Goal: Task Accomplishment & Management: Manage account settings

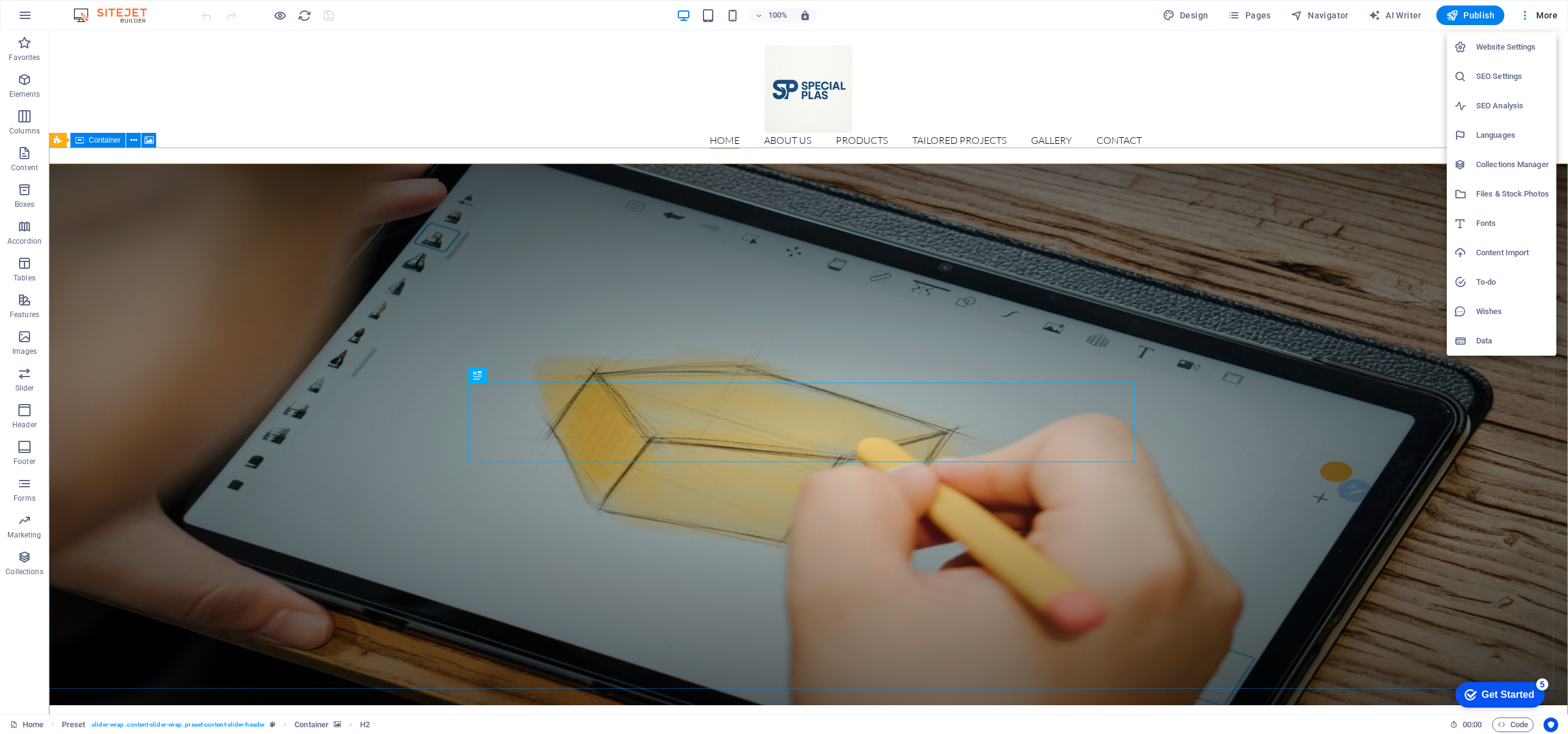
click at [1380, 117] on div at bounding box center [784, 367] width 1568 height 734
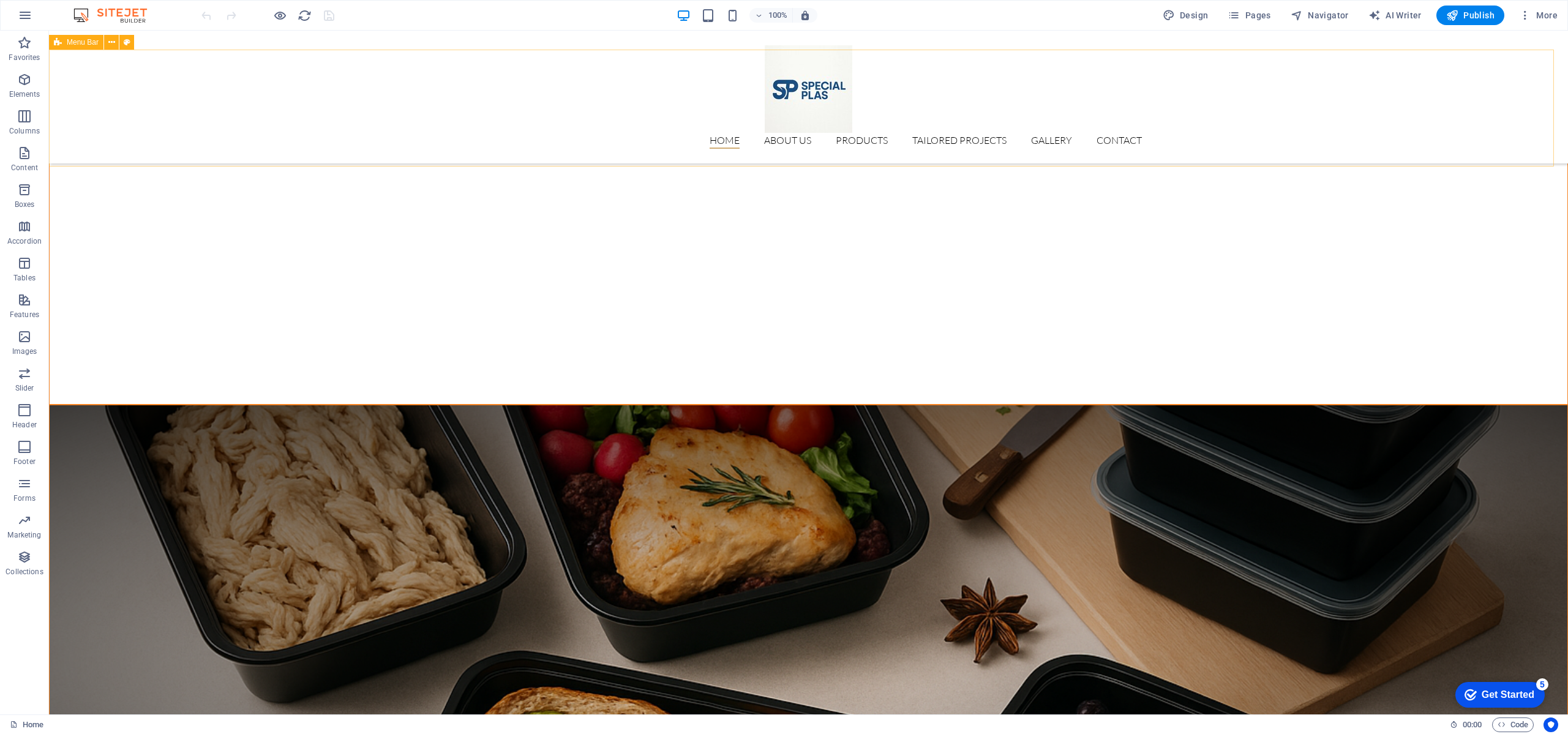
scroll to position [1836, 0]
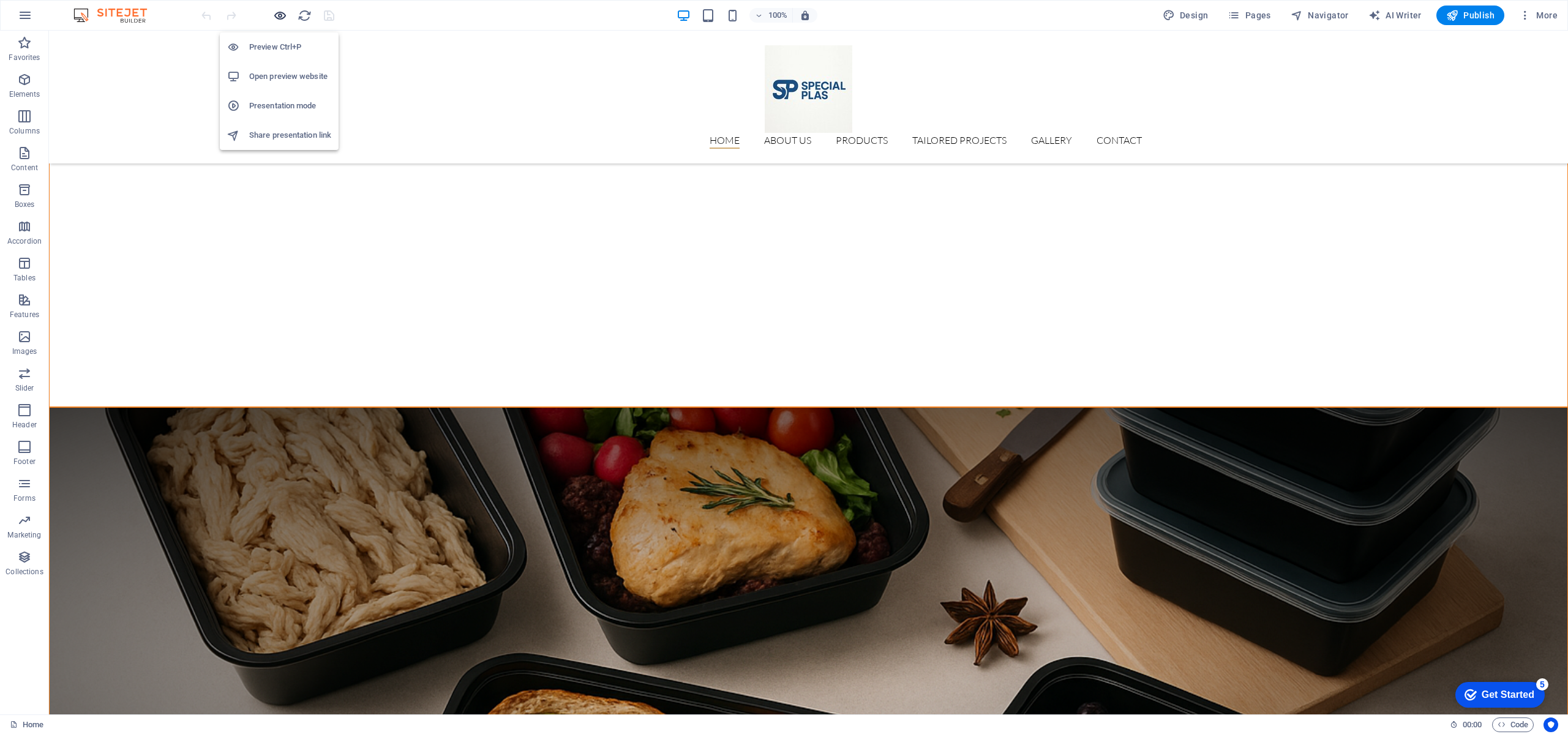
click at [284, 13] on icon "button" at bounding box center [279, 15] width 14 height 14
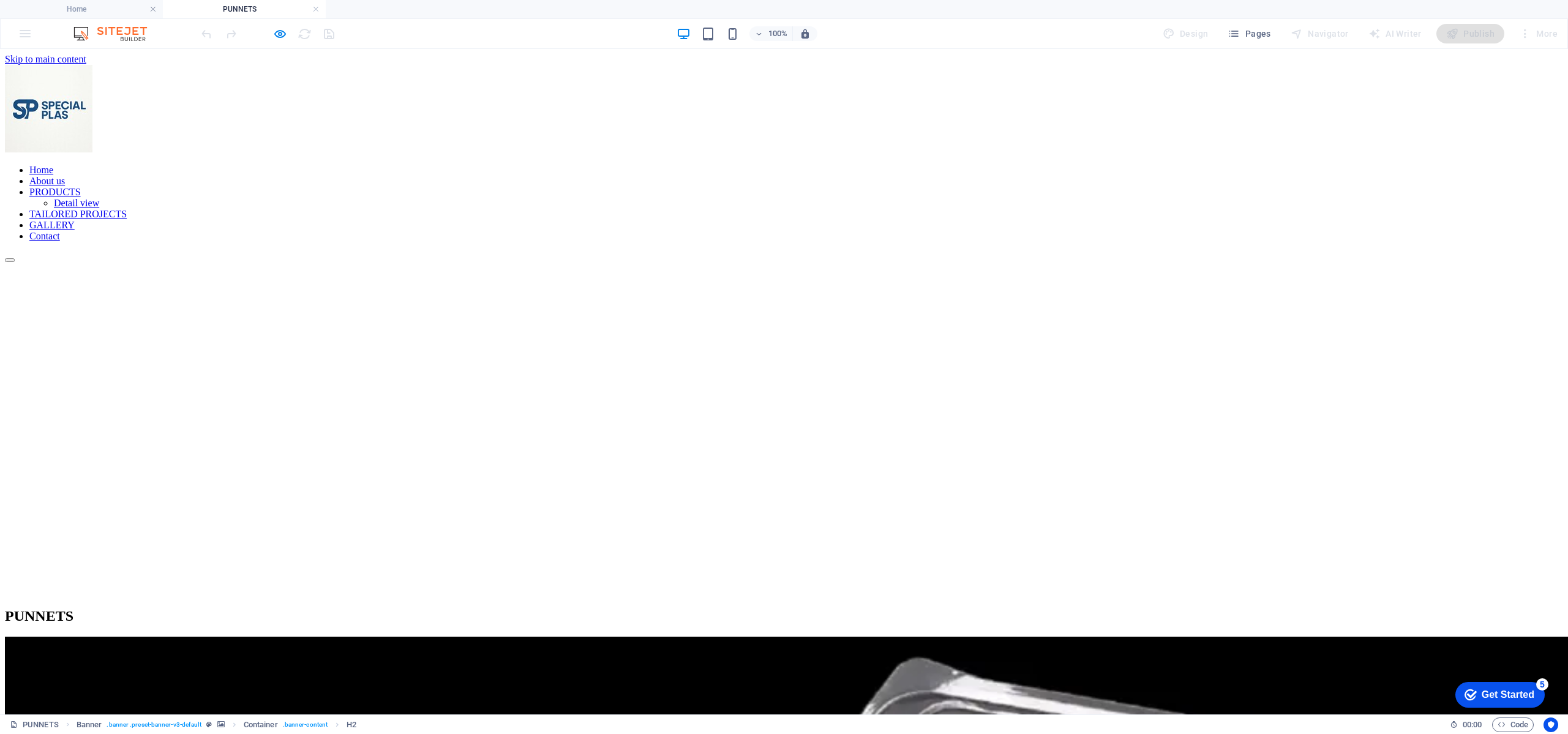
scroll to position [0, 0]
click at [284, 34] on icon "button" at bounding box center [279, 34] width 14 height 14
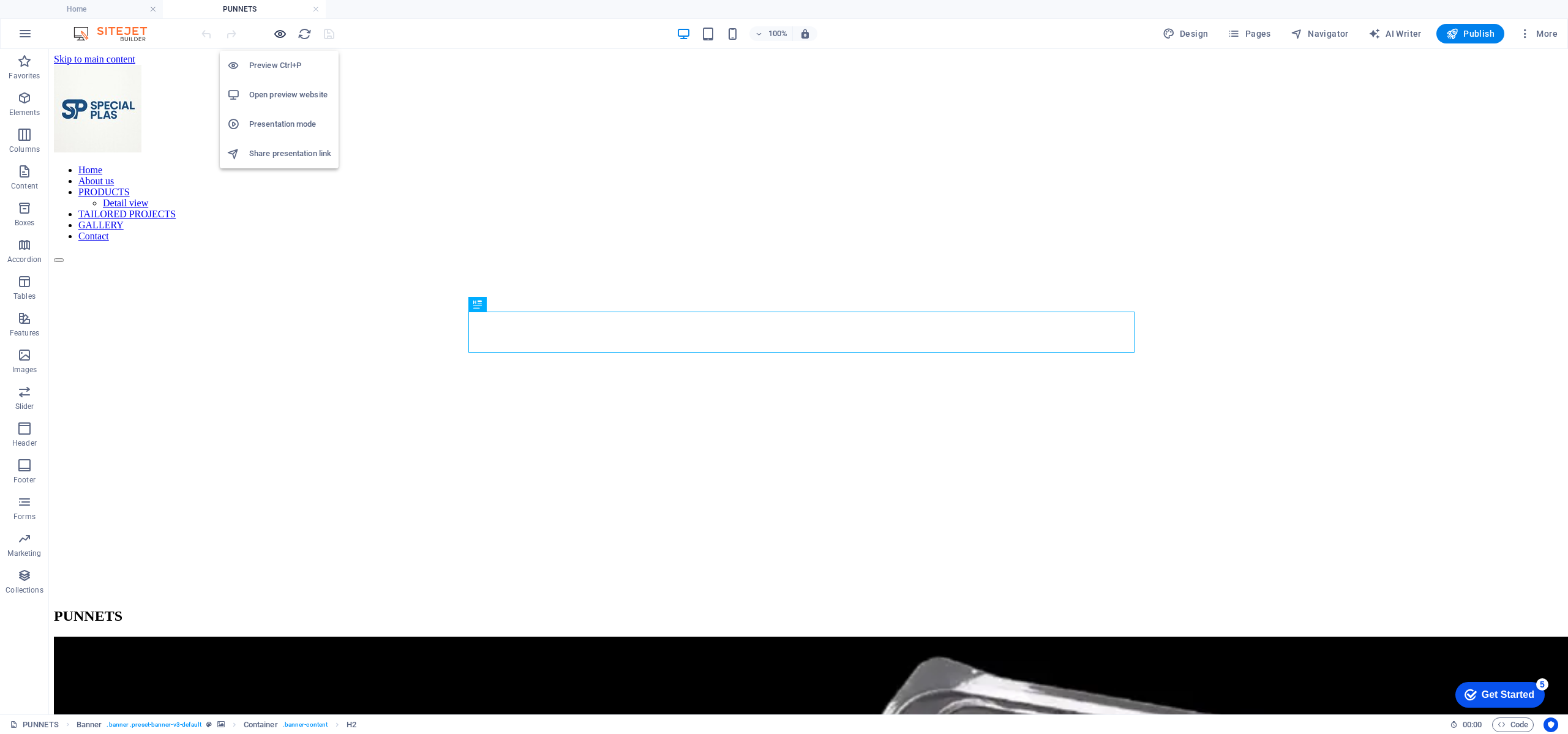
click at [284, 34] on icon "button" at bounding box center [279, 34] width 14 height 14
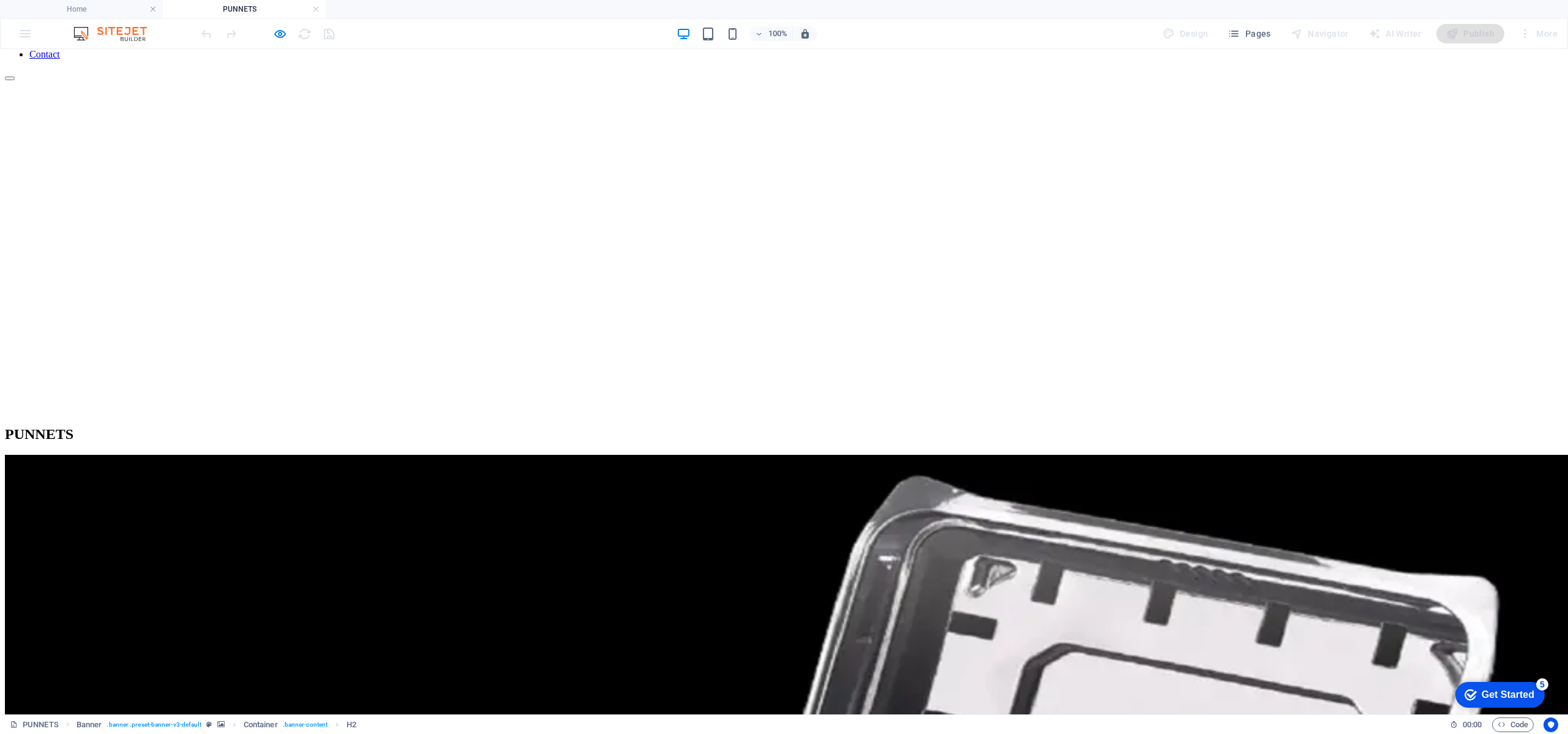
scroll to position [184, 0]
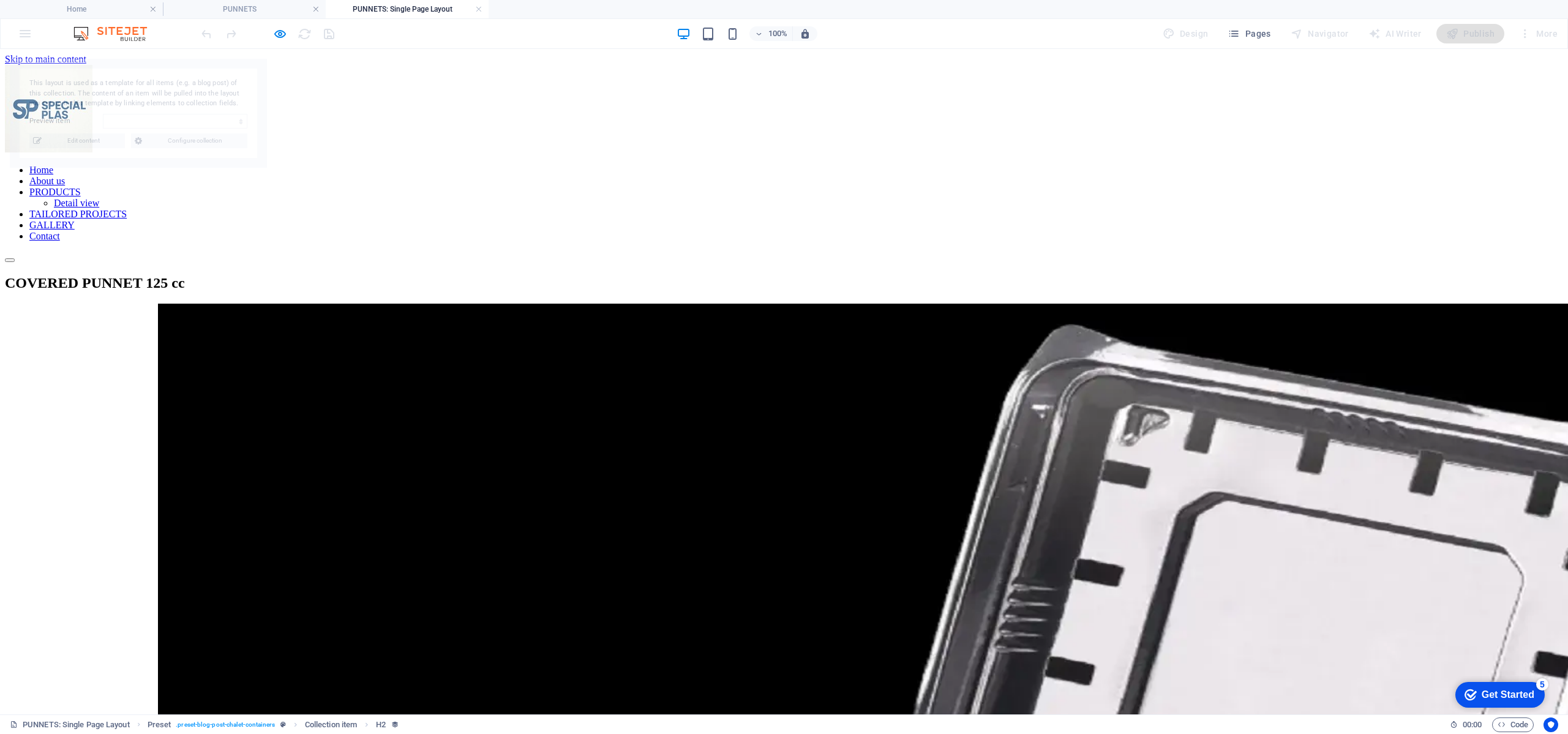
scroll to position [0, 0]
select select "68988aaeb4e2cd5f7c01dcaa"
click at [148, 141] on span "Configure collection" at bounding box center [195, 141] width 98 height 15
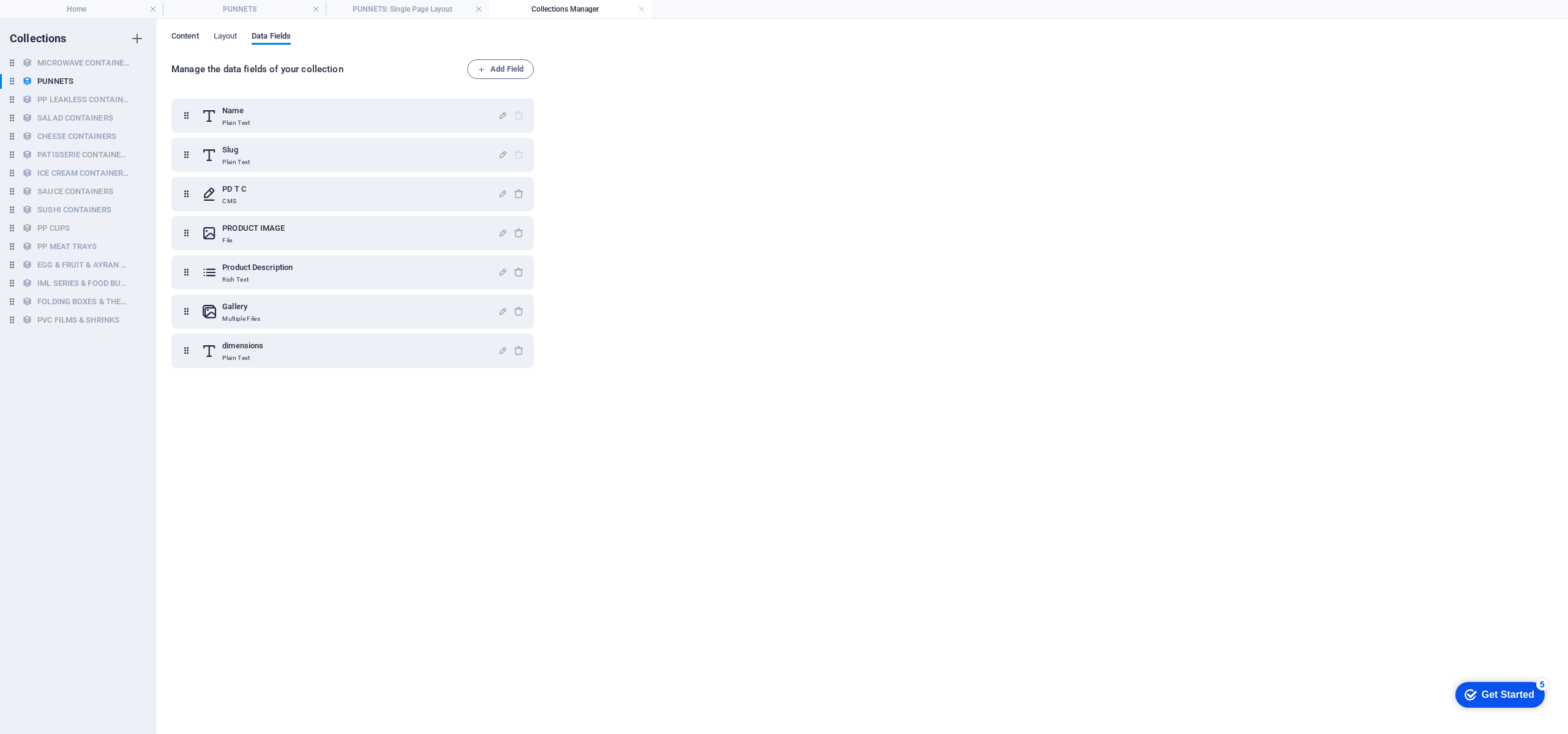
click at [191, 38] on span "Content" at bounding box center [185, 37] width 28 height 17
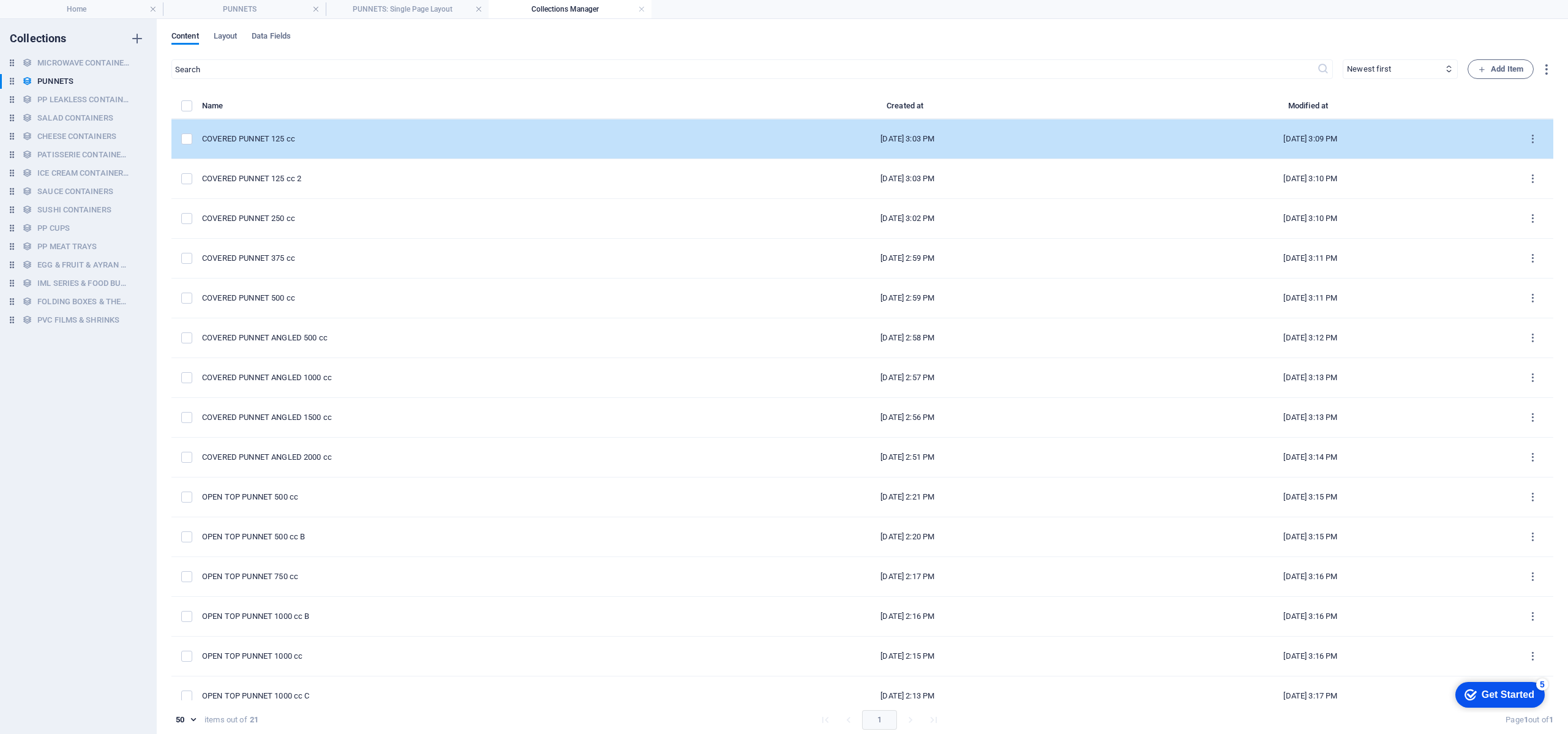
click at [411, 138] on div "COVERED PUNNET 125 cc" at bounding box center [449, 138] width 494 height 11
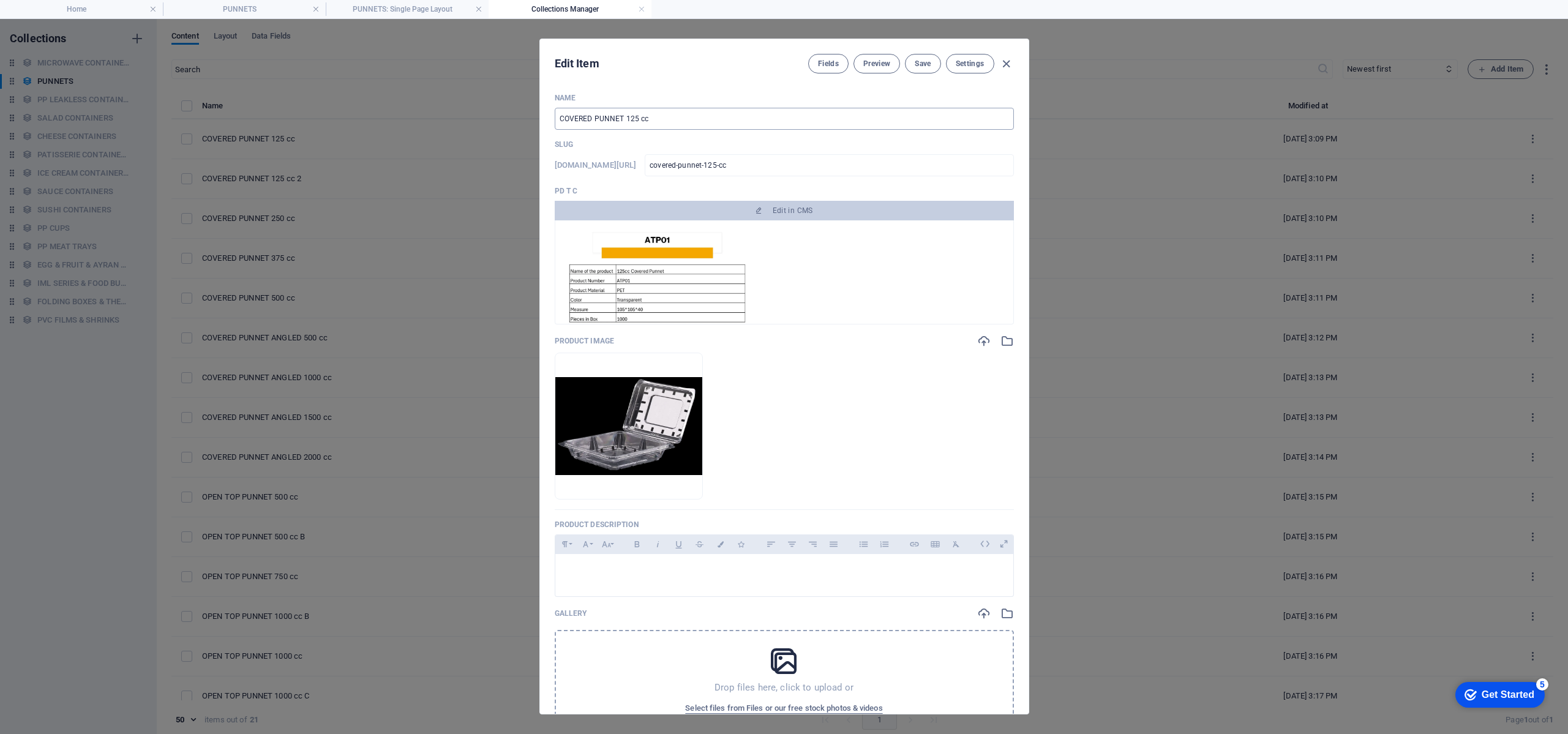
click at [596, 120] on input "COVERED PUNNET 125 cc" at bounding box center [785, 119] width 459 height 22
click at [594, 117] on input "COVERED PUNNET 125 cc" at bounding box center [785, 119] width 459 height 22
type input "COVERED SPUNNET 125 cc"
type input "covered-spunnet-125-cc"
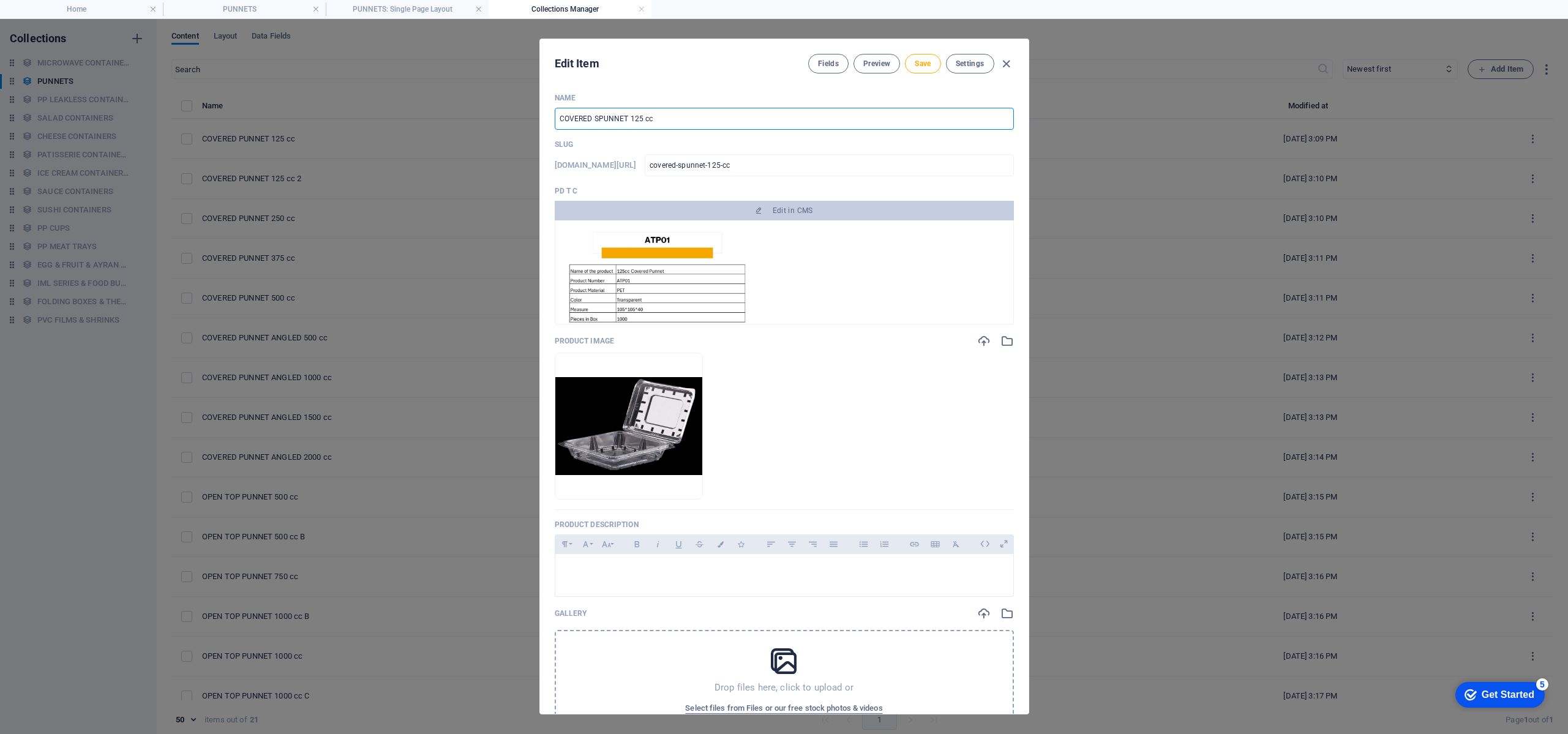
type input "COVERED SQPUNNET 125 cc"
type input "covered-sqpunnet-125-cc"
type input "COVERED SQUPUNNET 125 cc"
type input "covered-squpunnet-125-cc"
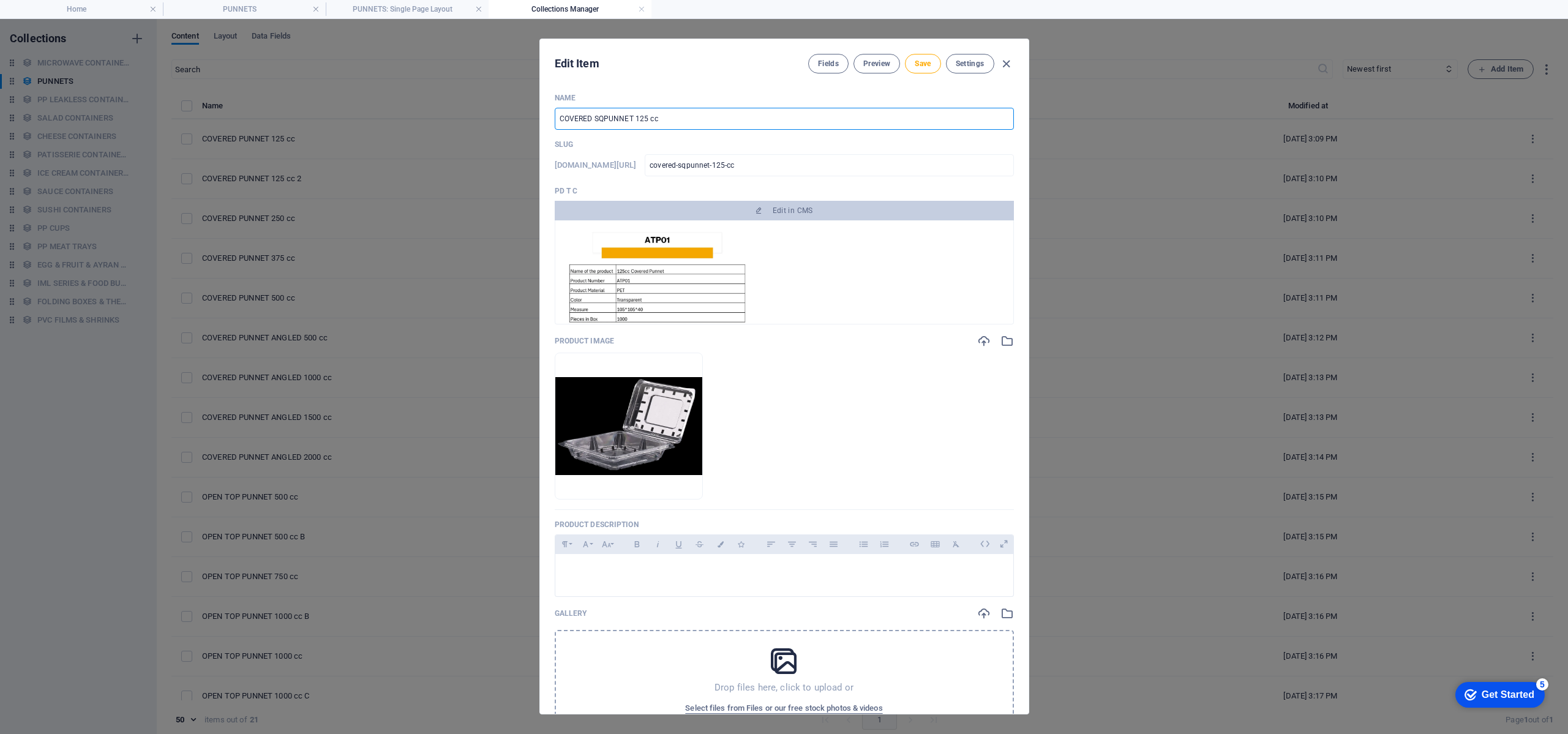
type input "covered-squpunnet-125-cc"
type input "COVERED SQUAPUNNET 125 cc"
type input "covered-squapunnet-125-cc"
type input "COVERED SQUARPUNNET 125 cc"
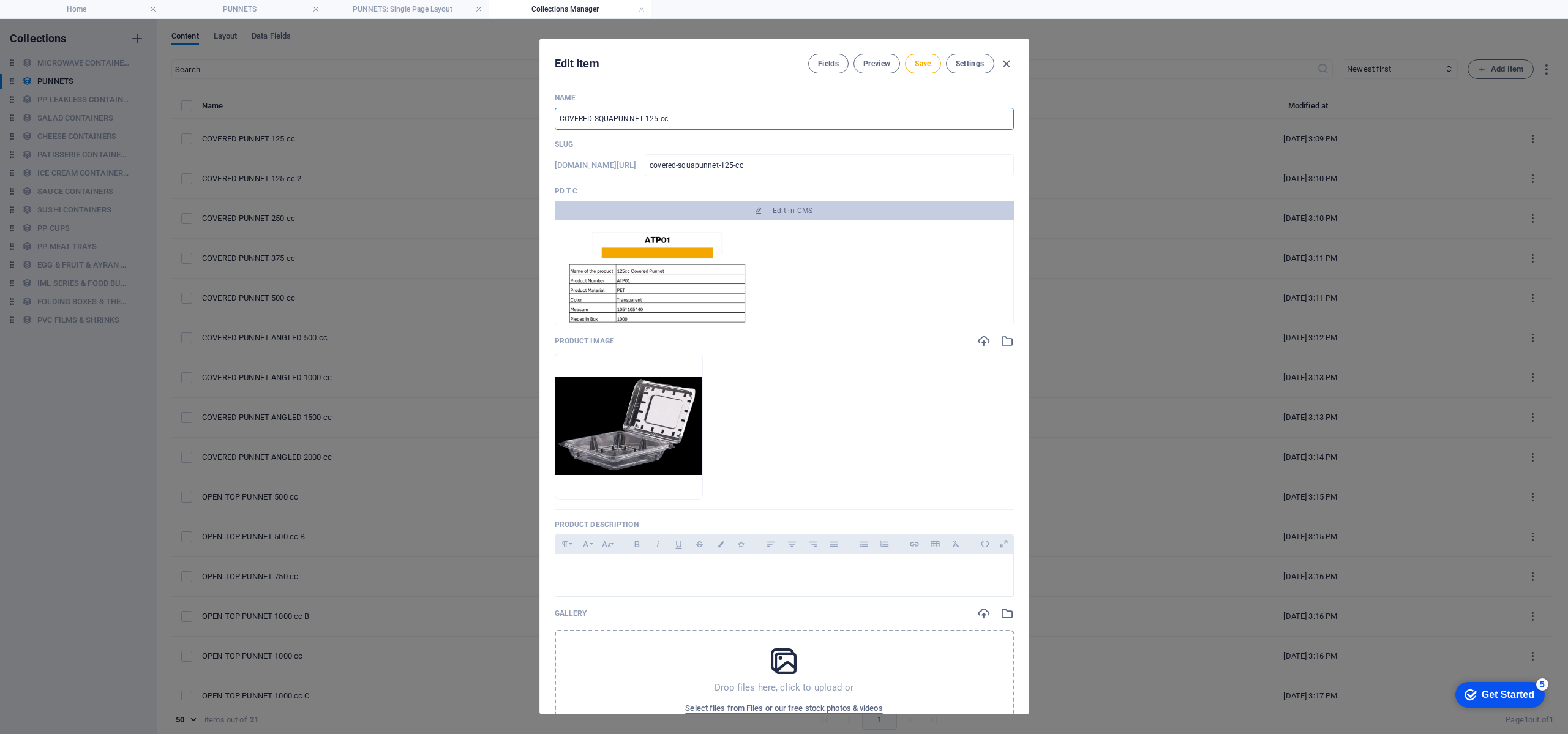
type input "covered-squarpunnet-125-cc"
type input "COVERED SQUAREPUNNET 125 cc"
type input "covered-squarepunnet-125-cc"
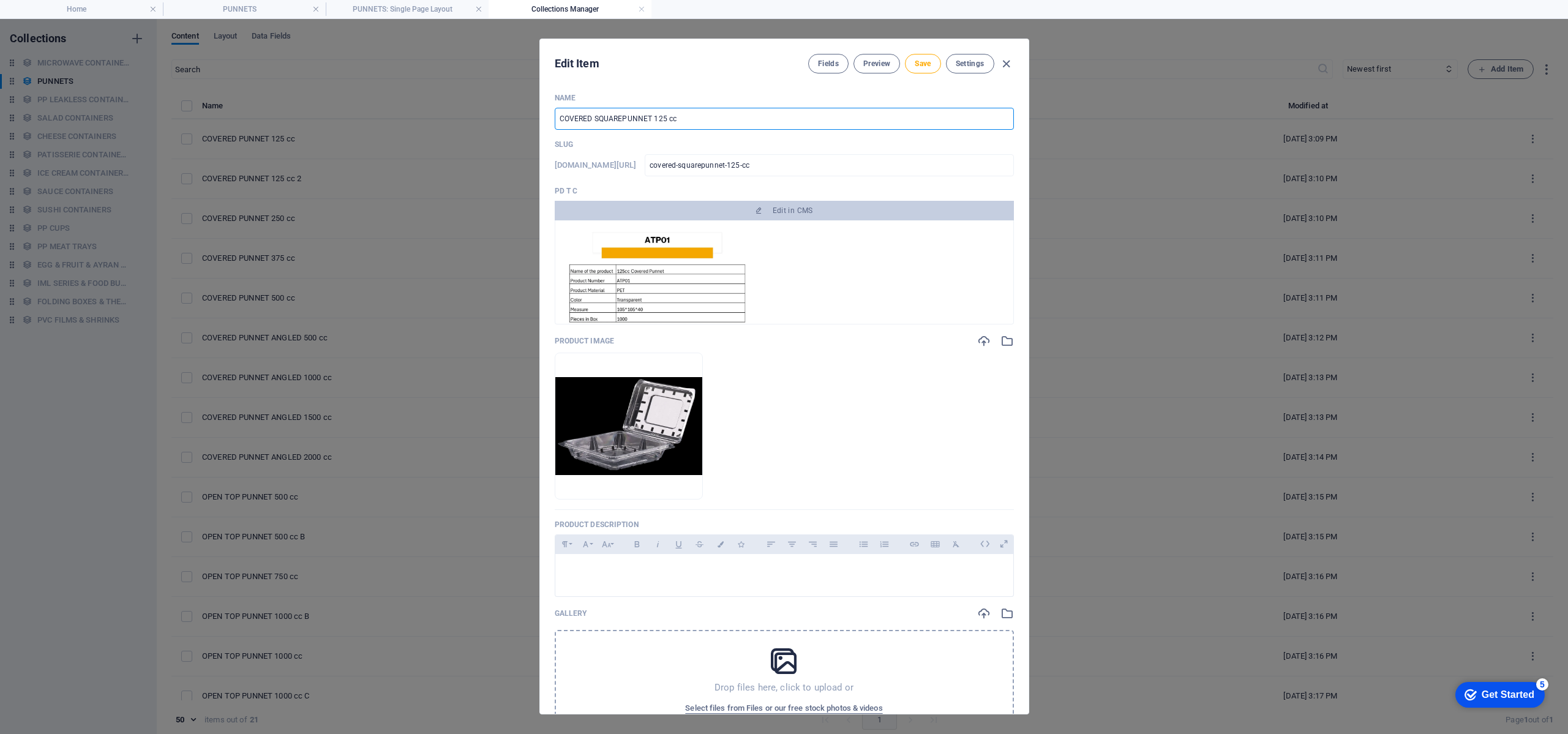
type input "COVERED SQUARE PUNNET 125 cc"
type input "covered-square-punnet-125-cc"
type input "COVERED SQUARE PUNNET 125 cc"
click at [923, 68] on span "Save" at bounding box center [923, 63] width 16 height 9
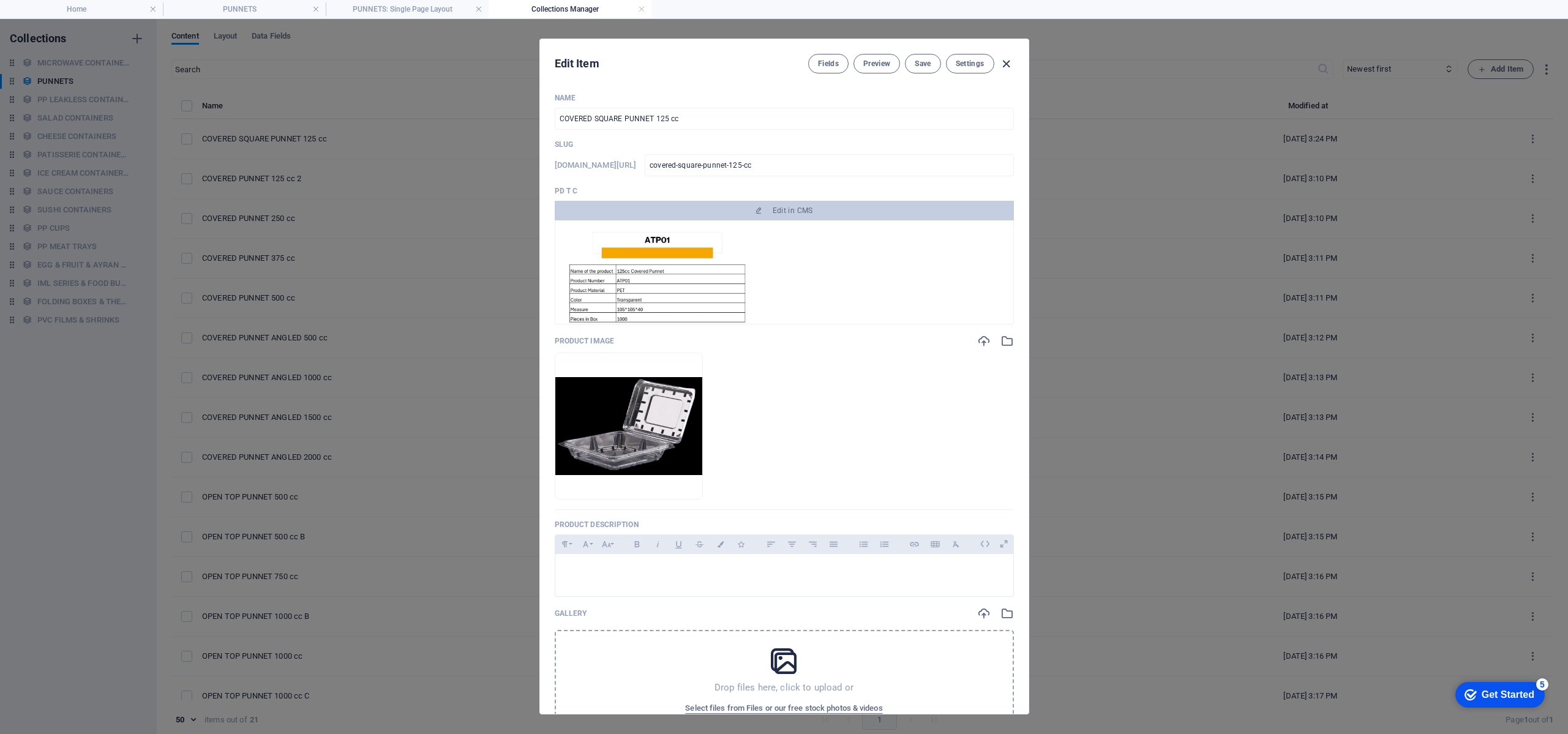
click at [1009, 69] on icon "button" at bounding box center [1006, 63] width 14 height 14
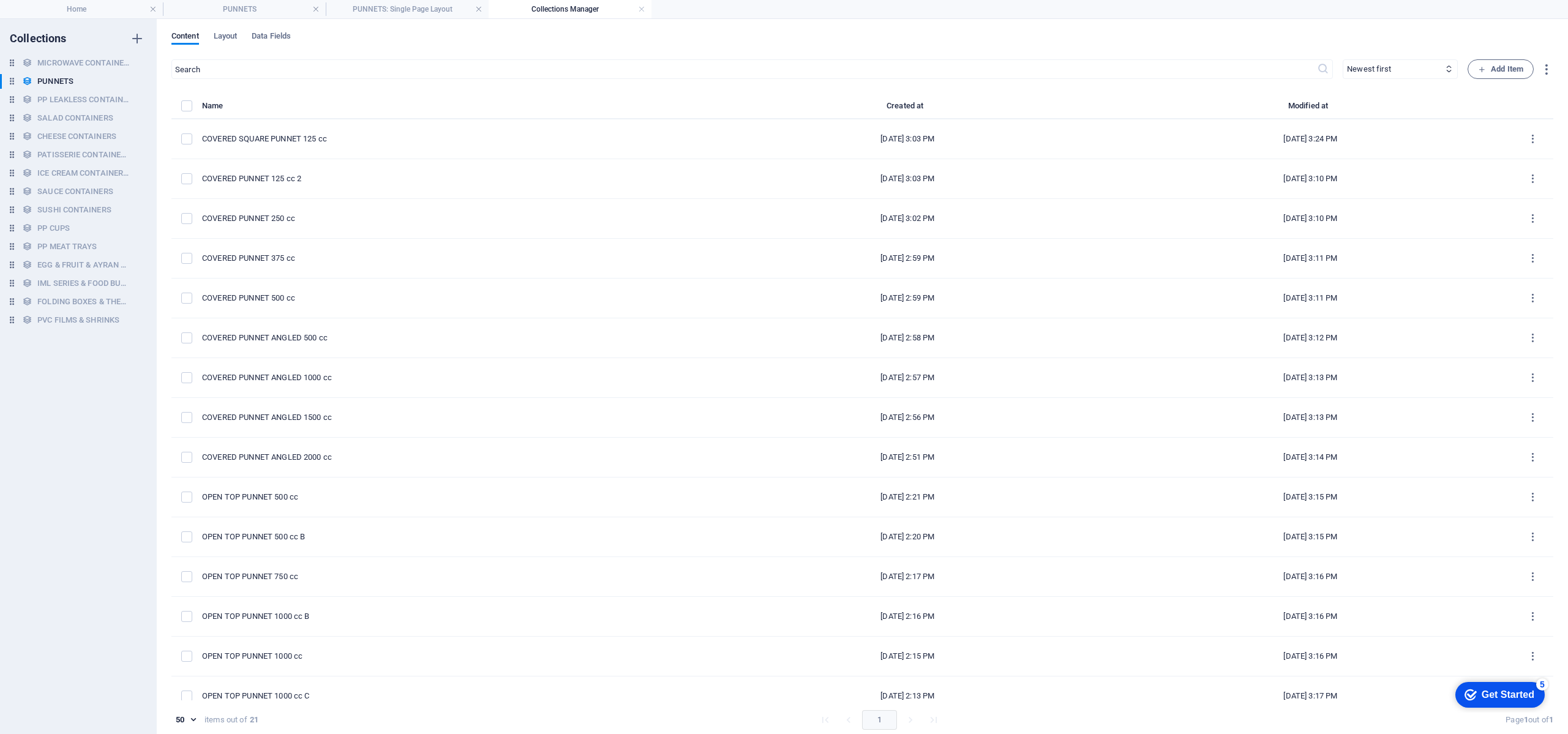
type input "covered-square-punnet-125-cc"
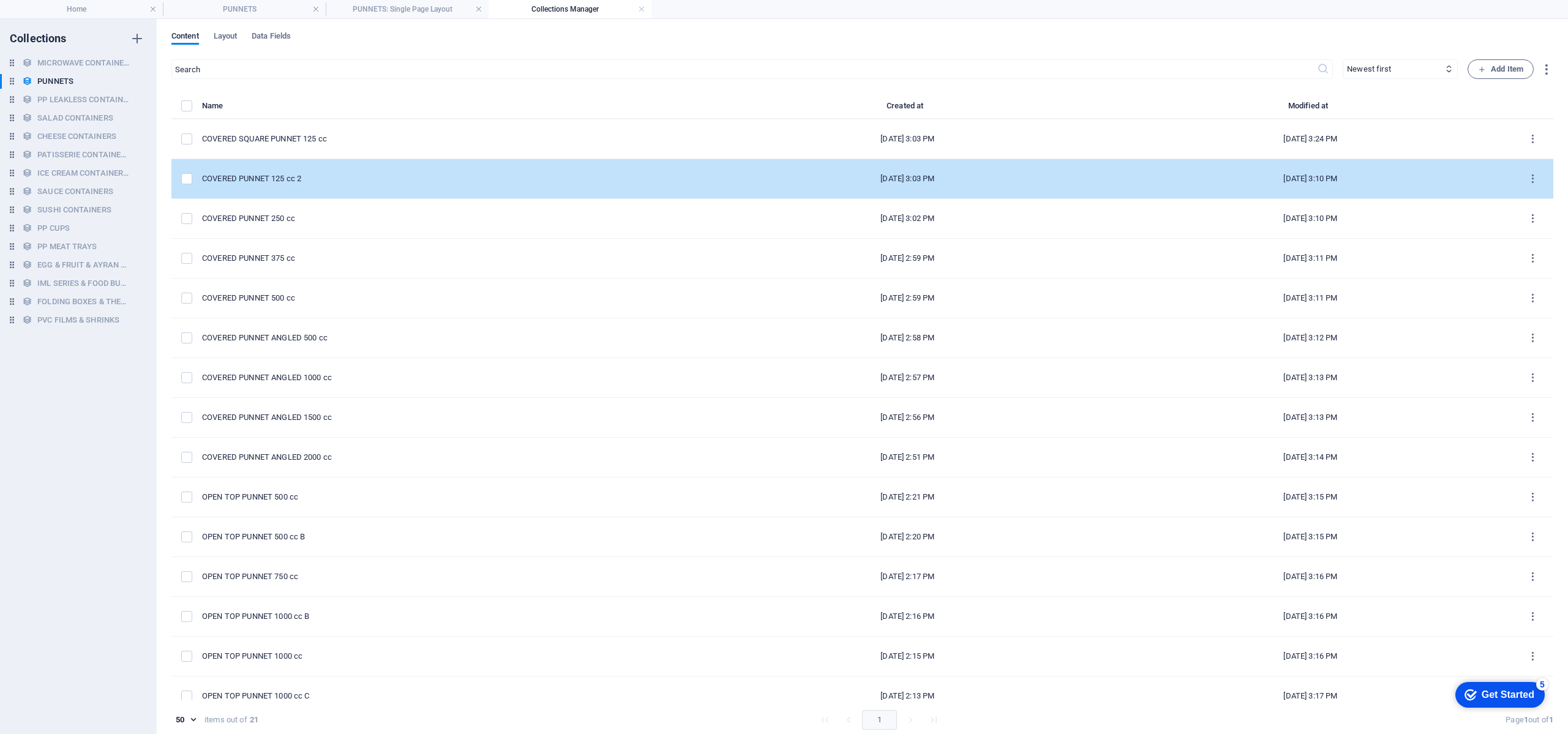
click at [527, 186] on td "COVERED PUNNET 125 cc 2" at bounding box center [454, 179] width 504 height 40
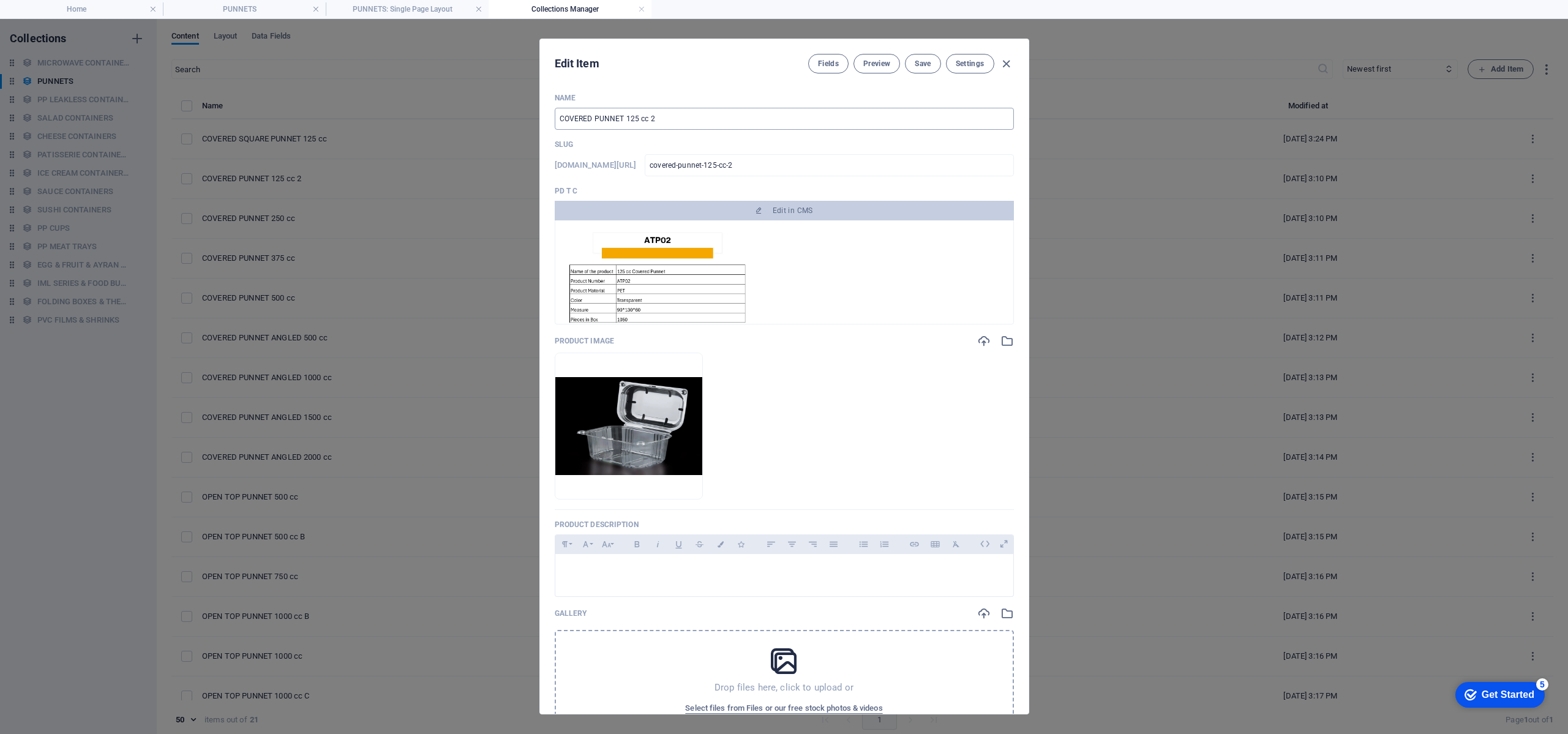
click at [691, 120] on input "COVERED PUNNET 125 cc 2" at bounding box center [785, 119] width 459 height 22
type input "COVERED PUNNET 125 cc"
type input "covered-punnet-125-cc"
type input "COVERED PUNNET 125 cc"
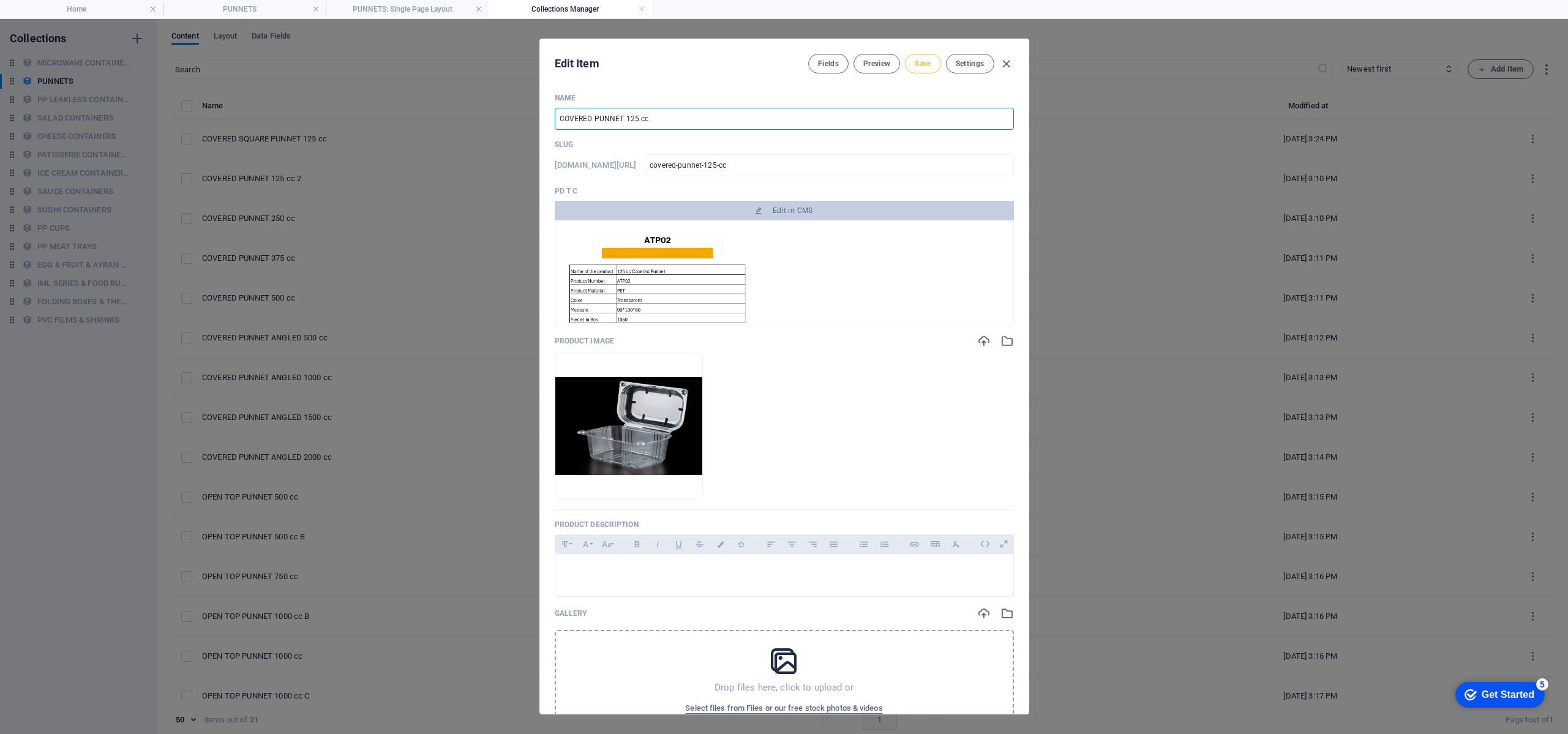
click at [923, 60] on span "Save" at bounding box center [923, 63] width 16 height 9
click at [1004, 64] on icon "button" at bounding box center [1006, 63] width 14 height 14
type input "covered-punnet-125-cc"
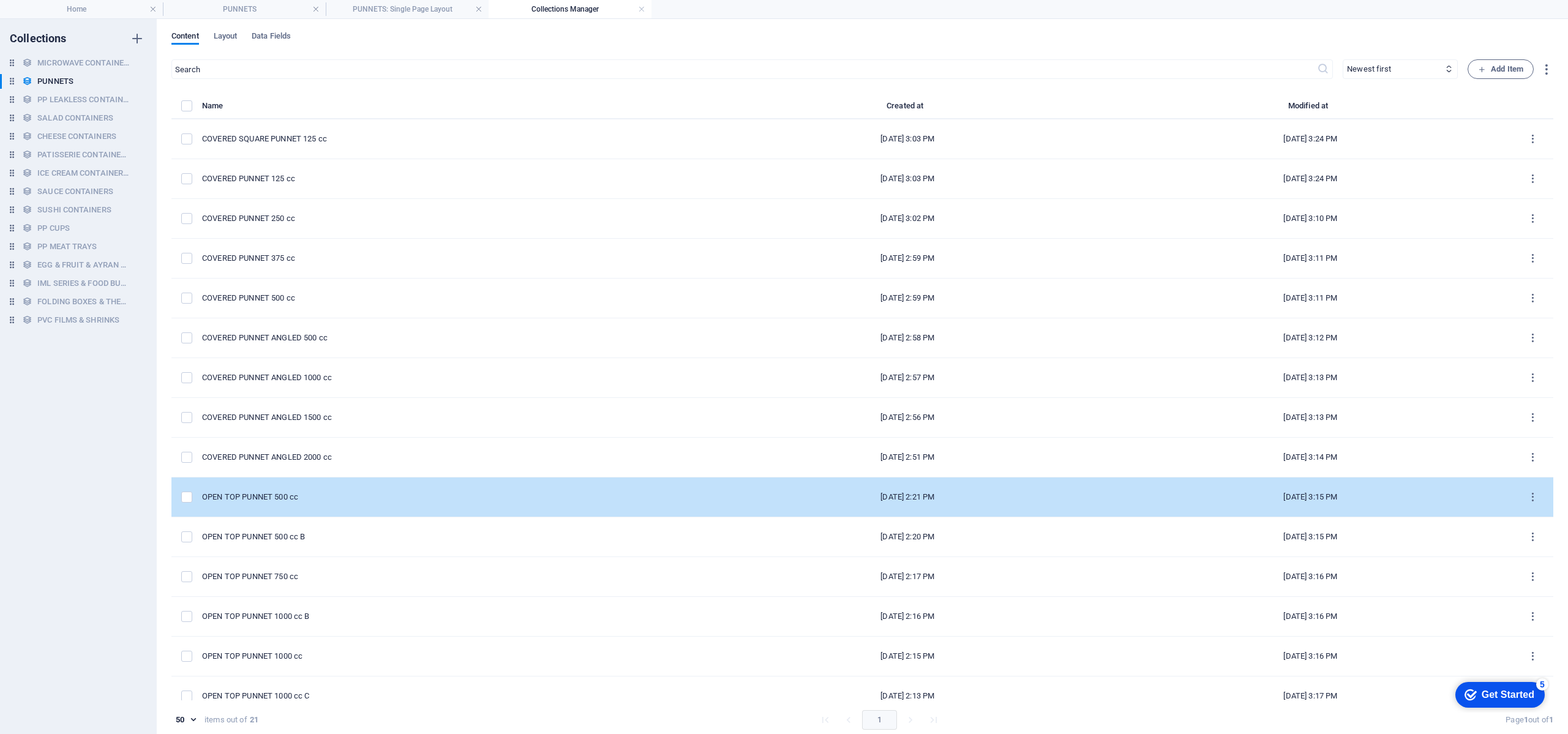
click at [537, 499] on div "OPEN TOP PUNNET 500 cc" at bounding box center [449, 496] width 494 height 11
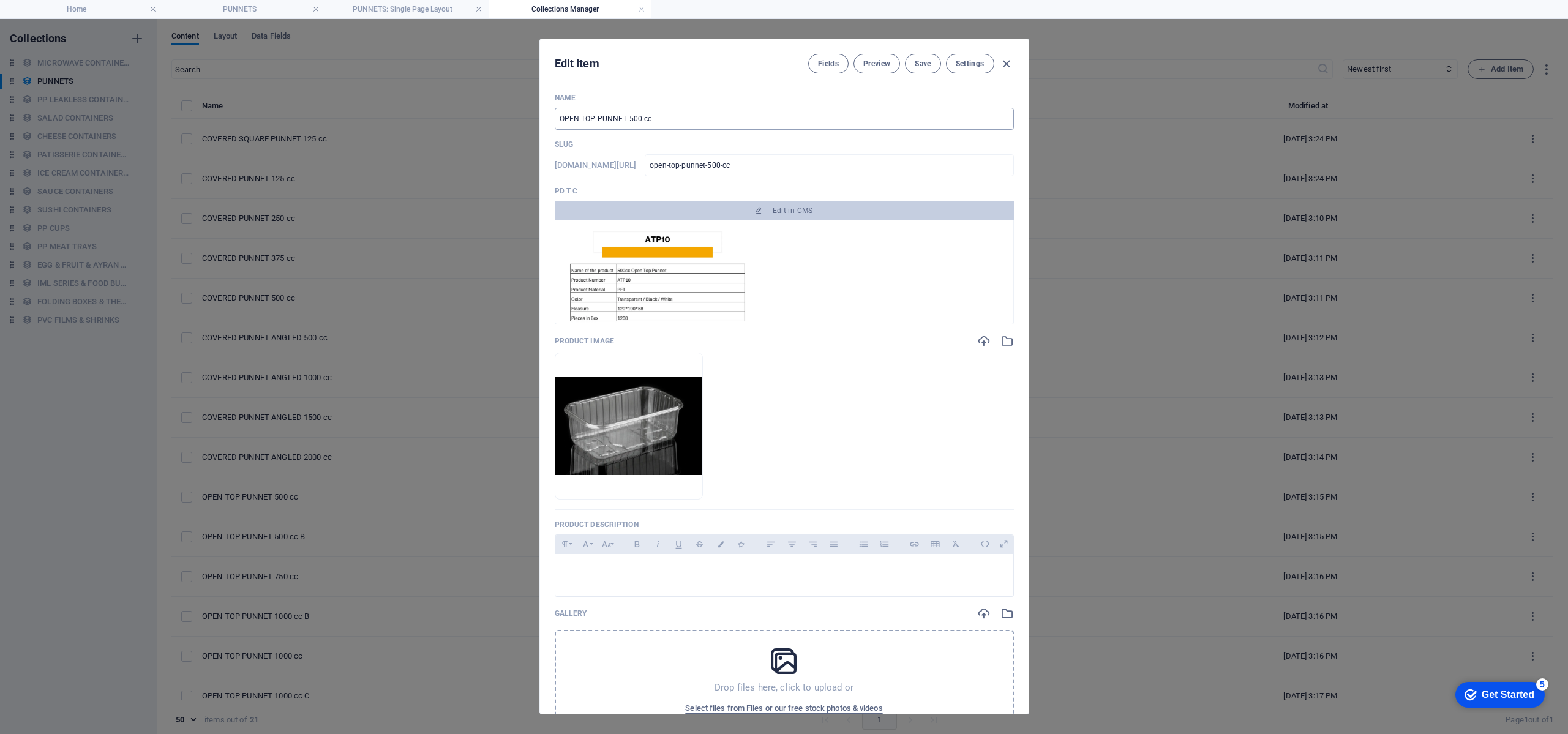
click at [597, 120] on input "OPEN TOP PUNNET 500 cc" at bounding box center [785, 119] width 459 height 22
type input "OPEN TOP FPUNNET 500 cc"
type input "open-top-fpunnet-500-cc"
type input "OPEN TOP FLPUNNET 500 cc"
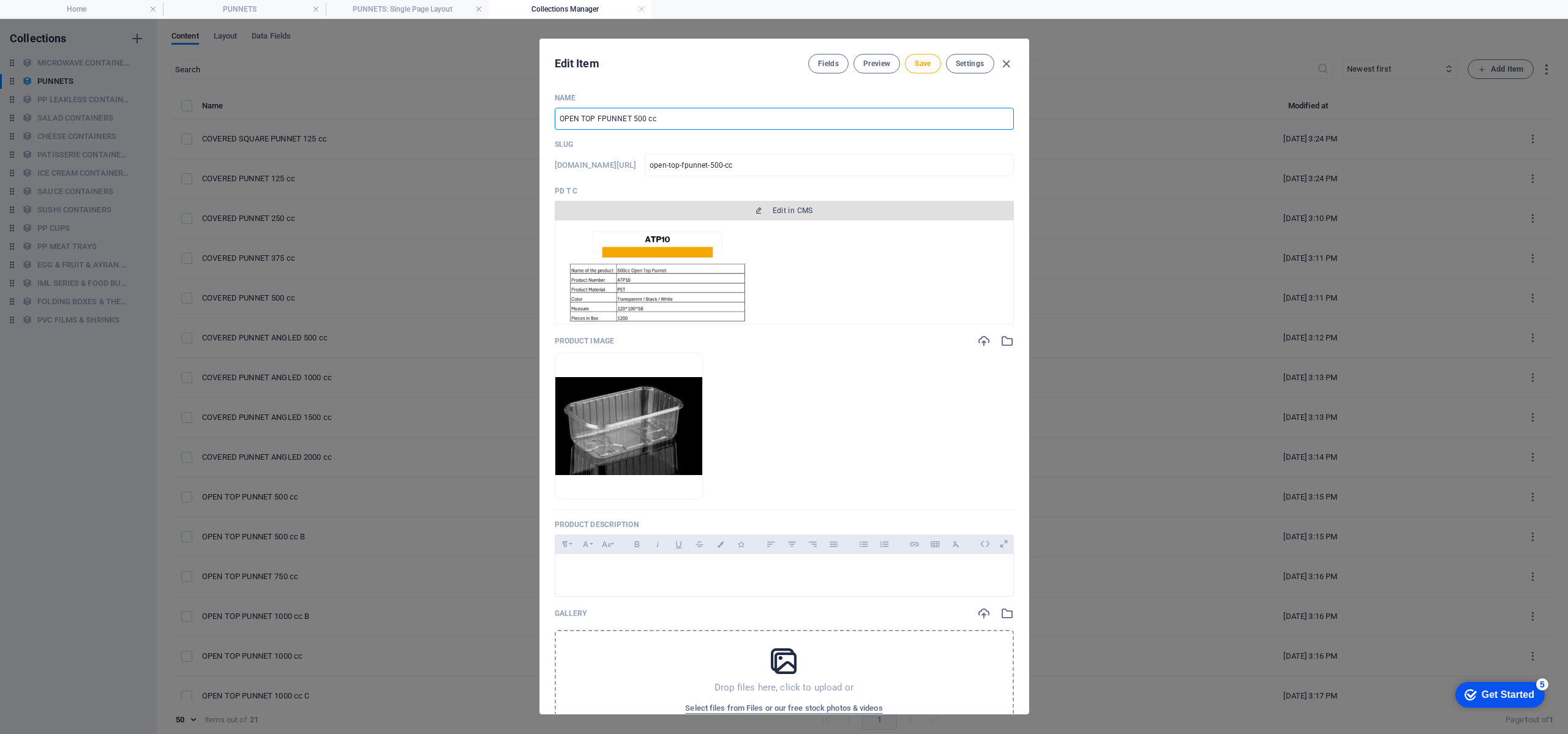
type input "open-top-flpunnet-500-cc"
type input "OPEN TOP FLAPUNNET 500 cc"
type input "open-top-flapunnet-500-cc"
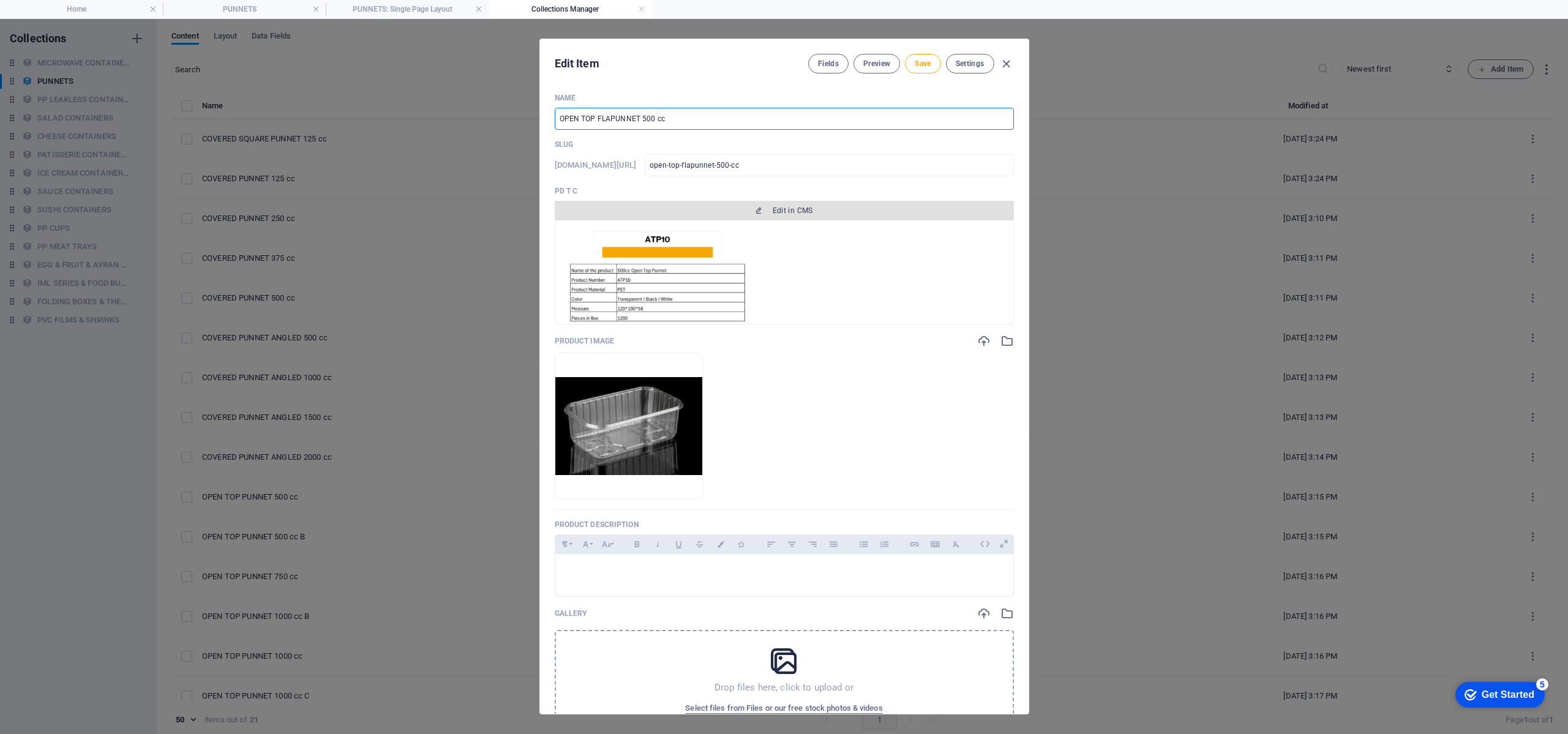
type input "OPEN TOP FLATPUNNET 500 cc"
type input "open-top-flatpunnet-500-cc"
type input "OPEN TOP FLAT PUNNET 500 cc"
type input "open-top-flat-punnet-500-cc"
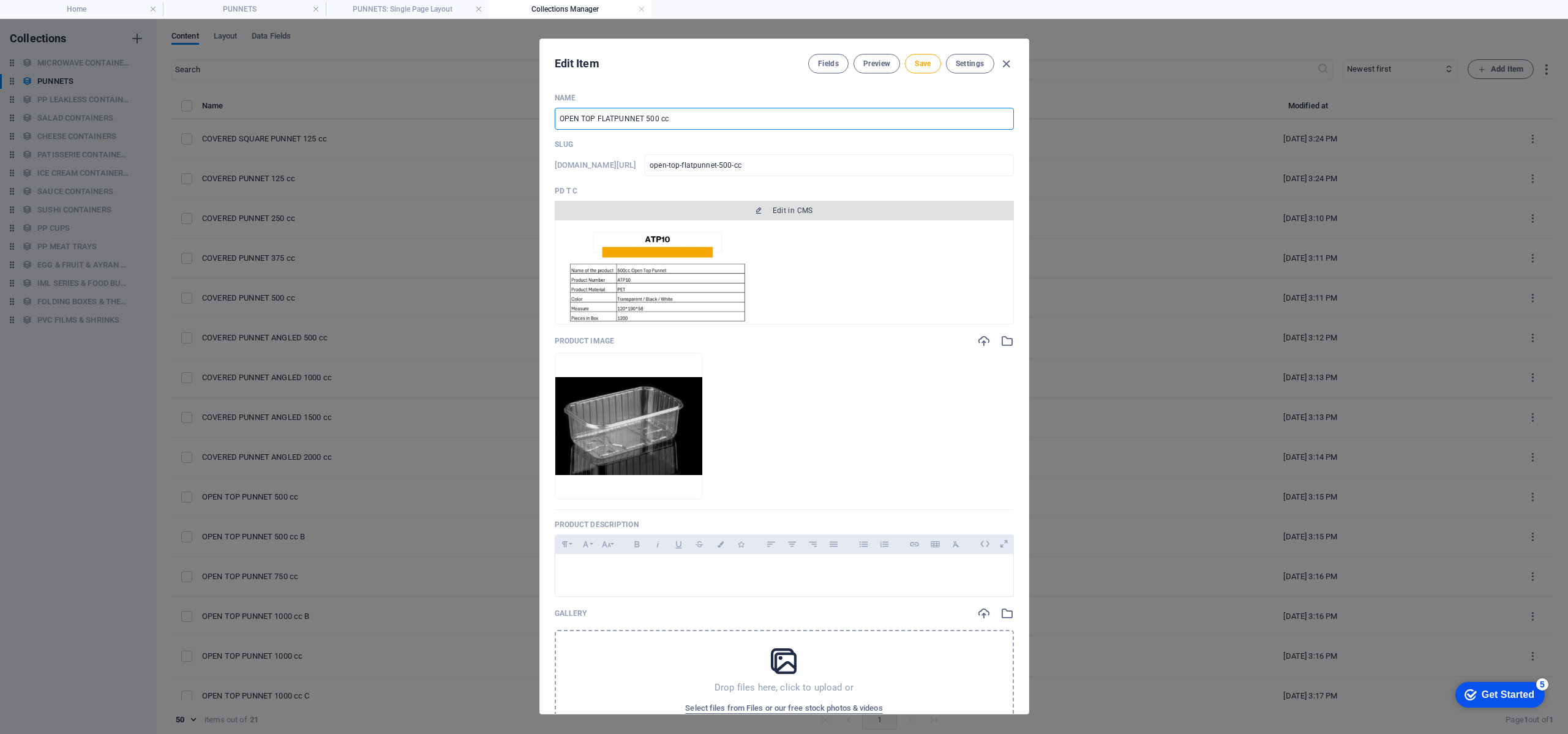
type input "open-top-flat-punnet-500-cc"
type input "OPEN TOP FLAT PUNNET 500 cc"
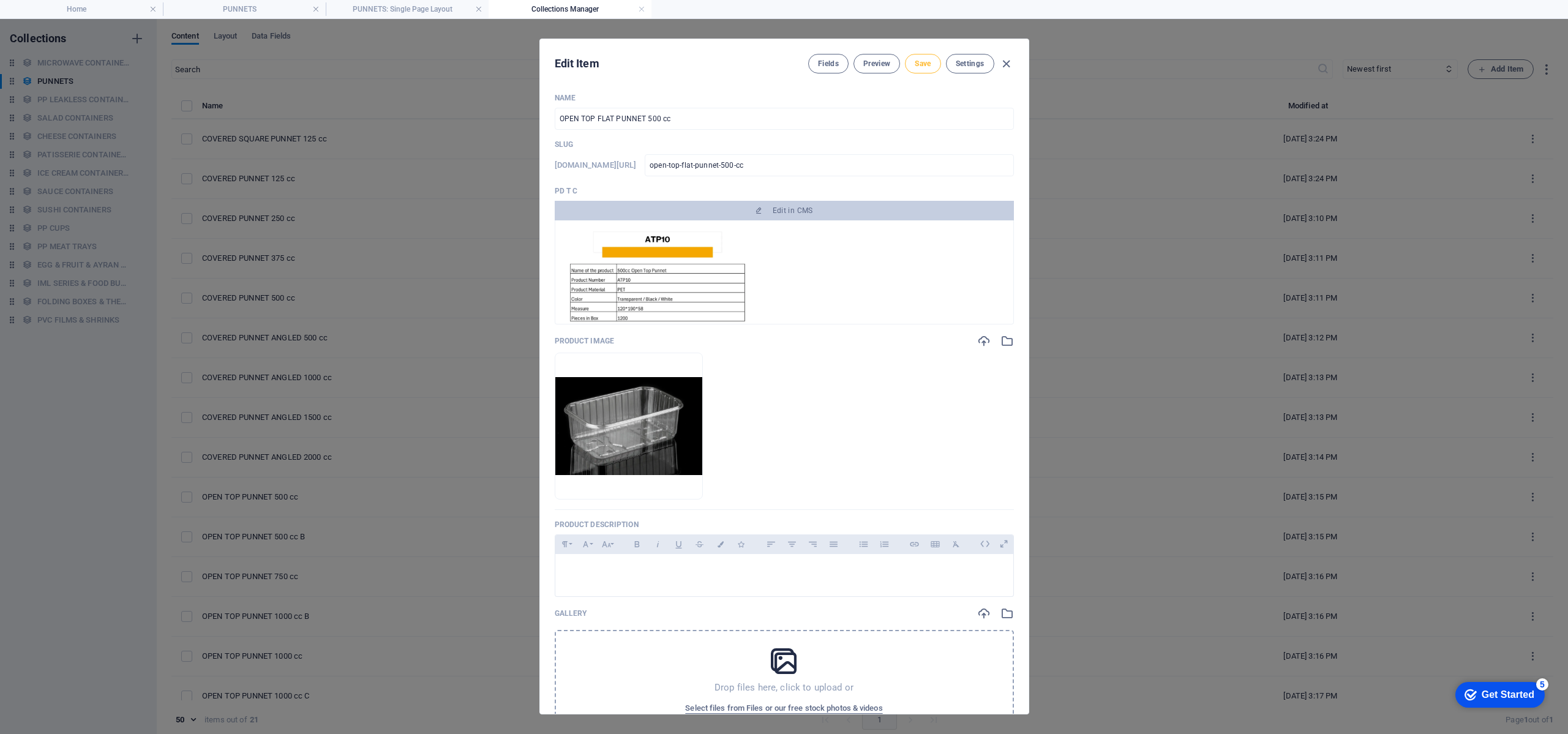
click at [915, 66] on span "Save" at bounding box center [923, 63] width 16 height 9
click at [1006, 60] on icon "button" at bounding box center [1006, 63] width 14 height 14
type input "open-top-flat-punnet-500-cc"
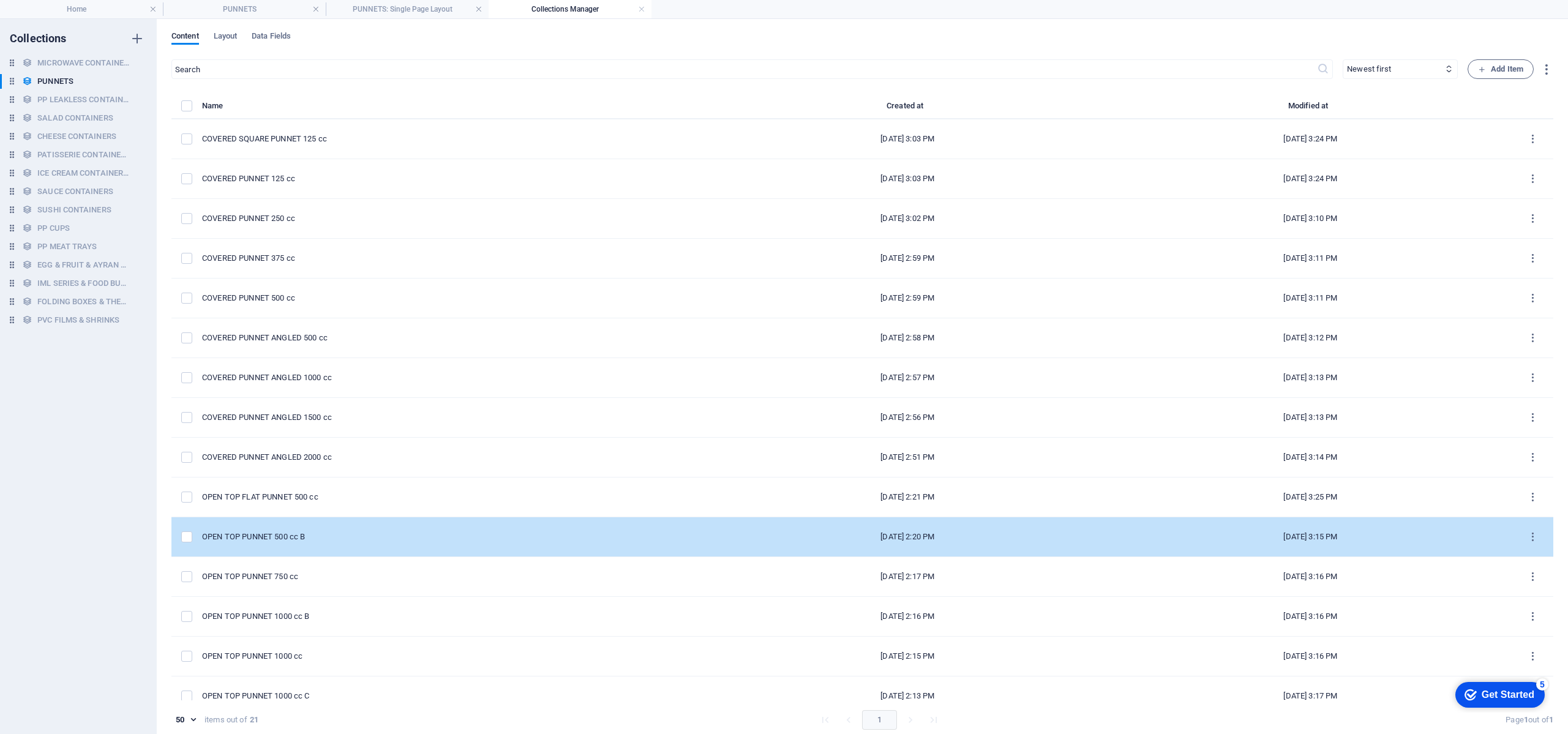
click at [506, 528] on td "OPEN TOP PUNNET 500 cc B" at bounding box center [454, 536] width 504 height 40
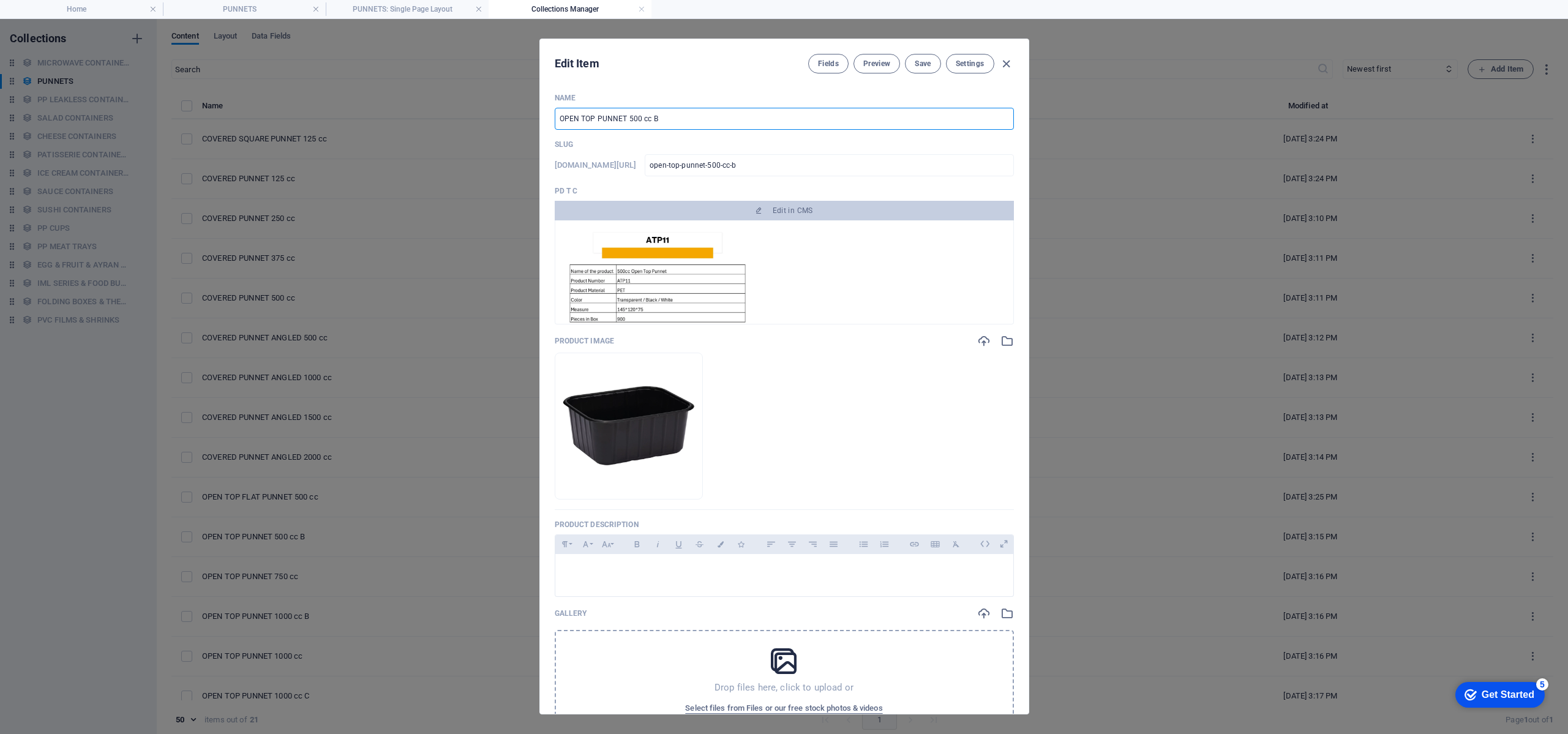
click at [699, 120] on input "OPEN TOP PUNNET 500 cc B" at bounding box center [785, 119] width 459 height 22
type input "OPEN TOP PUNNET 500 cc"
type input "open-top-punnet-500-cc"
type input "OPEN TOP PUNNET 500 cc"
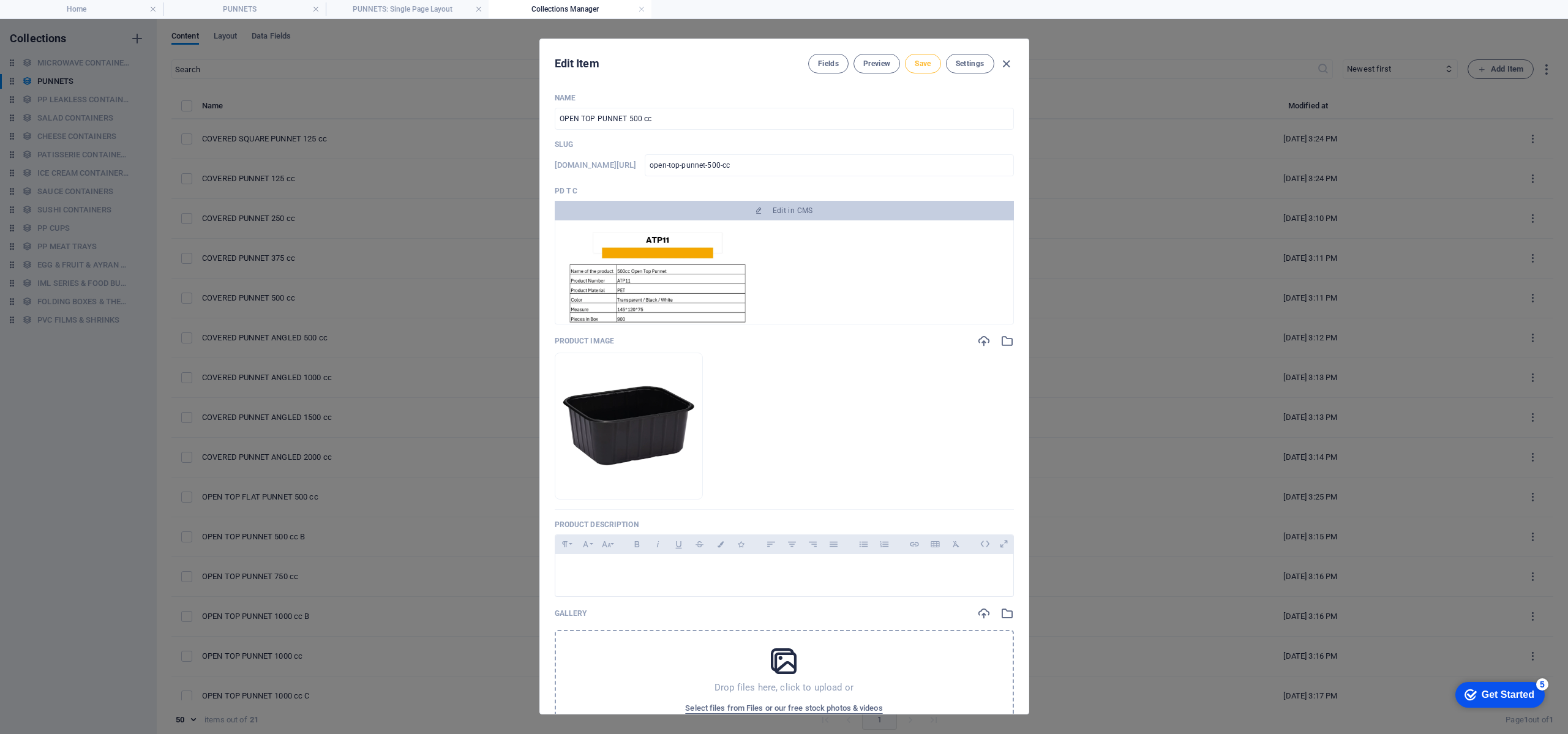
click at [928, 63] on span "Save" at bounding box center [923, 63] width 16 height 9
click at [1007, 67] on icon "button" at bounding box center [1006, 63] width 14 height 14
type input "open-top-punnet-500-cc"
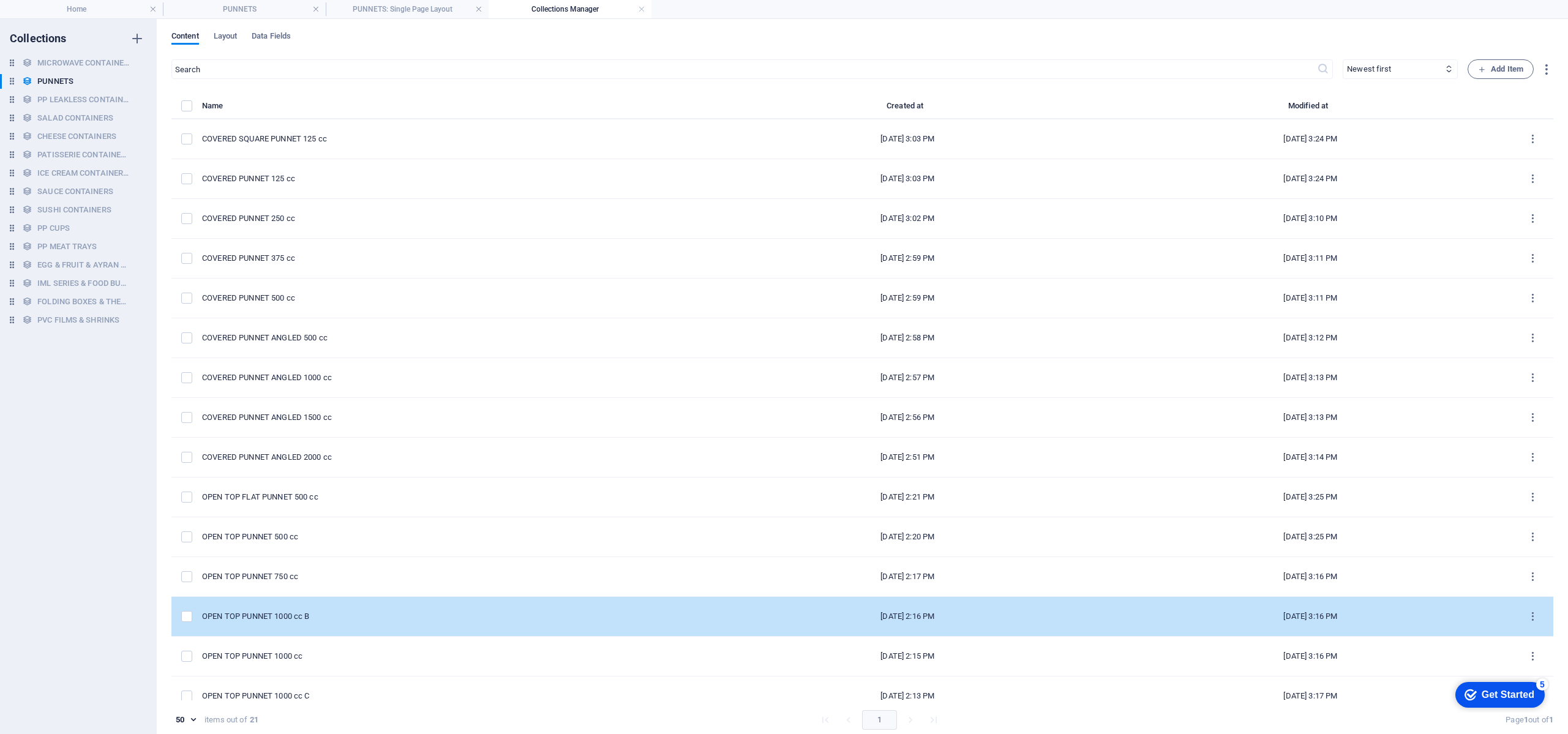
click at [464, 618] on div "OPEN TOP PUNNET 1000 cc B" at bounding box center [449, 616] width 494 height 11
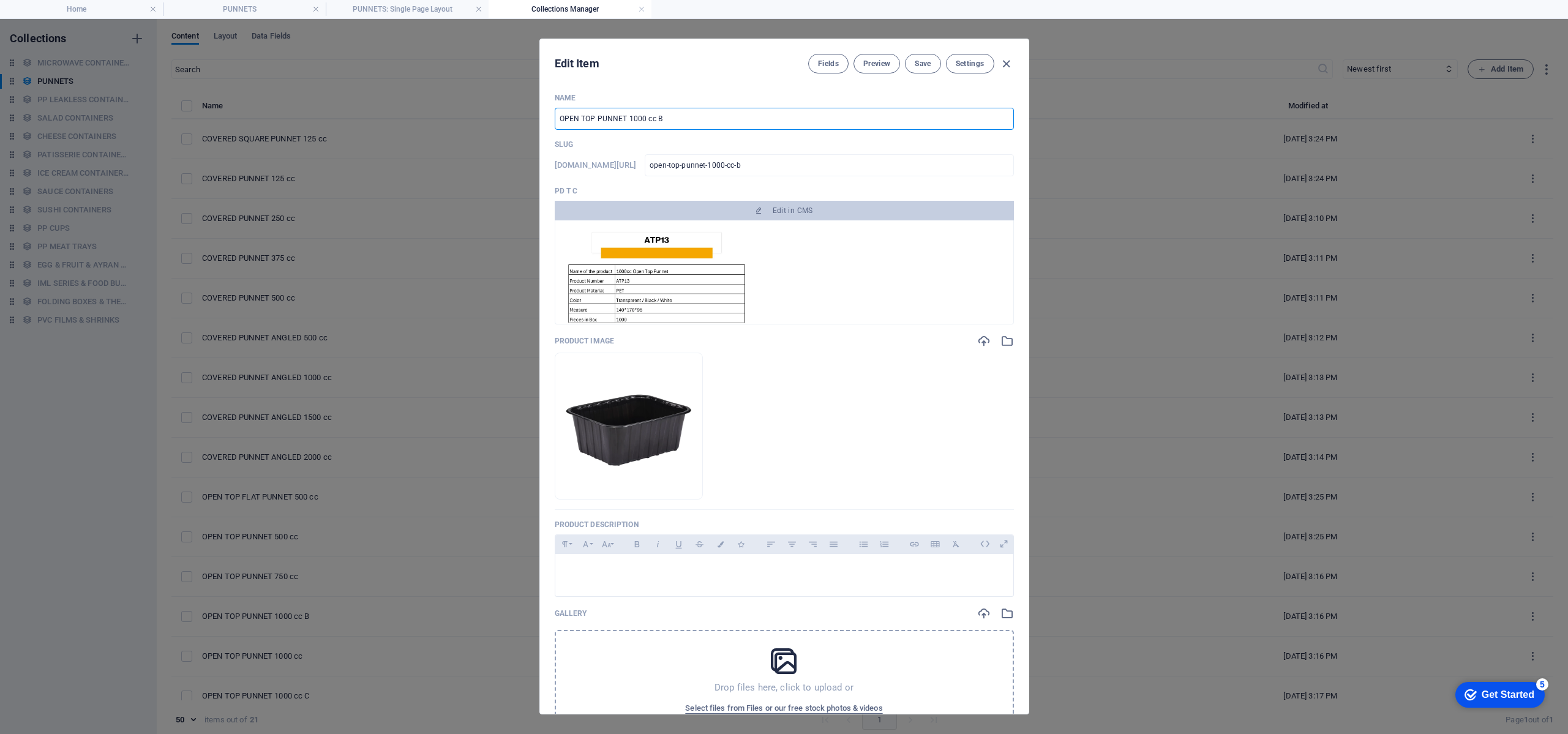
click at [676, 119] on input "OPEN TOP PUNNET 1000 cc B" at bounding box center [785, 119] width 459 height 22
type input "OPEN TOP PUNNET 1000 cc"
type input "open-top-punnet-1000-cc"
click at [927, 60] on span "Save" at bounding box center [923, 63] width 16 height 9
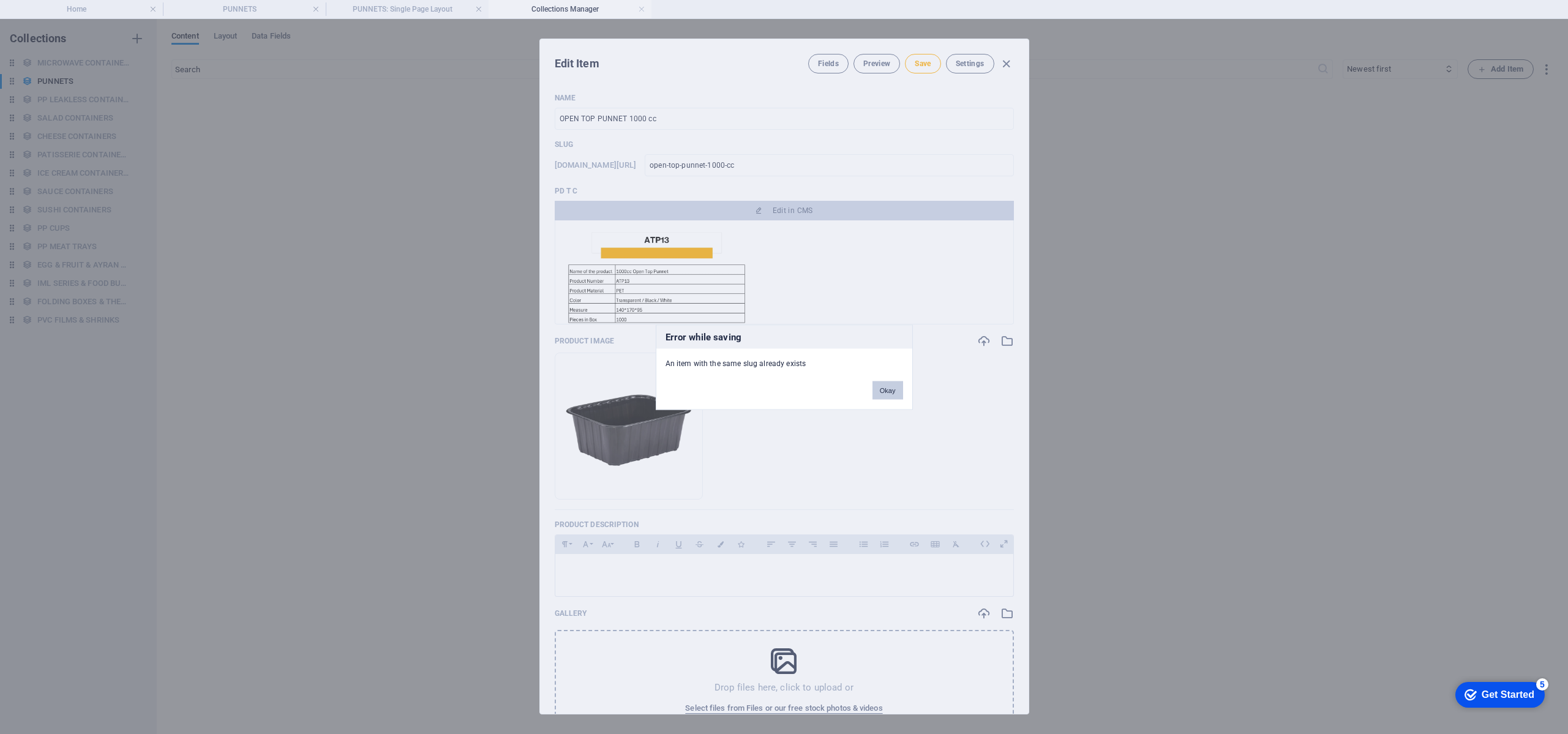
click at [893, 391] on button "Okay" at bounding box center [888, 389] width 31 height 18
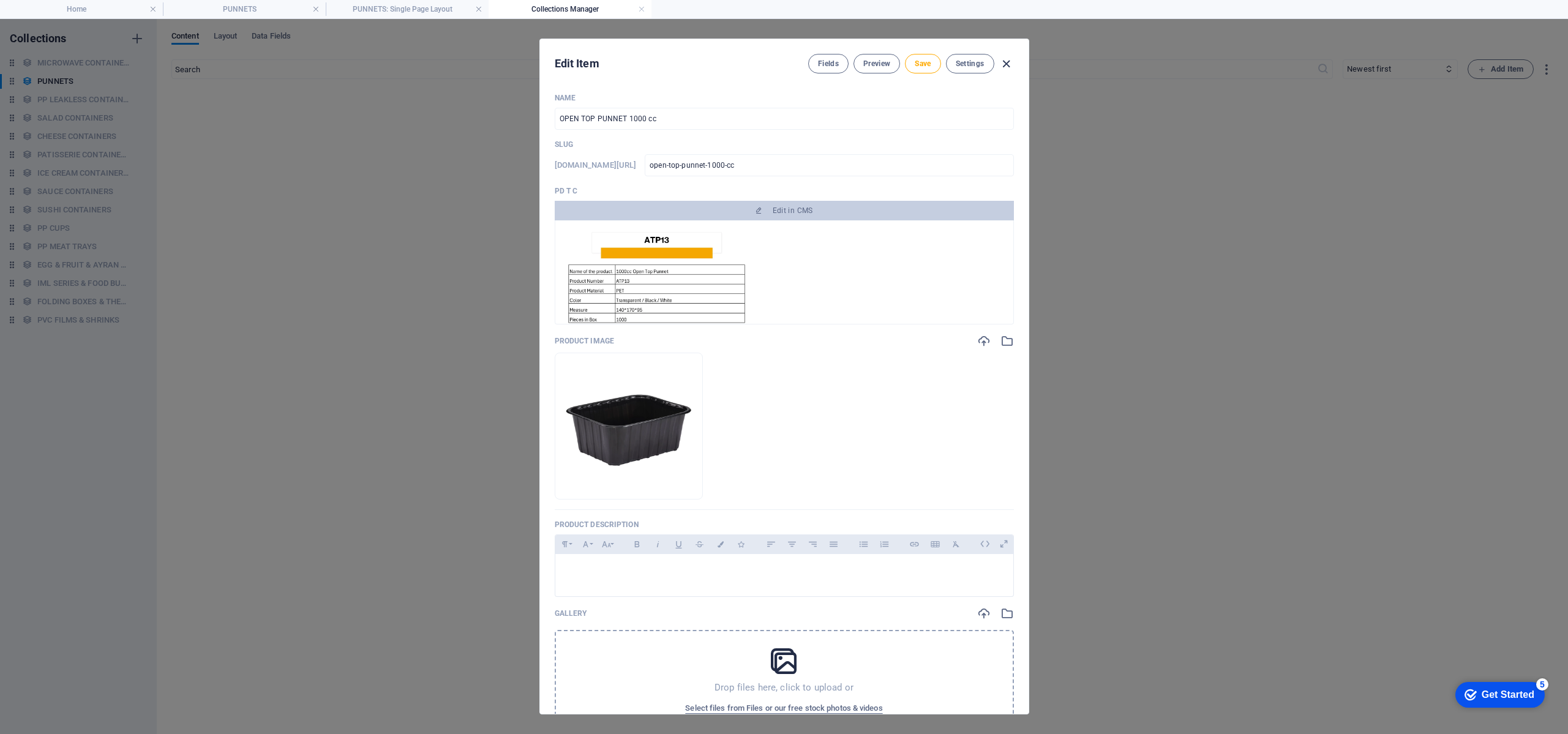
click at [1009, 58] on icon "button" at bounding box center [1006, 63] width 14 height 14
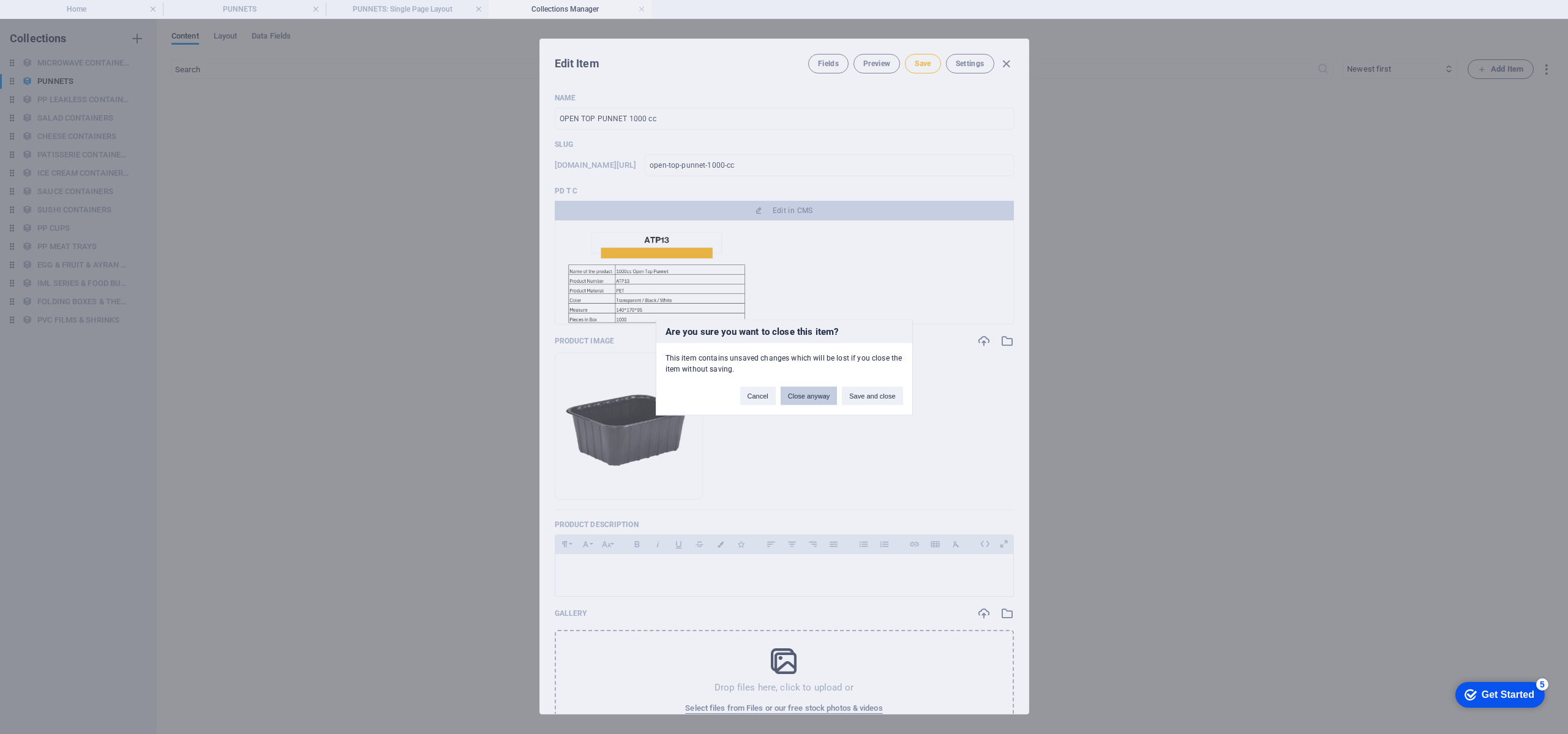
click at [800, 397] on button "Close anyway" at bounding box center [808, 395] width 56 height 18
type input "OPEN TOP PUNNET 1000 cc B"
type input "open-top-punnet-1000-cc-b"
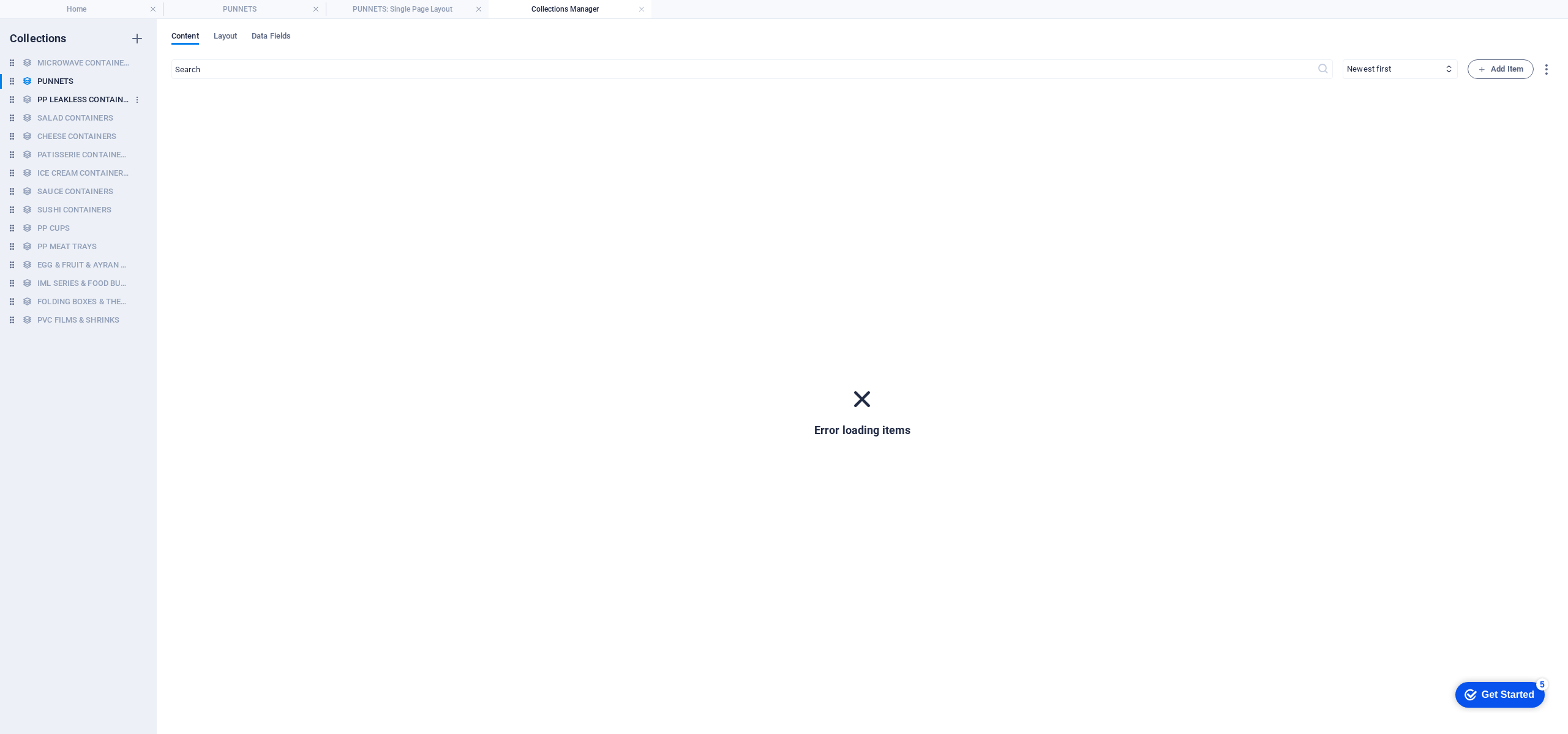
click at [85, 93] on h6 "PP LEAKLESS CONTAINERS" at bounding box center [83, 100] width 92 height 15
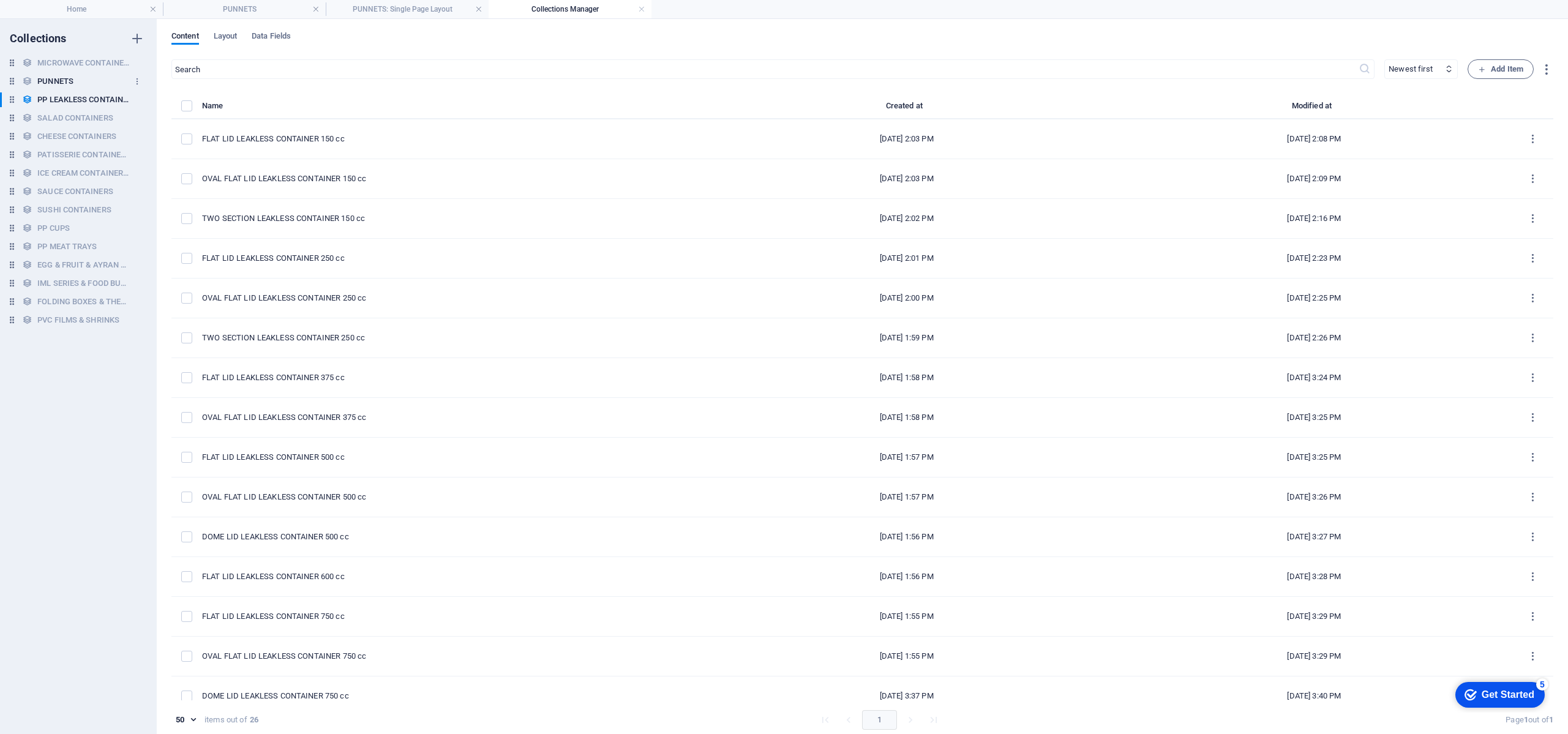
click at [63, 74] on h6 "PUNNETS" at bounding box center [55, 82] width 36 height 15
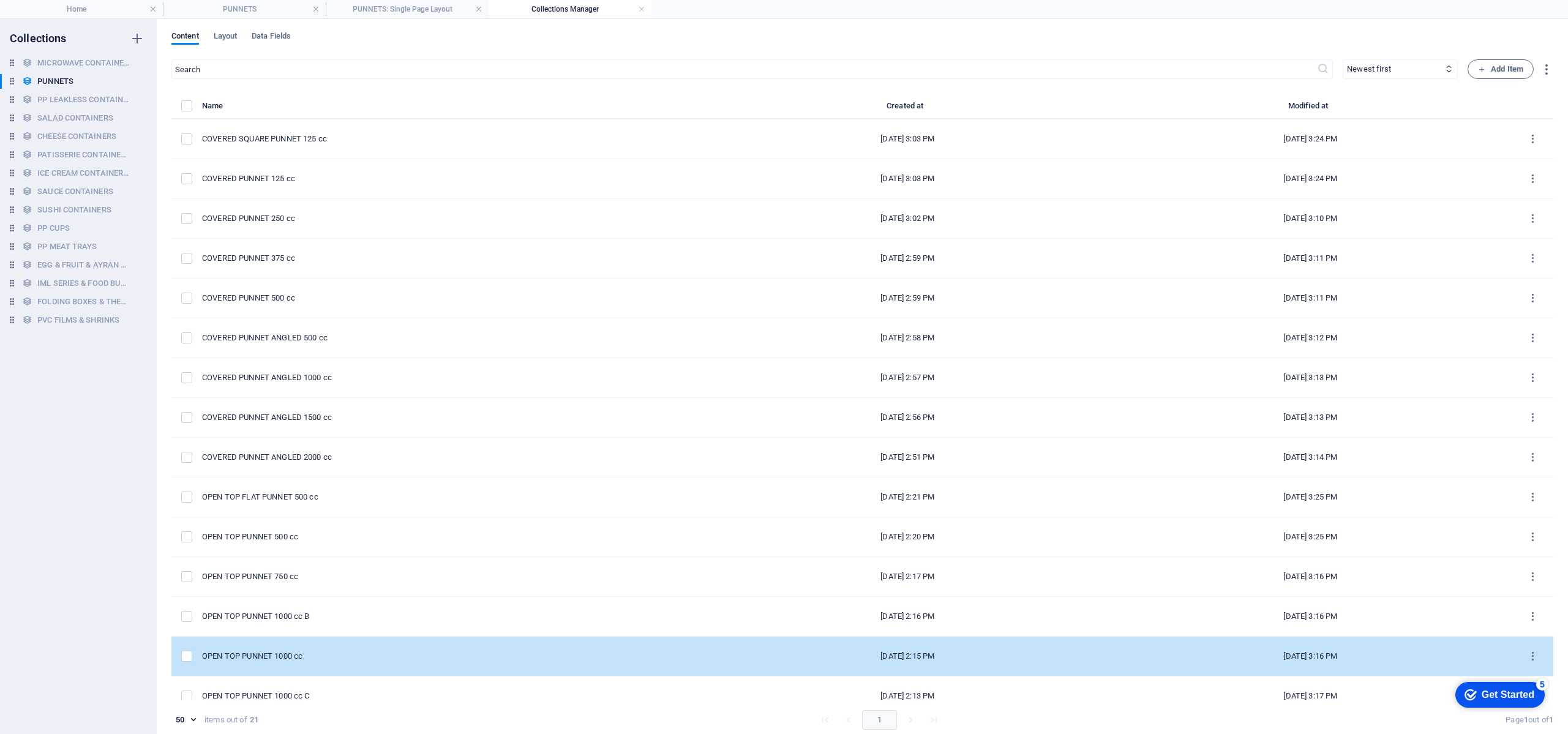
click at [514, 658] on div "OPEN TOP PUNNET 1000 cc" at bounding box center [449, 655] width 494 height 11
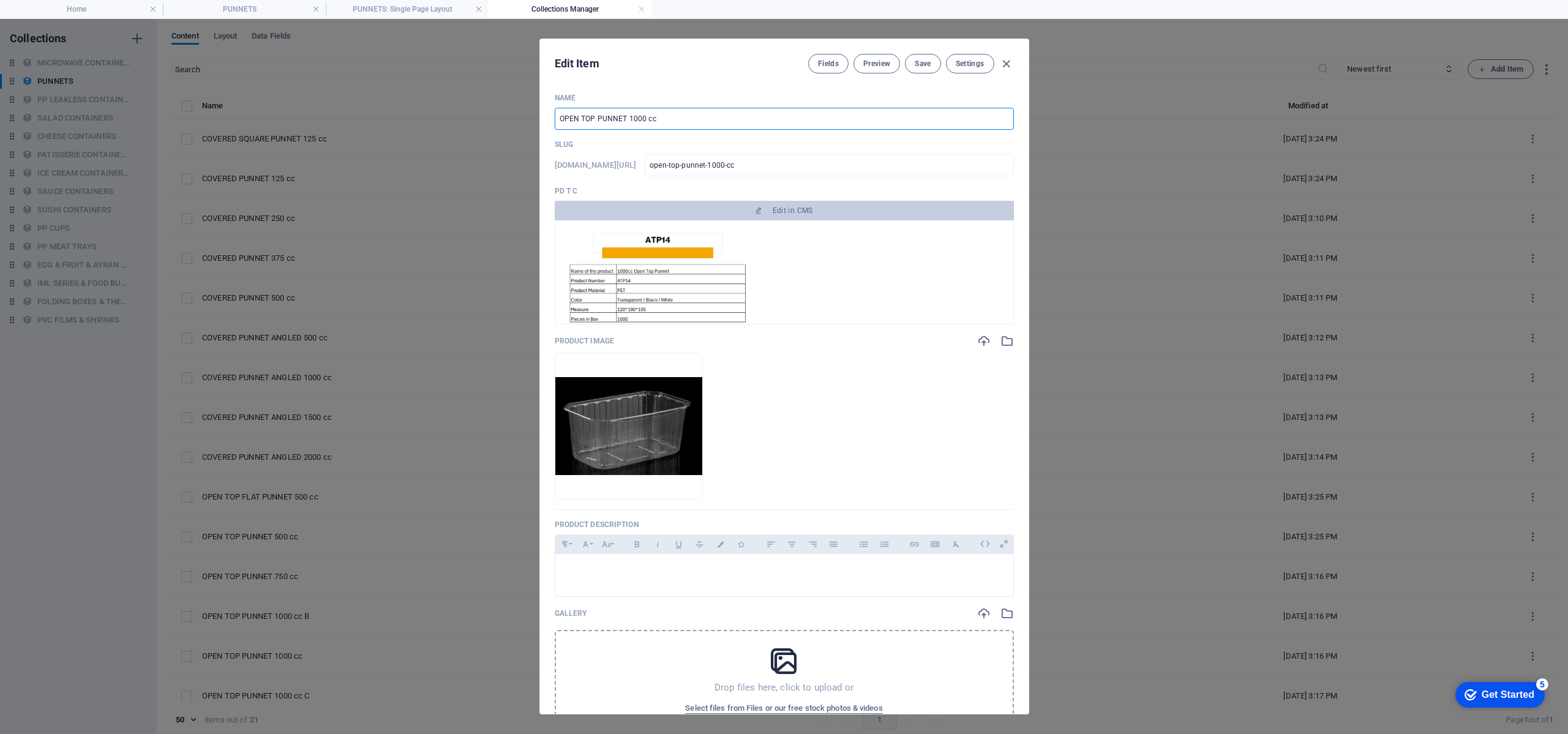
click at [680, 118] on input "OPEN TOP PUNNET 1000 cc" at bounding box center [785, 119] width 459 height 22
type input "OPEN TOP PUNNET 1000 cc 1"
type input "open-top-punnet-1000-cc-1"
type input "OPEN TOP PUNNET 1000 cc 10"
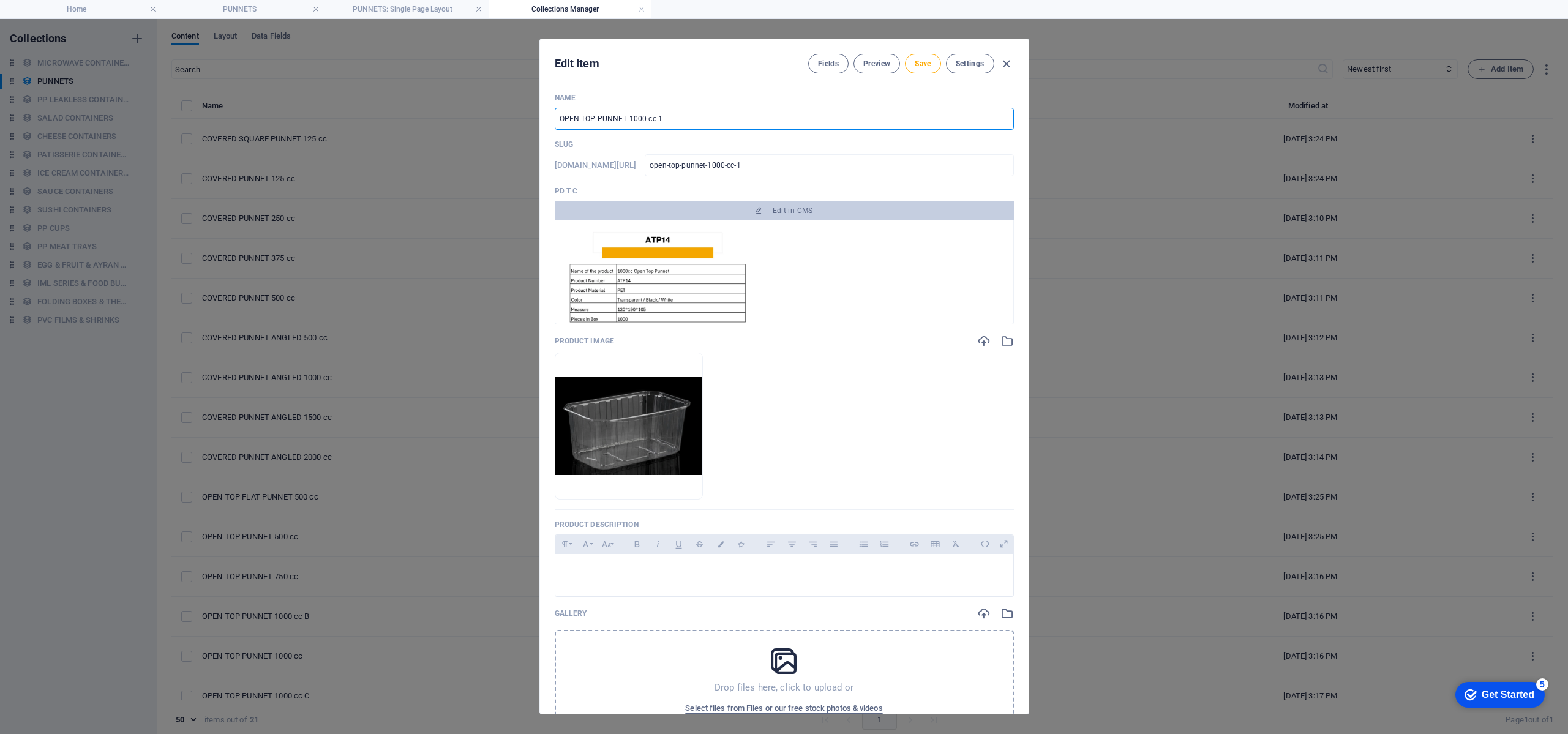
type input "open-top-punnet-1000-cc-10"
type input "OPEN TOP PUNNET 1000 cc 105"
type input "open-top-punnet-1000-cc-105"
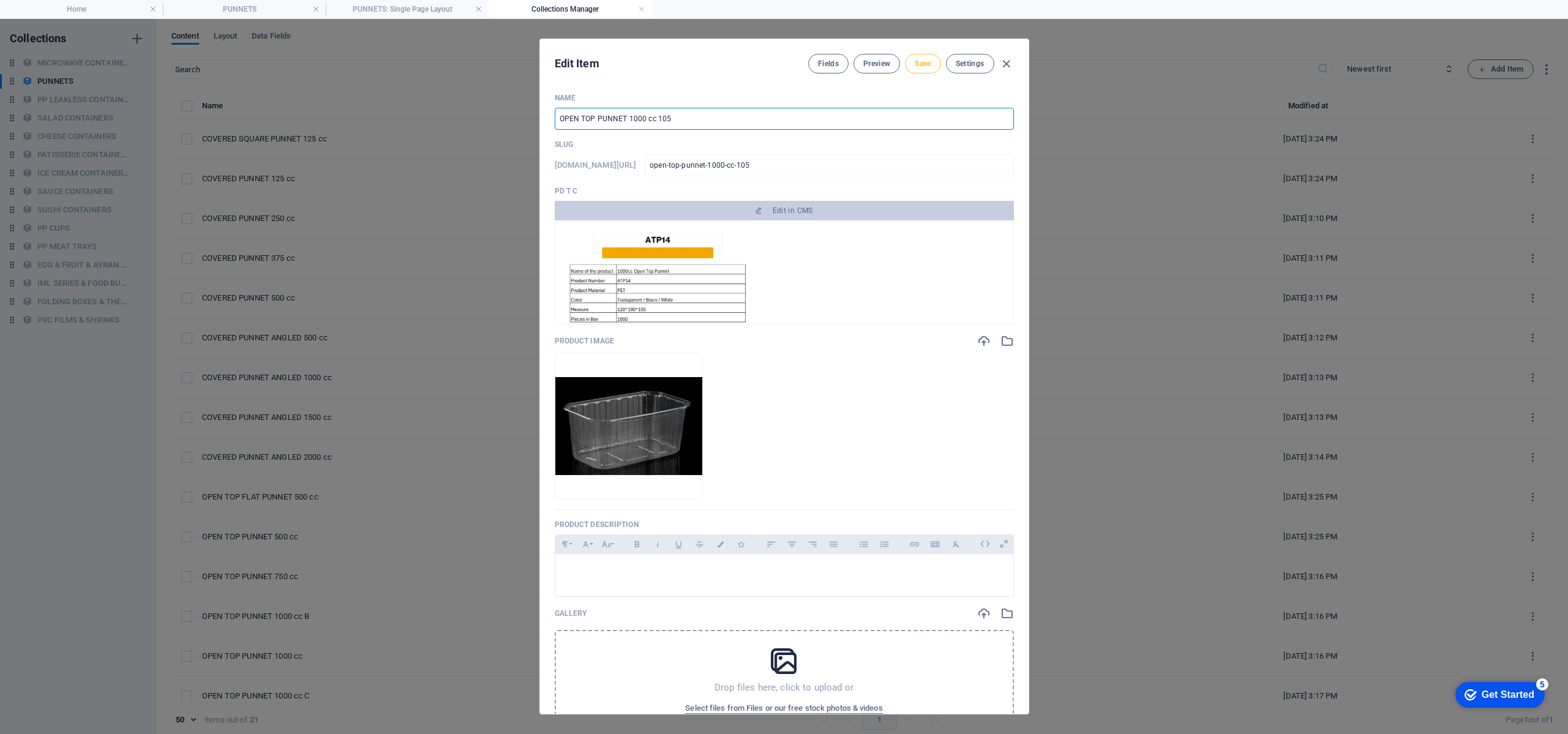
type input "OPEN TOP PUNNET 1000 cc 105"
click at [925, 59] on span "Save" at bounding box center [923, 63] width 16 height 9
click at [1006, 69] on icon "button" at bounding box center [1006, 63] width 14 height 14
type input "open-top-punnet-1000-cc-105"
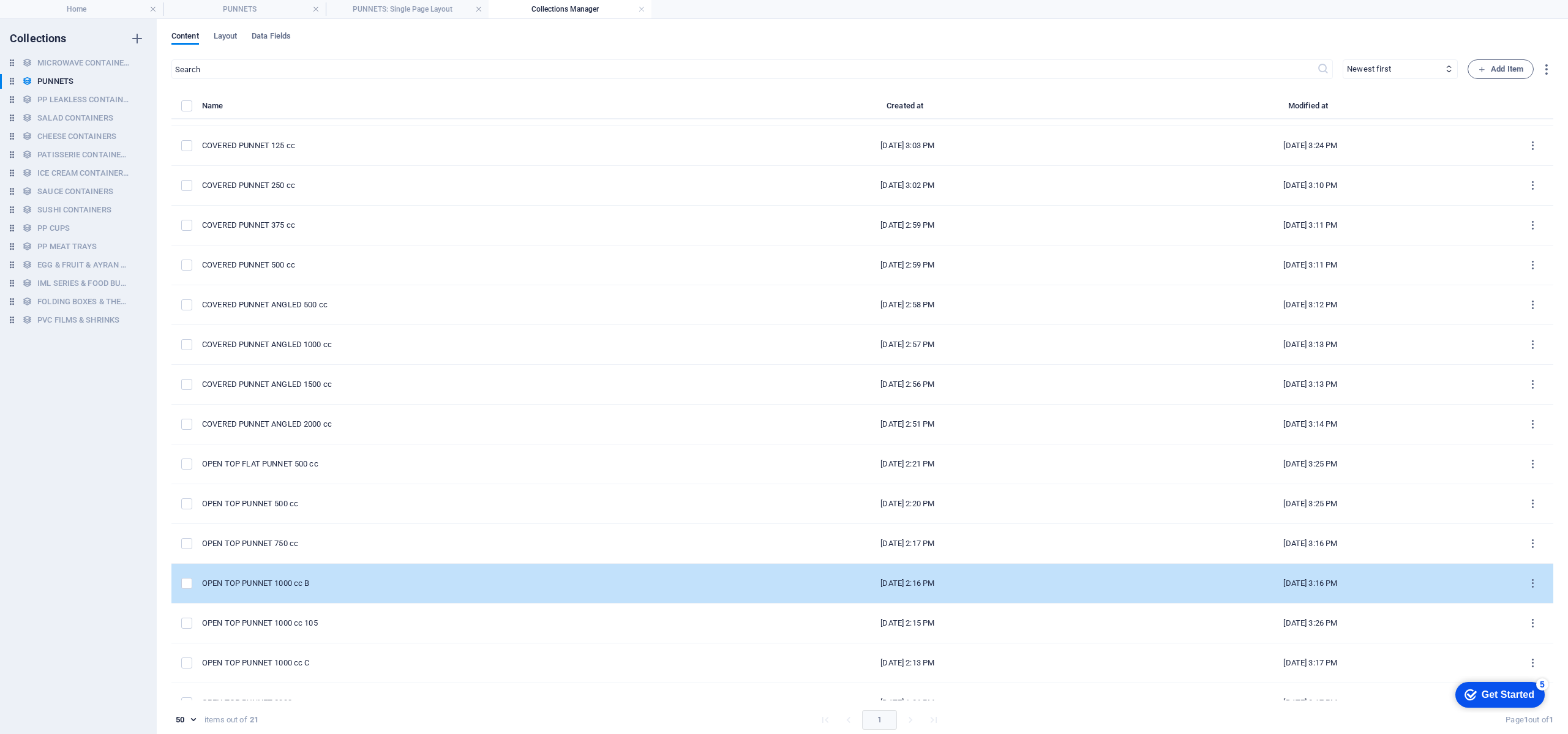
scroll to position [184, 0]
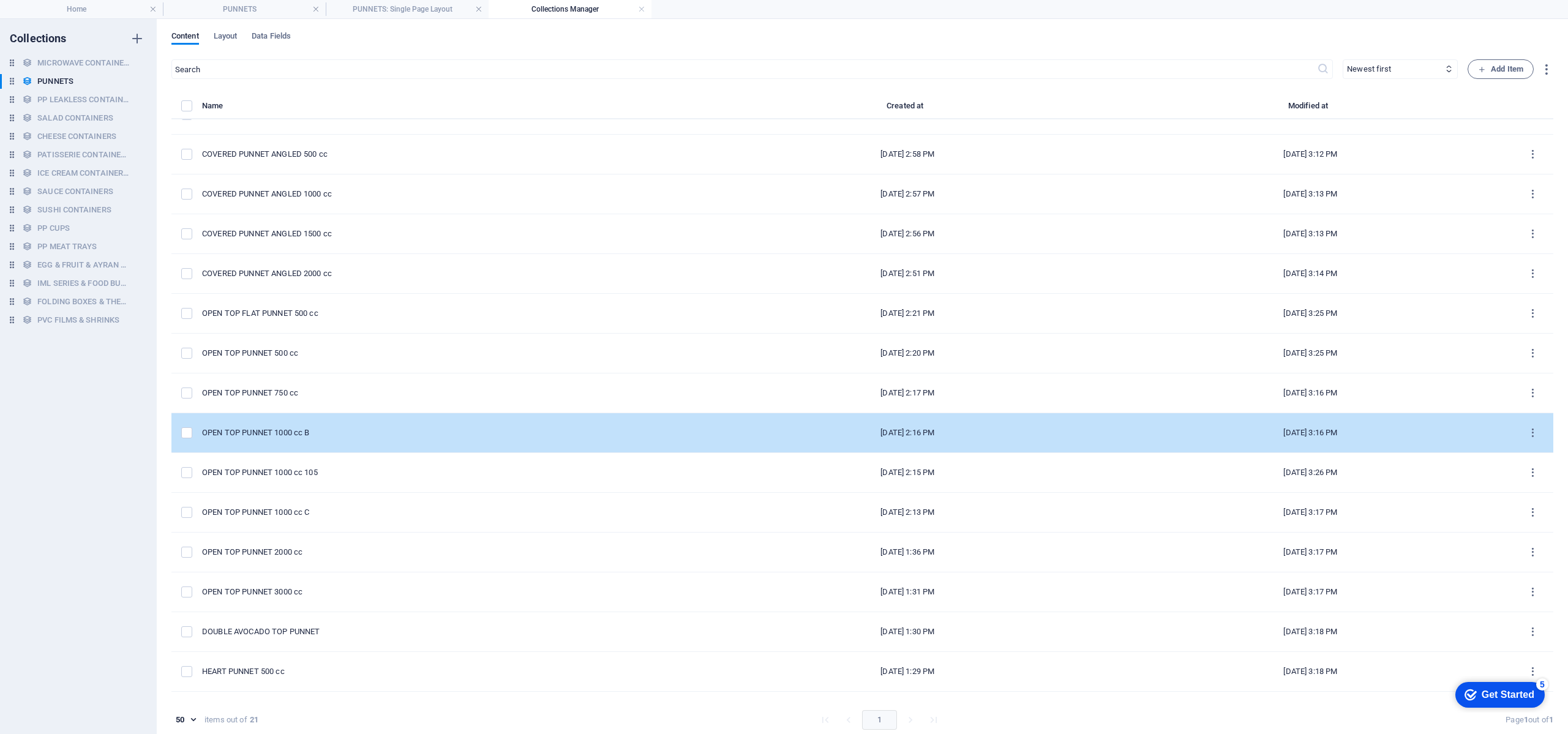
click at [443, 442] on td "OPEN TOP PUNNET 1000 cc B" at bounding box center [454, 433] width 504 height 40
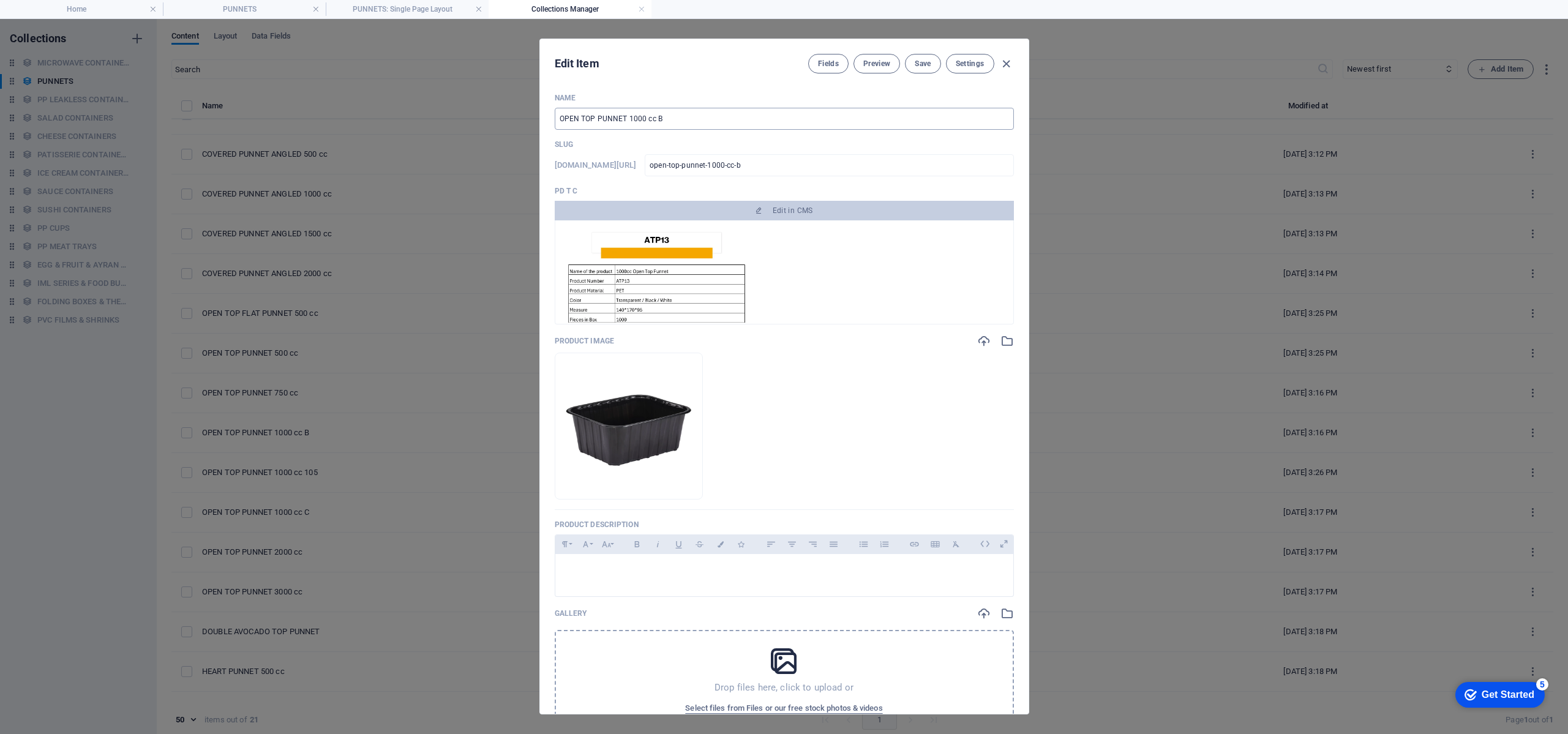
click at [687, 114] on input "OPEN TOP PUNNET 1000 cc B" at bounding box center [785, 119] width 459 height 22
type input "OPEN TOP PUNNET 1000 cc"
type input "open-top-punnet-1000-cc"
type input "OPEN TOP PUNNET 1000 cc"
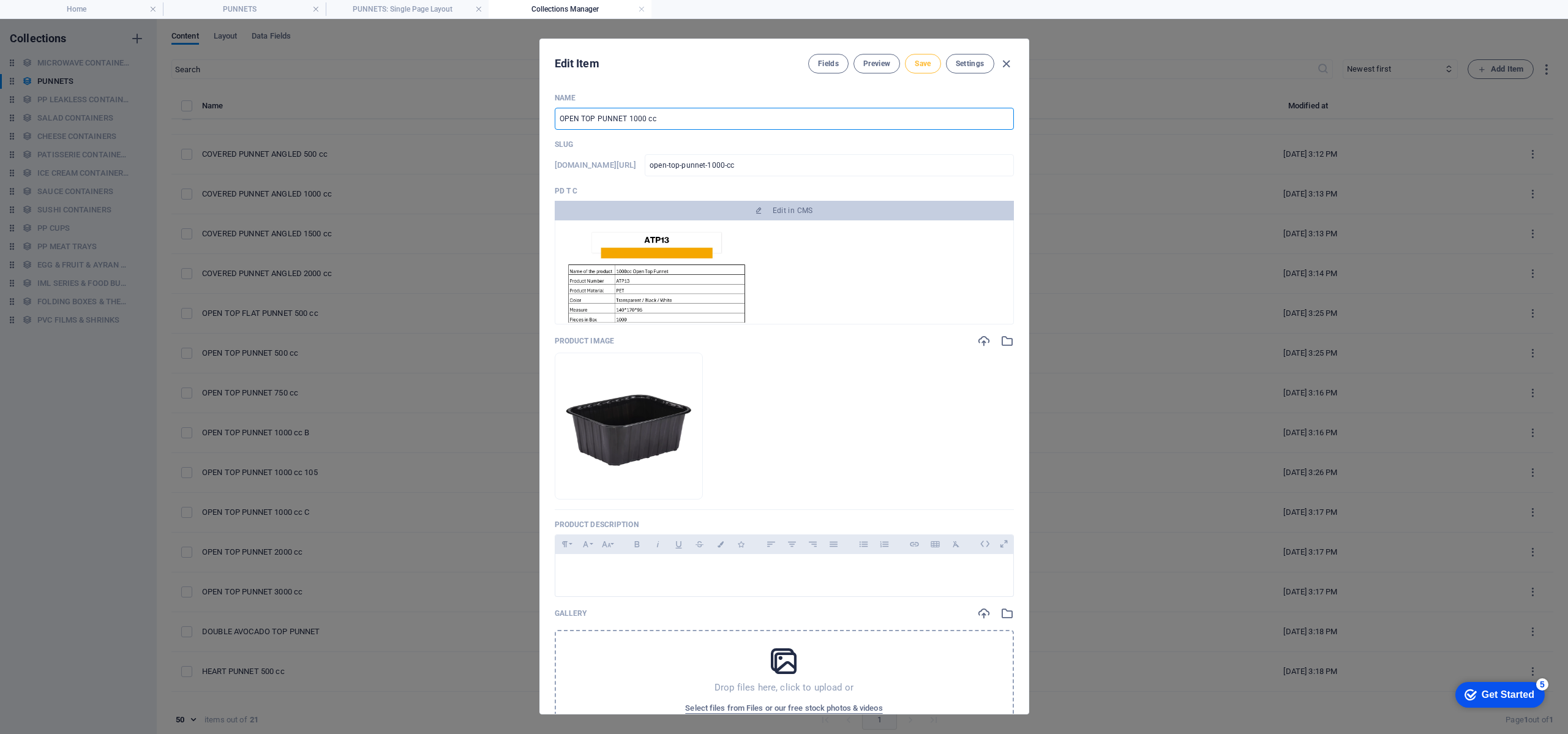
click at [917, 63] on span "Save" at bounding box center [923, 63] width 16 height 9
click at [1009, 63] on icon "button" at bounding box center [1006, 63] width 14 height 14
type input "open-top-punnet-1000-cc"
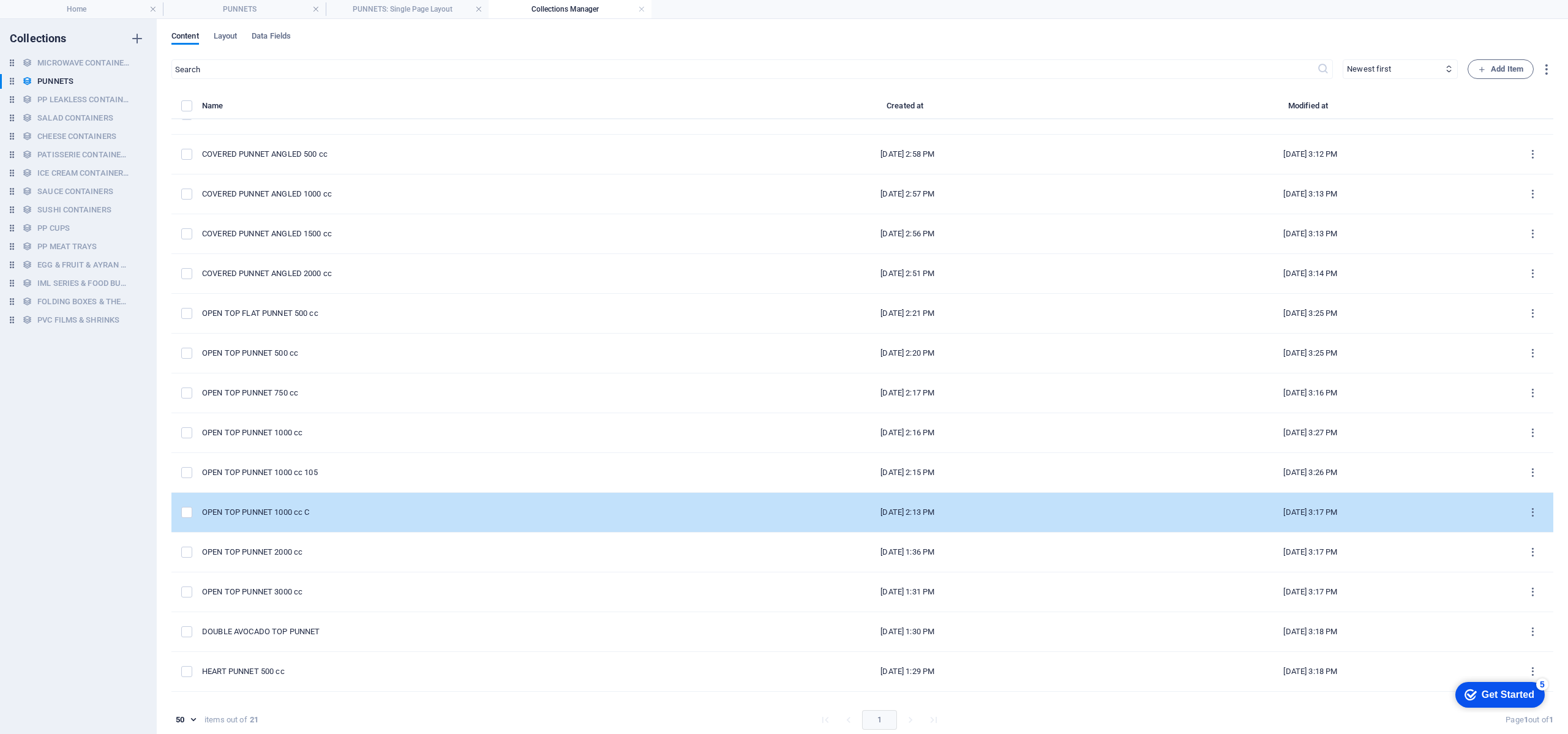
click at [529, 518] on td "OPEN TOP PUNNET 1000 cc C" at bounding box center [454, 512] width 504 height 40
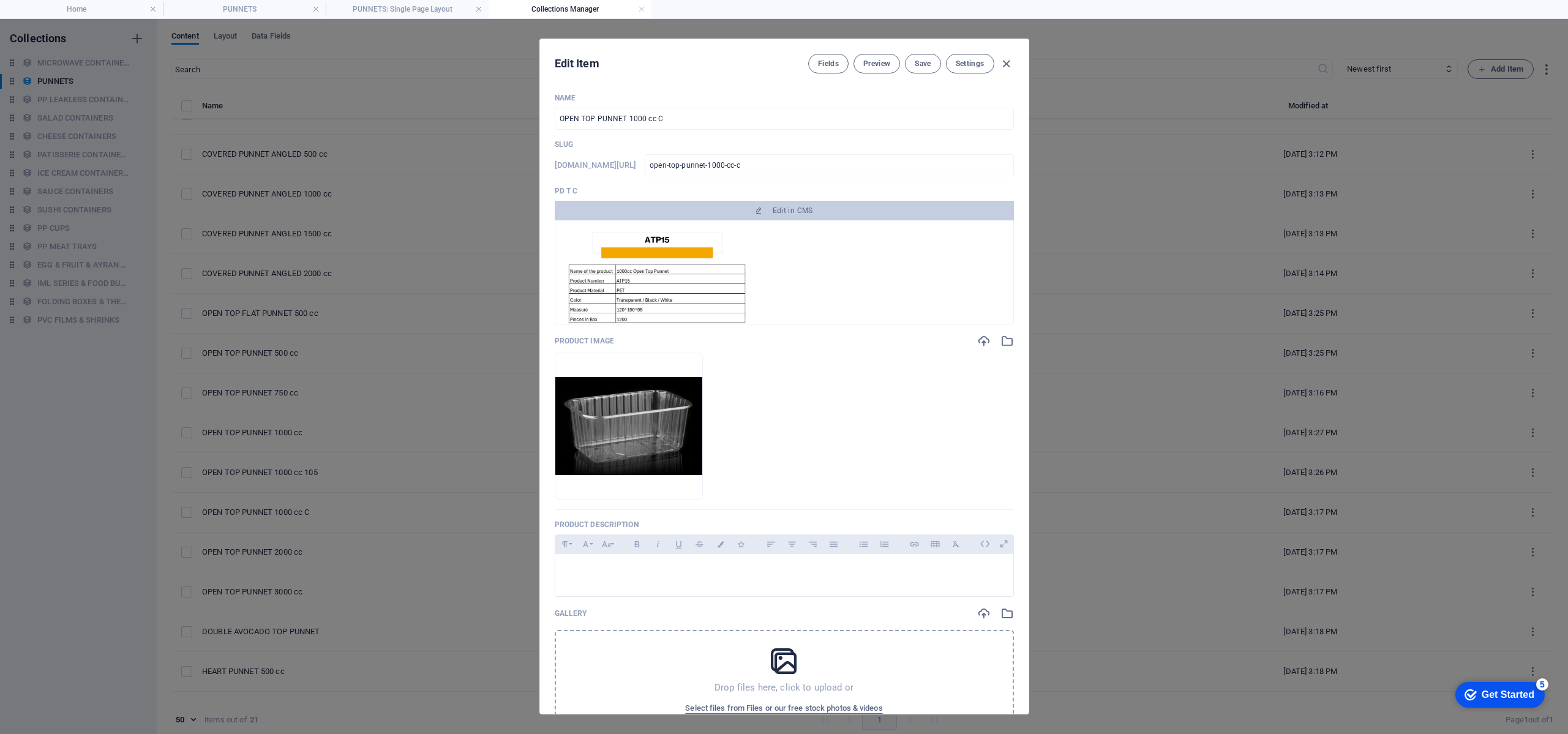
click at [679, 99] on p "Name" at bounding box center [785, 98] width 459 height 9
click at [693, 116] on input "OPEN TOP PUNNET 1000 cc C" at bounding box center [785, 119] width 459 height 22
type input "OPEN TOP PUNNET 1000 cc"
type input "open-top-punnet-1000-cc"
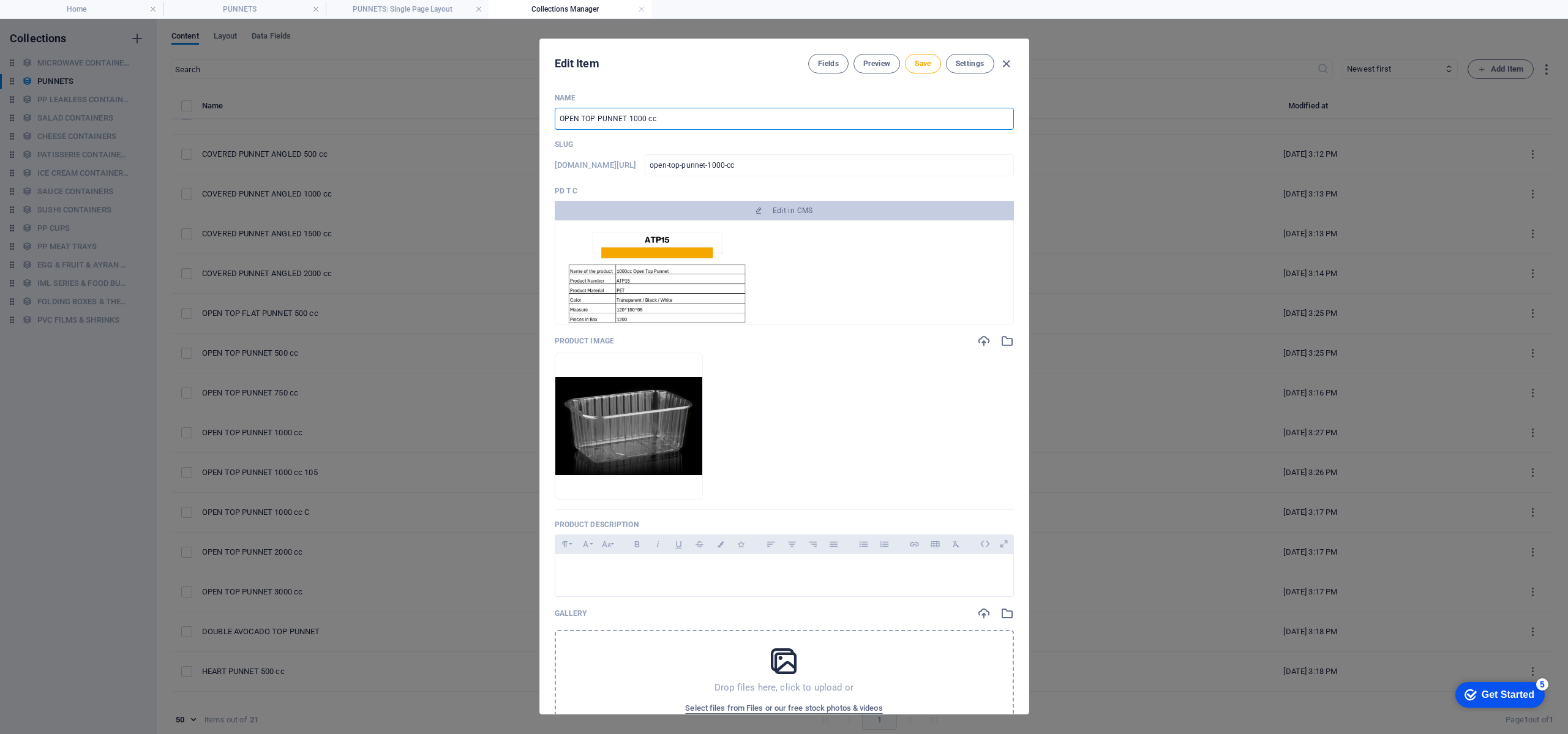
type input "OPEN TOP PUNNET 1000 cc 9"
type input "open-top-punnet-1000-cc-9"
type input "OPEN TOP PUNNET 1000 cc 95"
type input "open-top-punnet-1000-cc-95"
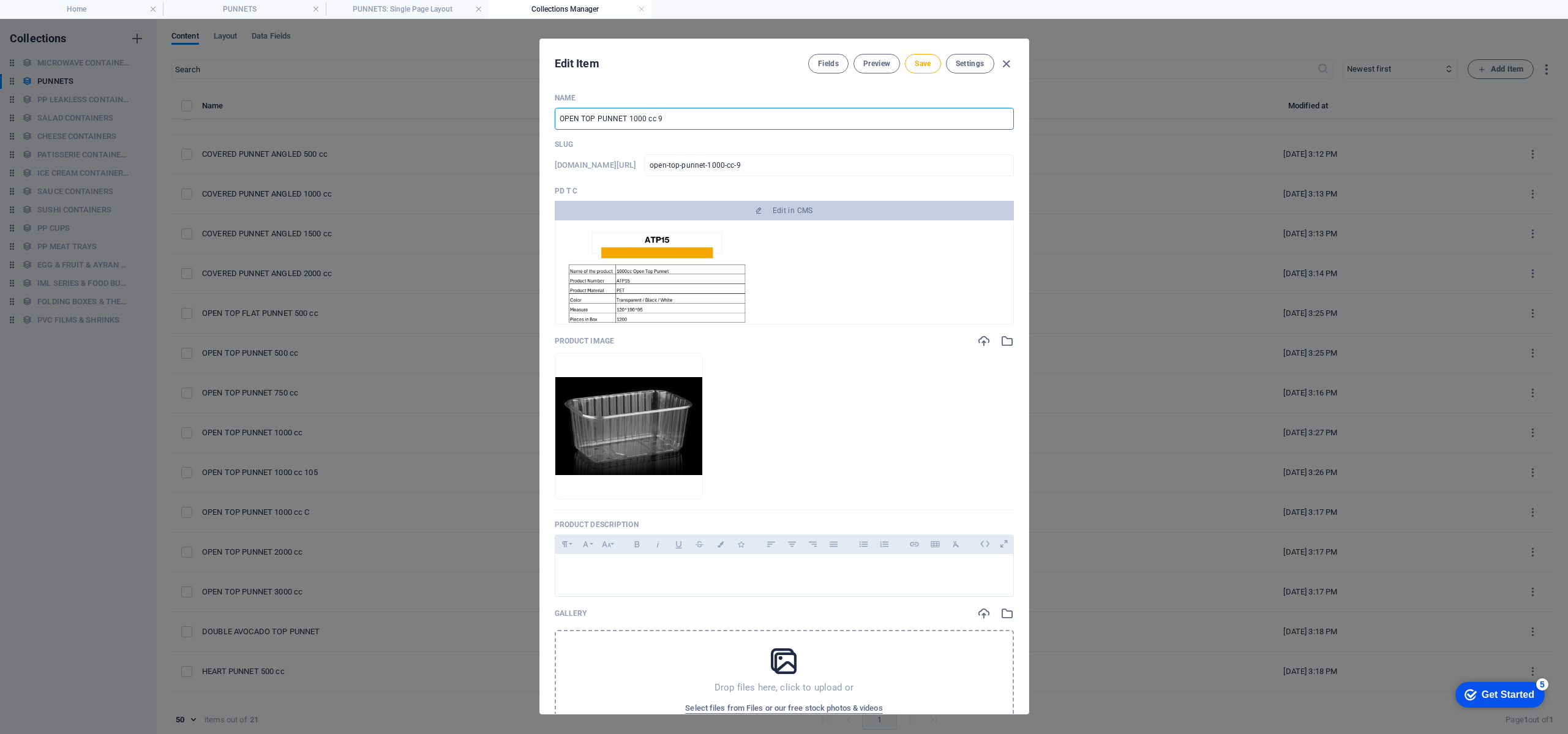
type input "open-top-punnet-1000-cc-95"
type input "OPEN TOP PUNNET 1000 cc 95"
click at [923, 55] on button "Save" at bounding box center [923, 63] width 36 height 20
click at [1008, 61] on icon "button" at bounding box center [1006, 63] width 14 height 14
type input "open-top-punnet-1000-cc-95"
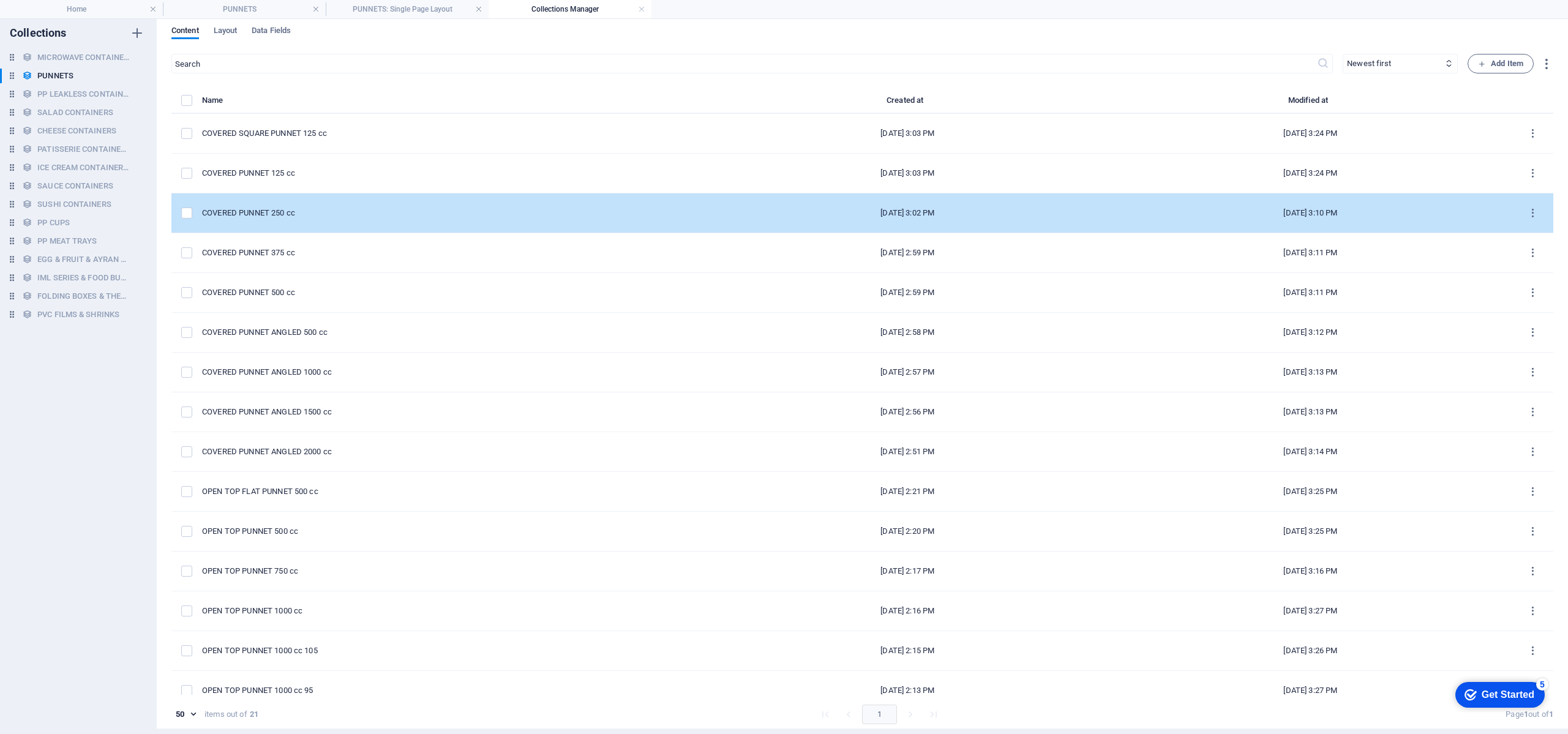
scroll to position [0, 0]
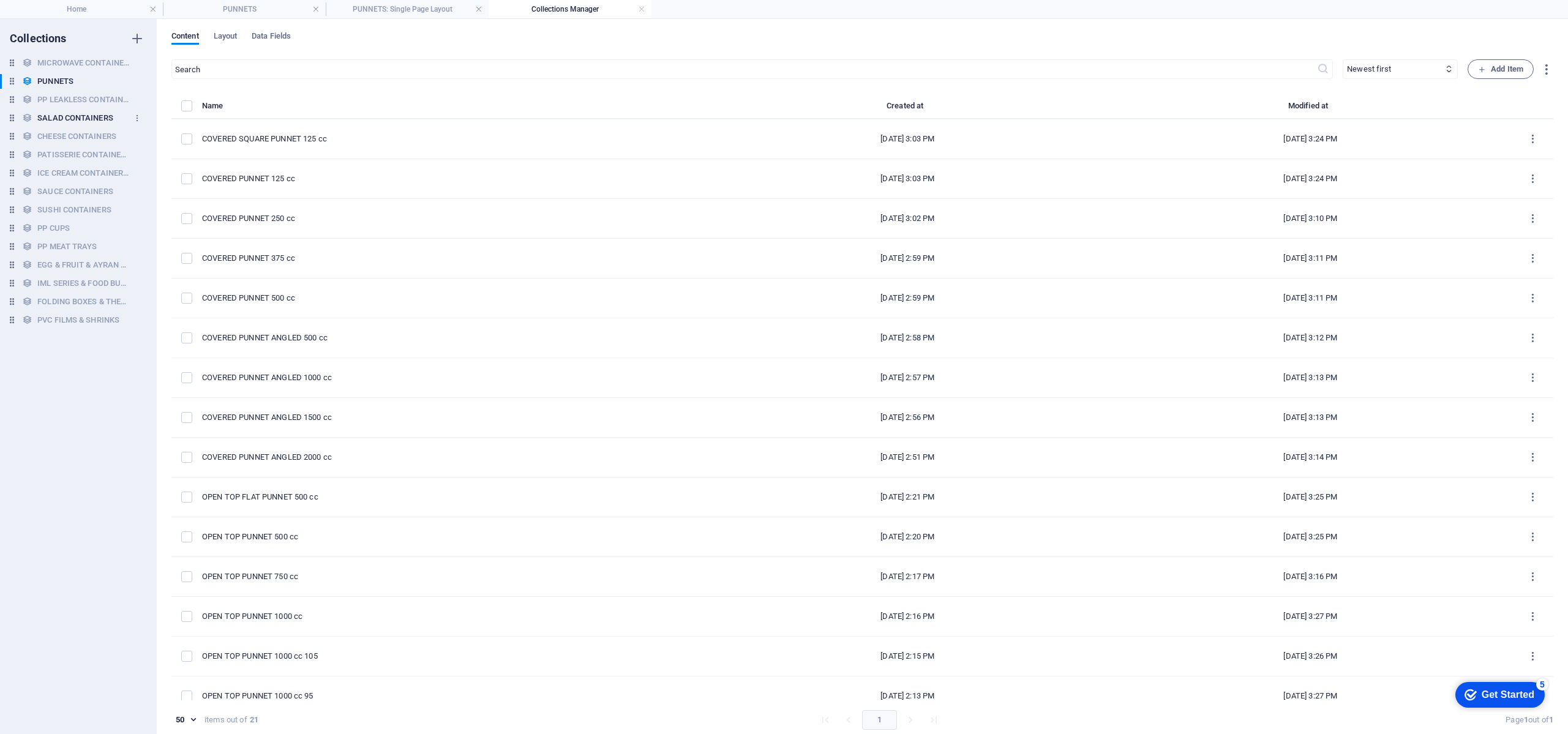
click at [82, 120] on h6 "SALAD CONTAINERS" at bounding box center [75, 118] width 76 height 15
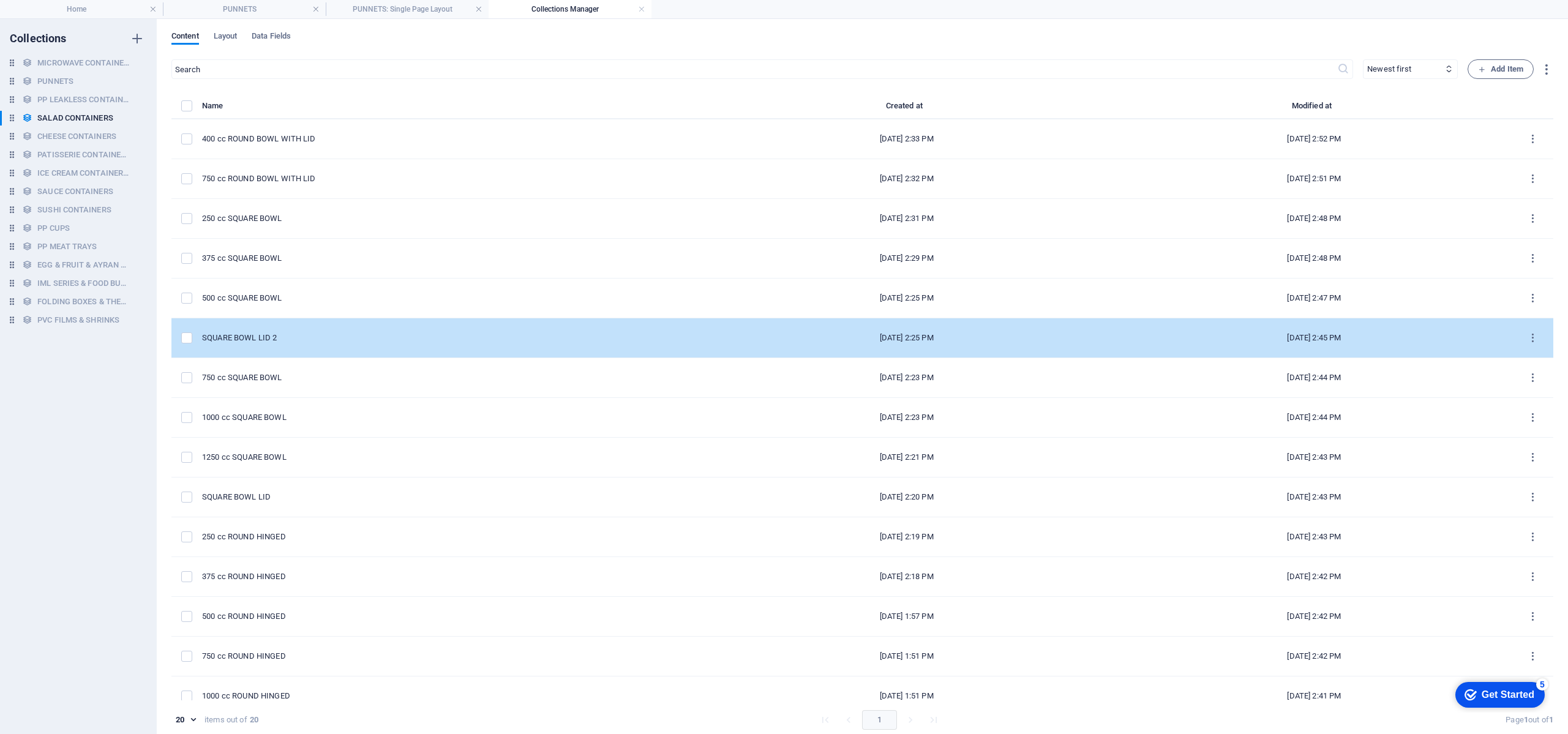
click at [354, 332] on div "SQUARE BOWL LID 2" at bounding box center [444, 337] width 485 height 11
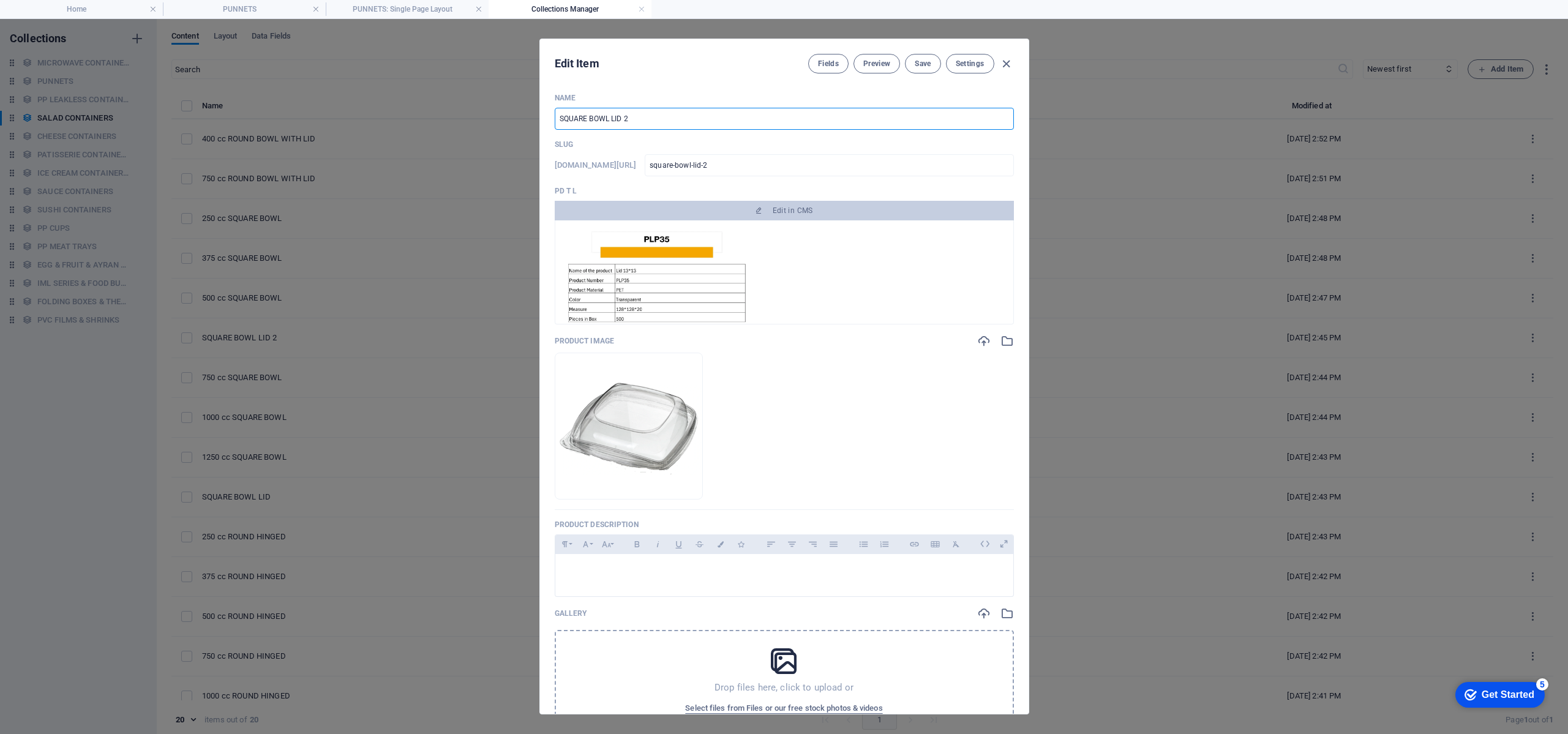
click at [710, 115] on input "SQUARE BOWL LID 2" at bounding box center [785, 119] width 459 height 22
type input "SQUARE BOWL LID"
type input "square-bowl-lid"
type input "SQUARE BOWL LID 1"
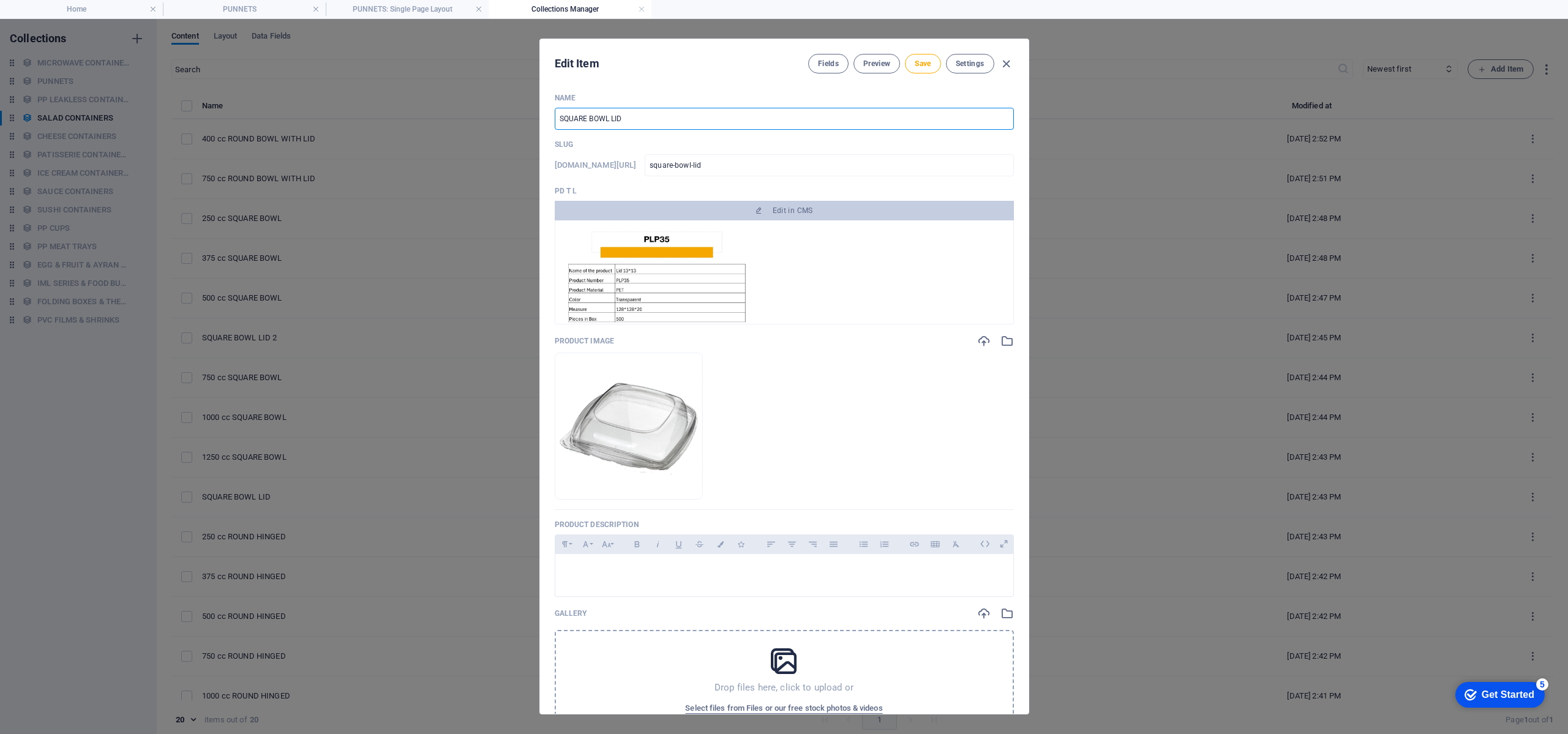
type input "square-bowl-lid-1"
type input "SQUARE BOWL LID 13"
type input "square-bowl-lid-13"
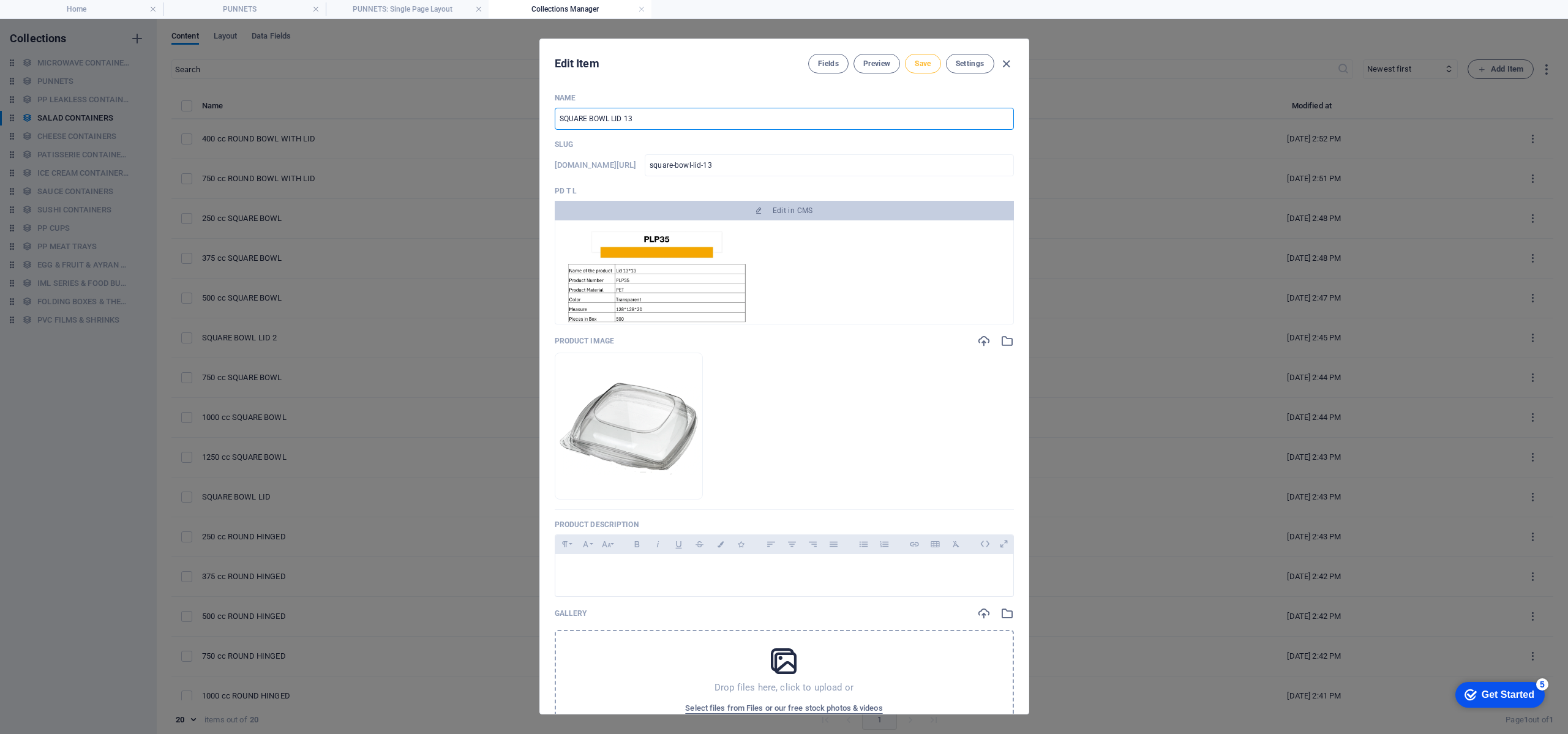
type input "SQUARE BOWL LID 13"
click at [925, 66] on span "Save" at bounding box center [923, 63] width 16 height 9
click at [1003, 68] on icon "button" at bounding box center [1006, 63] width 14 height 14
type input "square-bowl-lid-13"
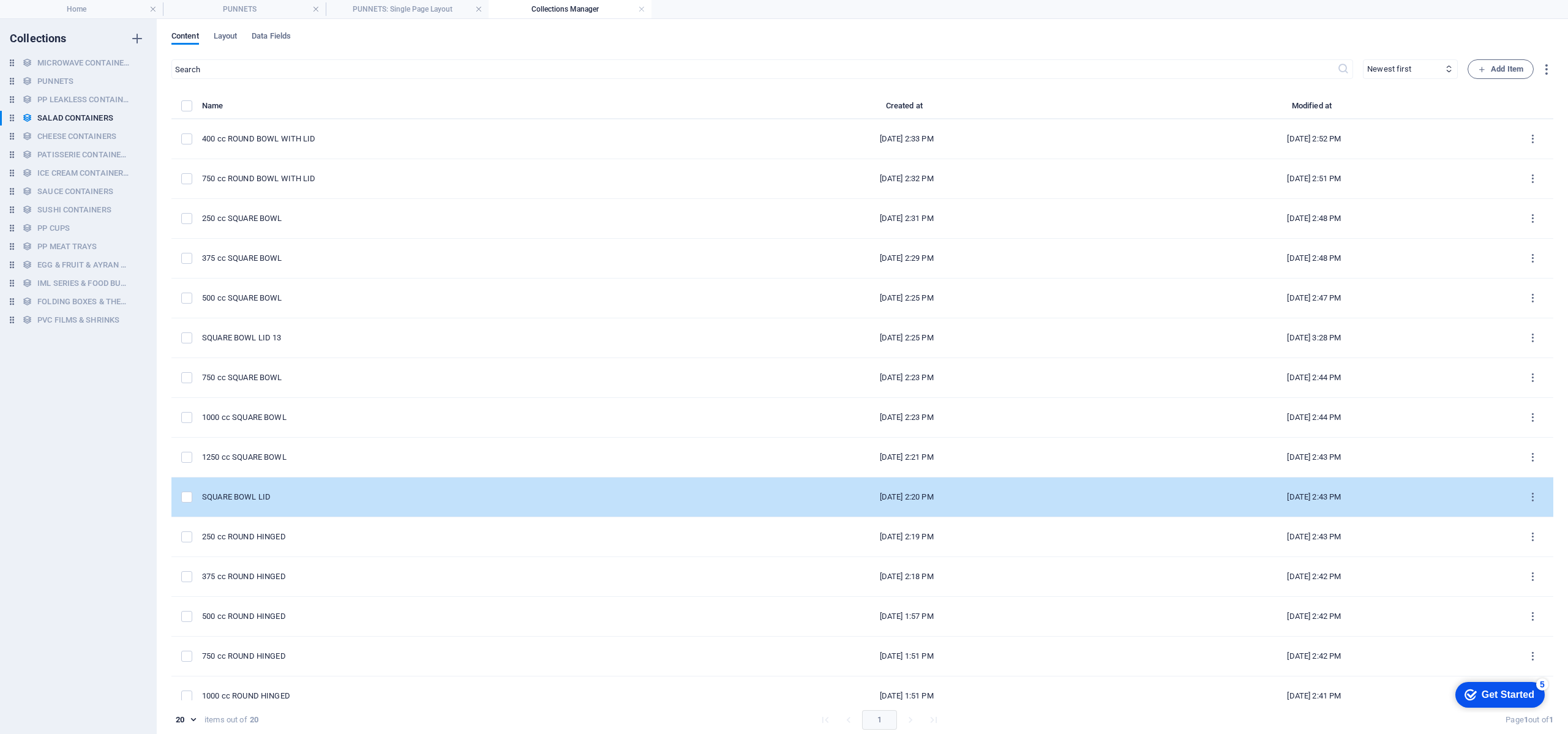
click at [578, 491] on td "SQUARE BOWL LID" at bounding box center [449, 497] width 494 height 40
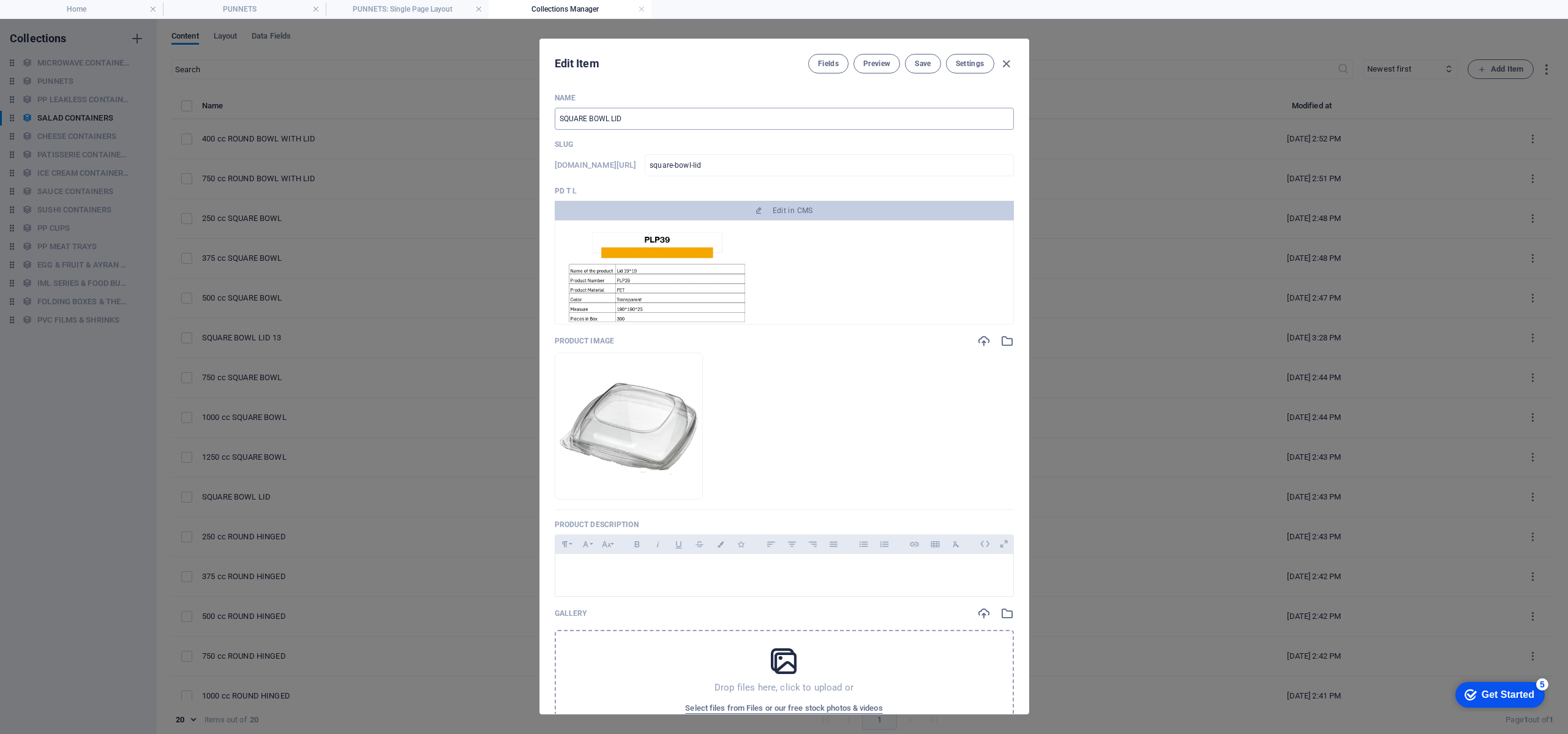
click at [649, 118] on input "SQUARE BOWL LID" at bounding box center [785, 119] width 459 height 22
type input "SQUARE BOWL LID 1"
type input "square-bowl-lid-1"
type input "SQUARE BOWL LID 19"
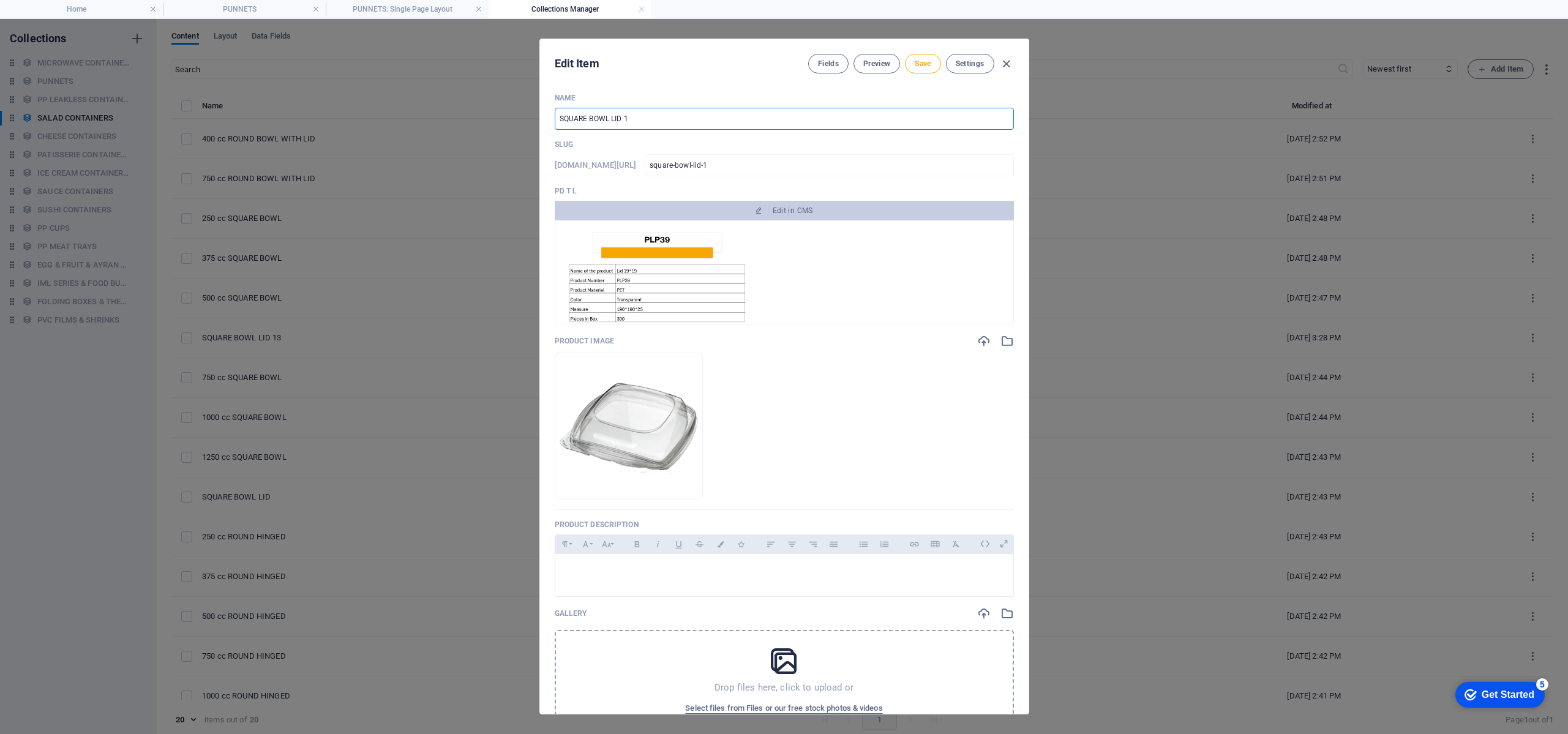
type input "square-bowl-lid-19"
type input "SQUARE BOWL LID 19"
click at [915, 63] on span "Save" at bounding box center [923, 63] width 16 height 9
click at [1006, 69] on icon "button" at bounding box center [1006, 63] width 14 height 14
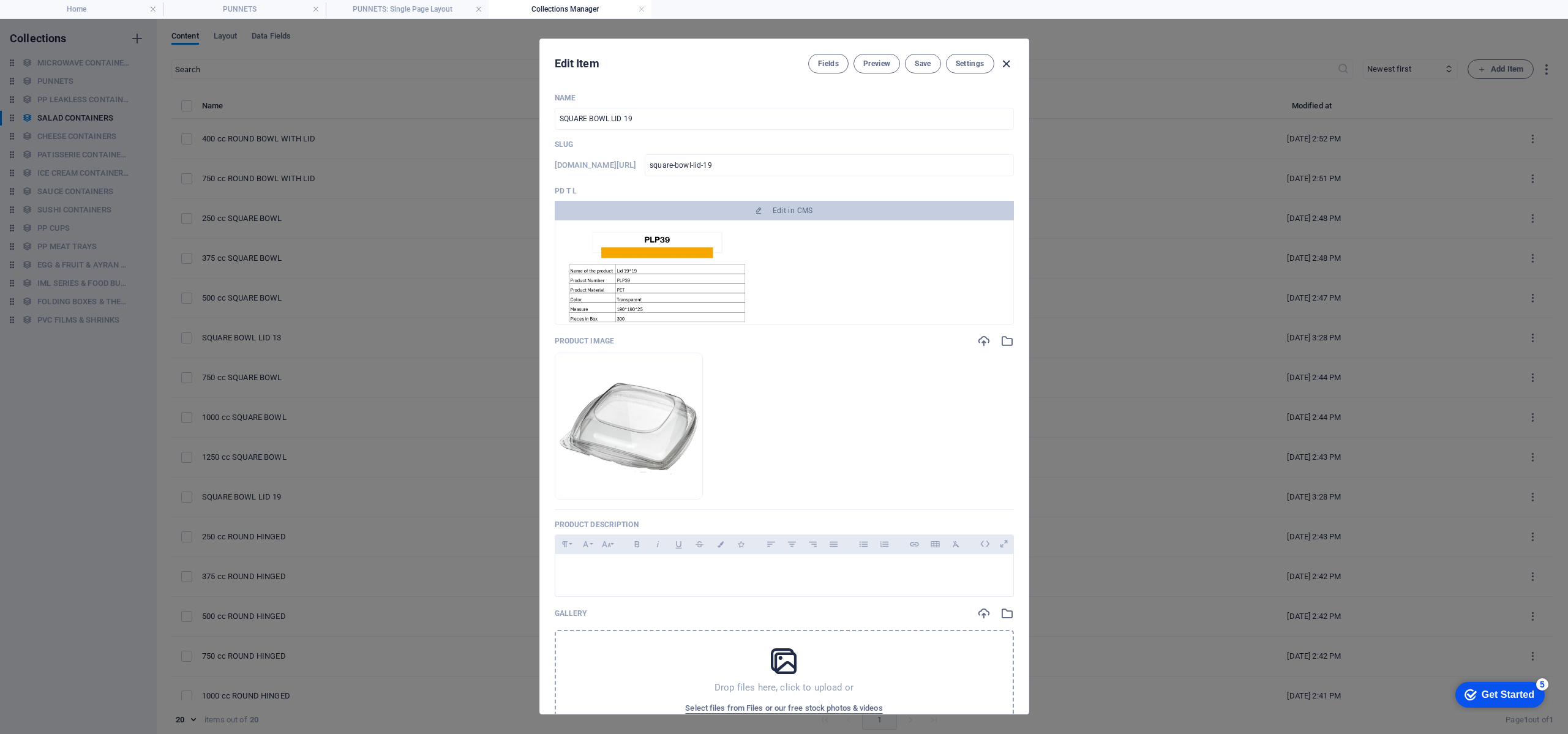
type input "square-bowl-lid-19"
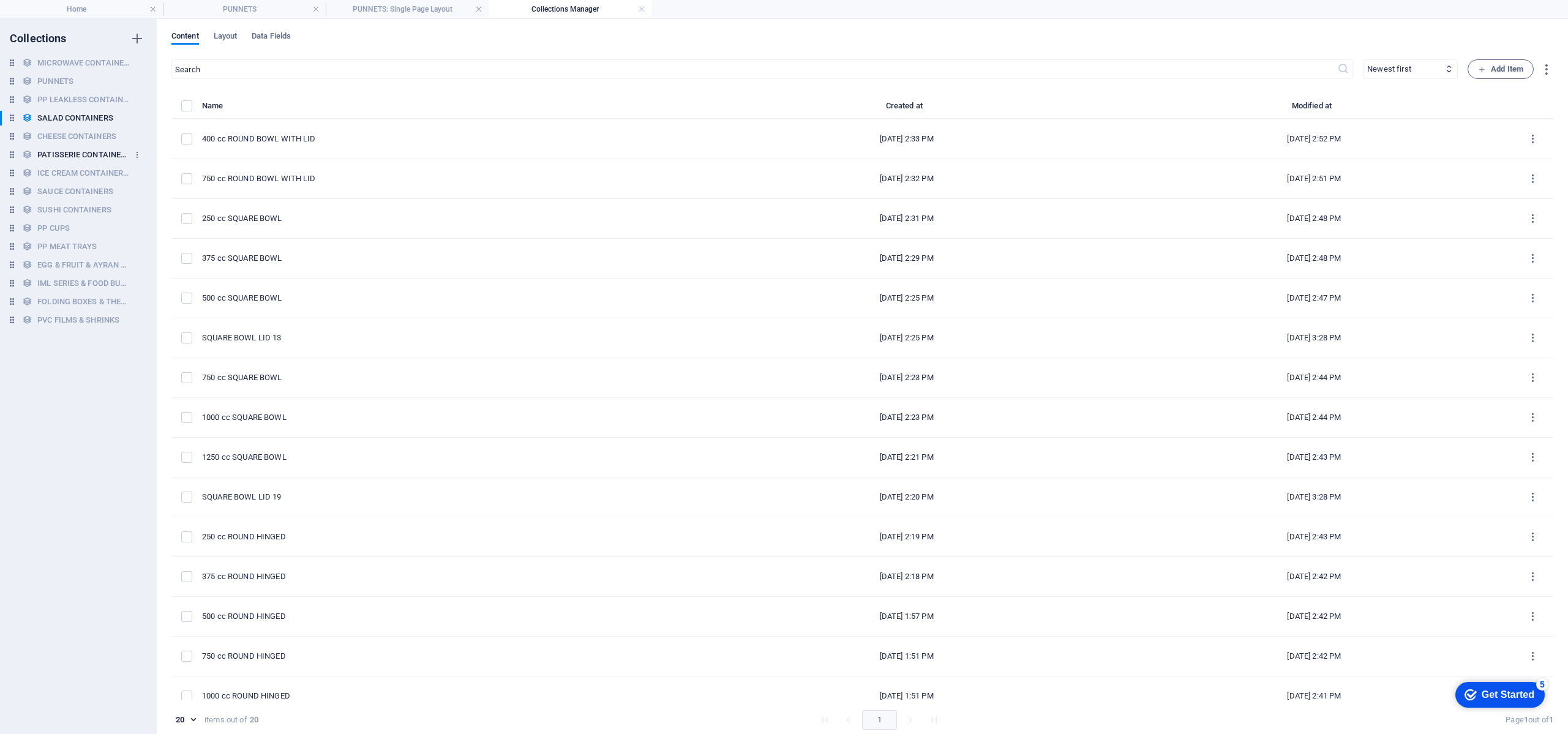
click at [80, 149] on h6 "PATISSERIE CONTAINERS" at bounding box center [83, 155] width 92 height 15
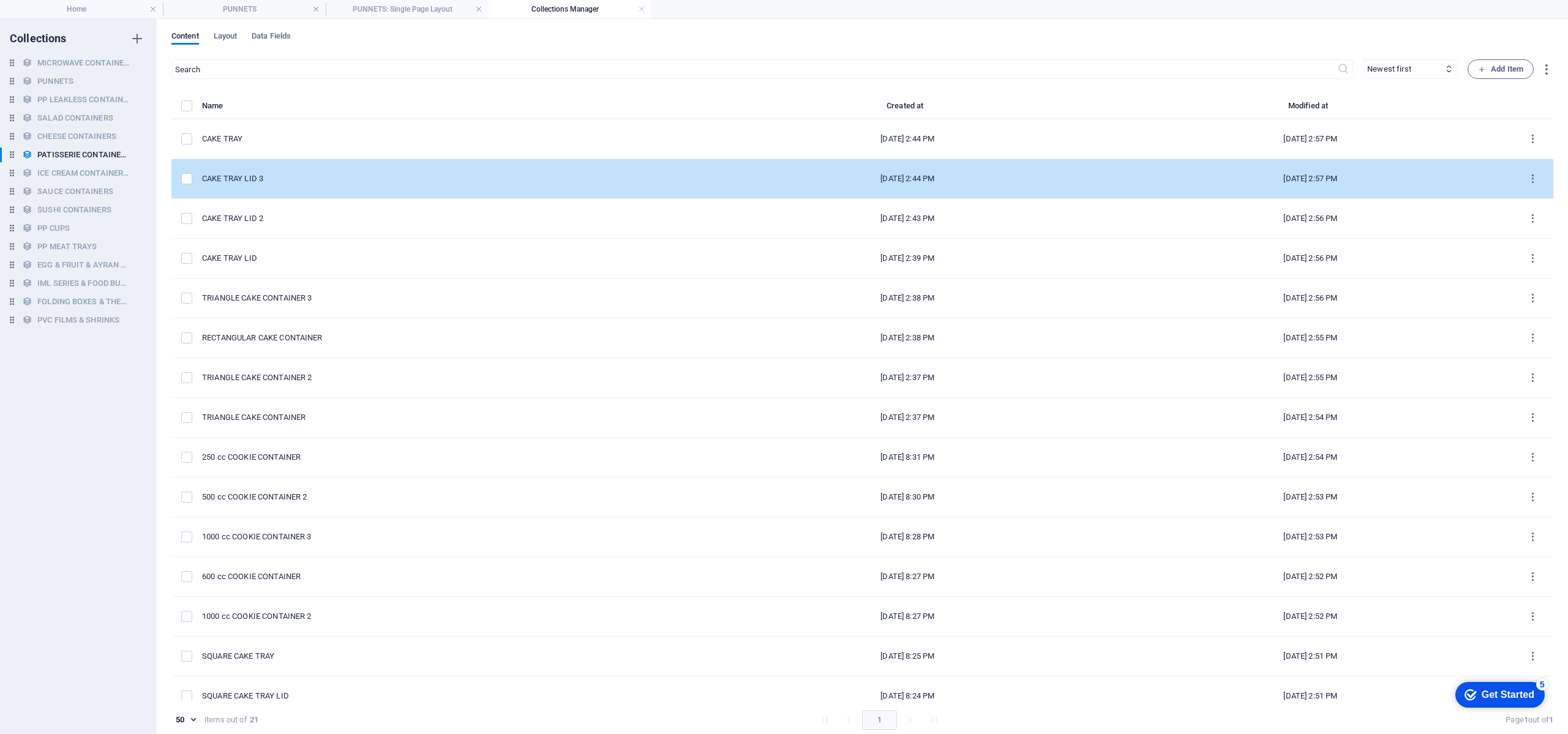
click at [335, 173] on div "CAKE TRAY LID 3" at bounding box center [449, 179] width 494 height 11
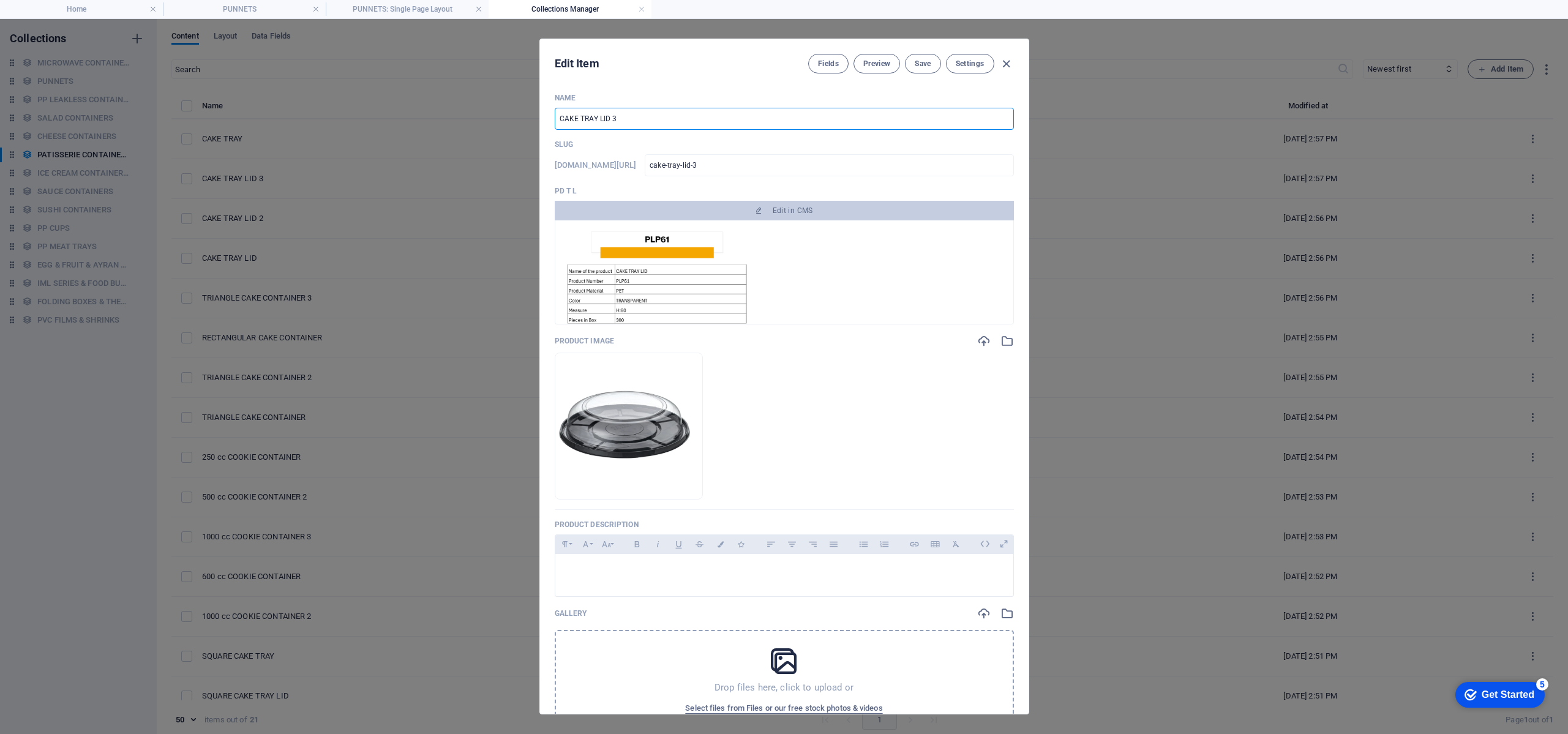
drag, startPoint x: 638, startPoint y: 114, endPoint x: 624, endPoint y: 262, distance: 148.7
click at [637, 114] on input "CAKE TRAY LID 3" at bounding box center [785, 119] width 459 height 22
type input "CAKE TRAY LID"
type input "cake-tray-lid"
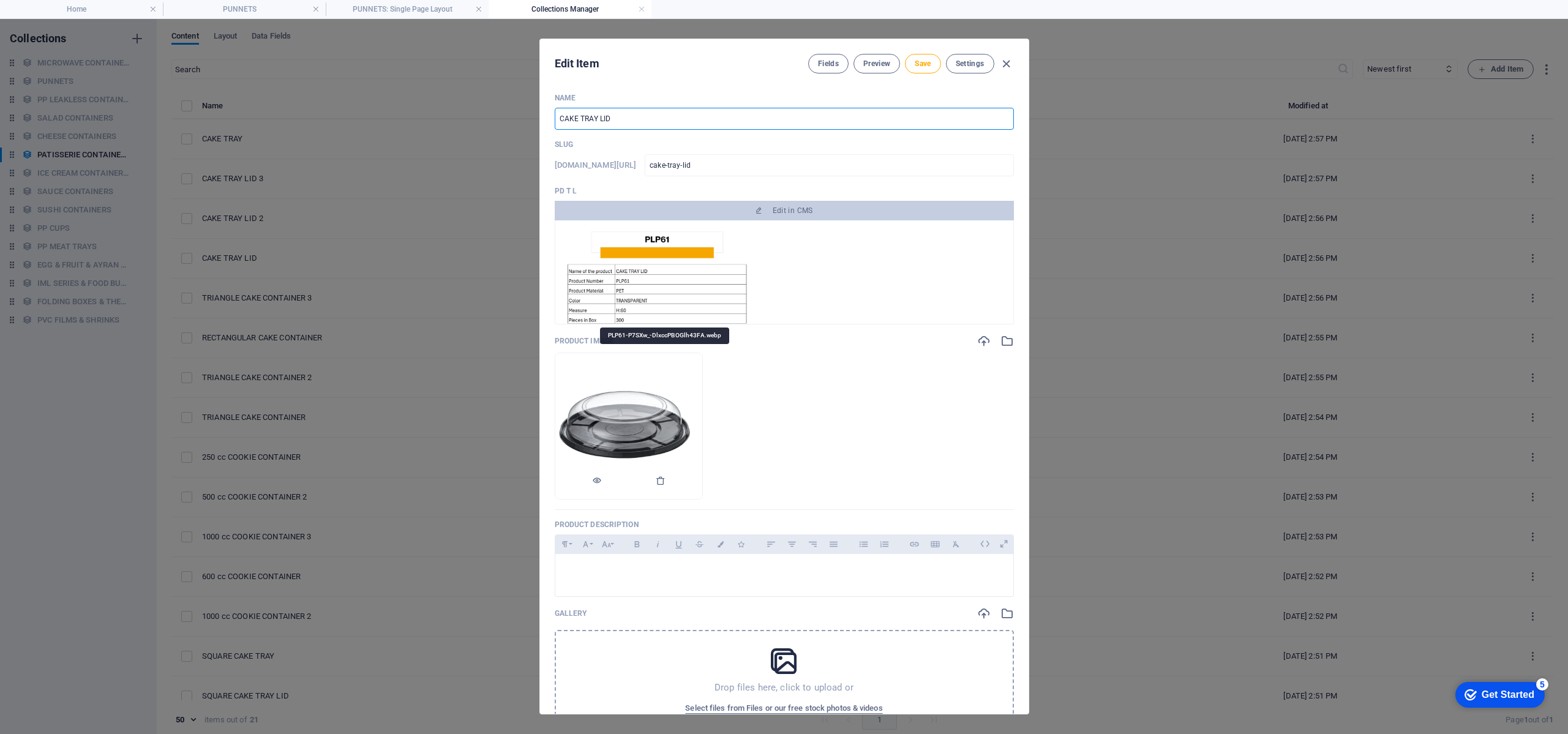
type input "CAKE TRAY LID 6"
type input "cake-tray-lid-6"
type input "CAKE TRAY LID 60"
type input "cake-tray-lid-60"
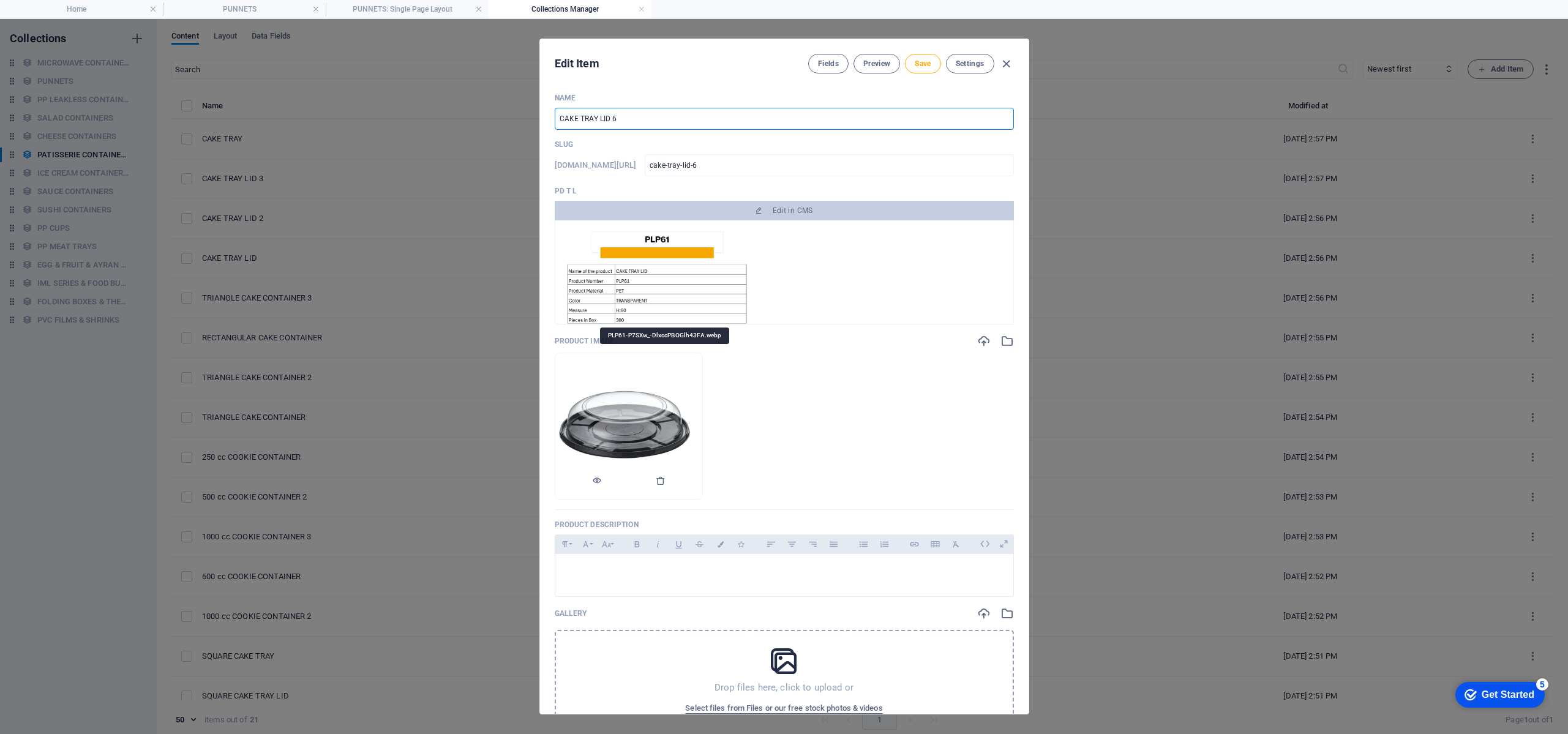
type input "cake-tray-lid-60"
type input "CAKE TRAY LID 60"
click at [936, 59] on button "Save" at bounding box center [923, 63] width 36 height 20
click at [1008, 60] on icon "button" at bounding box center [1006, 63] width 14 height 14
type input "cake-tray-lid-60"
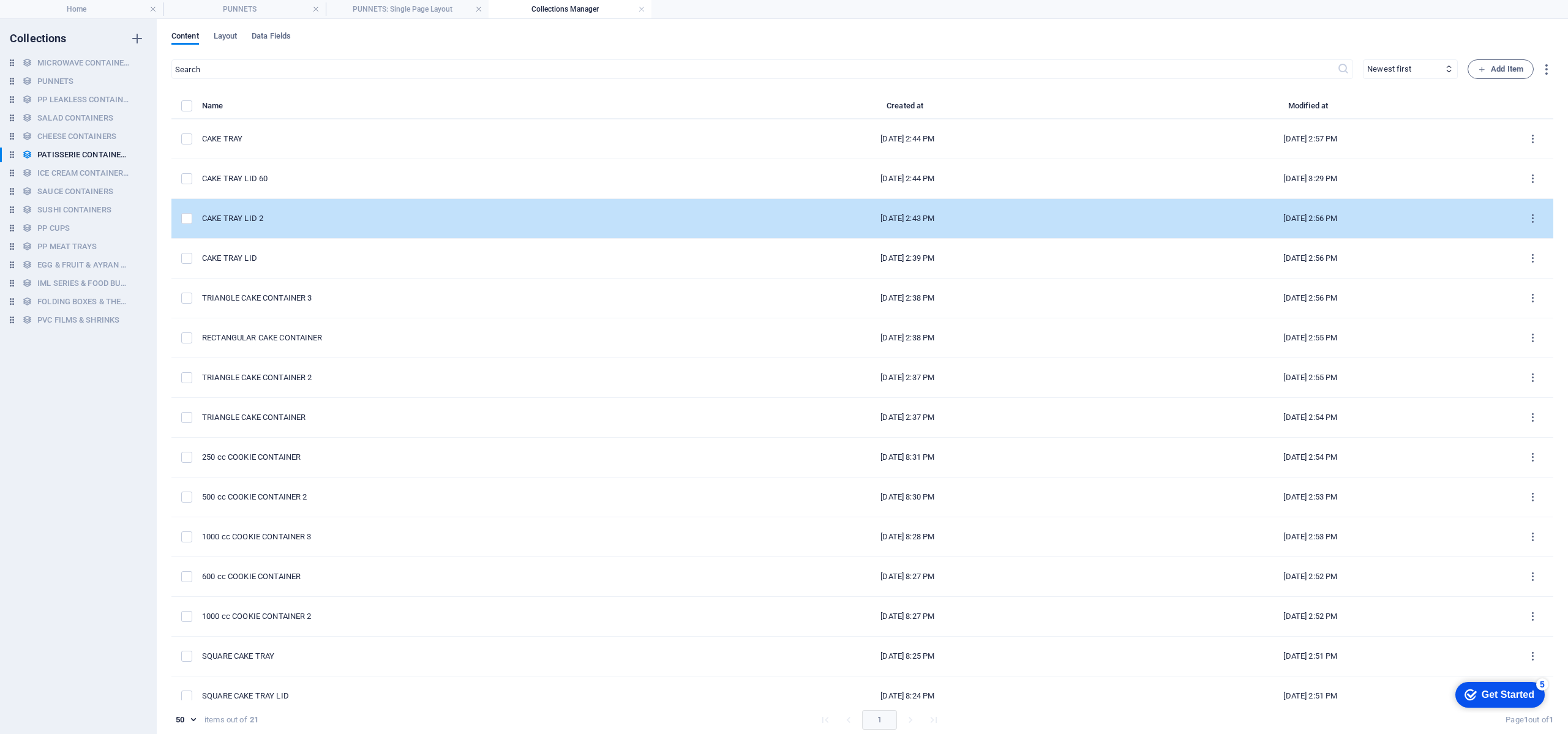
click at [715, 216] on div "[DATE] 2:43 PM" at bounding box center [907, 218] width 384 height 11
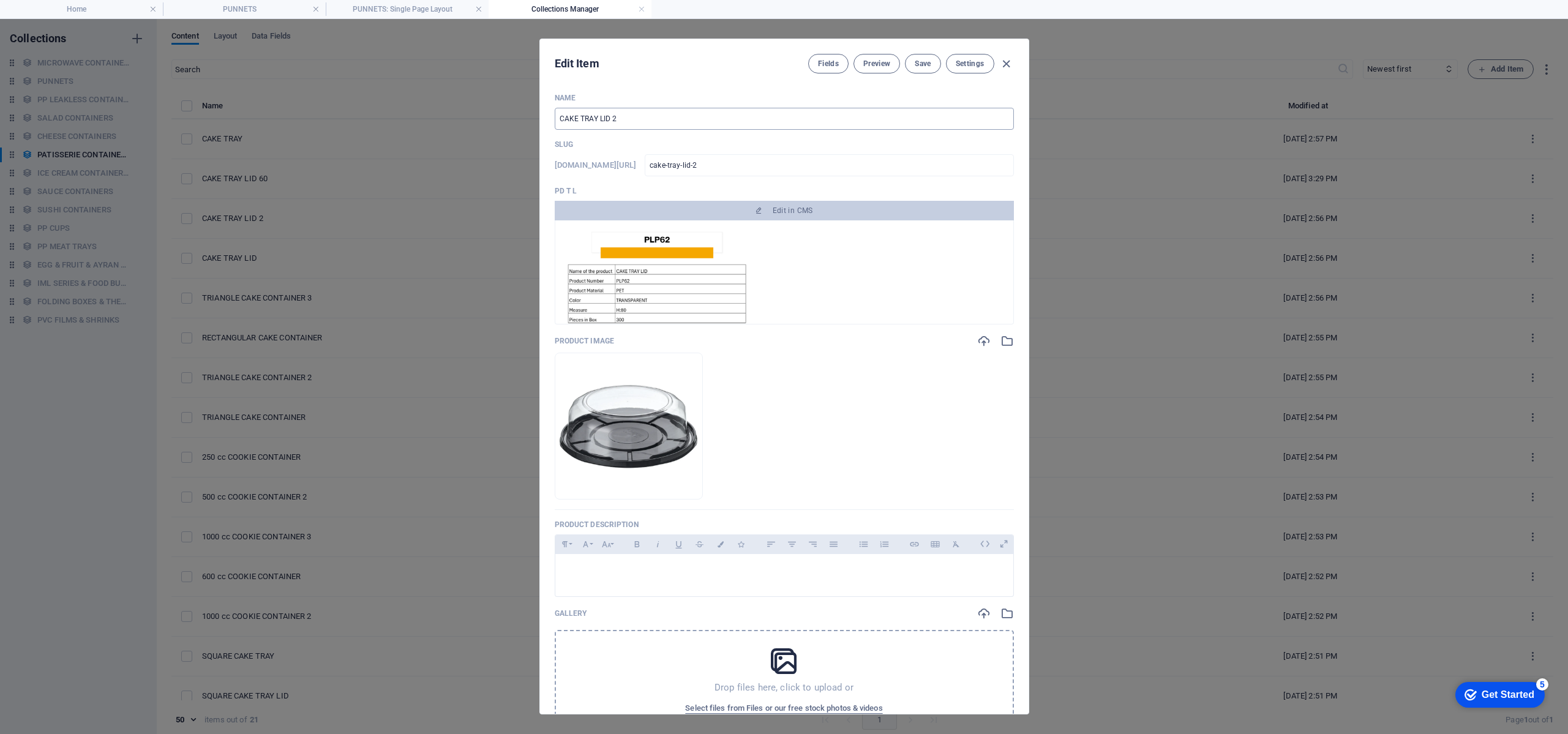
click at [691, 117] on input "CAKE TRAY LID 2" at bounding box center [785, 119] width 459 height 22
type input "CAKE TRAY LID"
type input "cake-tray-lid"
type input "CAKE TRAY LID 8"
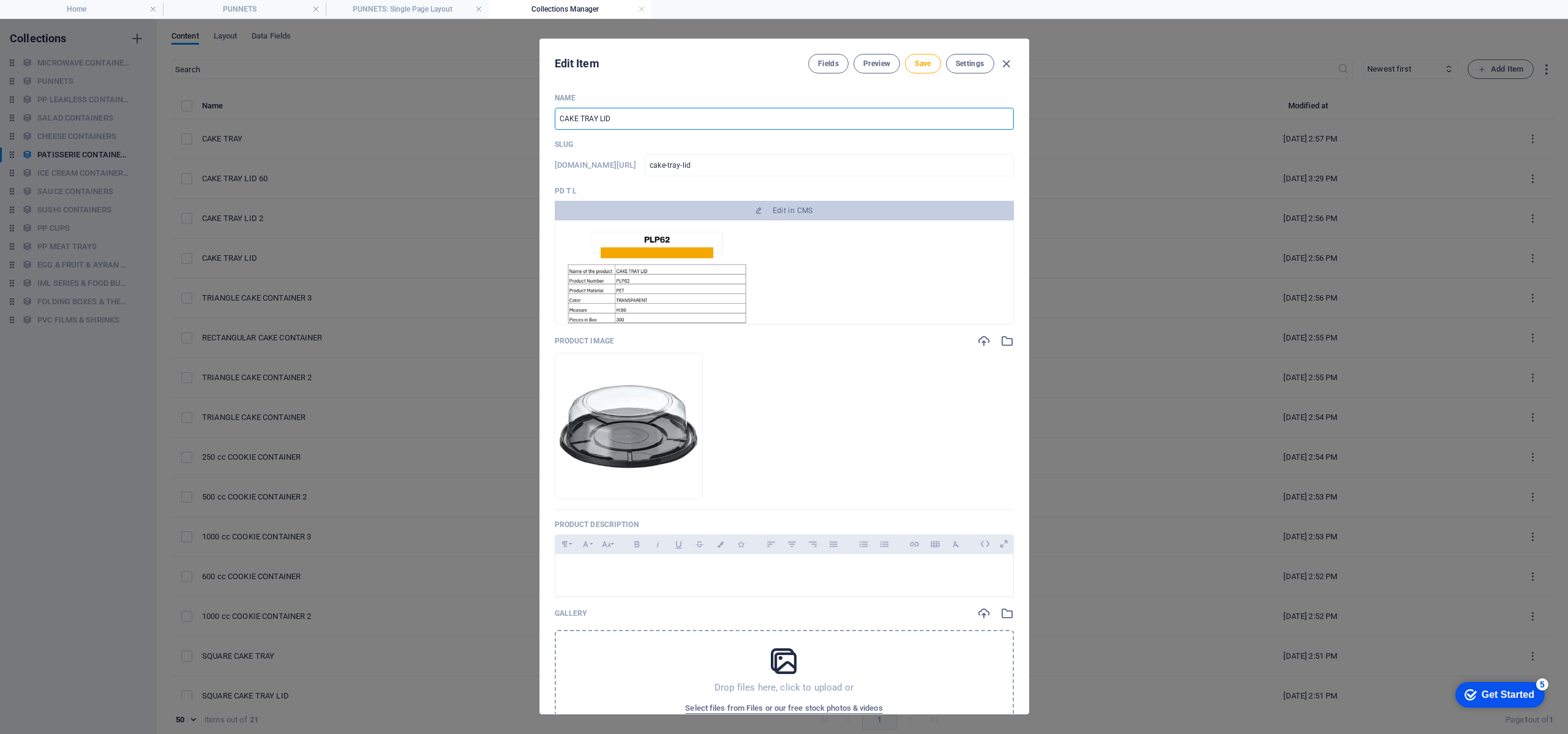
type input "cake-tray-lid-8"
type input "CAKE TRAY LID 80"
type input "cake-tray-lid-80"
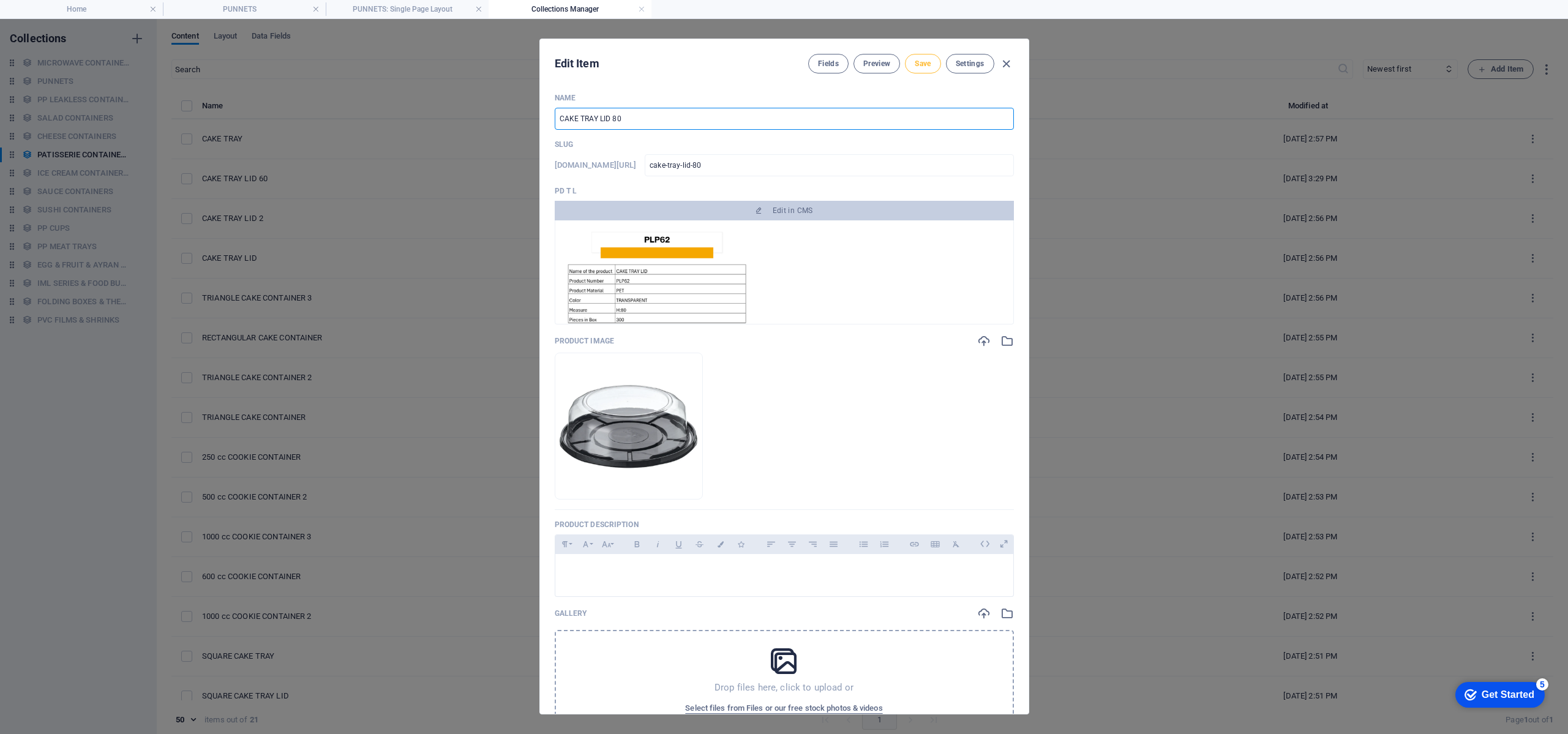
type input "CAKE TRAY LID 80"
click at [922, 63] on span "Save" at bounding box center [923, 63] width 16 height 9
click at [1009, 63] on icon "button" at bounding box center [1006, 63] width 14 height 14
type input "cake-tray-lid-80"
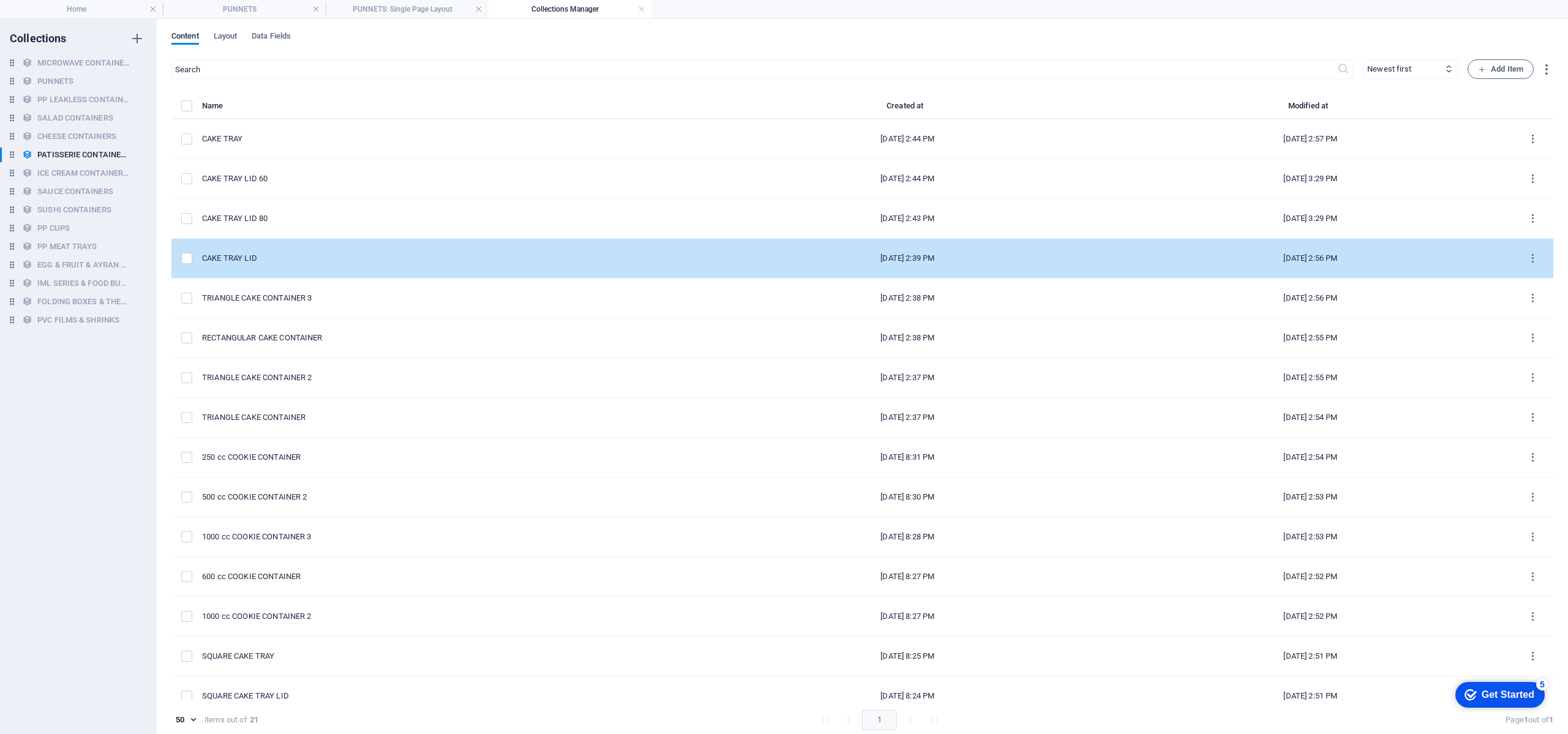
click at [734, 248] on td "[DATE] 2:39 PM" at bounding box center [907, 258] width 403 height 40
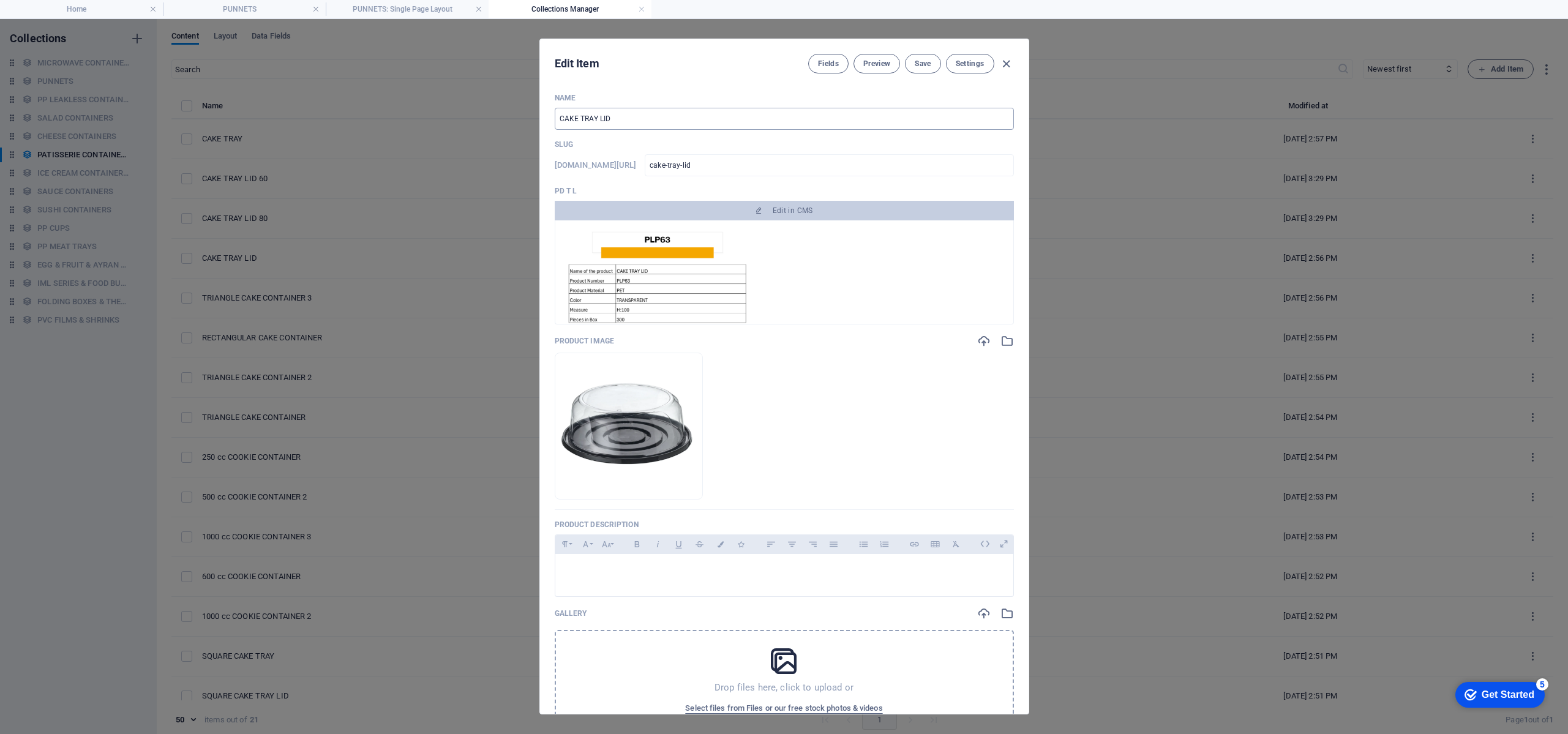
click at [678, 113] on input "CAKE TRAY LID" at bounding box center [785, 119] width 459 height 22
type input "CAKE TRAY LID 1"
type input "cake-tray-lid-1"
type input "CAKE TRAY LID 10"
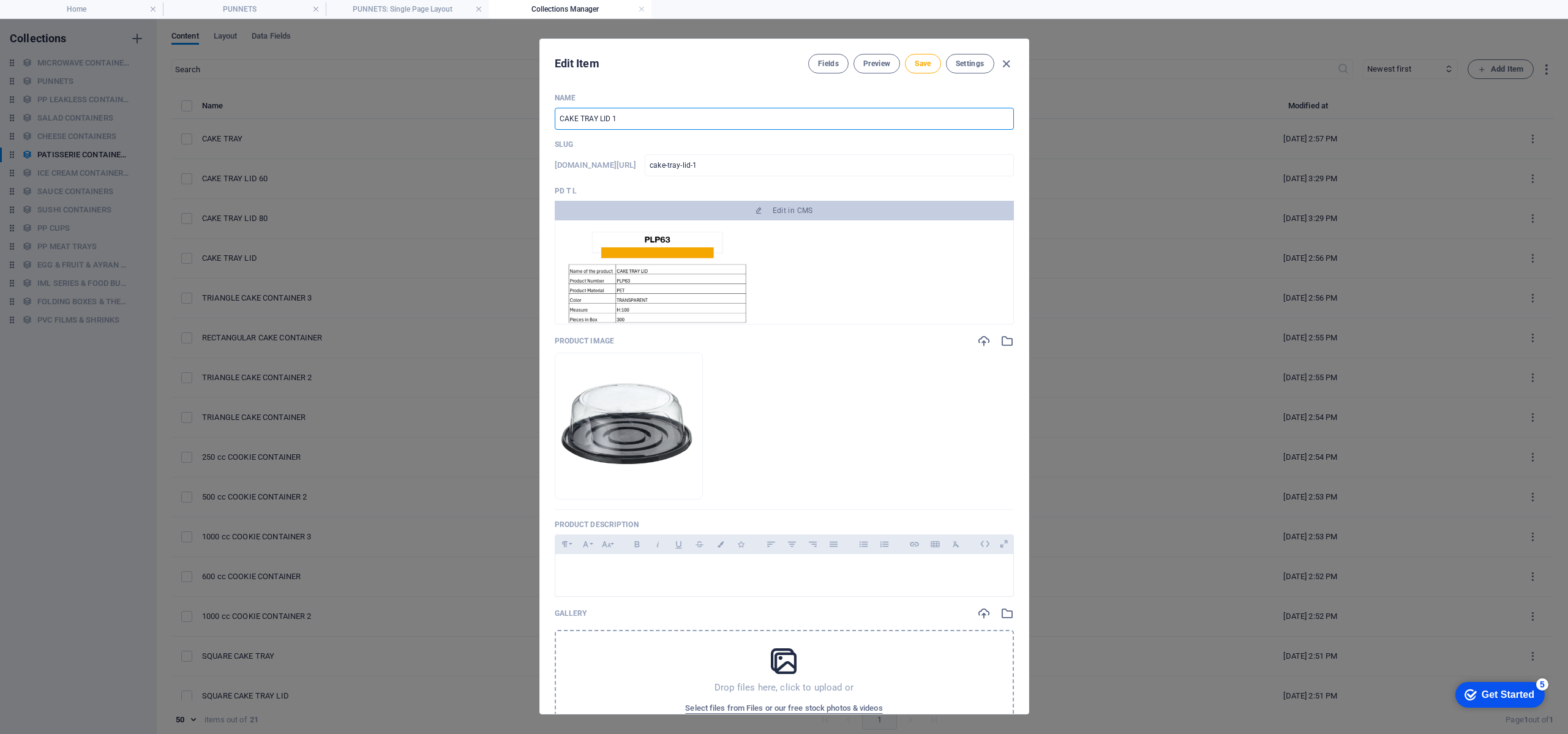
type input "cake-tray-lid-10"
type input "CAKE TRAY LID 100"
type input "cake-tray-lid-100"
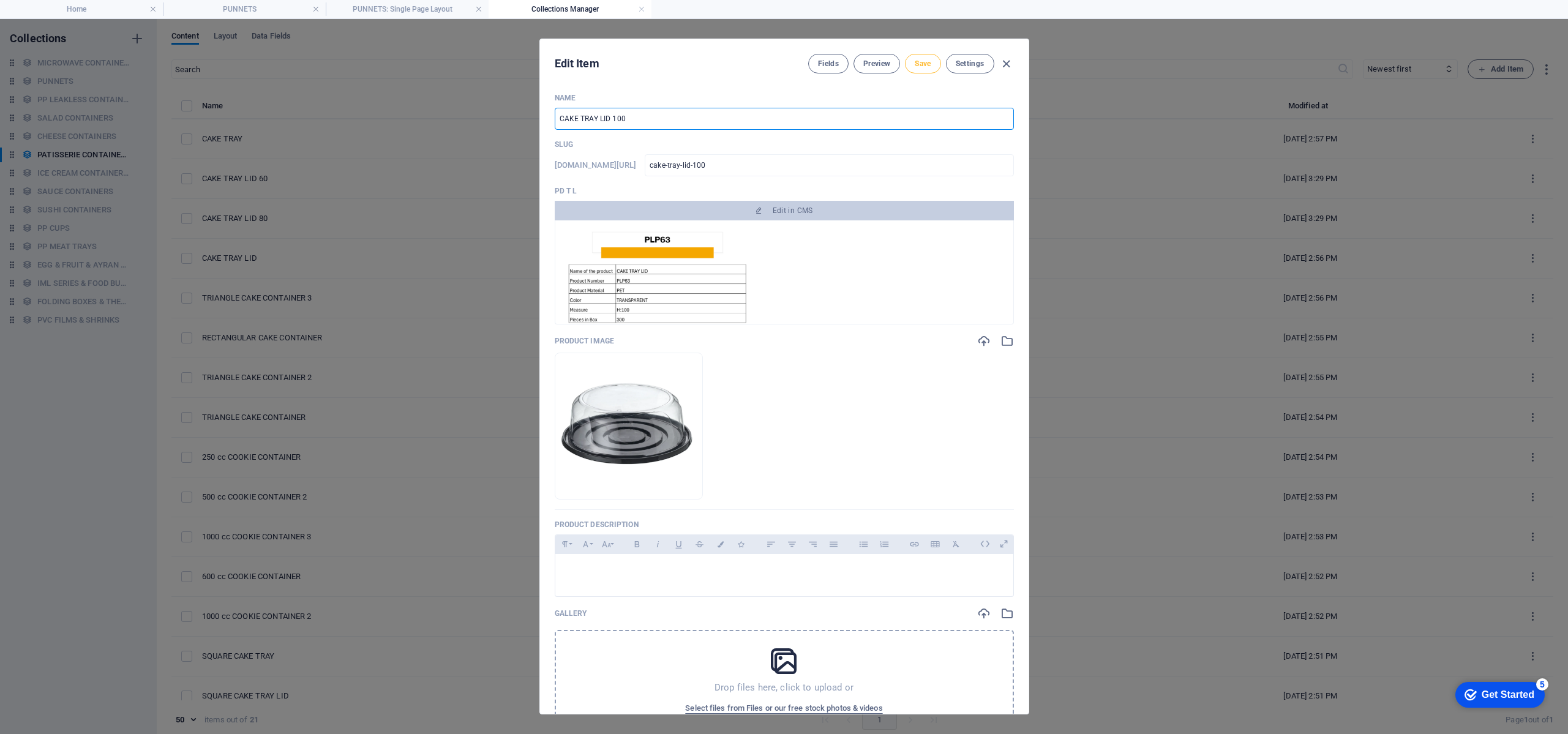
type input "CAKE TRAY LID 100"
click at [921, 63] on span "Save" at bounding box center [923, 63] width 16 height 9
click at [915, 64] on span "Save" at bounding box center [923, 63] width 16 height 9
click at [1006, 66] on icon "button" at bounding box center [1006, 63] width 14 height 14
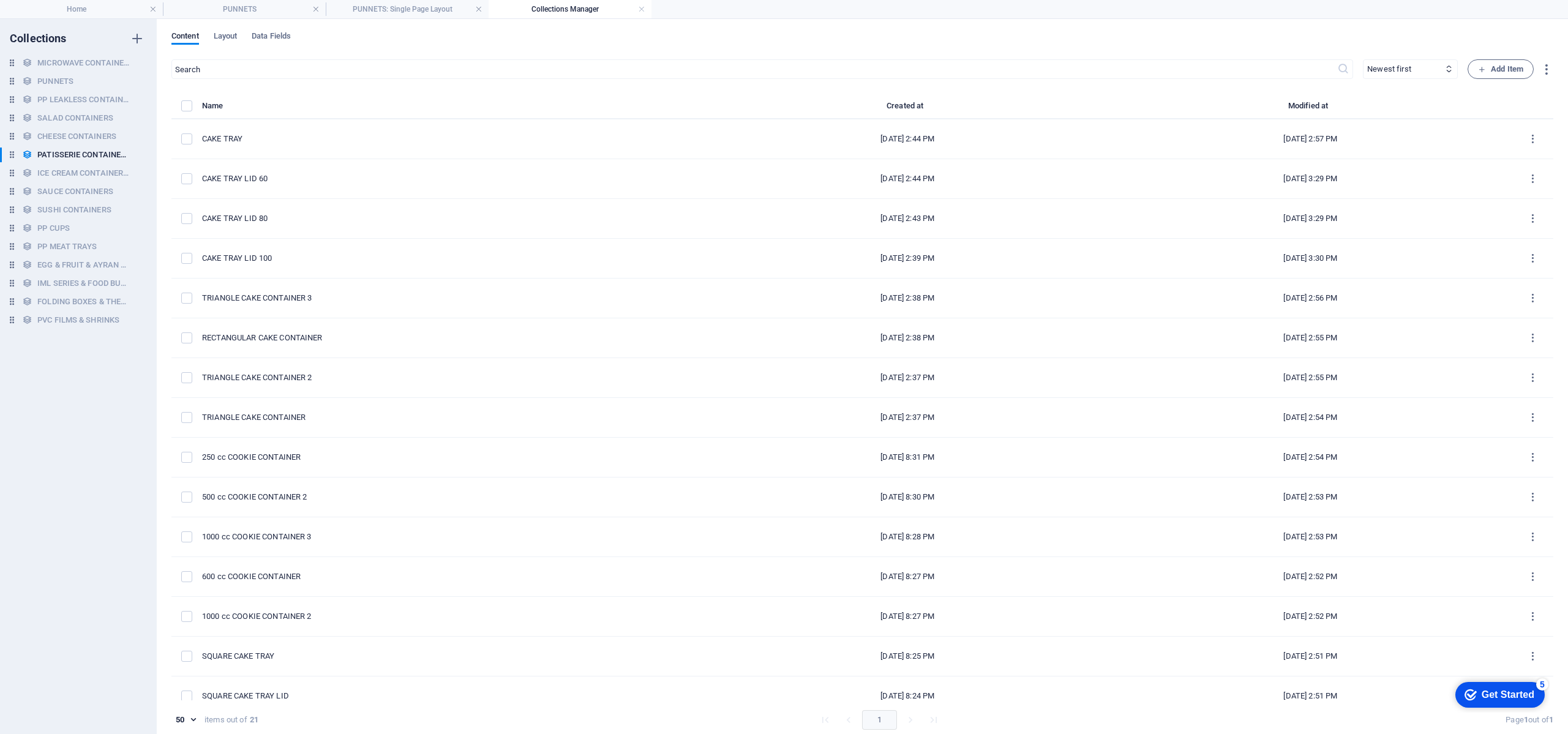
type input "cake-tray-lid-100"
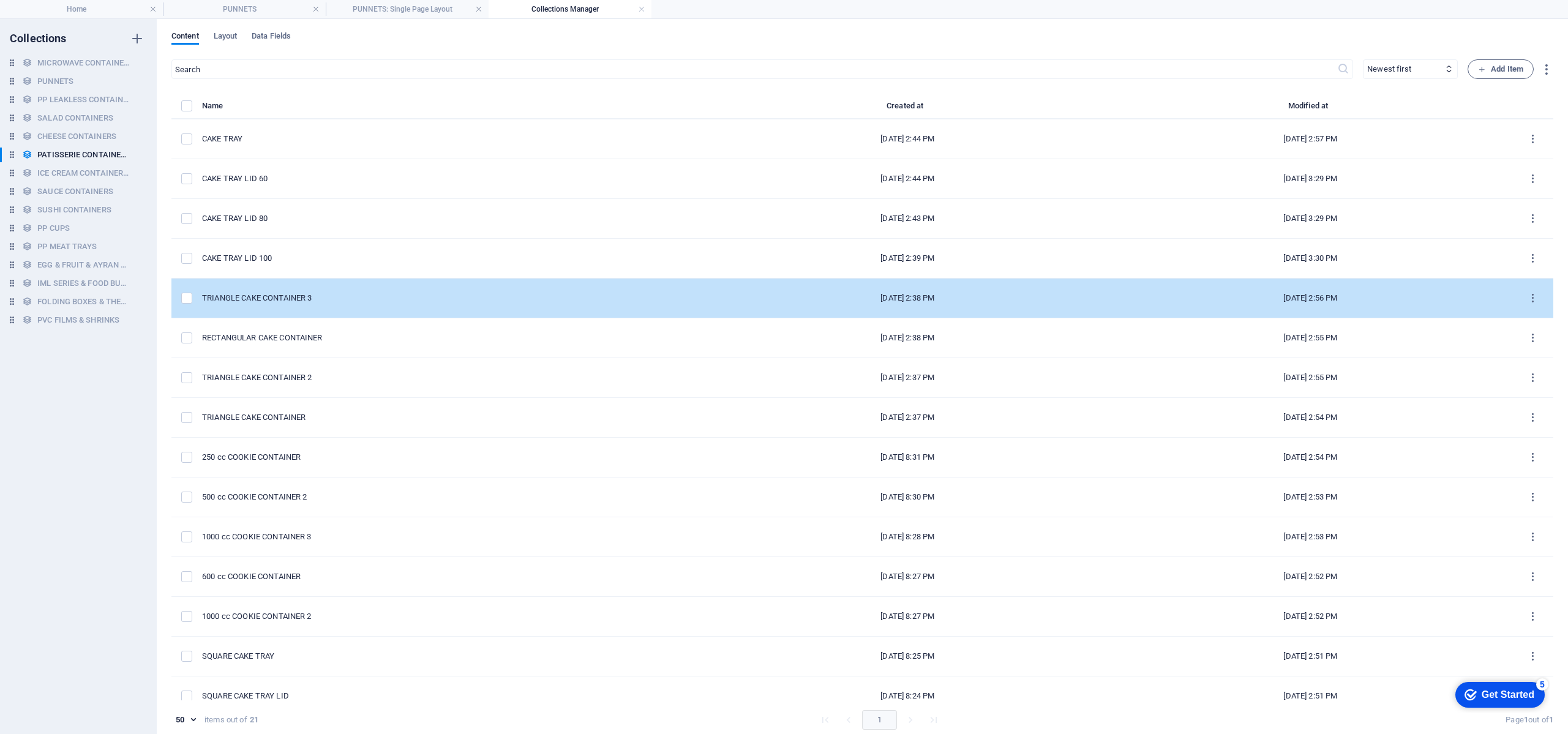
click at [388, 294] on div "TRIANGLE CAKE CONTAINER 3" at bounding box center [449, 297] width 494 height 11
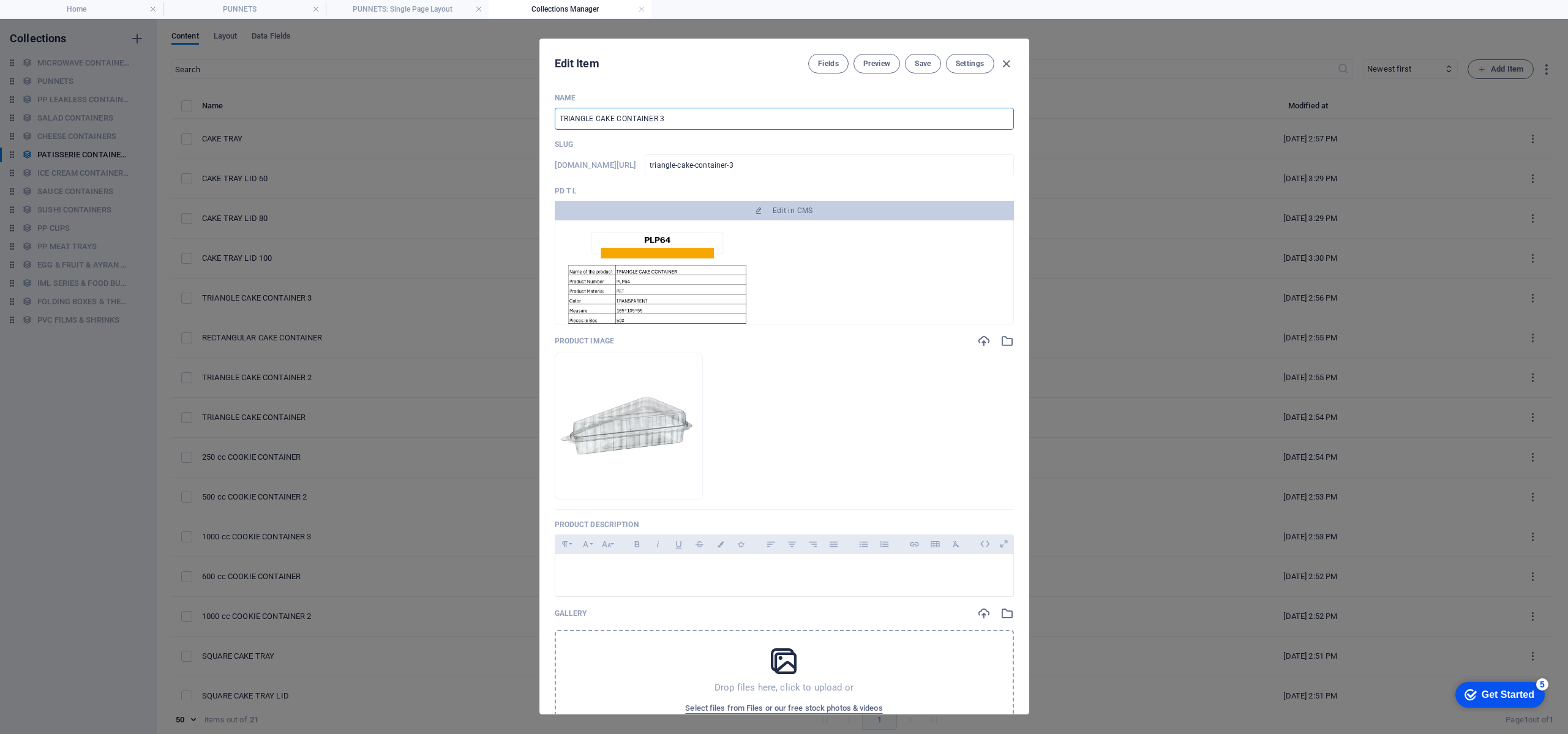
drag, startPoint x: 696, startPoint y: 122, endPoint x: 659, endPoint y: 131, distance: 38.1
click at [659, 131] on div "Name TRIANGLE CAKE CONTAINER 3 ​ Slug [DOMAIN_NAME][URL] triangle-cake-containe…" at bounding box center [785, 443] width 459 height 700
type input "TRIANGLE CAKE CONTAINER 5"
type input "triangle-cake-container-5"
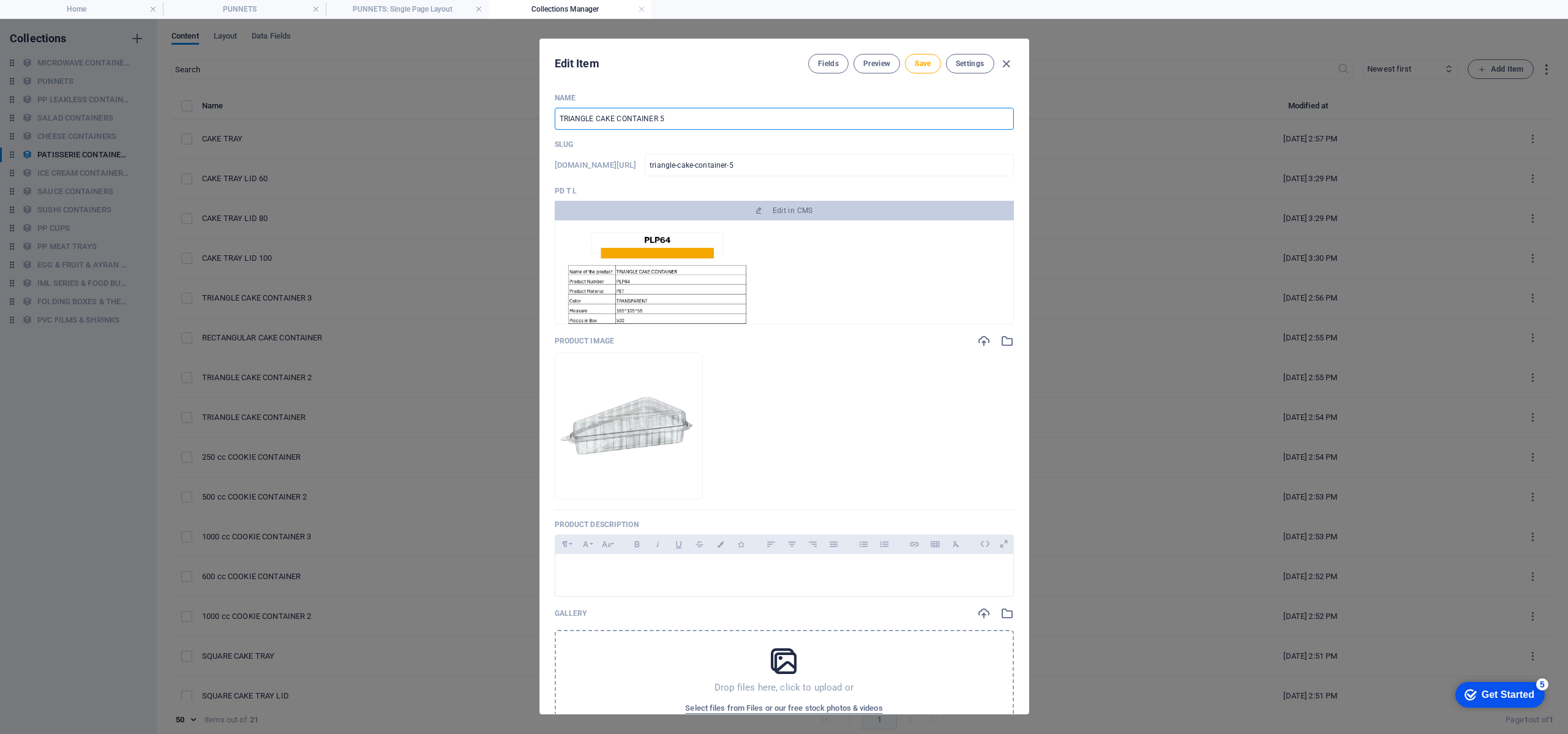
type input "TRIANGLE CAKE CONTAINER 55"
type input "triangle-cake-container-55"
type input "TRIANGLE CAKE CONTAINER 55"
click at [915, 61] on span "Save" at bounding box center [923, 63] width 16 height 9
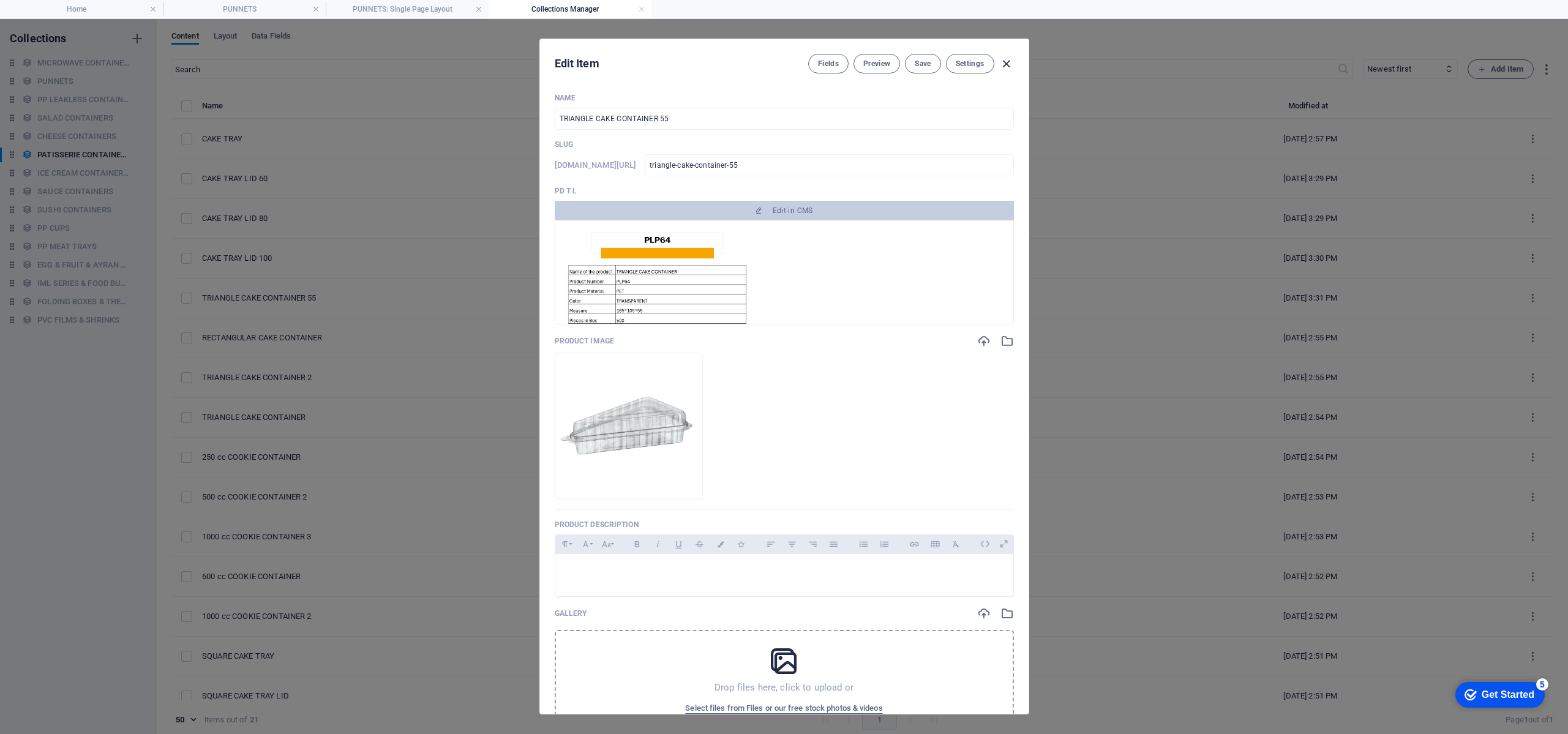
click at [1000, 63] on icon "button" at bounding box center [1006, 63] width 14 height 14
type input "triangle-cake-container-55"
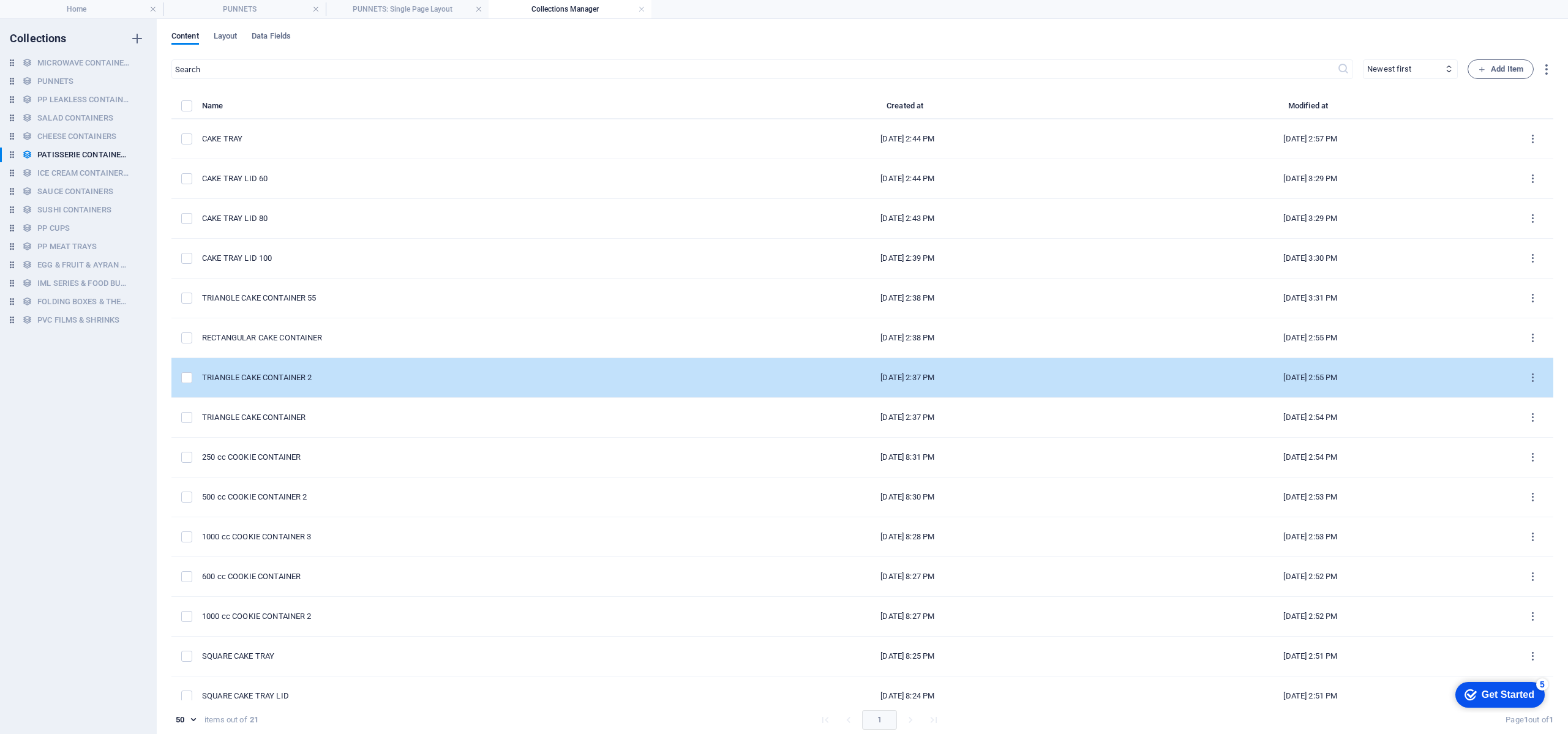
click at [471, 373] on div "TRIANGLE CAKE CONTAINER 2" at bounding box center [449, 377] width 494 height 11
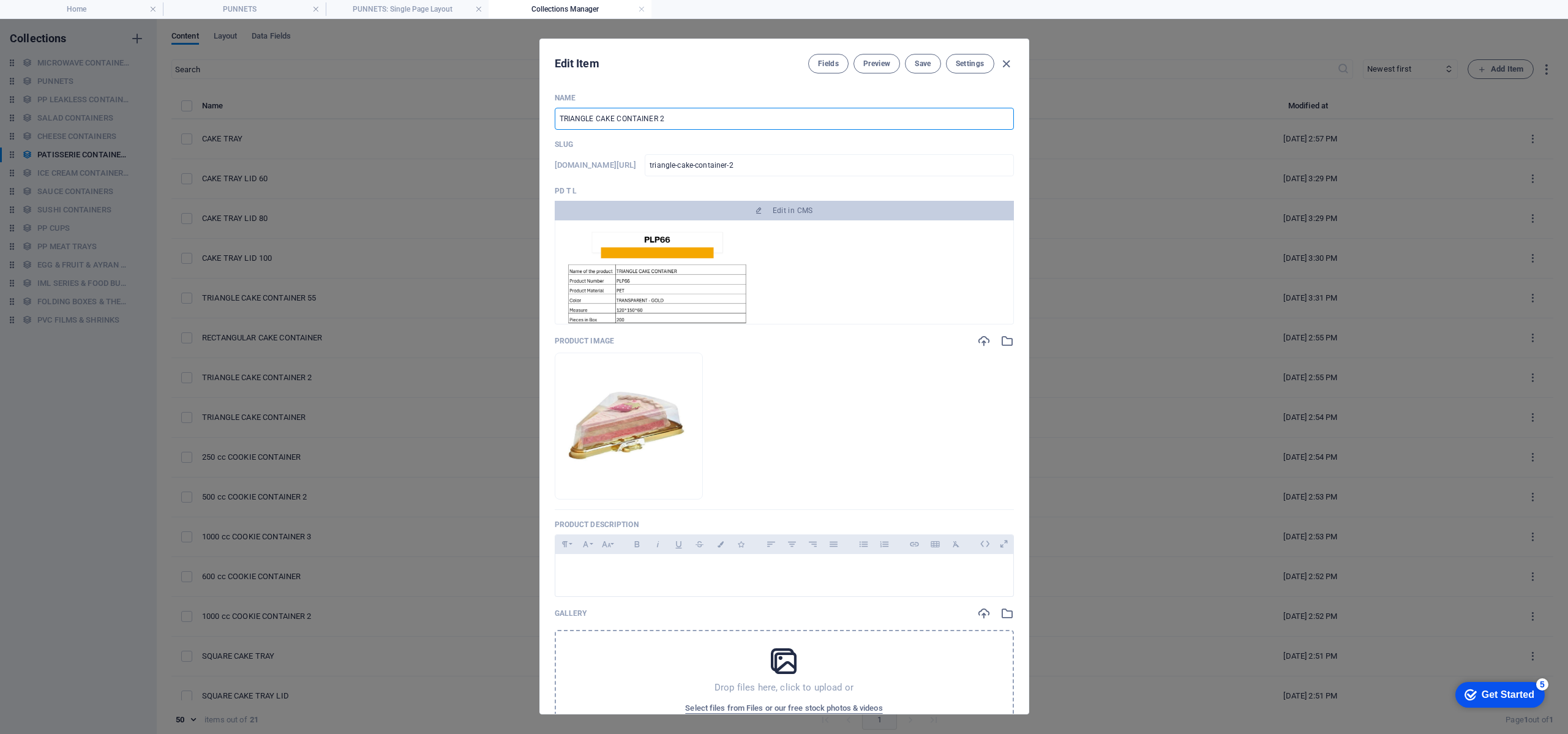
drag, startPoint x: 672, startPoint y: 122, endPoint x: 658, endPoint y: 128, distance: 15.2
click at [658, 128] on input "TRIANGLE CAKE CONTAINER 2" at bounding box center [785, 119] width 459 height 22
type input "TRIANGLE CAKE CONTAINER G"
type input "triangle-cake-container-g"
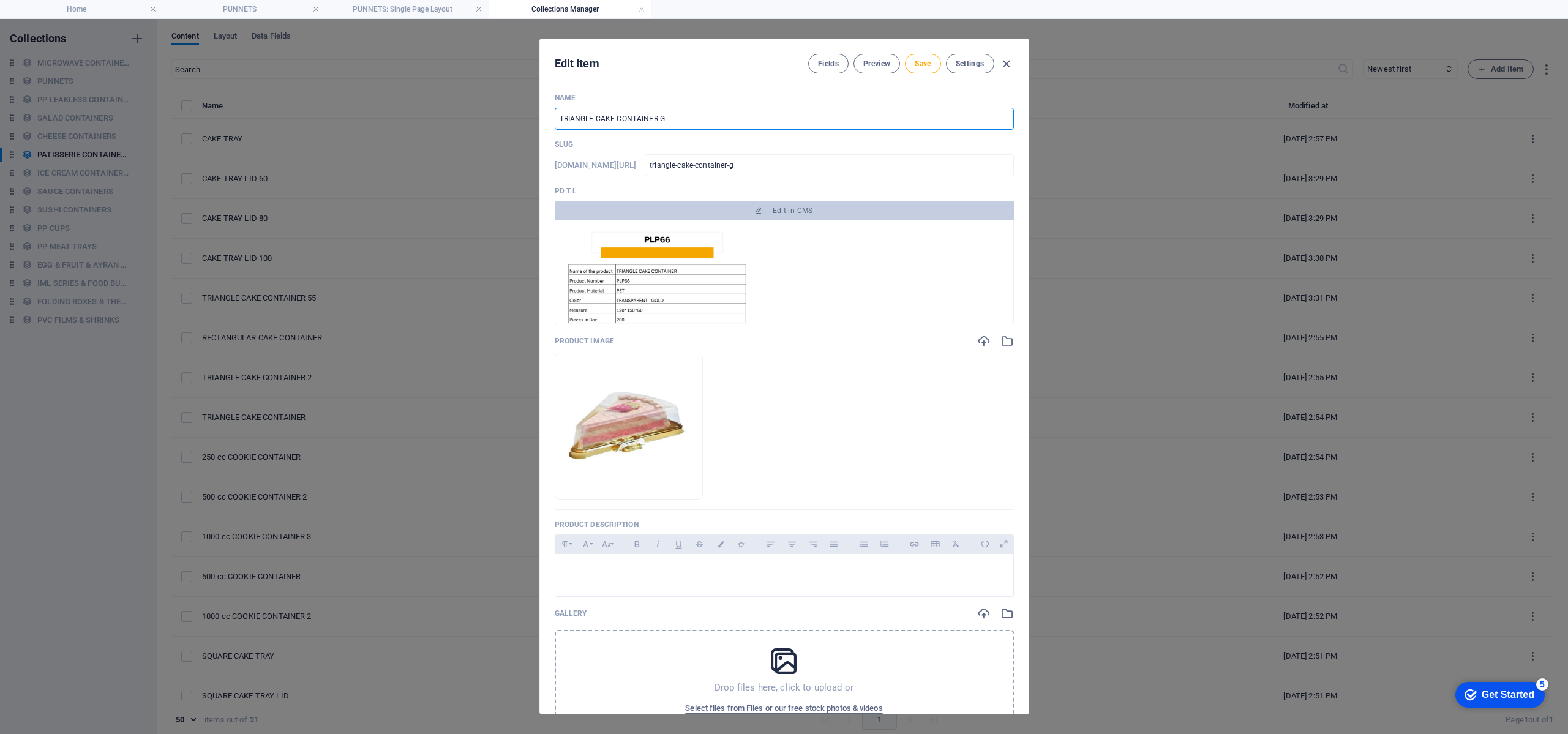
type input "TRIANGLE CAKE CONTAINER GO"
type input "triangle-cake-container-go"
type input "TRIANGLE CAKE CONTAINER GOL"
type input "triangle-cake-container-gol"
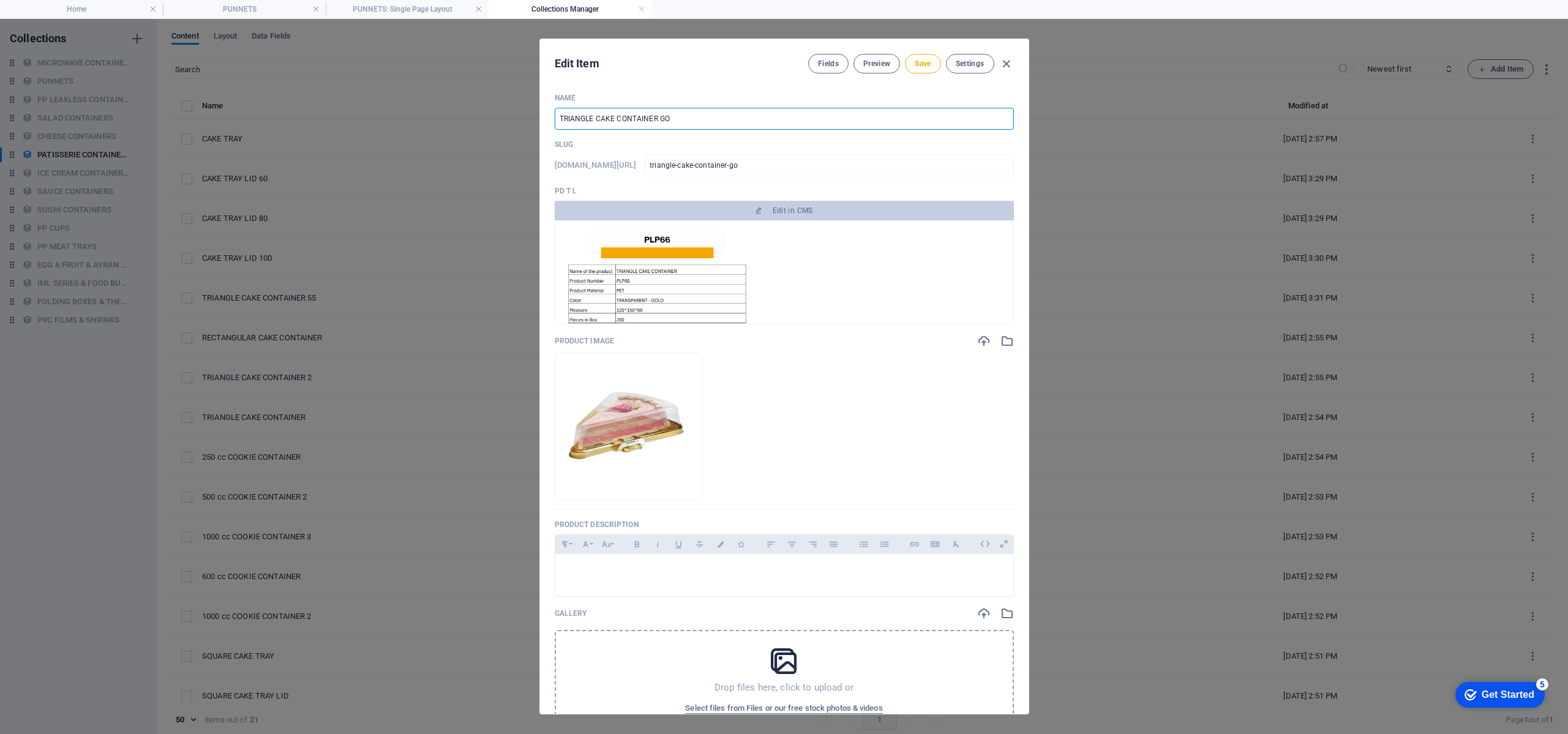
type input "triangle-cake-container-gol"
type input "TRIANGLE CAKE CONTAINER GOLD"
type input "triangle-cake-container-gold"
type input "TRIANGLE CAKE CONTAINER GOLD"
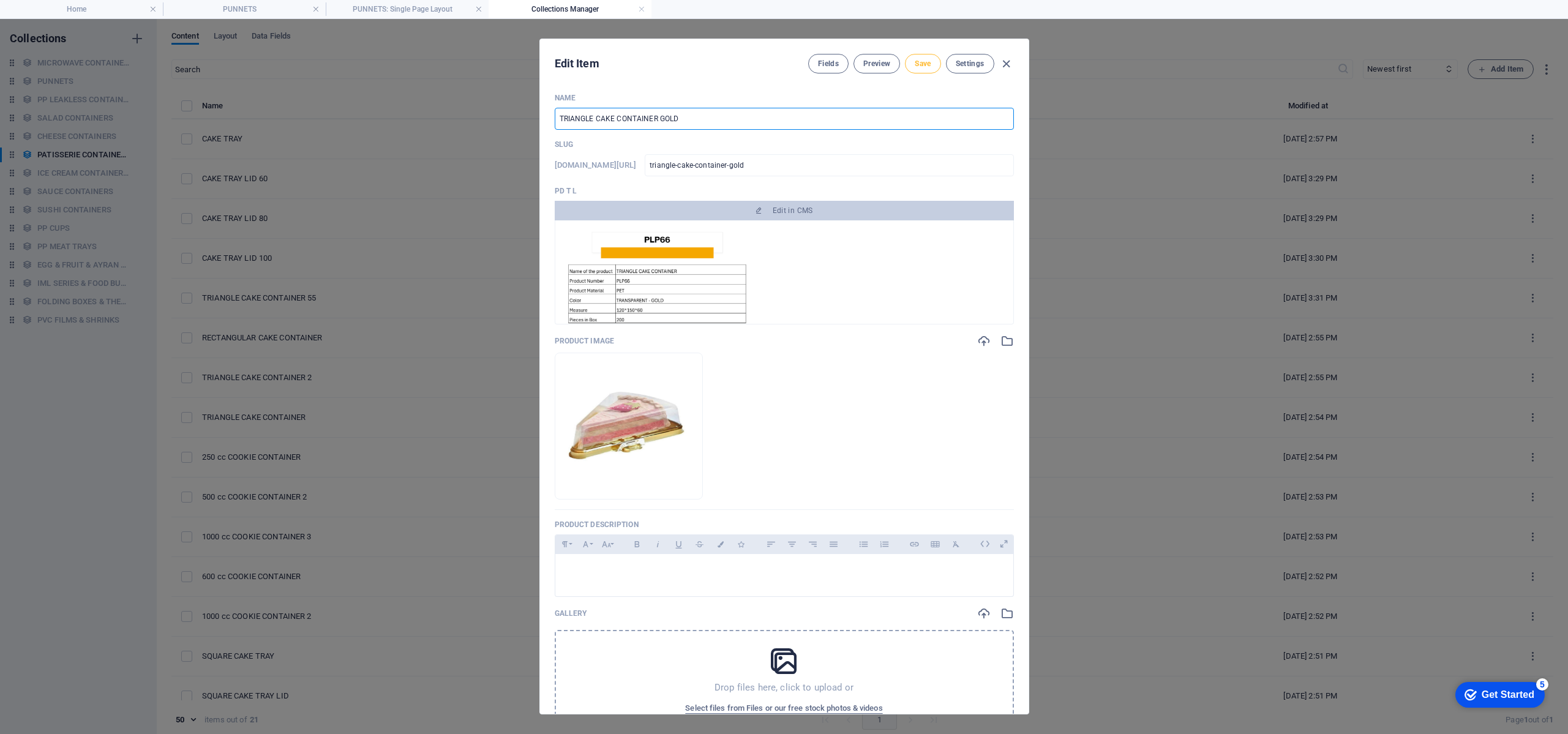
click at [917, 71] on button "Save" at bounding box center [923, 63] width 36 height 20
click at [1011, 63] on icon "button" at bounding box center [1006, 63] width 14 height 14
type input "triangle-cake-container-gold"
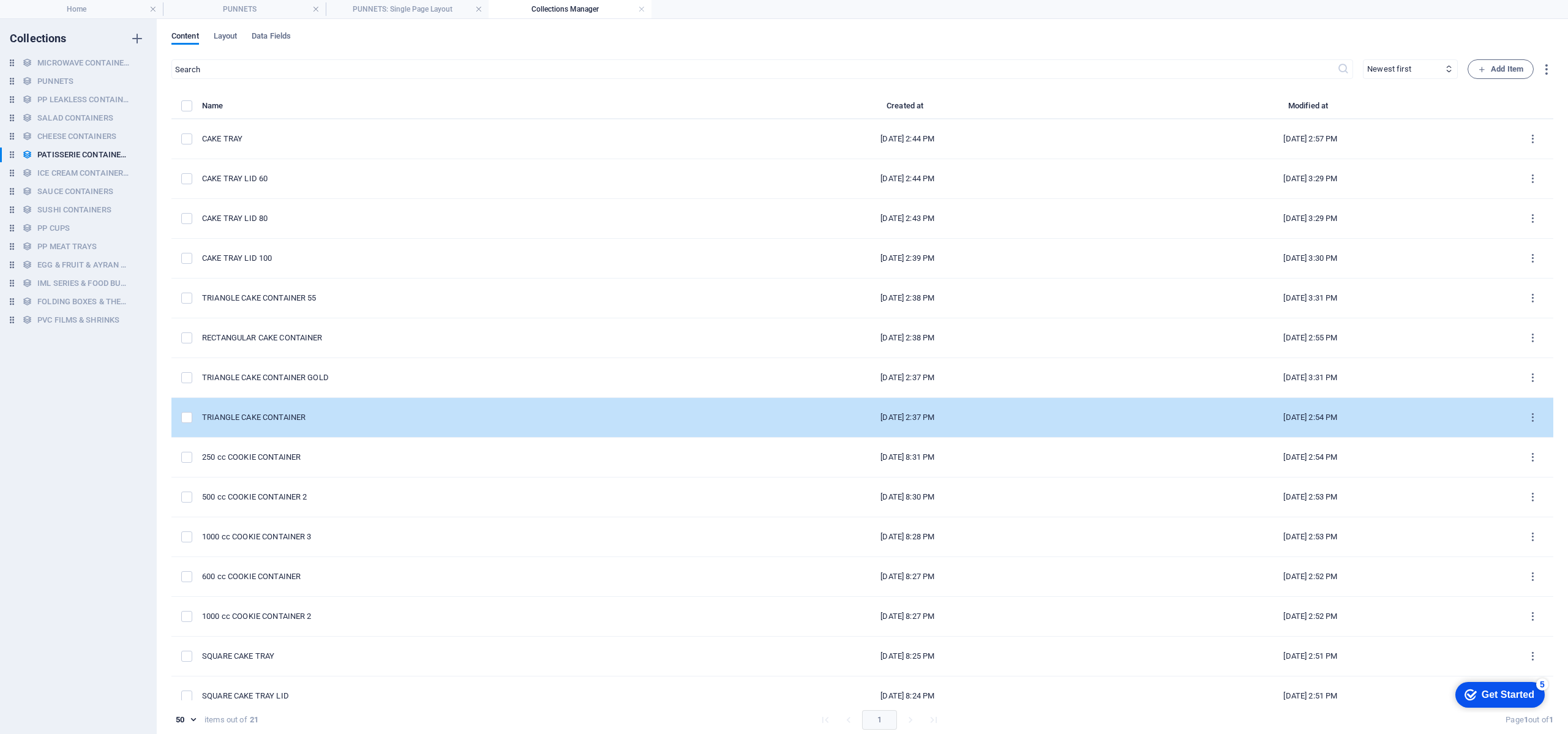
click at [539, 410] on td "TRIANGLE CAKE CONTAINER" at bounding box center [454, 418] width 504 height 40
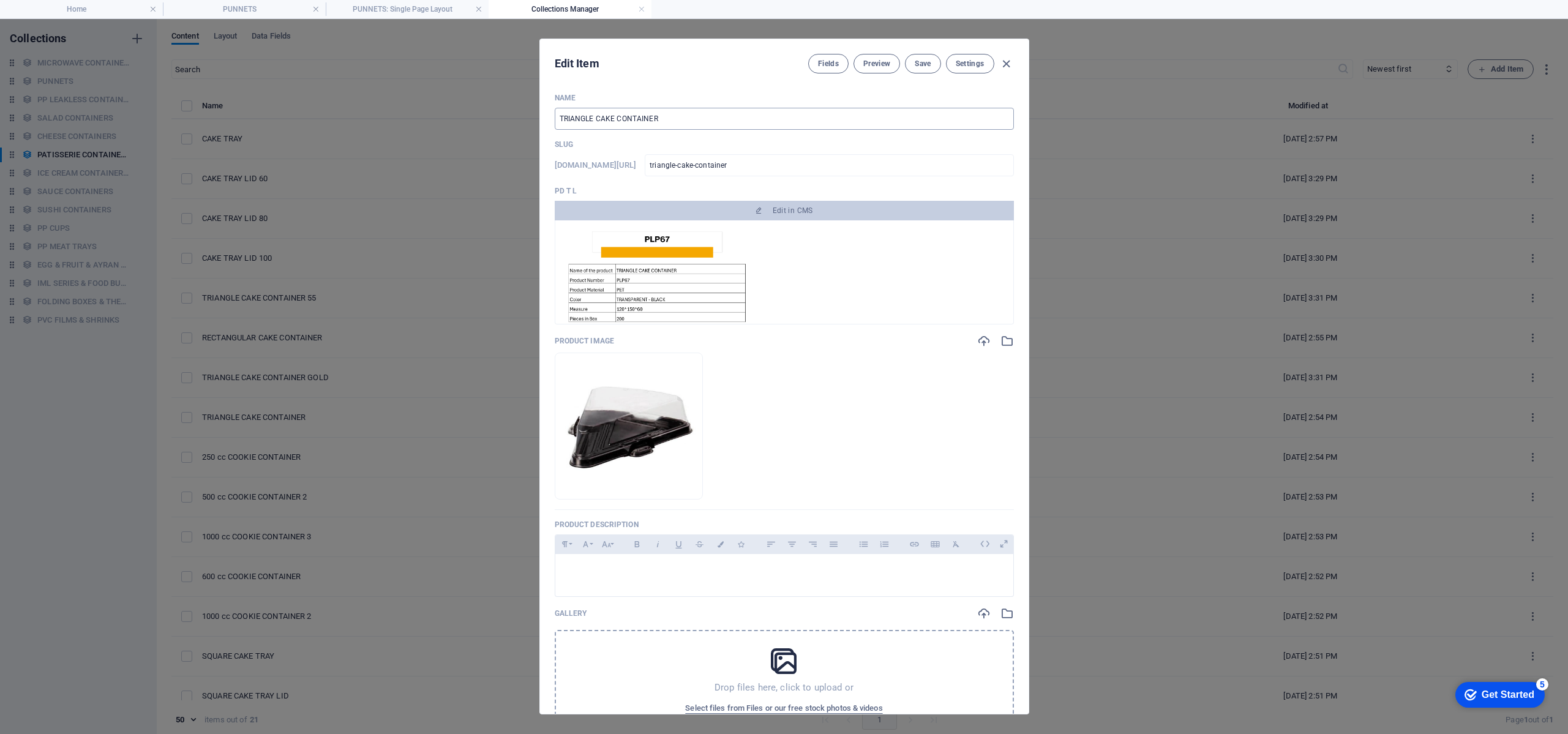
click at [693, 120] on input "TRIANGLE CAKE CONTAINER" at bounding box center [785, 119] width 459 height 22
type input "TRIANGLE CAKE CONTAINER B"
type input "triangle-cake-container-b"
type input "TRIANGLE CAKE CONTAINER BL"
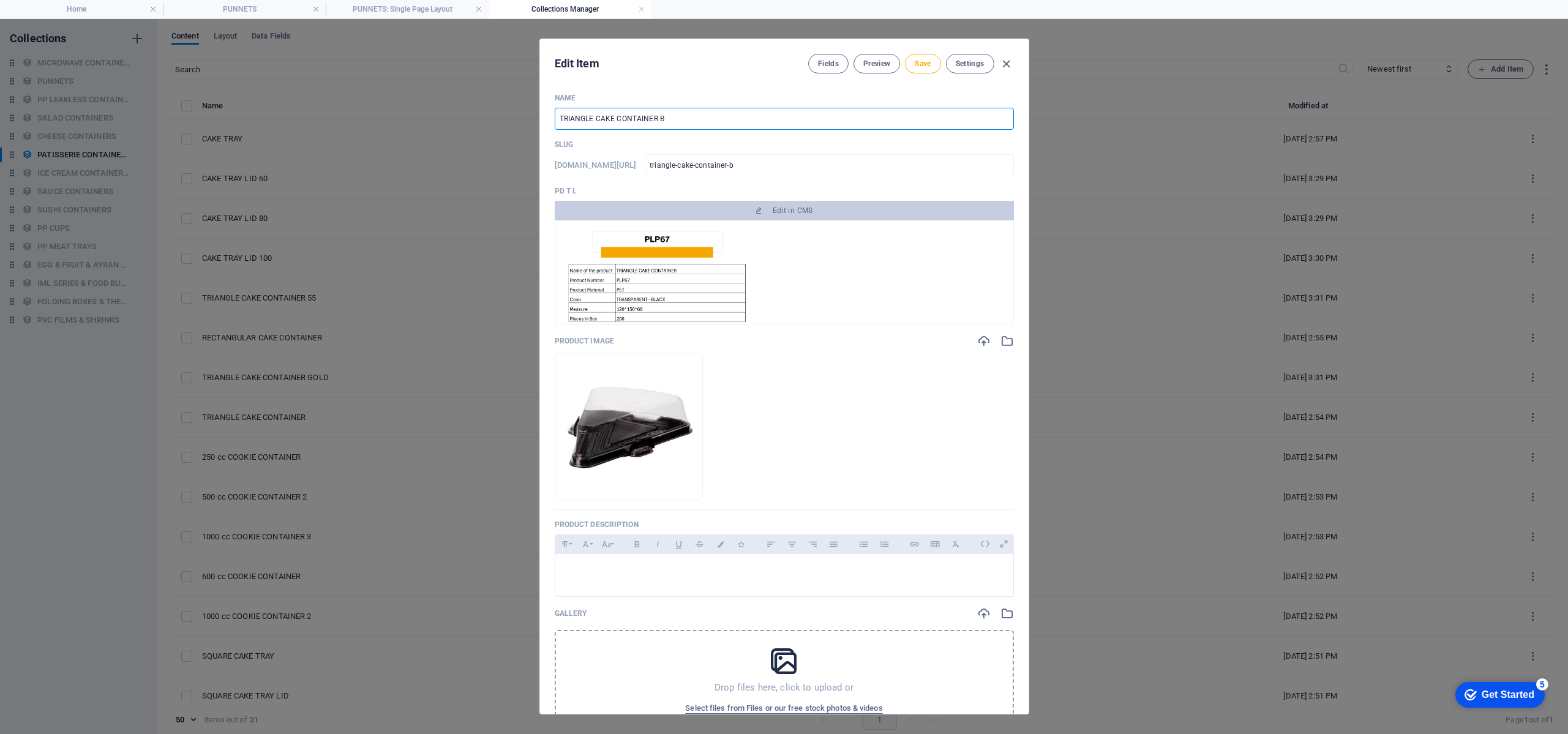
type input "triangle-cake-container-bl"
type input "TRIANGLE CAKE CONTAINER BLA"
type input "triangle-cake-container-bla"
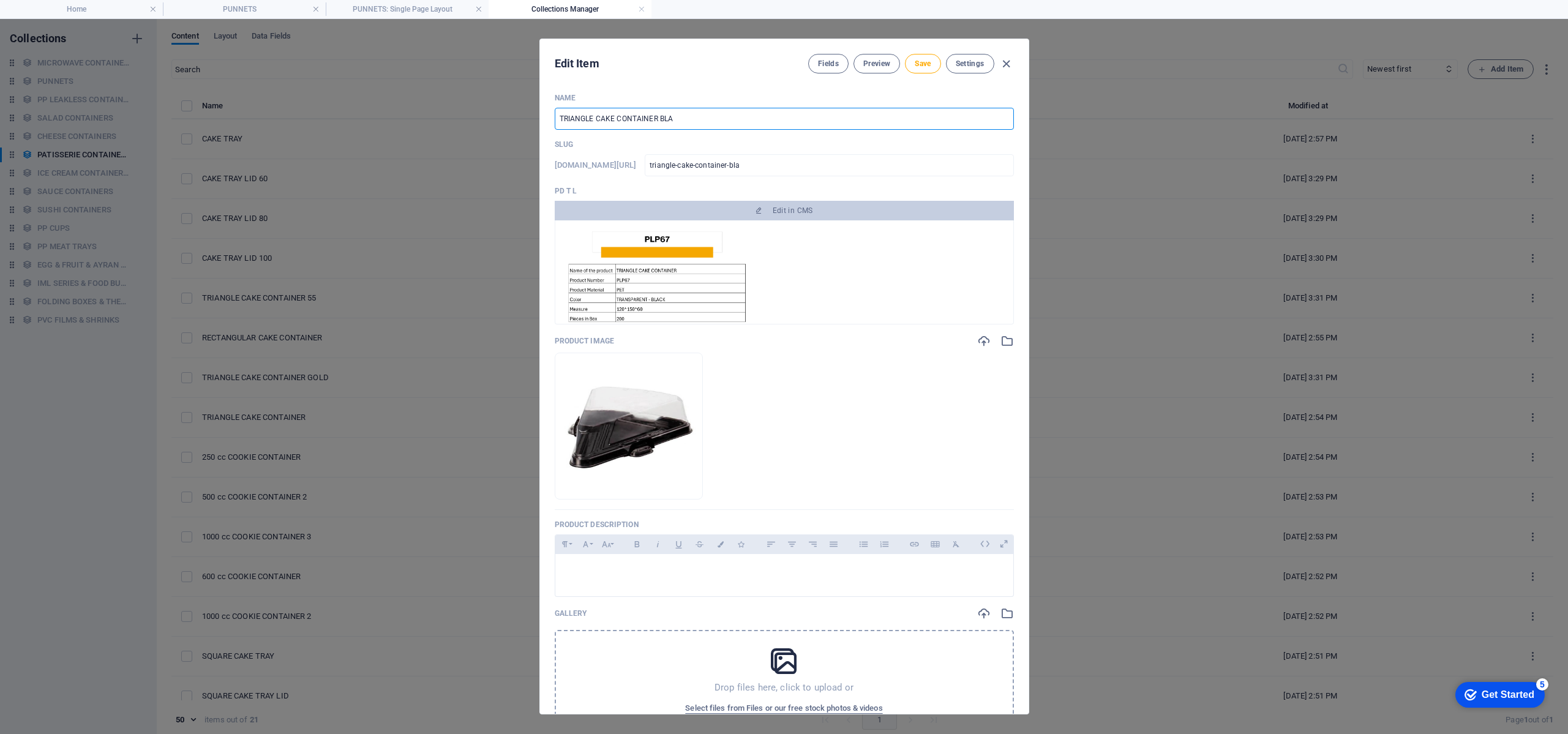
type input "TRIANGLE CAKE CONTAINER BLAC"
type input "triangle-cake-container-blac"
type input "TRIANGLE CAKE CONTAINER BLACK"
type input "triangle-cake-container-black"
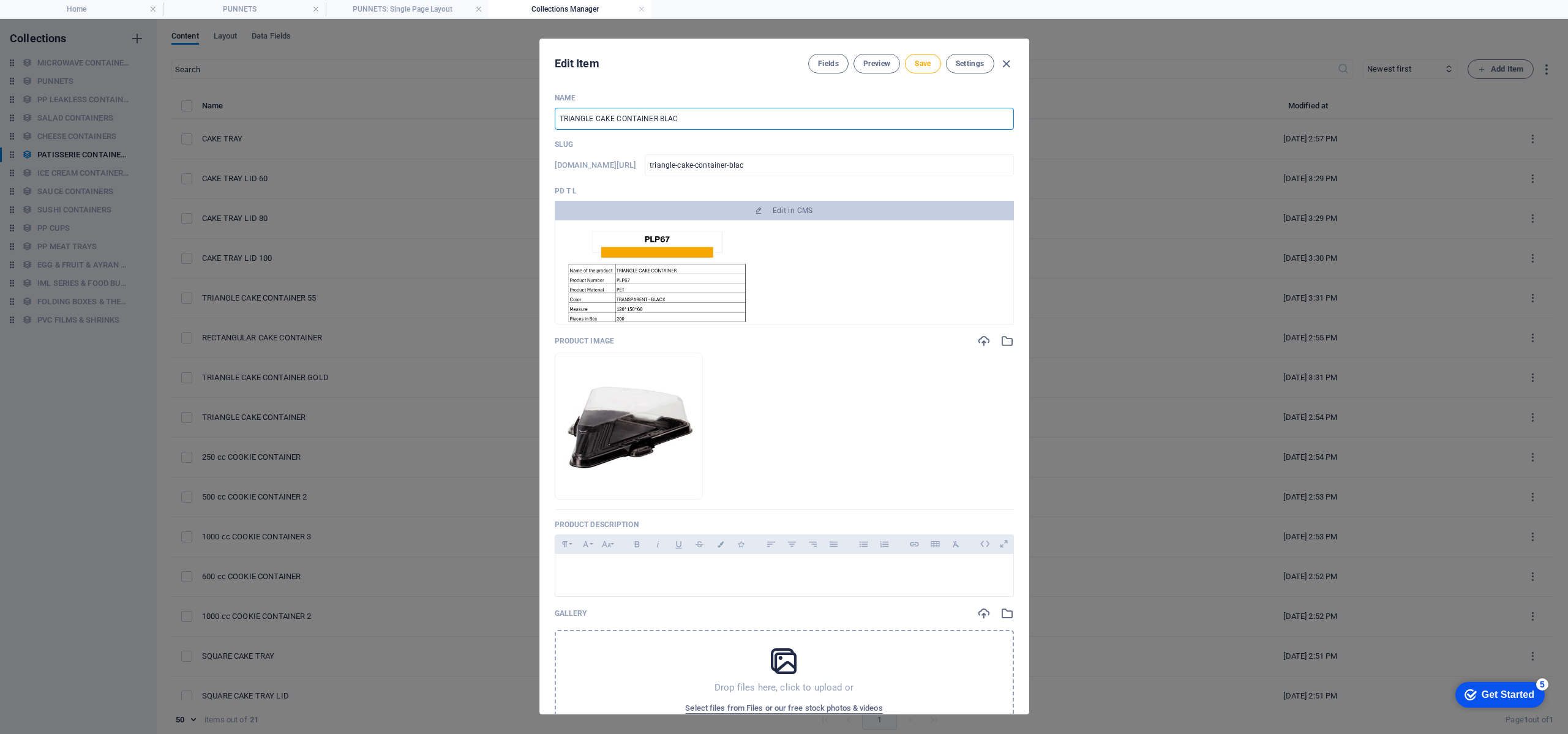
type input "triangle-cake-container-black"
type input "TRIANGLE CAKE CONTAINER BLACK"
click at [911, 67] on button "Save" at bounding box center [923, 63] width 36 height 20
click at [1005, 66] on icon "button" at bounding box center [1006, 63] width 14 height 14
type input "triangle-cake-container-black"
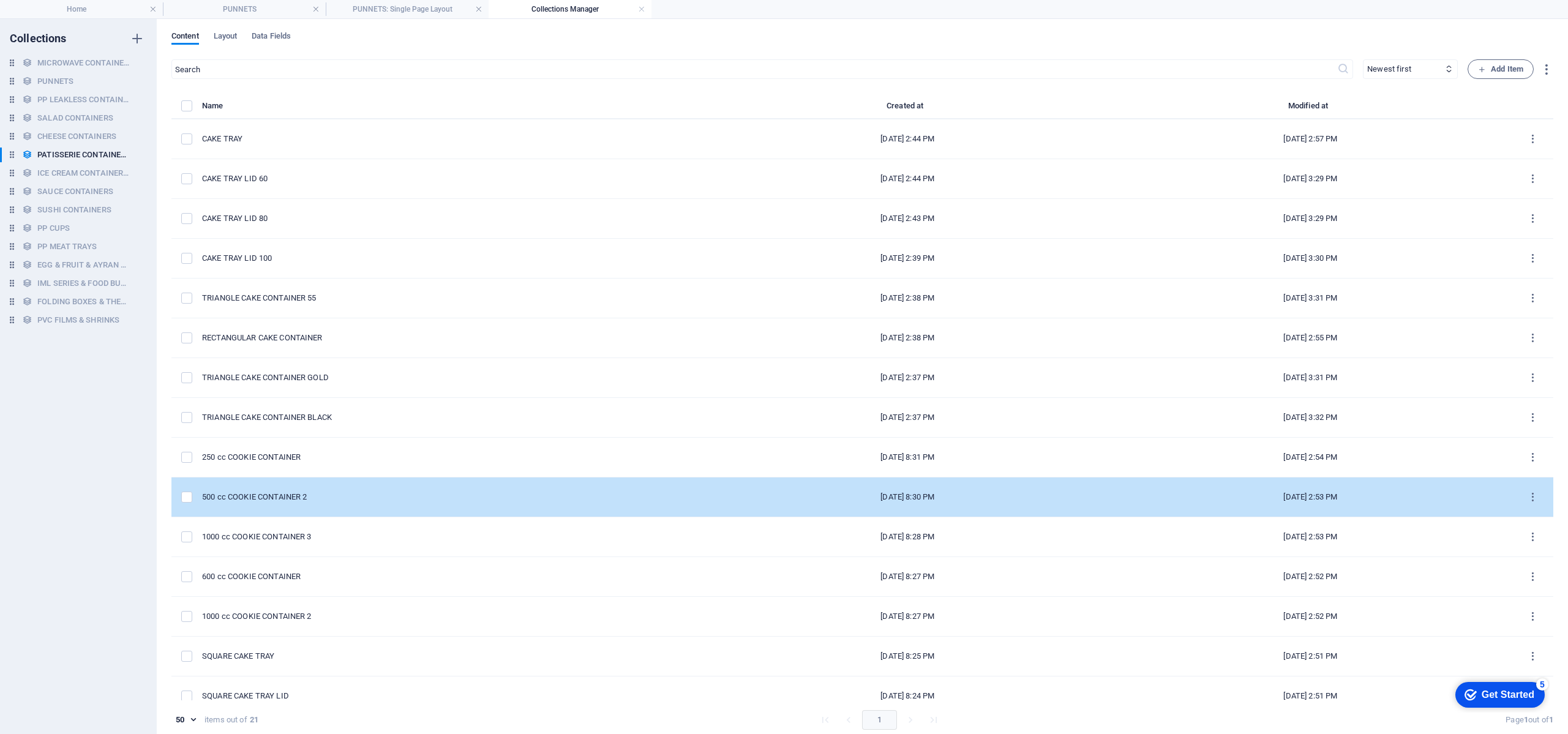
click at [515, 501] on div "500 cc COOKIE CONTAINER 2" at bounding box center [449, 496] width 494 height 11
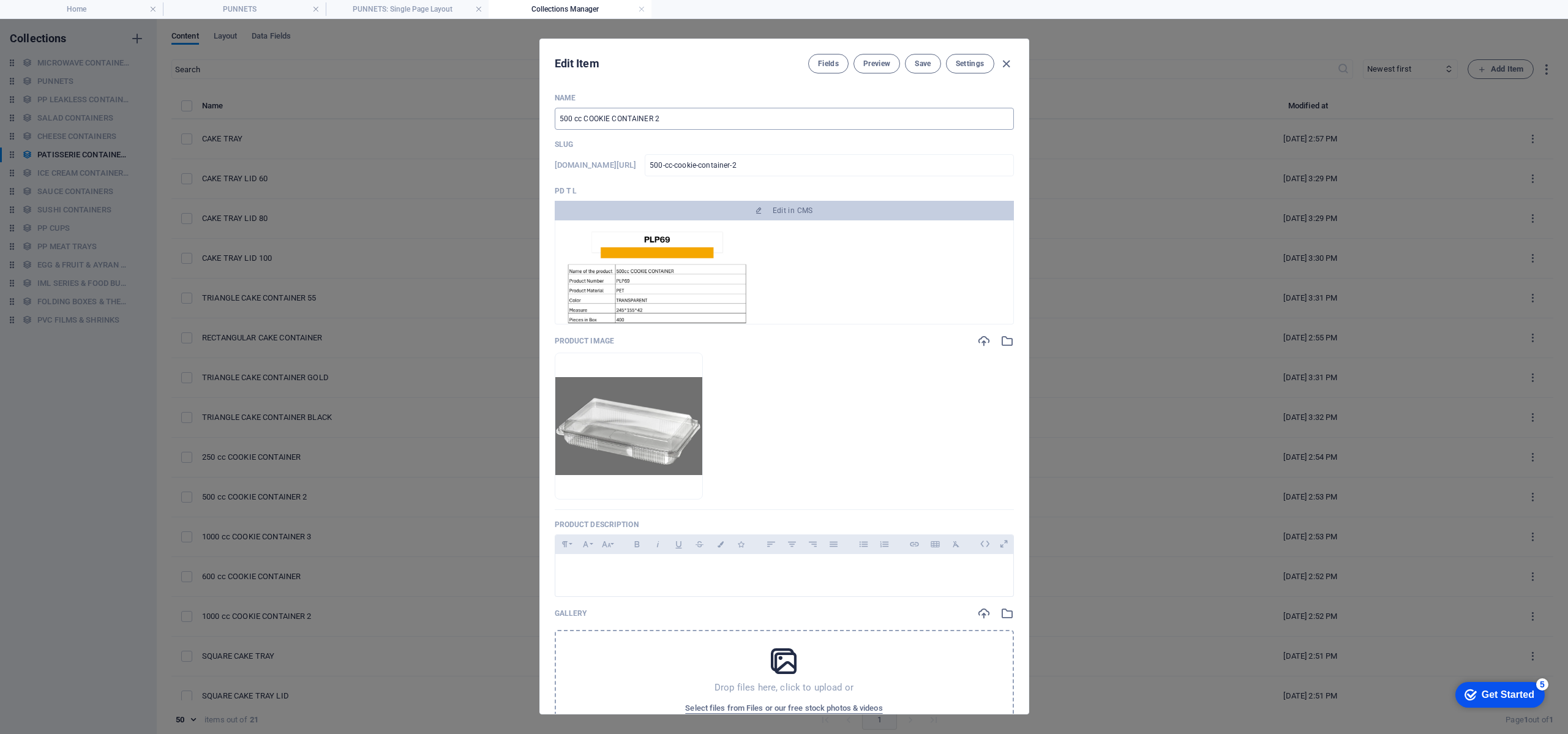
click at [673, 119] on input "500 cc COOKIE CONTAINER 2" at bounding box center [785, 119] width 459 height 22
type input "500 cc COOKIE CONTAINER"
type input "500-cc-cookie-container"
click at [612, 124] on input "500 cc COOKIE CONTAINER" at bounding box center [785, 119] width 459 height 22
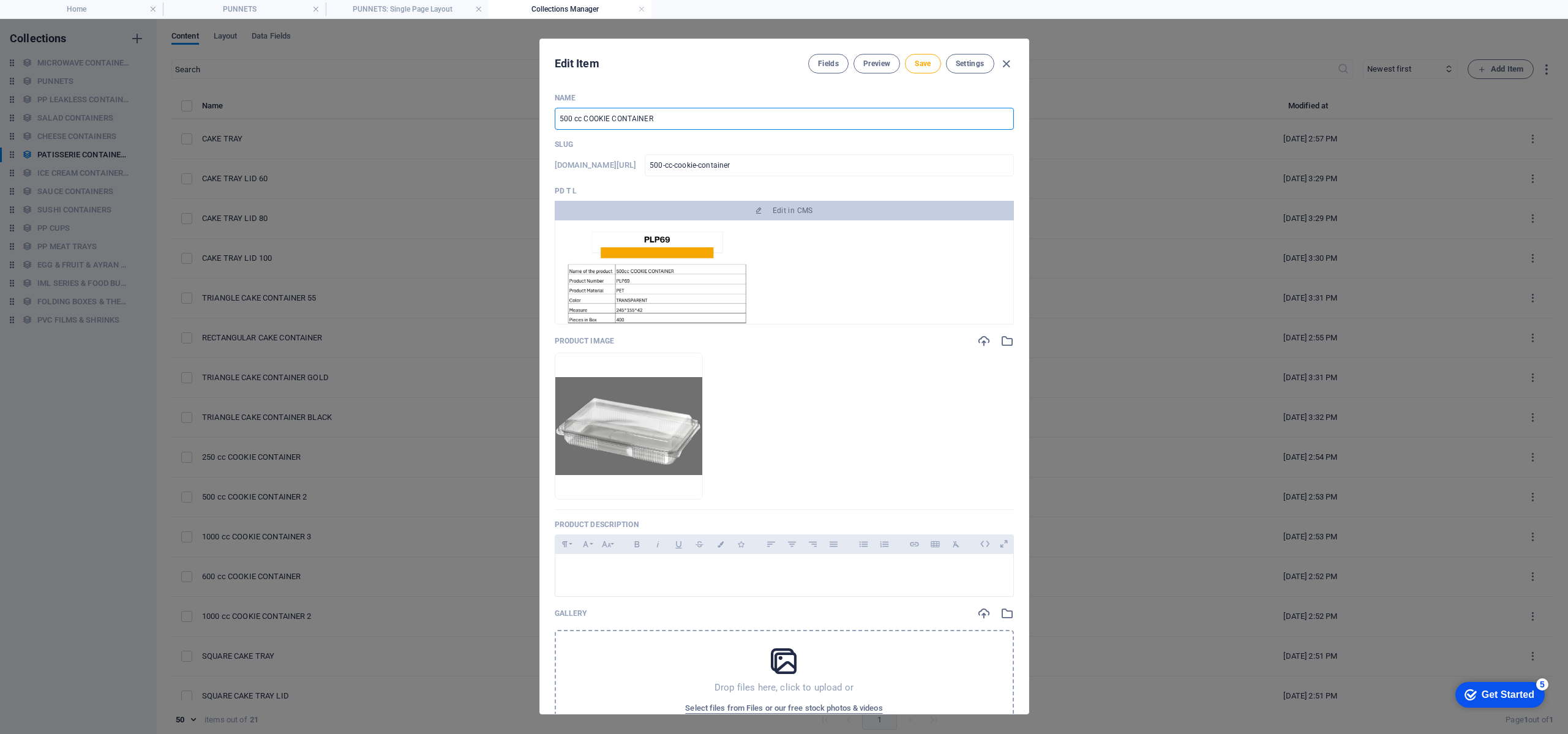
type input "500 cc COOKIE FCONTAINER"
type input "500-cc-cookie-fcontainer"
type input "500 cc COOKIE FLCONTAINER"
type input "500-cc-cookie-flcontainer"
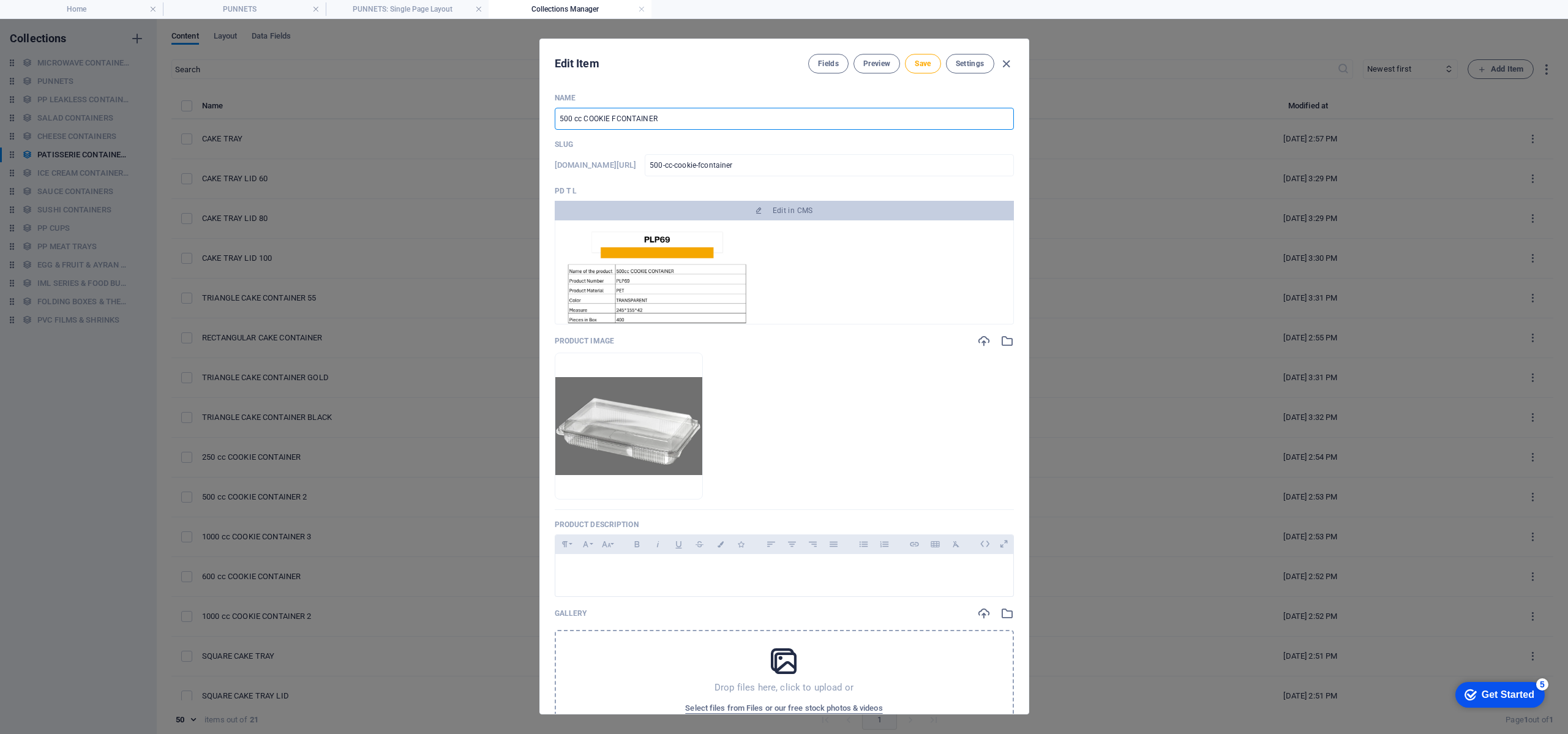
type input "500-cc-cookie-flcontainer"
type input "500 cc COOKIE FLACONTAINER"
type input "500-cc-cookie-flacontainer"
type input "500 cc COOKIE FLATCONTAINER"
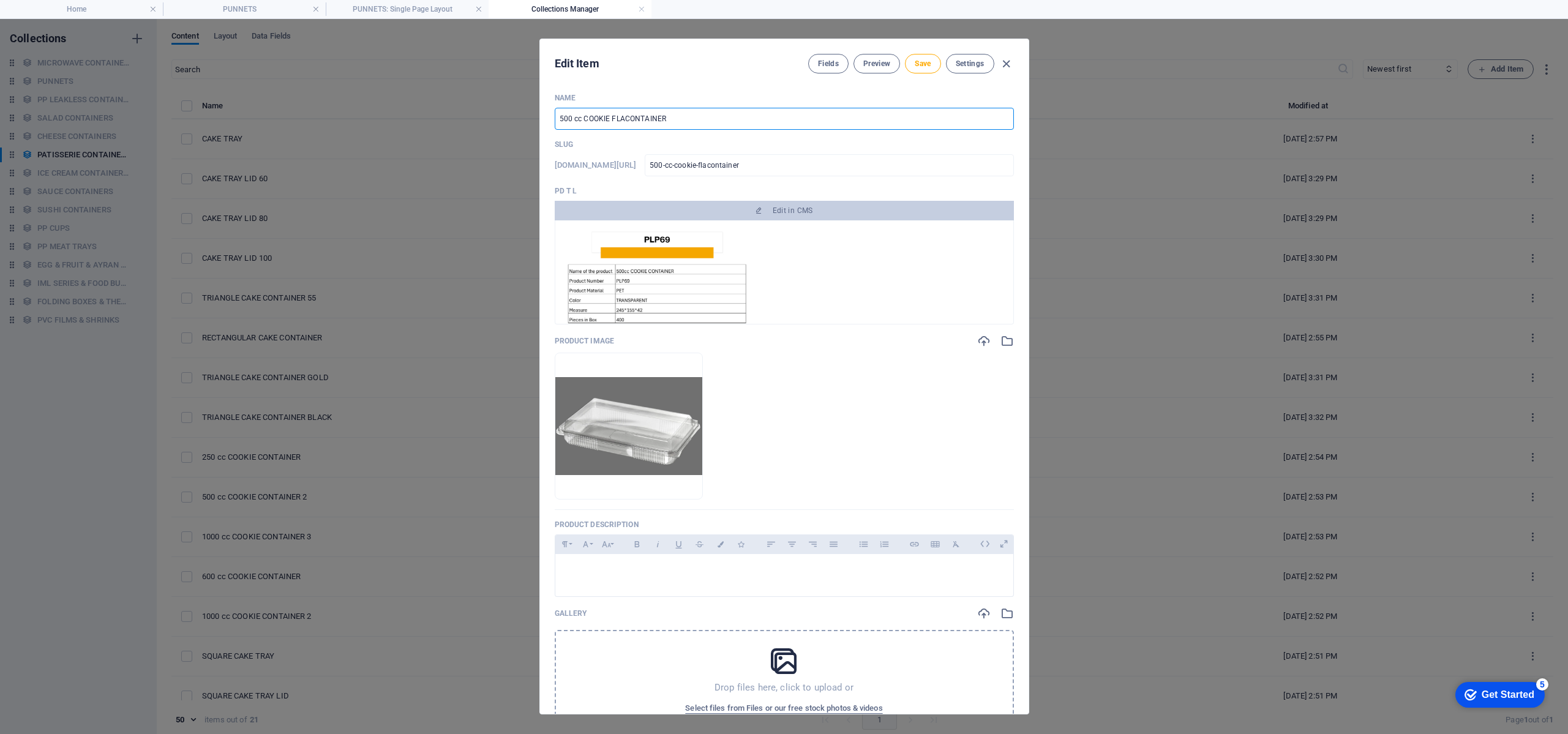
type input "500-cc-cookie-flatcontainer"
type input "500 cc COOKIE FLAT CONTAINER"
type input "500-cc-cookie-flat-container"
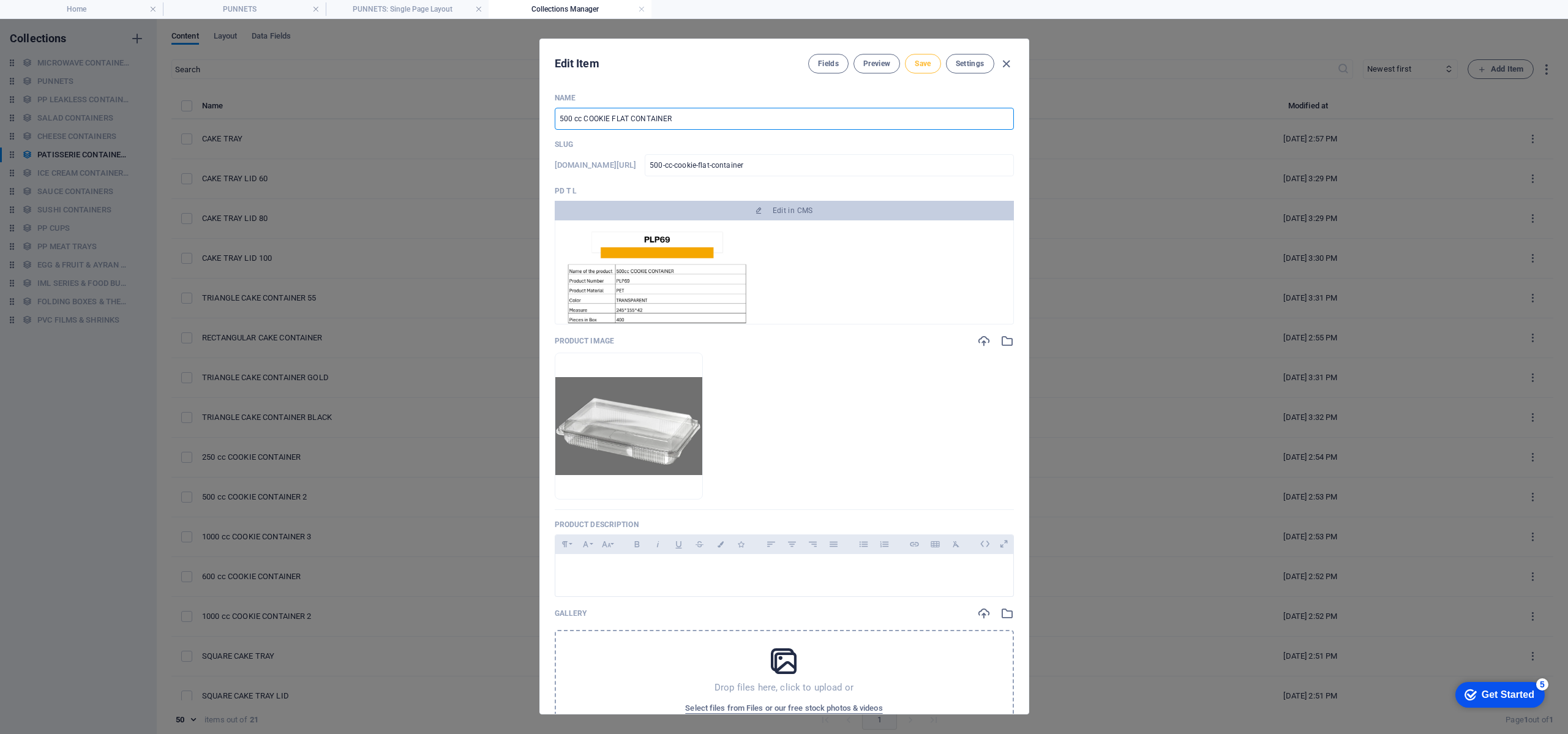
type input "500 cc COOKIE FLAT CONTAINER"
click at [930, 69] on button "Save" at bounding box center [923, 63] width 36 height 20
click at [1009, 69] on icon "button" at bounding box center [1006, 63] width 14 height 14
type input "500-cc-cookie-flat-container"
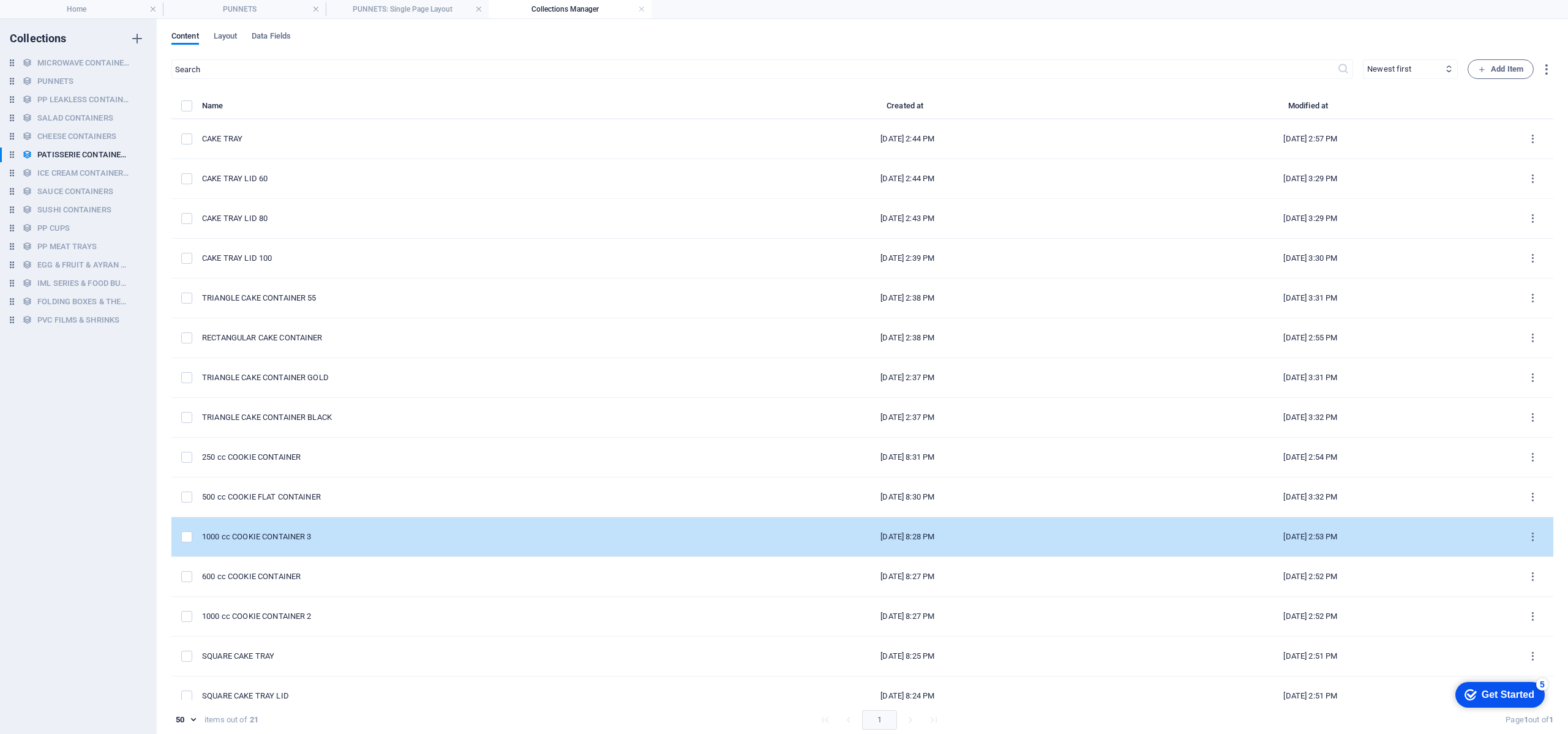
click at [605, 520] on td "1000 cc COOKIE CONTAINER 3" at bounding box center [454, 536] width 504 height 40
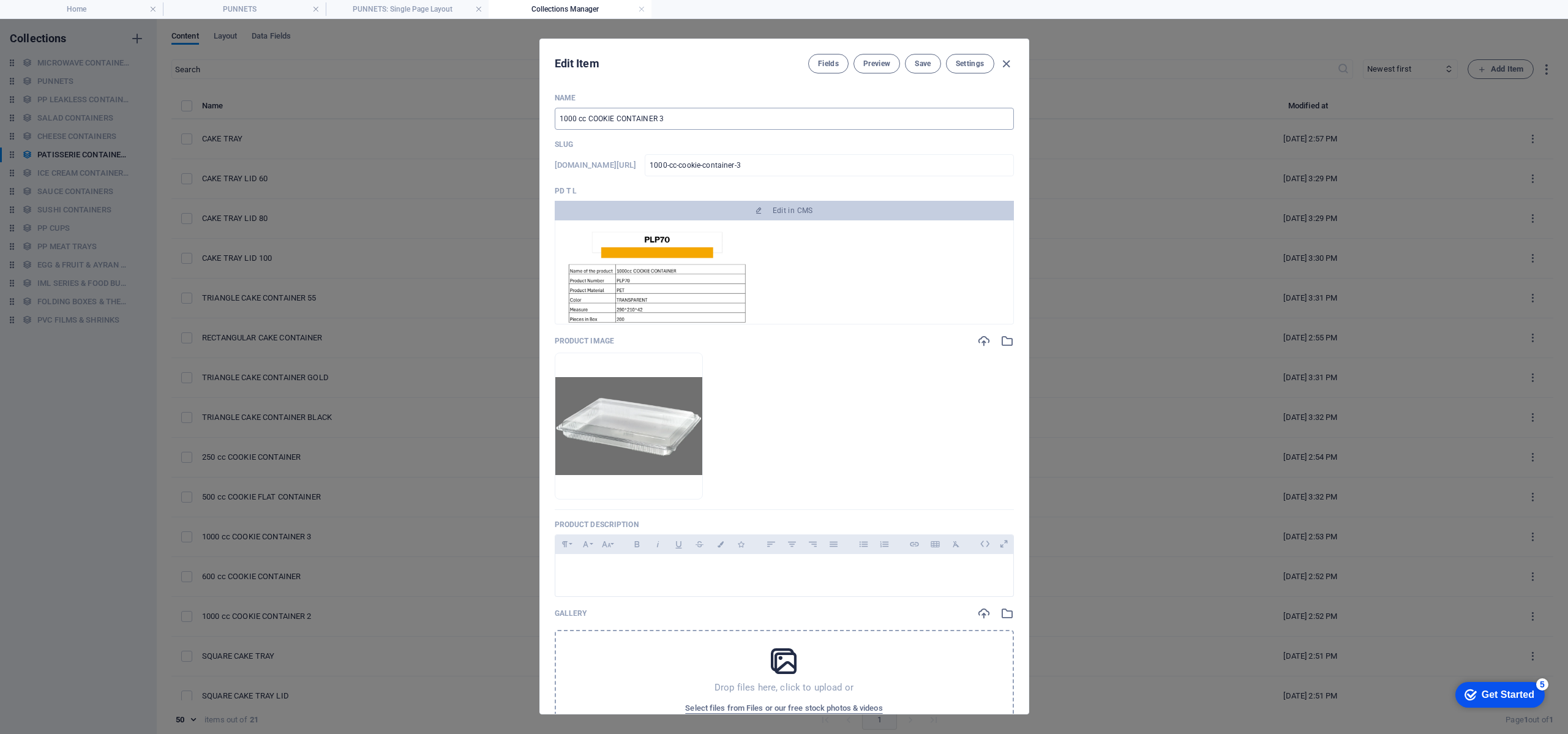
click at [618, 124] on input "1000 cc COOKIE CONTAINER 3" at bounding box center [785, 119] width 459 height 22
click at [614, 120] on input "1000 cc COOKIE CONTAINER 3" at bounding box center [785, 119] width 459 height 22
type input "1000 cc COOKIE FCONTAINER 3"
type input "1000-cc-cookie-fcontainer-3"
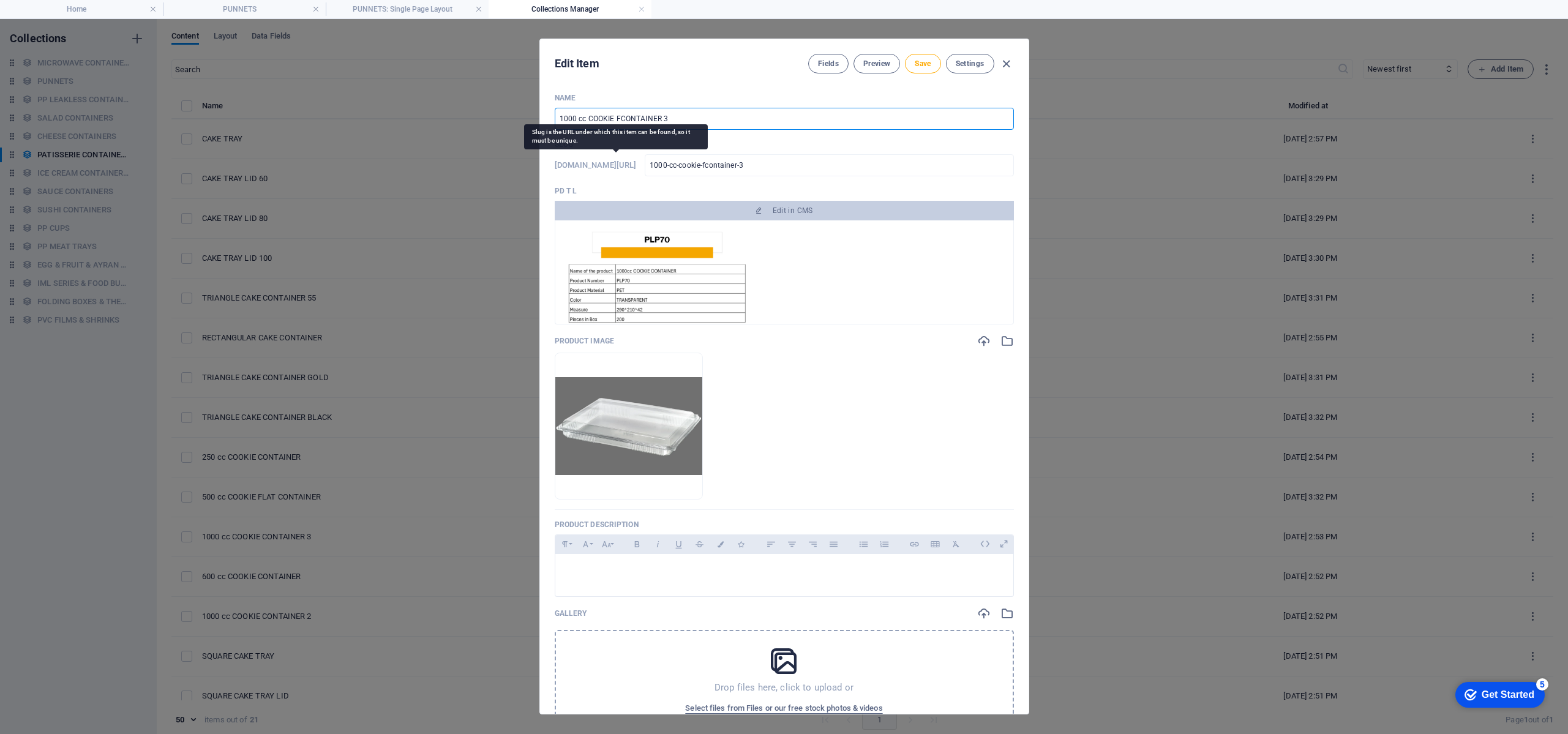
type input "1000 cc COOKIE FLCONTAINER 3"
type input "1000-cc-cookie-flcontainer-3"
click at [705, 131] on div "Name 1000 cc COOKIE FLAT CONTAINER 3 ​ Slug [DOMAIN_NAME][URL] 1000-cc-cookie-f…" at bounding box center [785, 443] width 459 height 700
click at [701, 124] on input "1000 cc COOKIE FLAT CONTAINER 3" at bounding box center [785, 119] width 459 height 22
drag, startPoint x: 701, startPoint y: 124, endPoint x: 916, endPoint y: 62, distance: 223.8
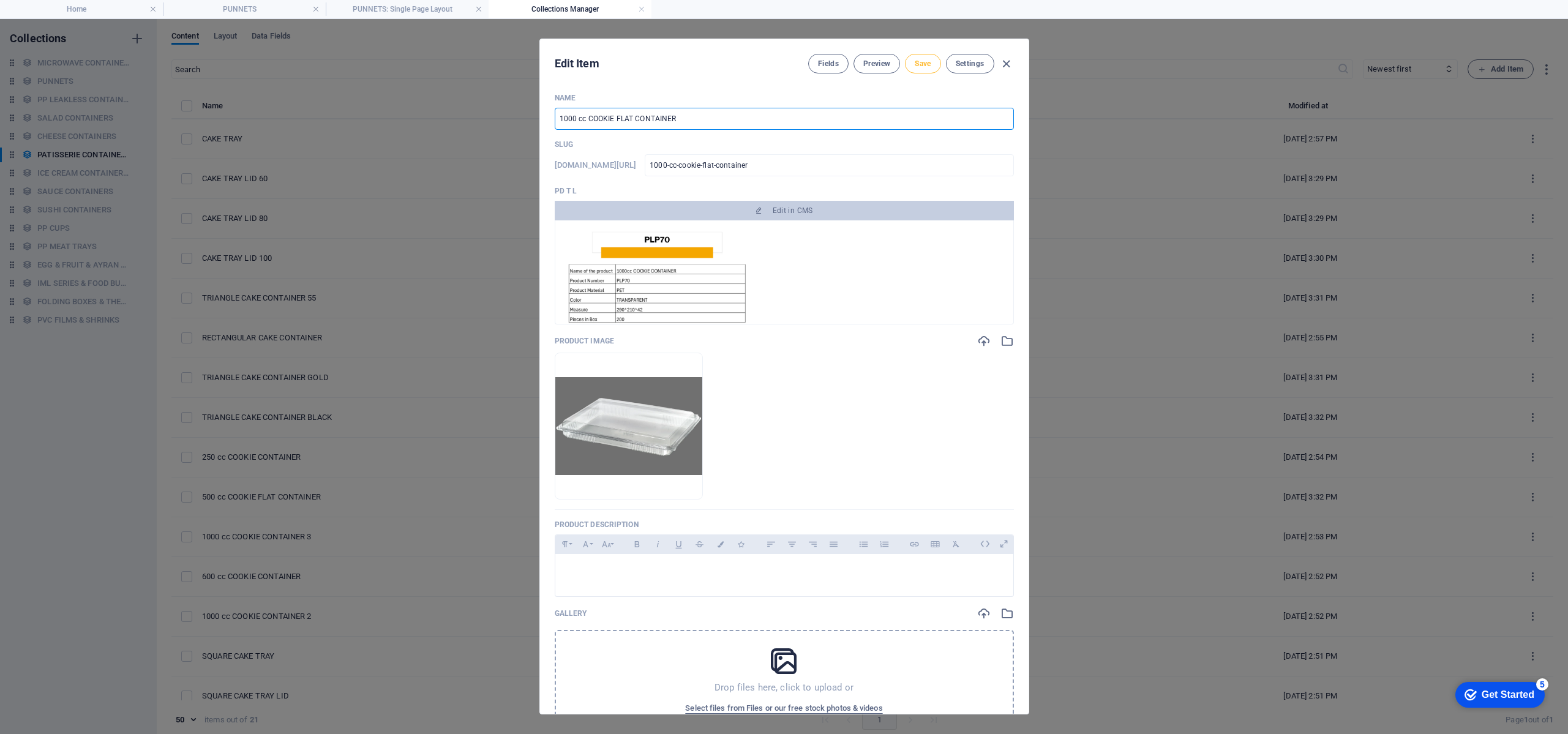
click at [916, 62] on div "Edit Item Fields Preview Save Settings Name 1000 cc COOKIE FLAT CONTAINER ​ Slu…" at bounding box center [785, 376] width 489 height 674
click at [916, 62] on span "Save" at bounding box center [923, 63] width 16 height 9
click at [1007, 63] on icon "button" at bounding box center [1006, 63] width 14 height 14
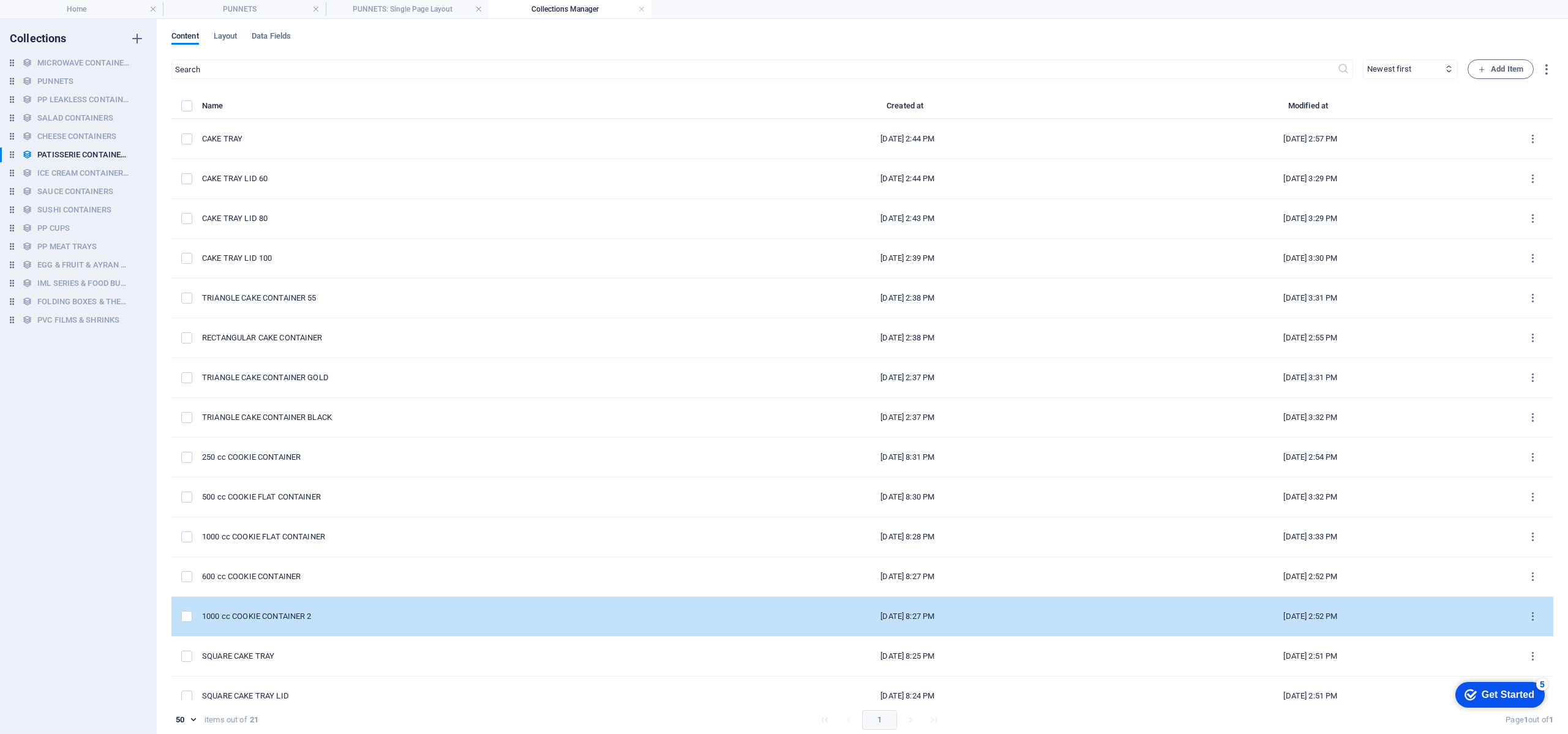
click at [464, 620] on div "1000 cc COOKIE CONTAINER 2" at bounding box center [449, 616] width 494 height 11
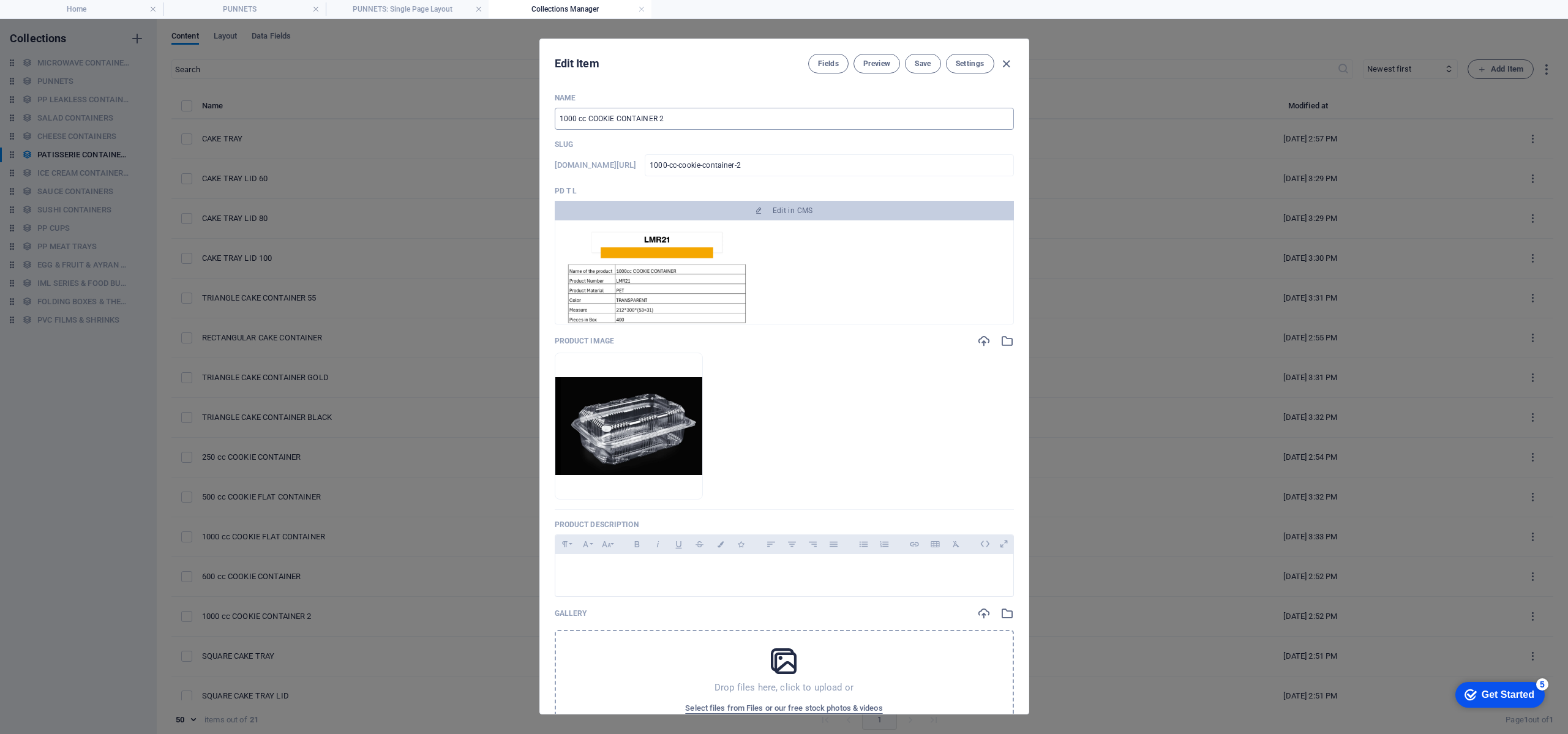
click at [682, 117] on input "1000 cc COOKIE CONTAINER 2" at bounding box center [785, 119] width 459 height 22
click at [920, 60] on span "Save" at bounding box center [923, 63] width 16 height 9
click at [1006, 66] on icon "button" at bounding box center [1006, 63] width 14 height 14
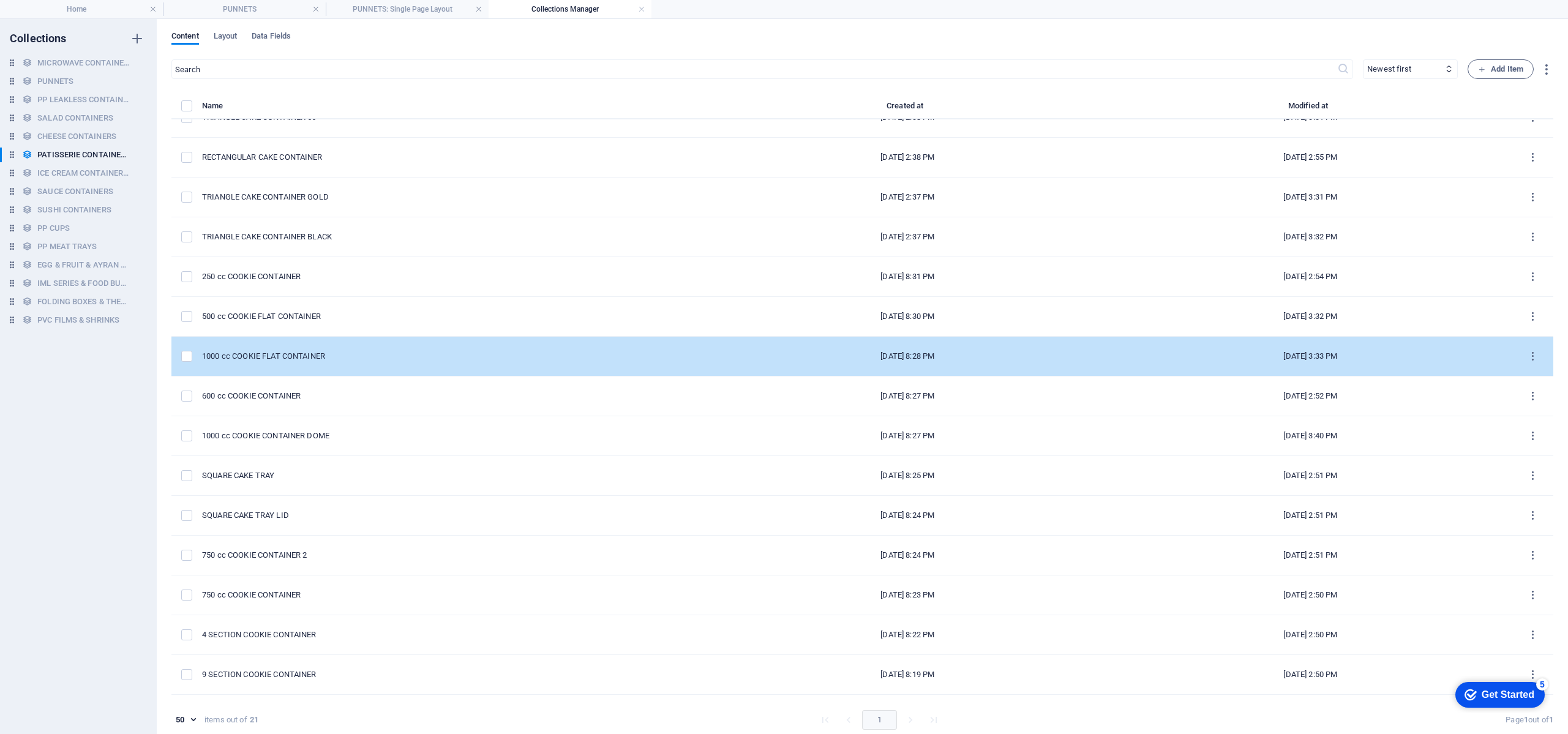
scroll to position [184, 0]
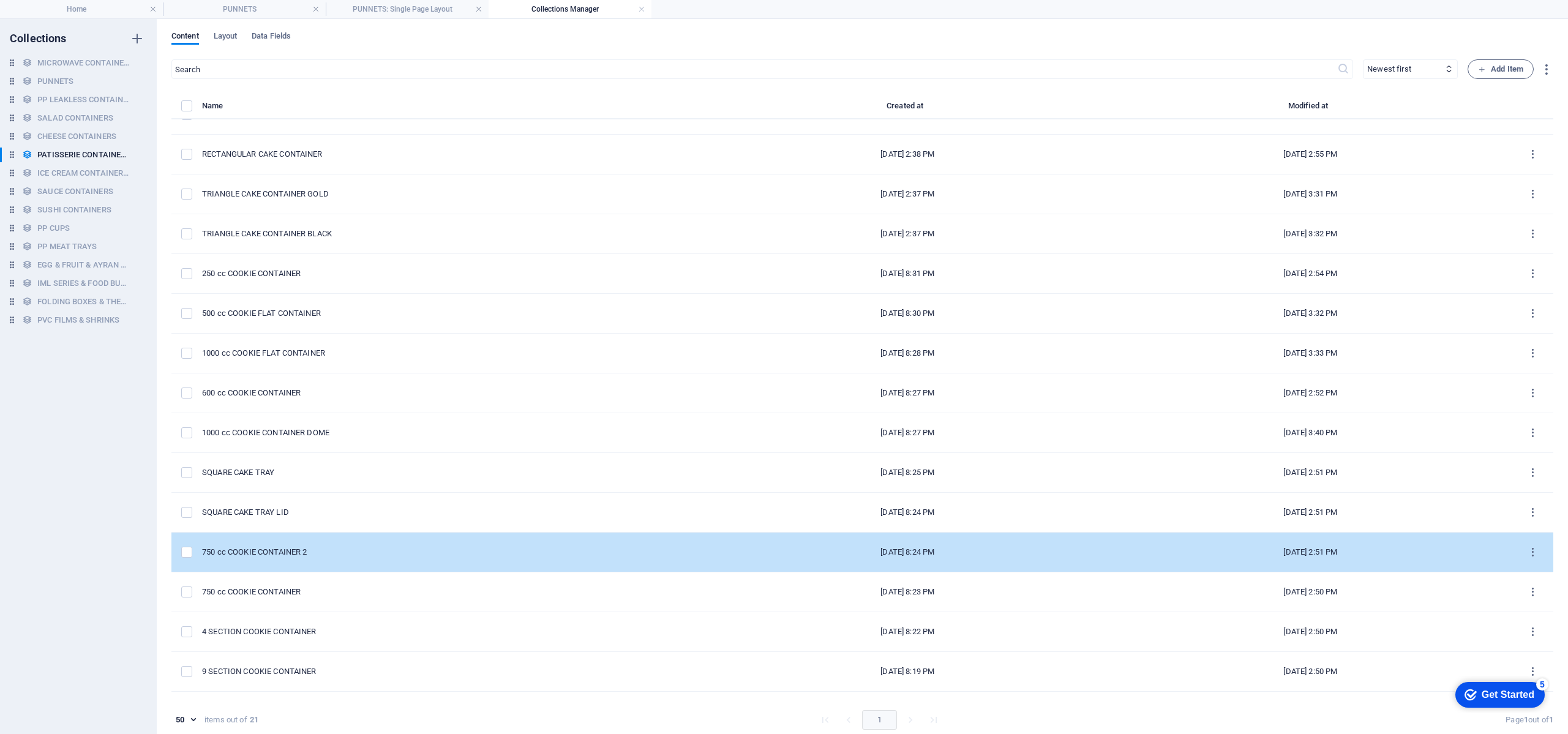
click at [706, 556] on td "[DATE] 8:24 PM" at bounding box center [907, 552] width 403 height 40
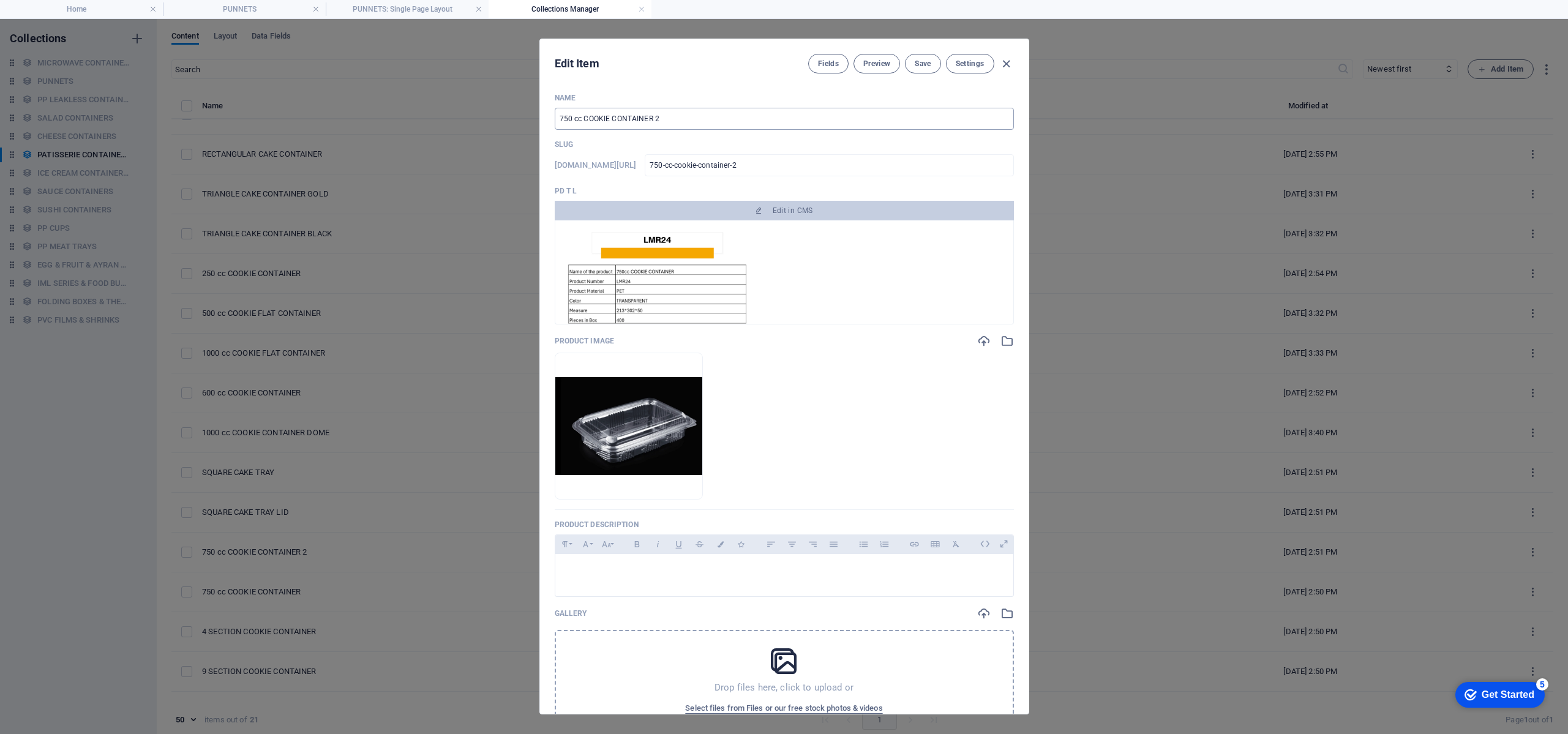
click at [664, 120] on input "750 cc COOKIE CONTAINER 2" at bounding box center [785, 119] width 459 height 22
click at [930, 69] on button "Save" at bounding box center [923, 63] width 36 height 20
click at [928, 67] on span "Save" at bounding box center [923, 63] width 16 height 9
click at [1008, 68] on icon "button" at bounding box center [1006, 63] width 14 height 14
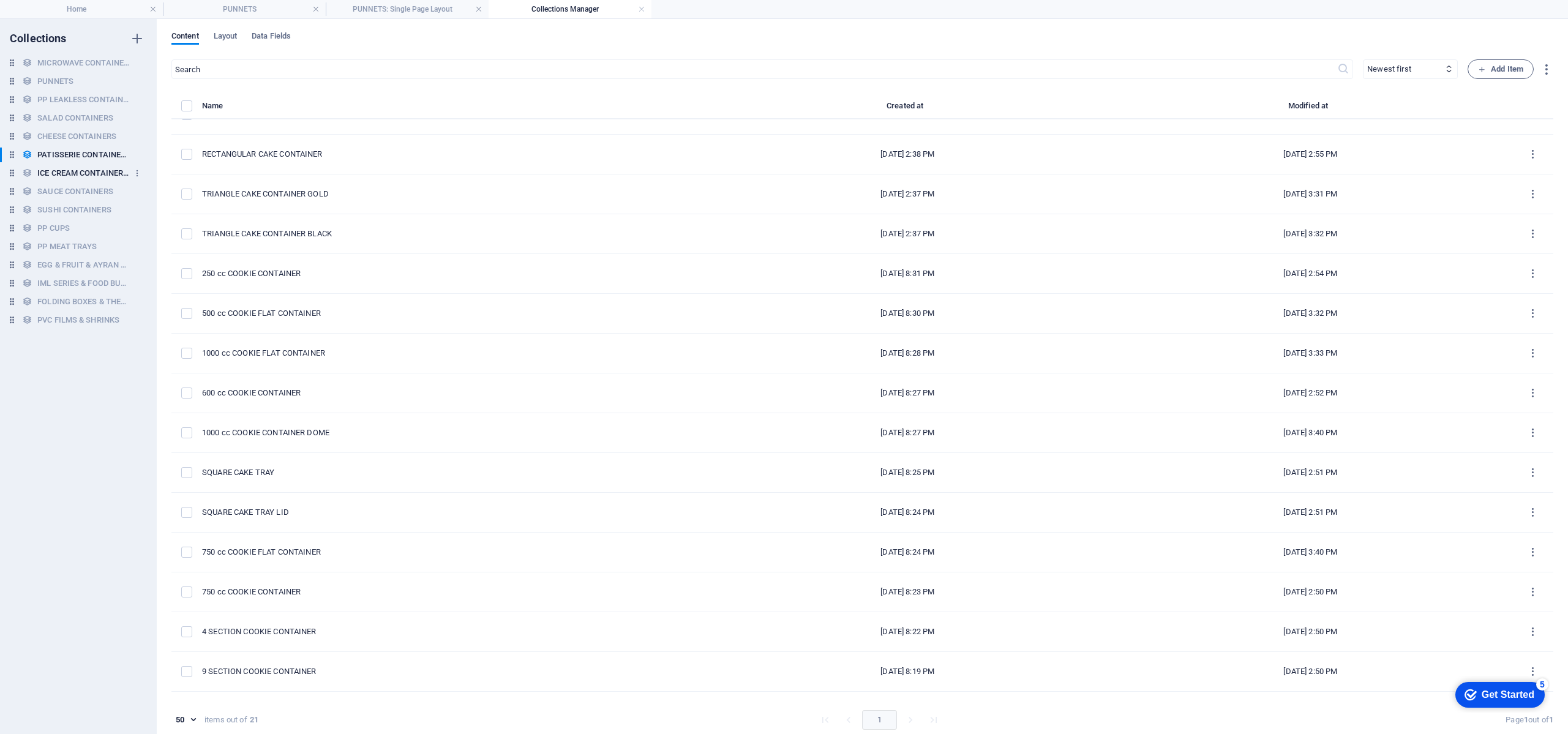
click at [82, 173] on h6 "ICE CREAM CONTAINERS & SPOONS" at bounding box center [83, 173] width 92 height 15
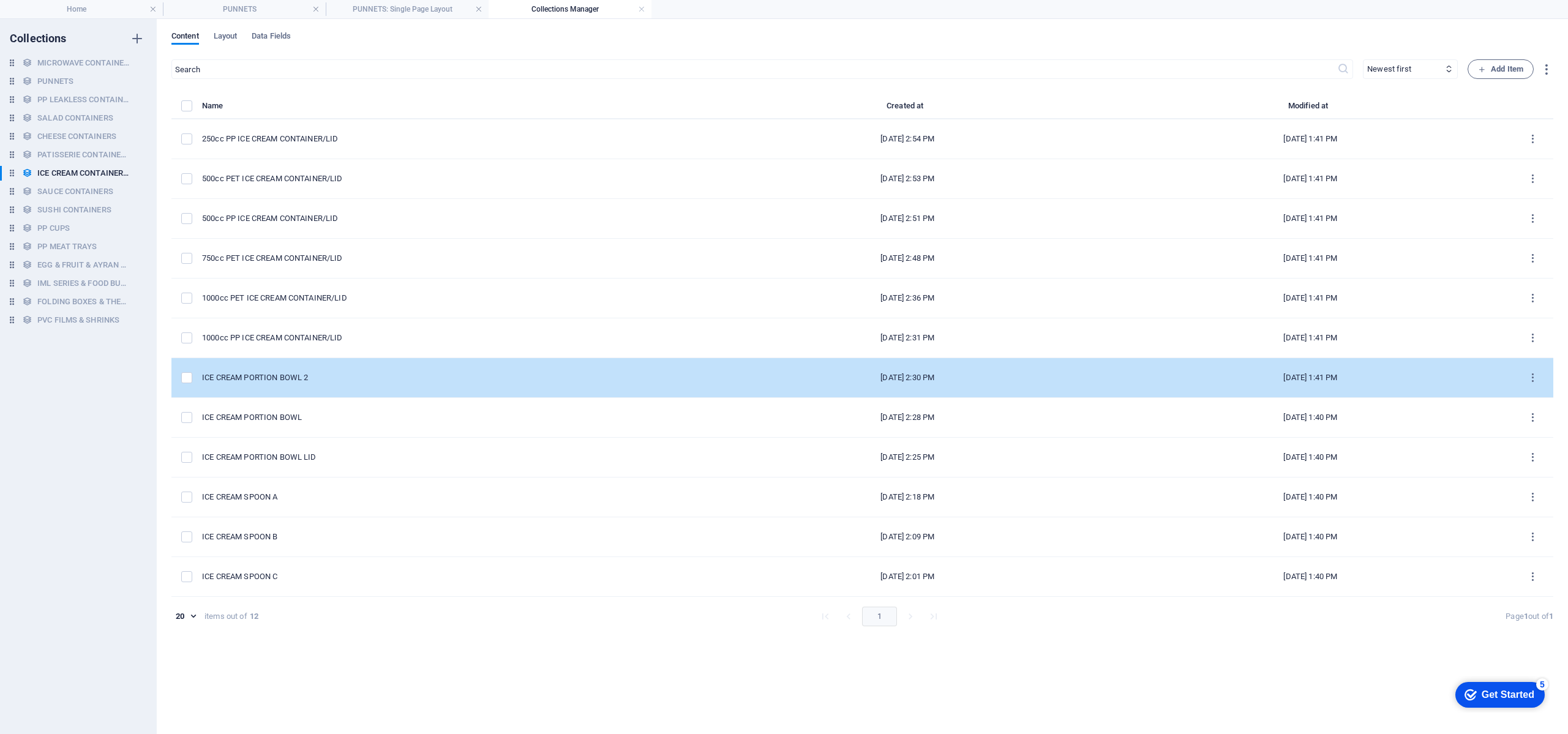
click at [510, 383] on td "ICE CREAM PORTION BOWL 2" at bounding box center [454, 378] width 504 height 40
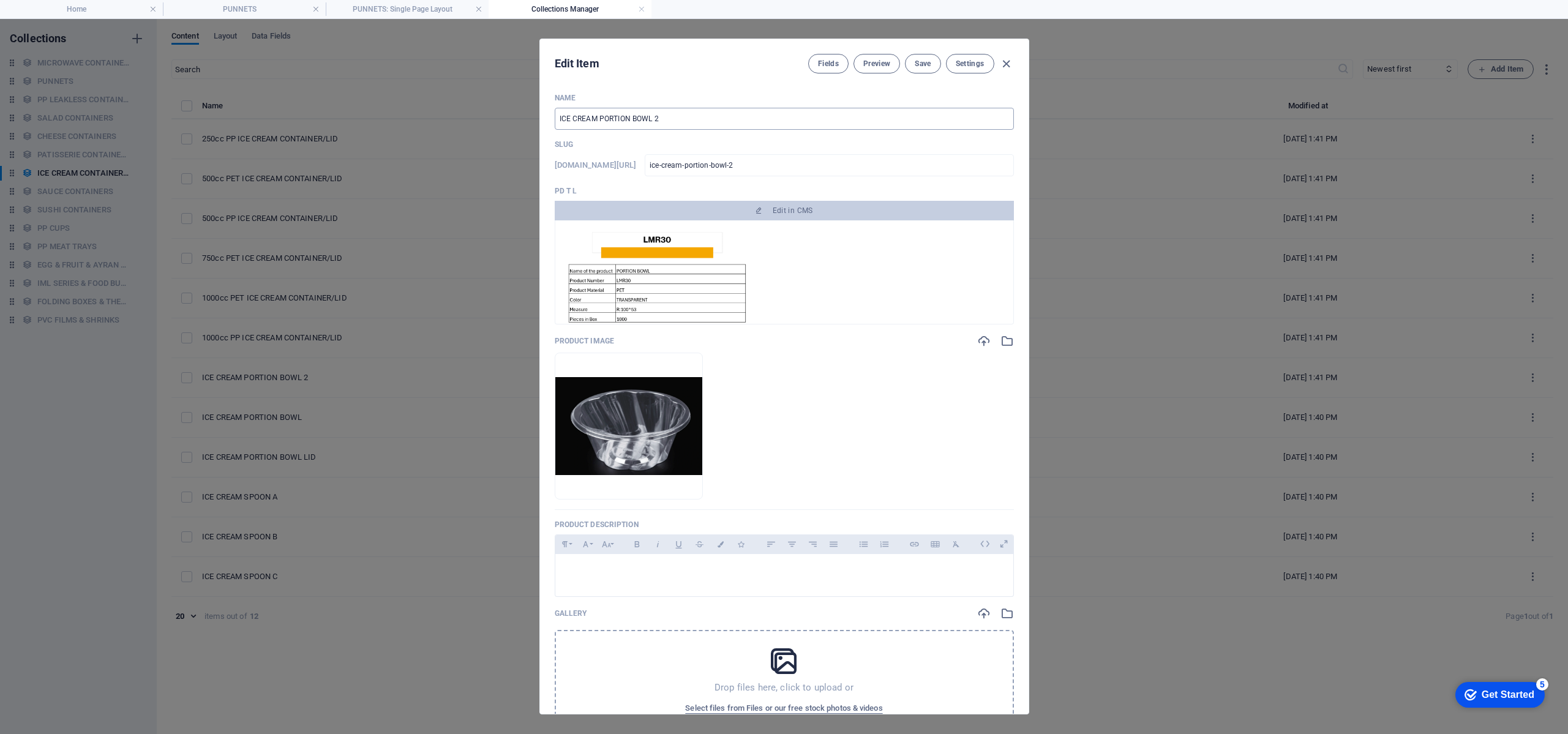
click at [760, 111] on input "ICE CREAM PORTION BOWL 2" at bounding box center [785, 119] width 459 height 22
click at [921, 59] on span "Save" at bounding box center [923, 63] width 16 height 9
click at [1006, 63] on icon "button" at bounding box center [1006, 63] width 14 height 14
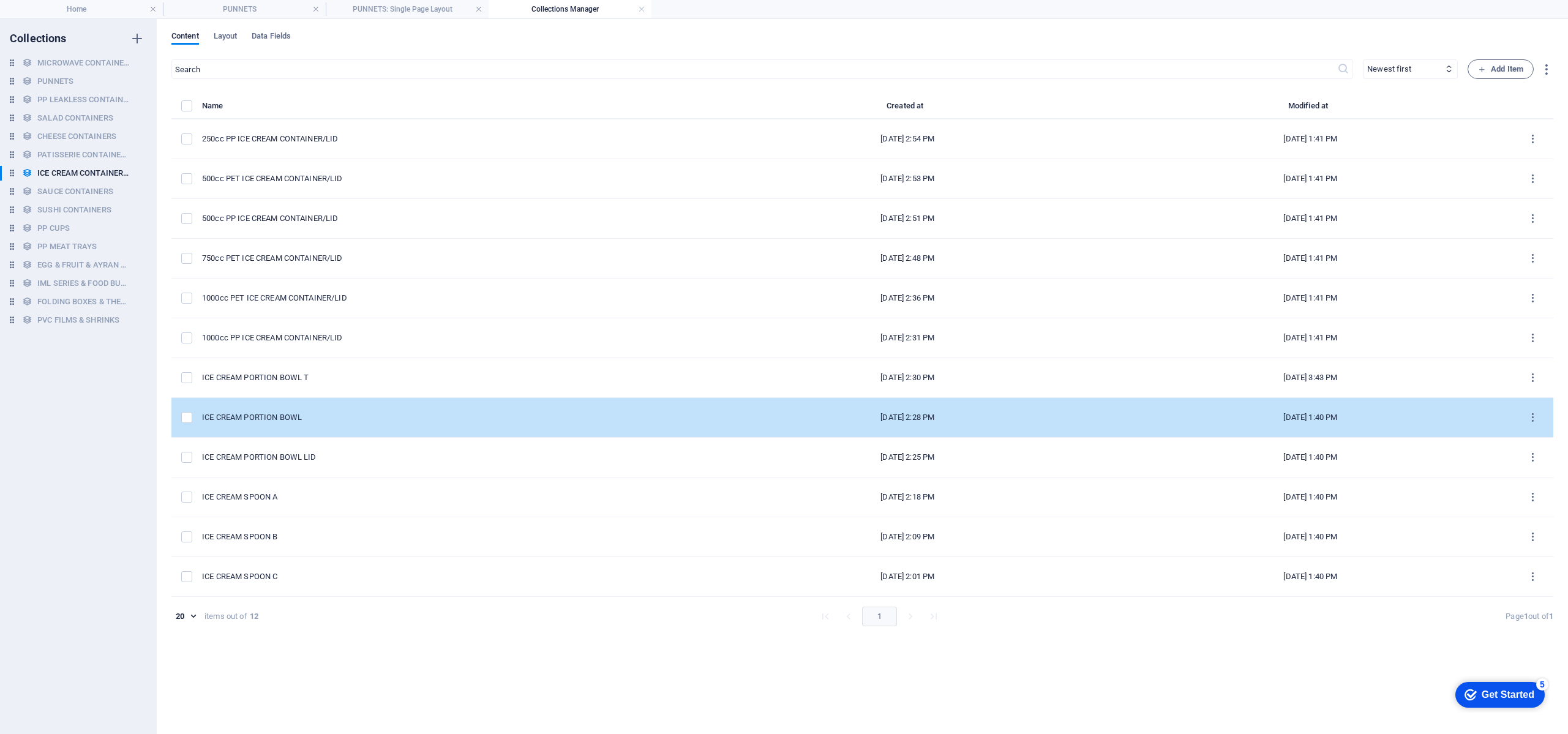
click at [548, 415] on div "ICE CREAM PORTION BOWL" at bounding box center [449, 417] width 494 height 11
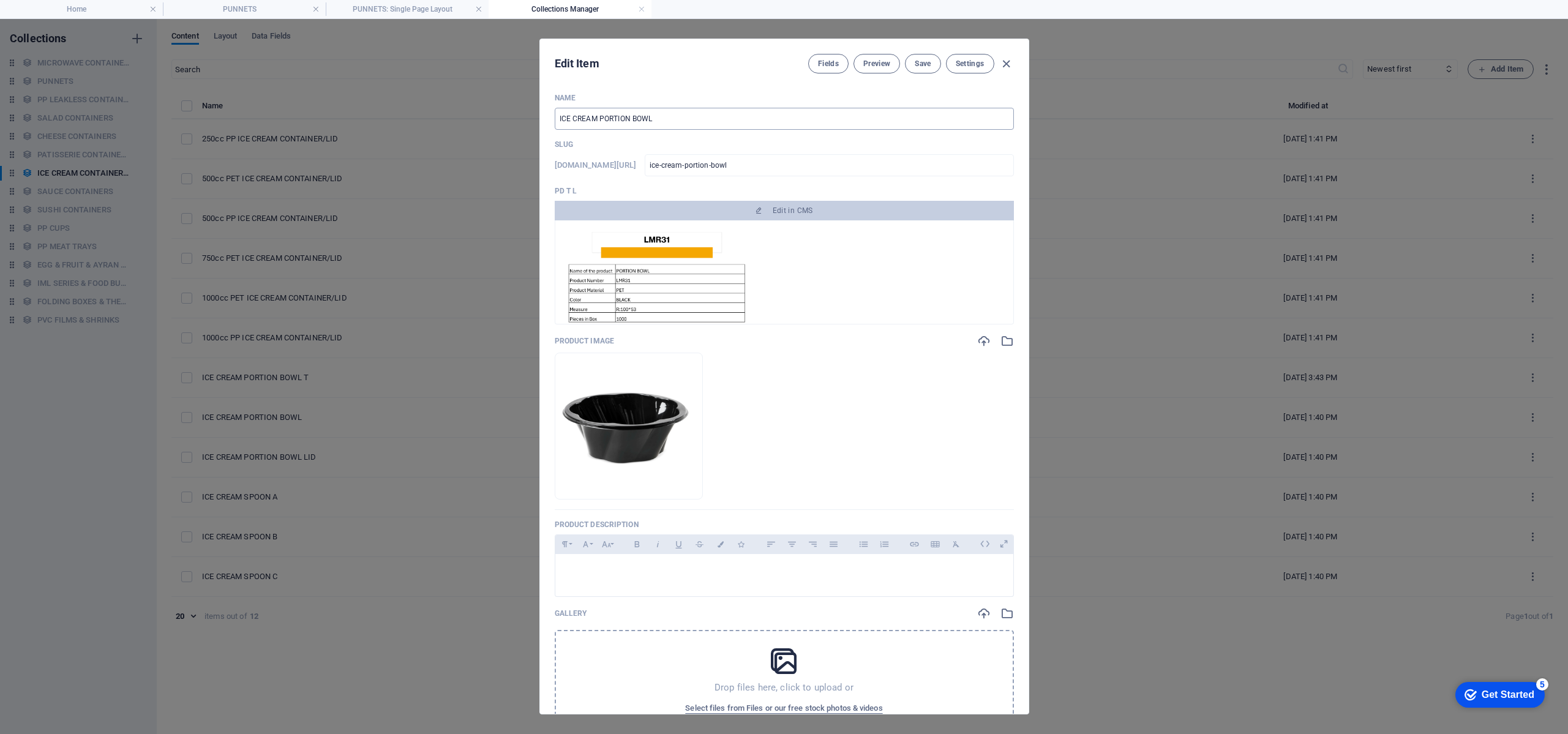
click at [737, 114] on input "ICE CREAM PORTION BOWL" at bounding box center [785, 119] width 459 height 22
click at [928, 69] on button "Save" at bounding box center [923, 63] width 36 height 20
click at [1003, 67] on icon "button" at bounding box center [1006, 63] width 14 height 14
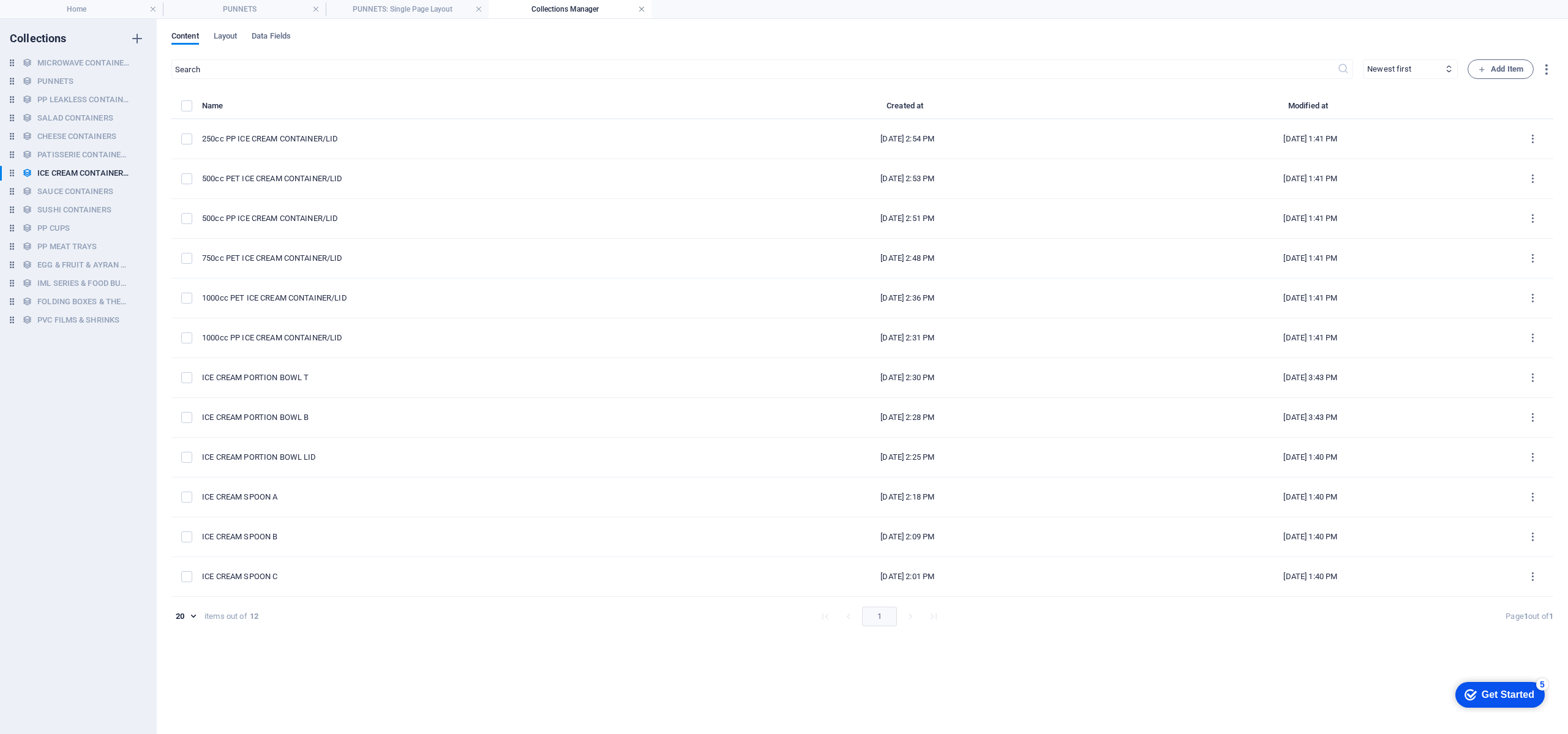
click at [642, 9] on link at bounding box center [642, 9] width 7 height 12
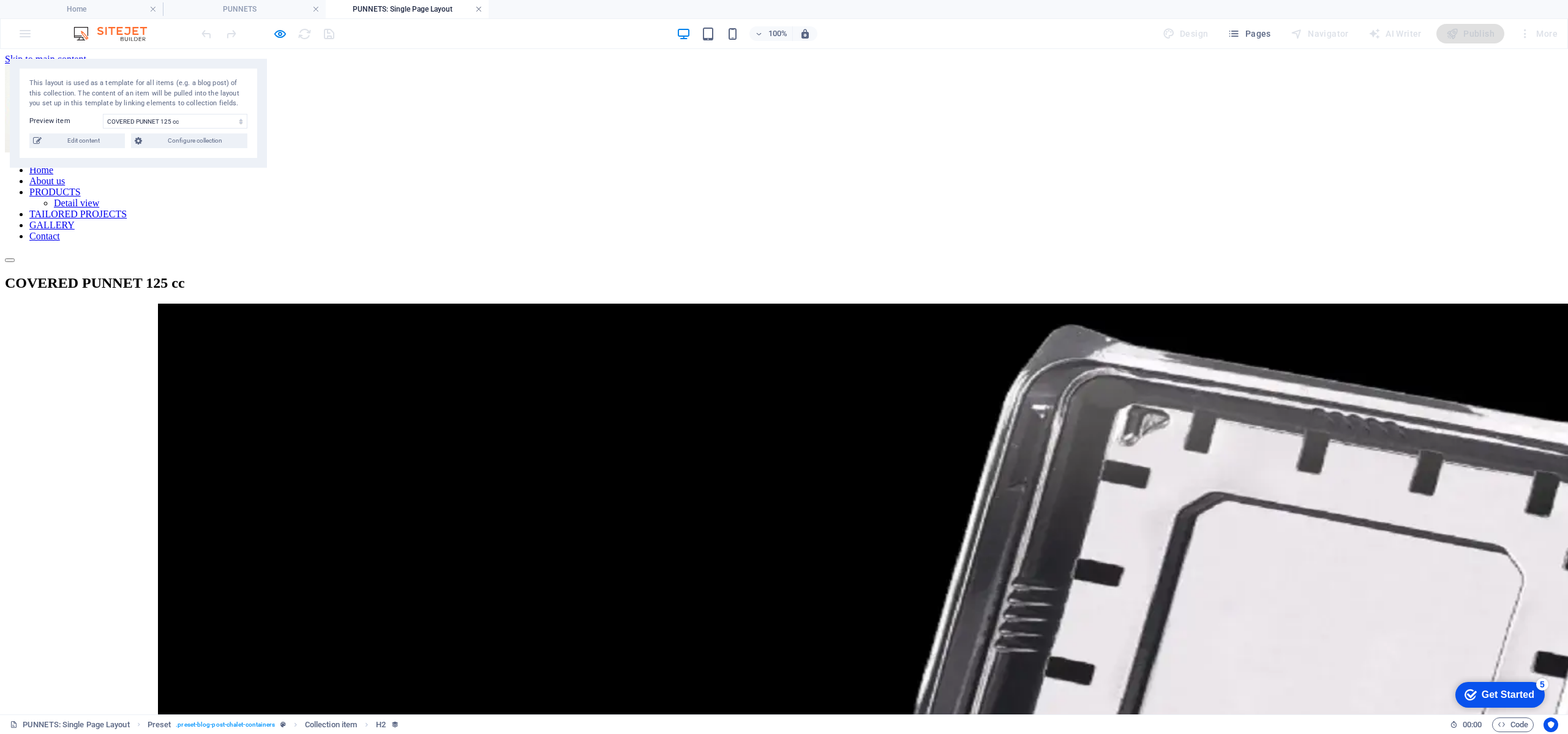
click at [476, 9] on link at bounding box center [479, 9] width 7 height 12
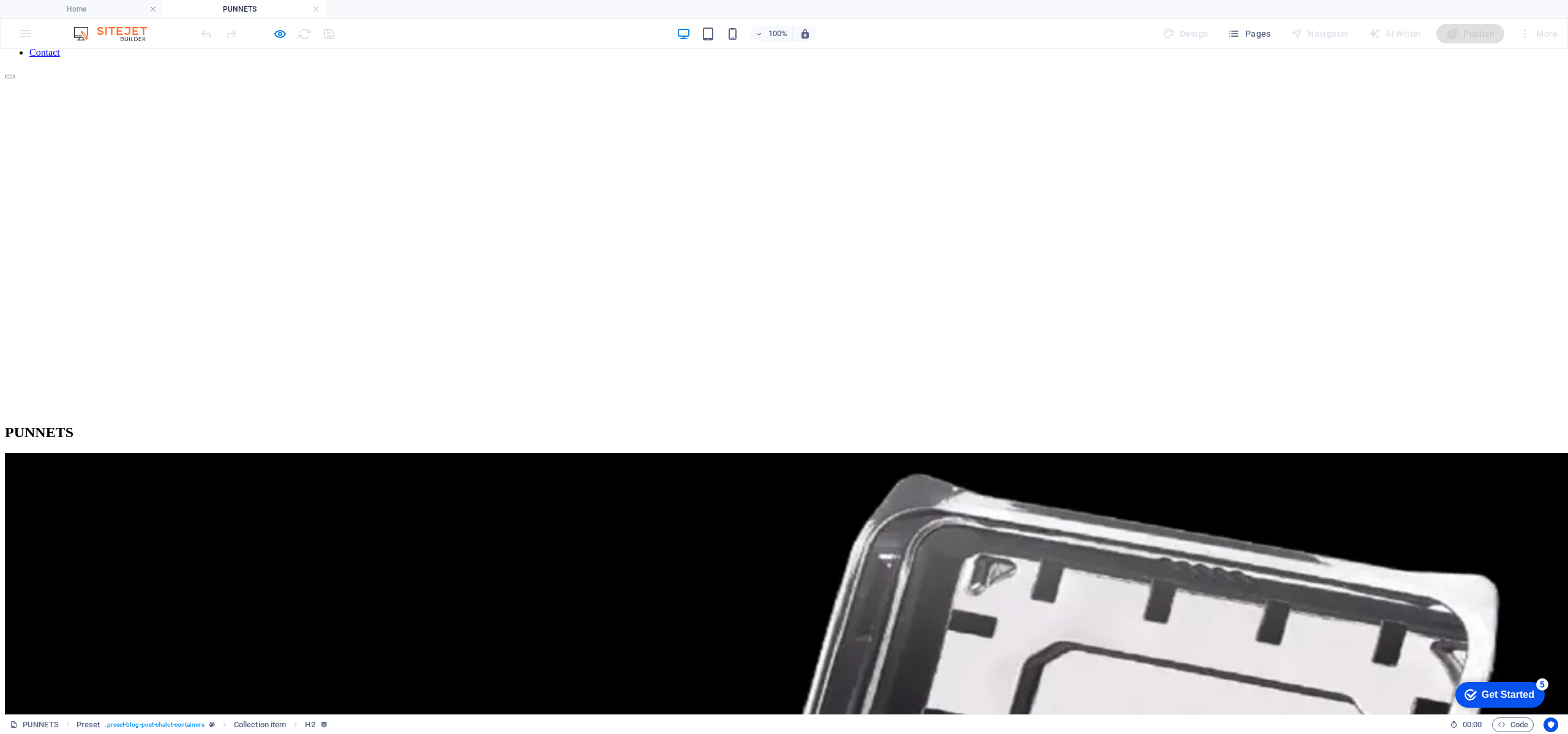
click at [322, 9] on h4 "PUNNETS" at bounding box center [244, 9] width 163 height 13
click at [317, 7] on link at bounding box center [316, 9] width 7 height 12
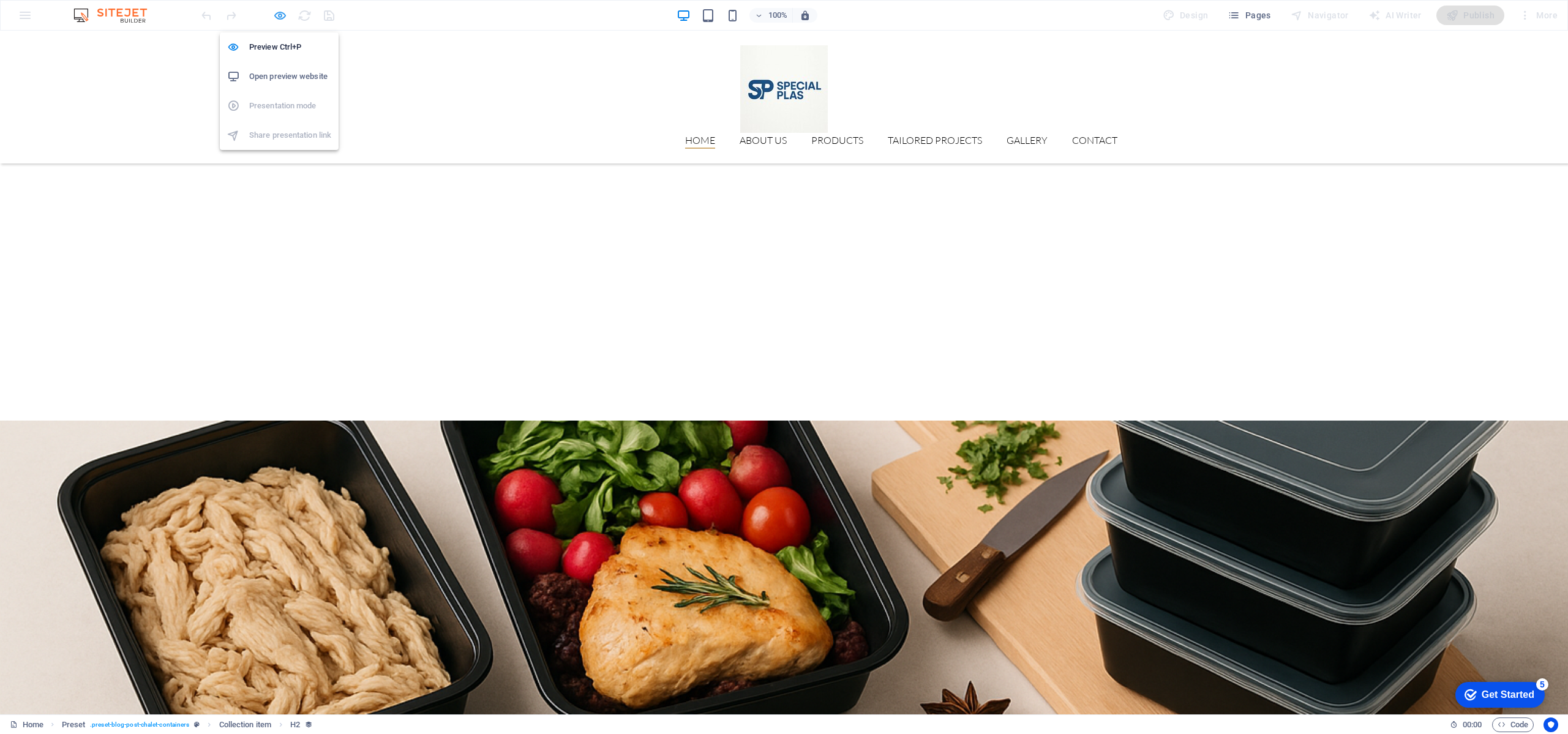
click at [285, 12] on icon "button" at bounding box center [279, 15] width 14 height 14
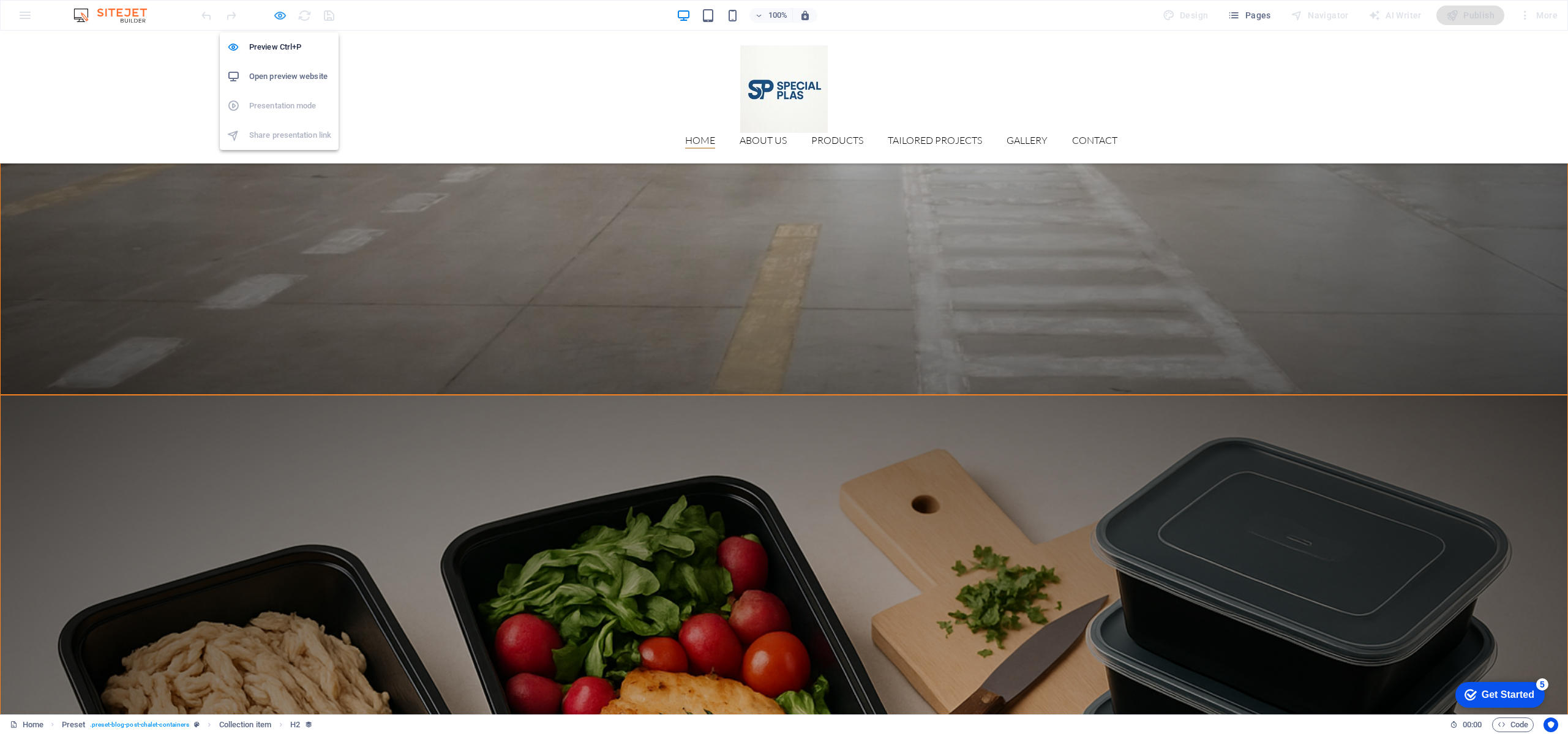
scroll to position [1836, 0]
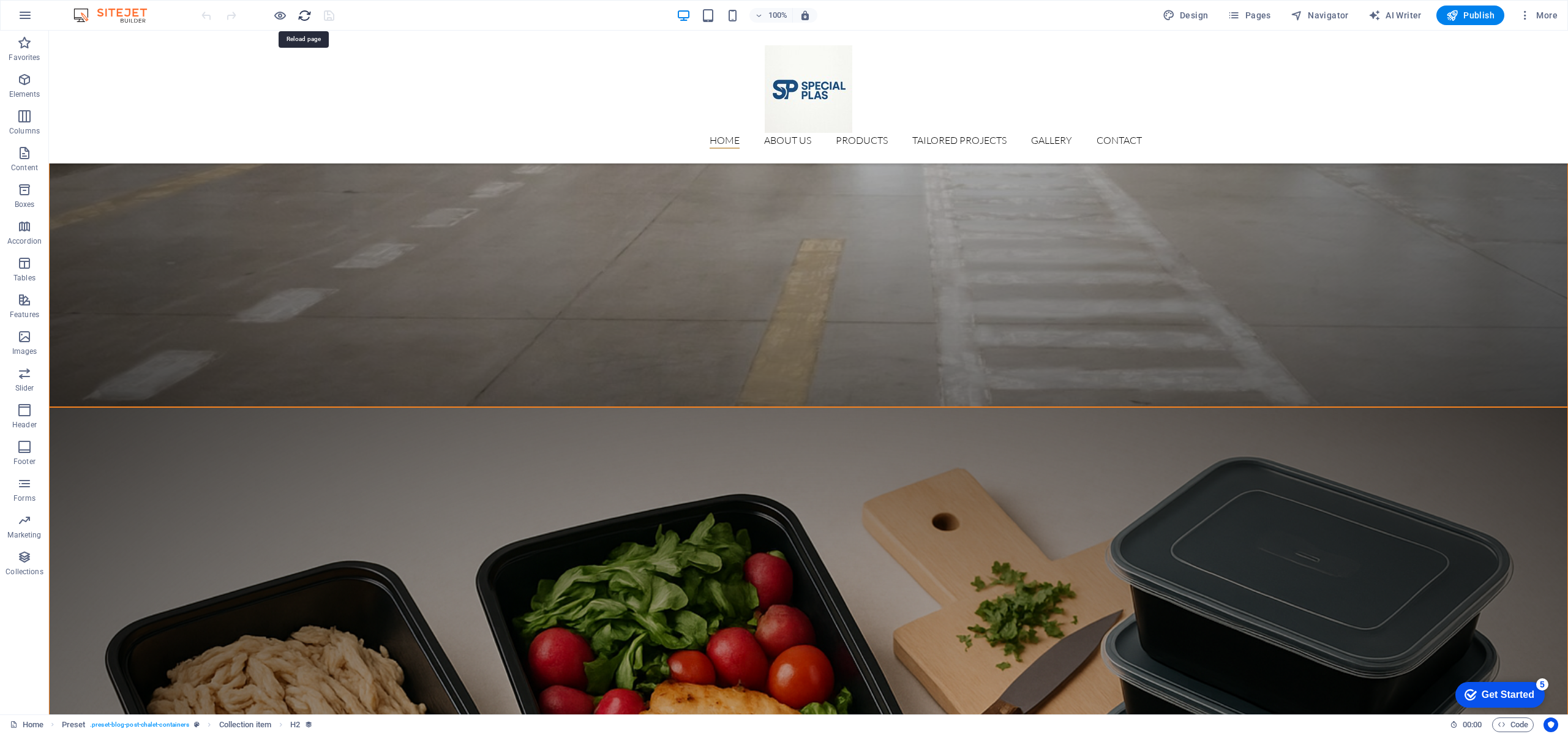
click at [309, 15] on icon "reload" at bounding box center [304, 15] width 14 height 14
click at [307, 15] on icon "reload" at bounding box center [304, 15] width 14 height 14
click at [284, 14] on icon "button" at bounding box center [279, 15] width 14 height 14
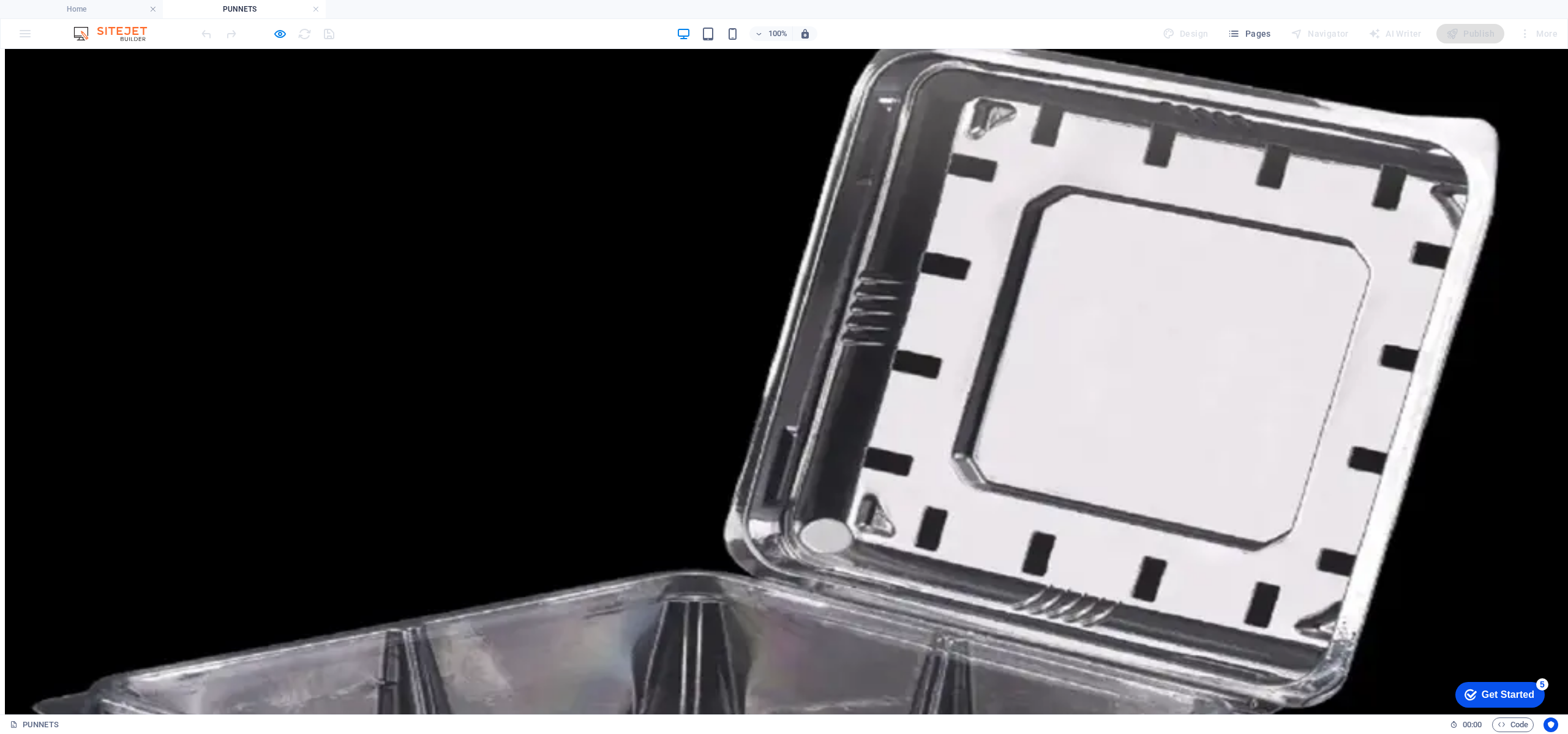
scroll to position [551, 0]
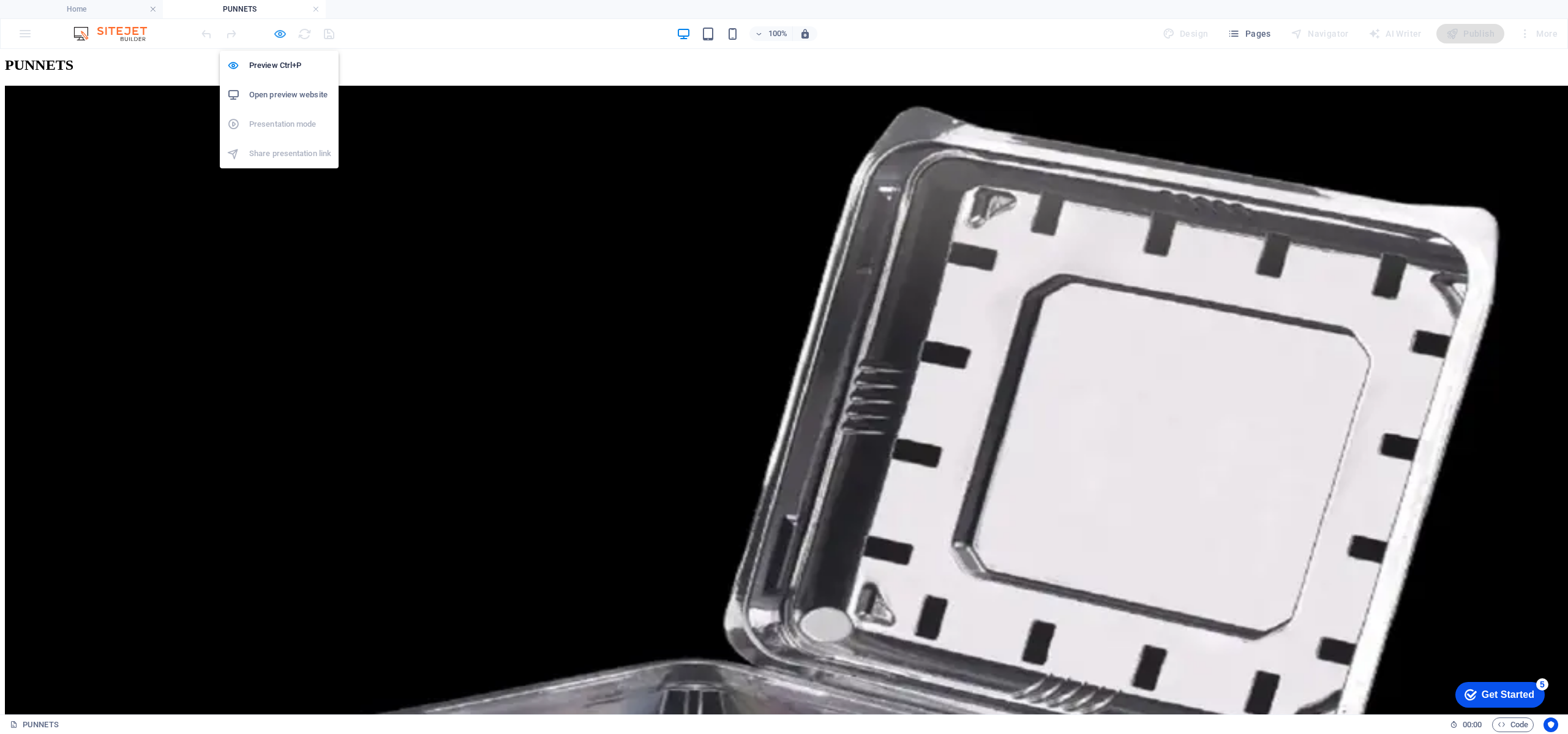
click at [282, 32] on icon "button" at bounding box center [279, 34] width 14 height 14
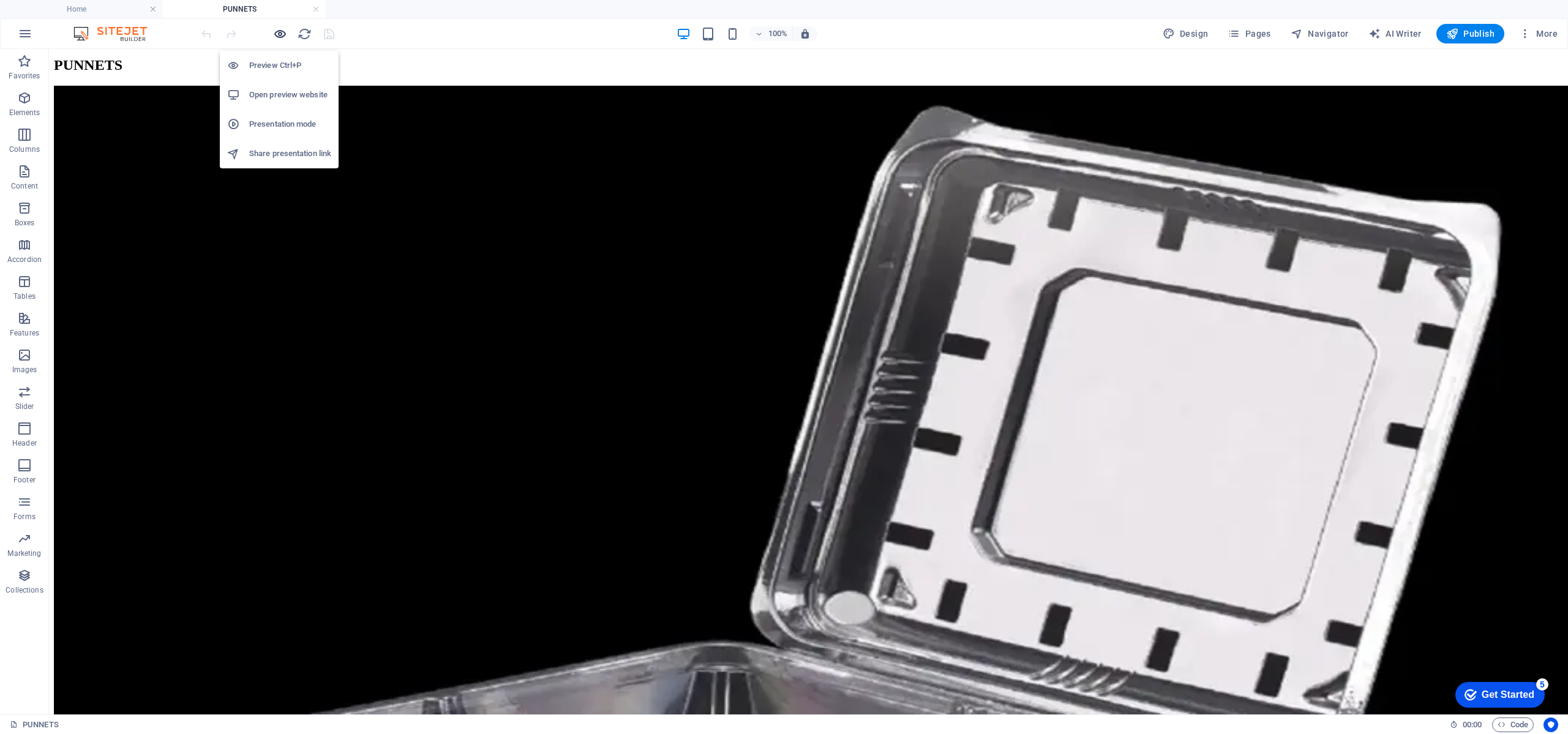
click at [280, 31] on icon "button" at bounding box center [279, 34] width 14 height 14
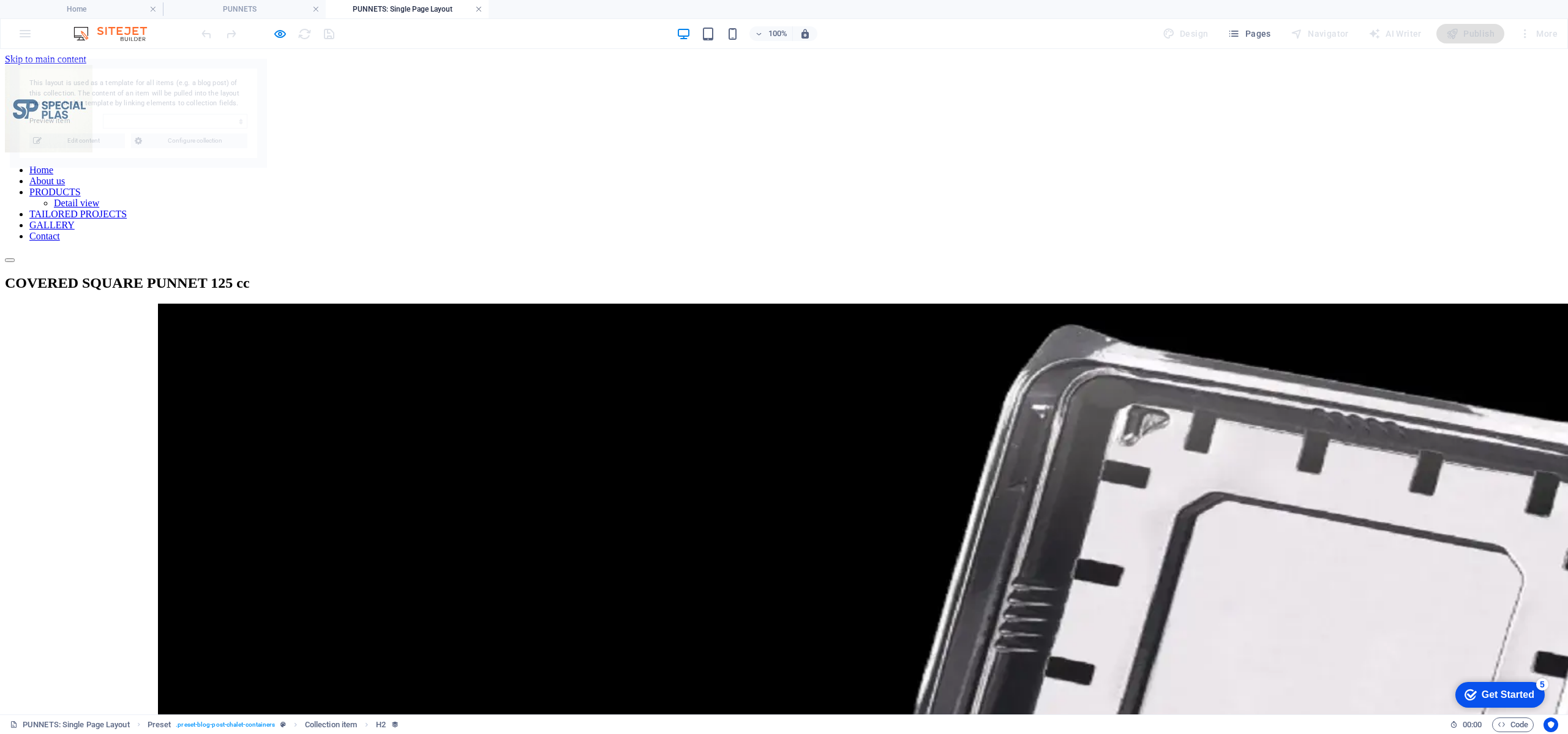
scroll to position [0, 0]
click at [479, 9] on link at bounding box center [479, 9] width 7 height 12
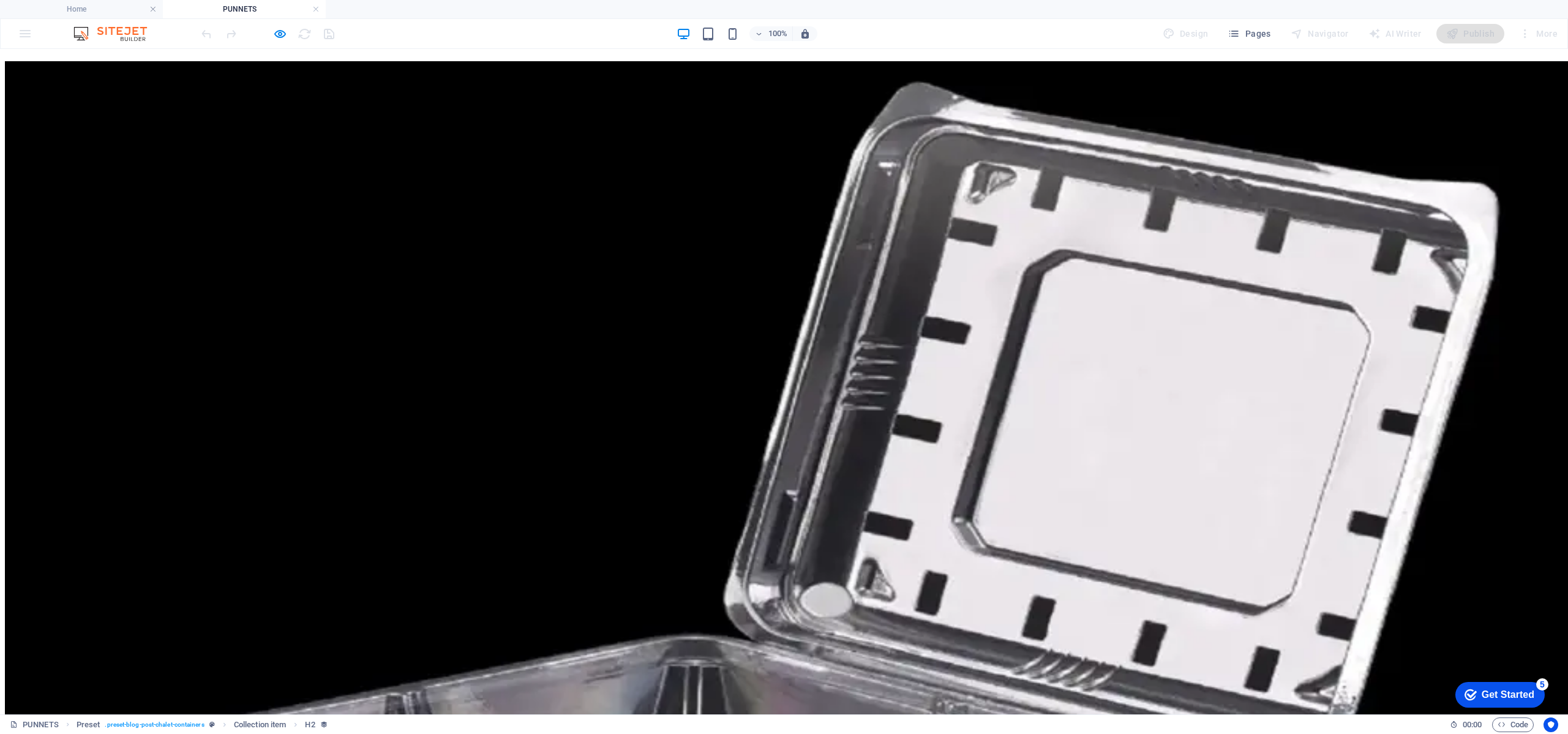
click at [320, 9] on h4 "PUNNETS" at bounding box center [244, 9] width 163 height 13
click at [319, 9] on link at bounding box center [316, 9] width 7 height 12
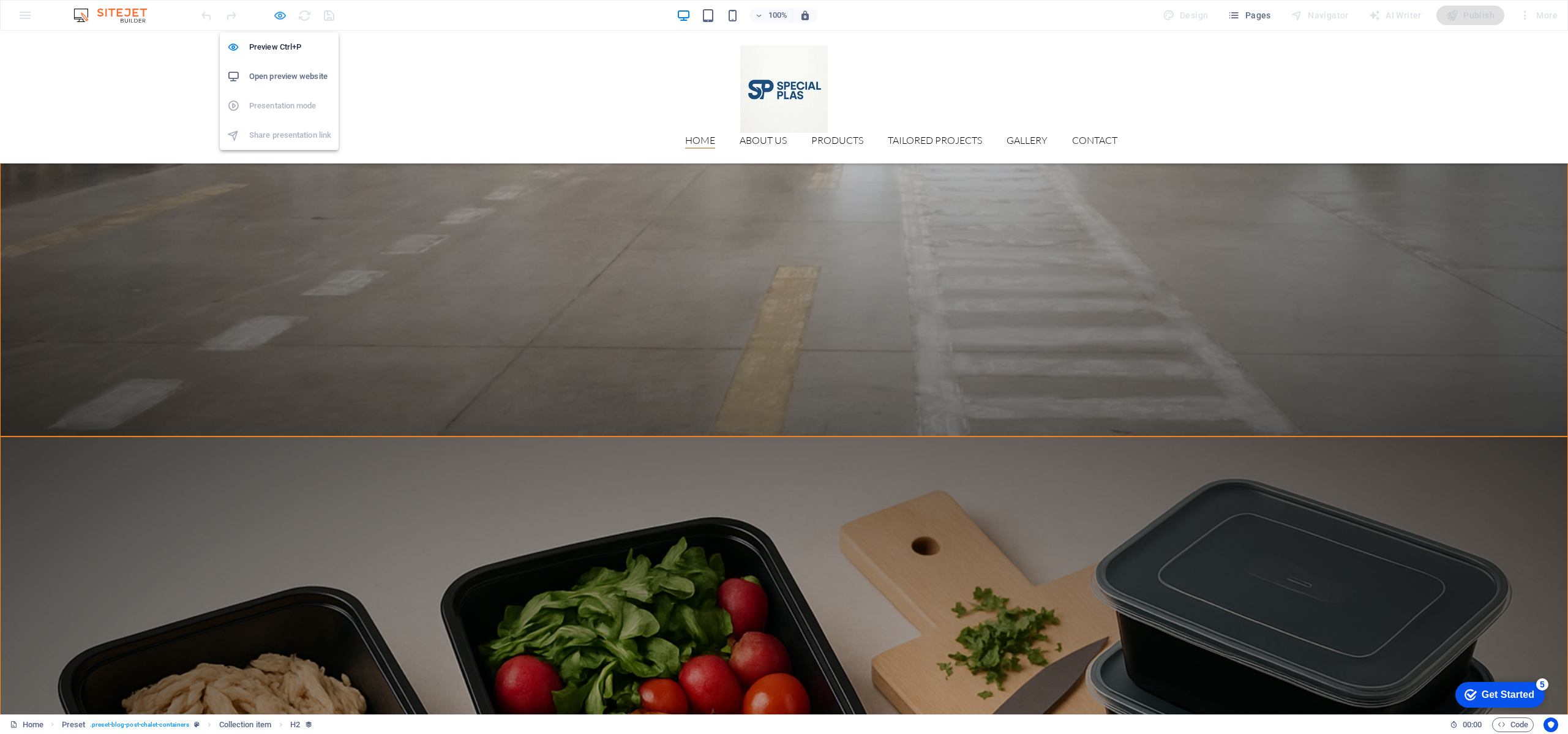
click at [276, 17] on icon "button" at bounding box center [279, 15] width 14 height 14
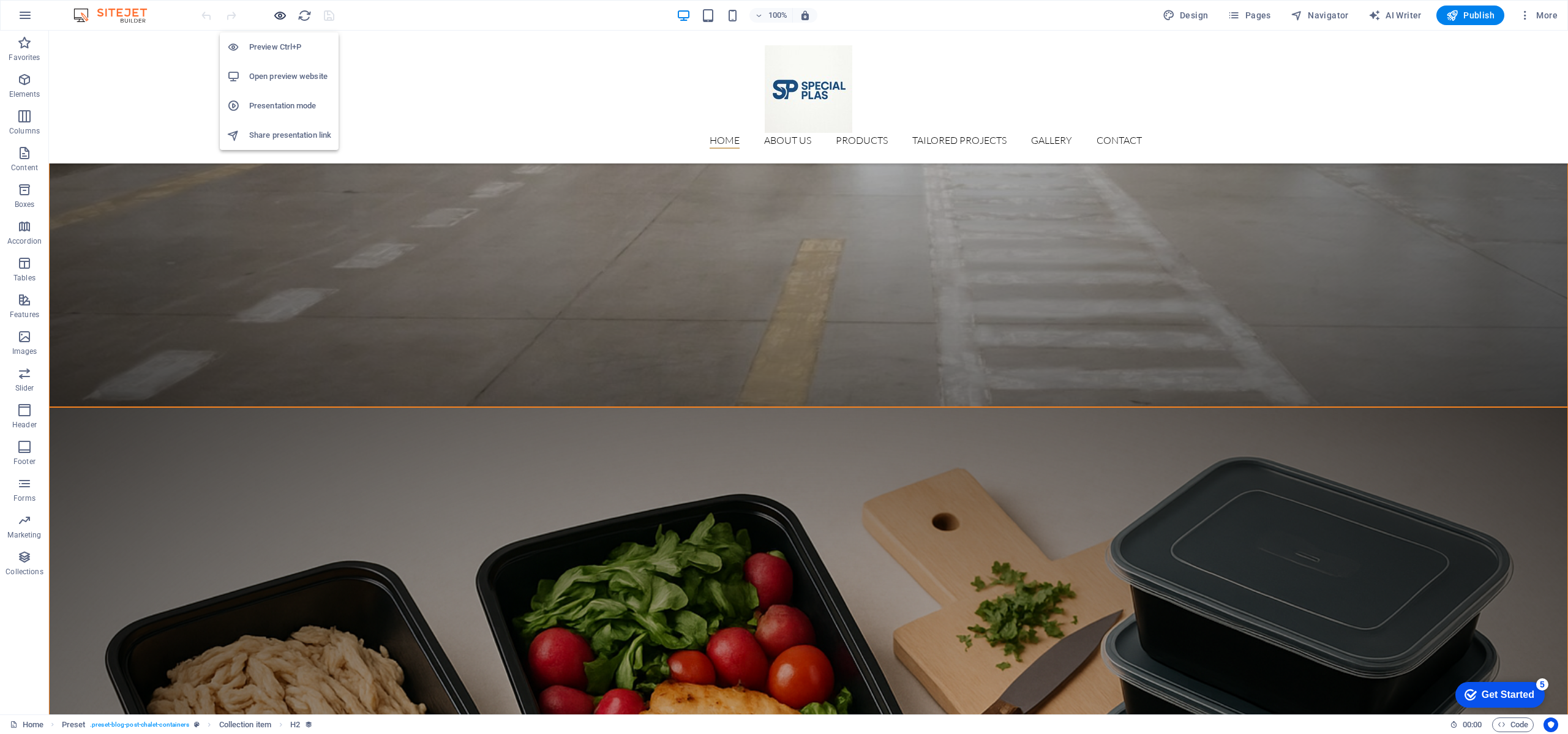
click at [274, 16] on icon "button" at bounding box center [279, 15] width 14 height 14
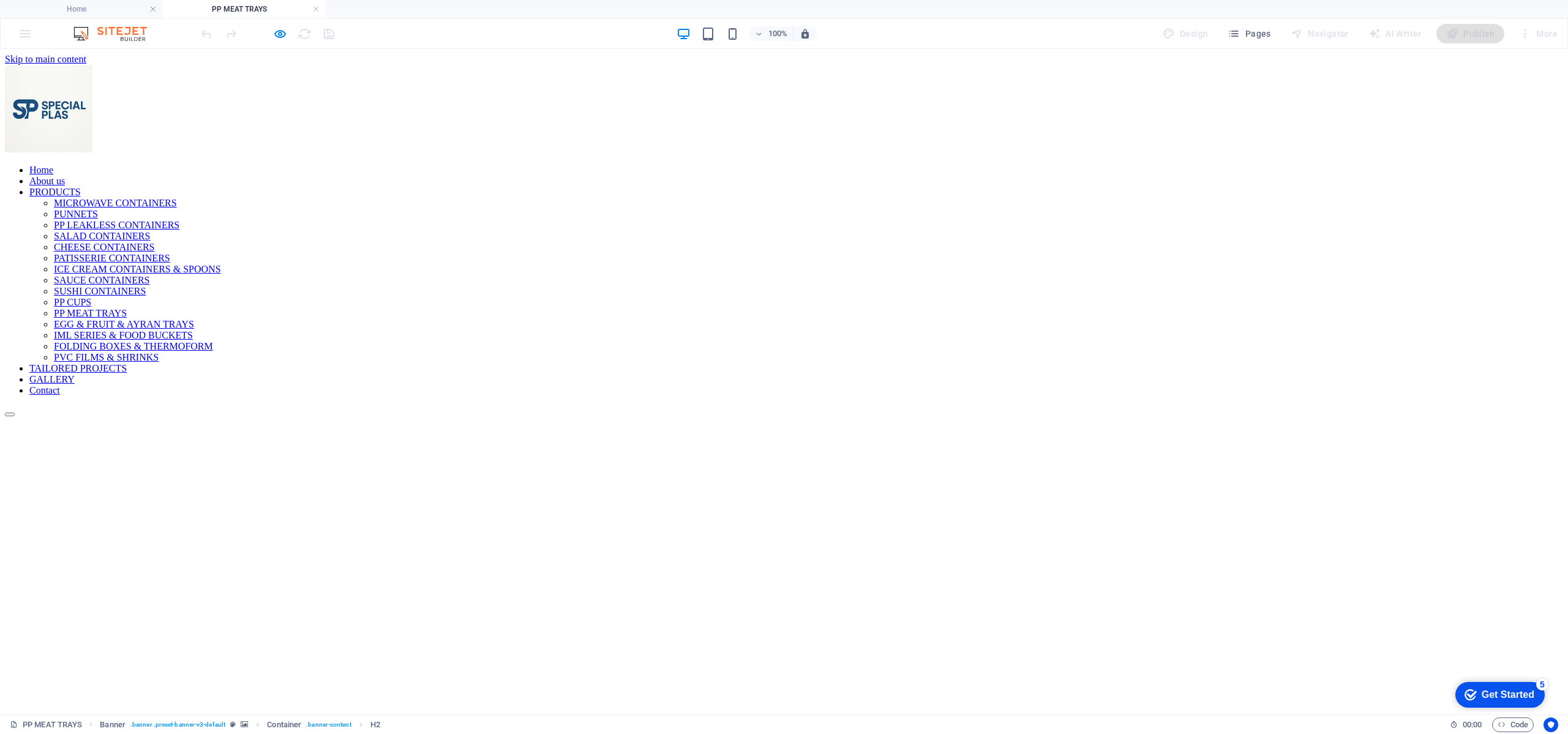
scroll to position [0, 0]
click at [284, 32] on icon "button" at bounding box center [279, 34] width 14 height 14
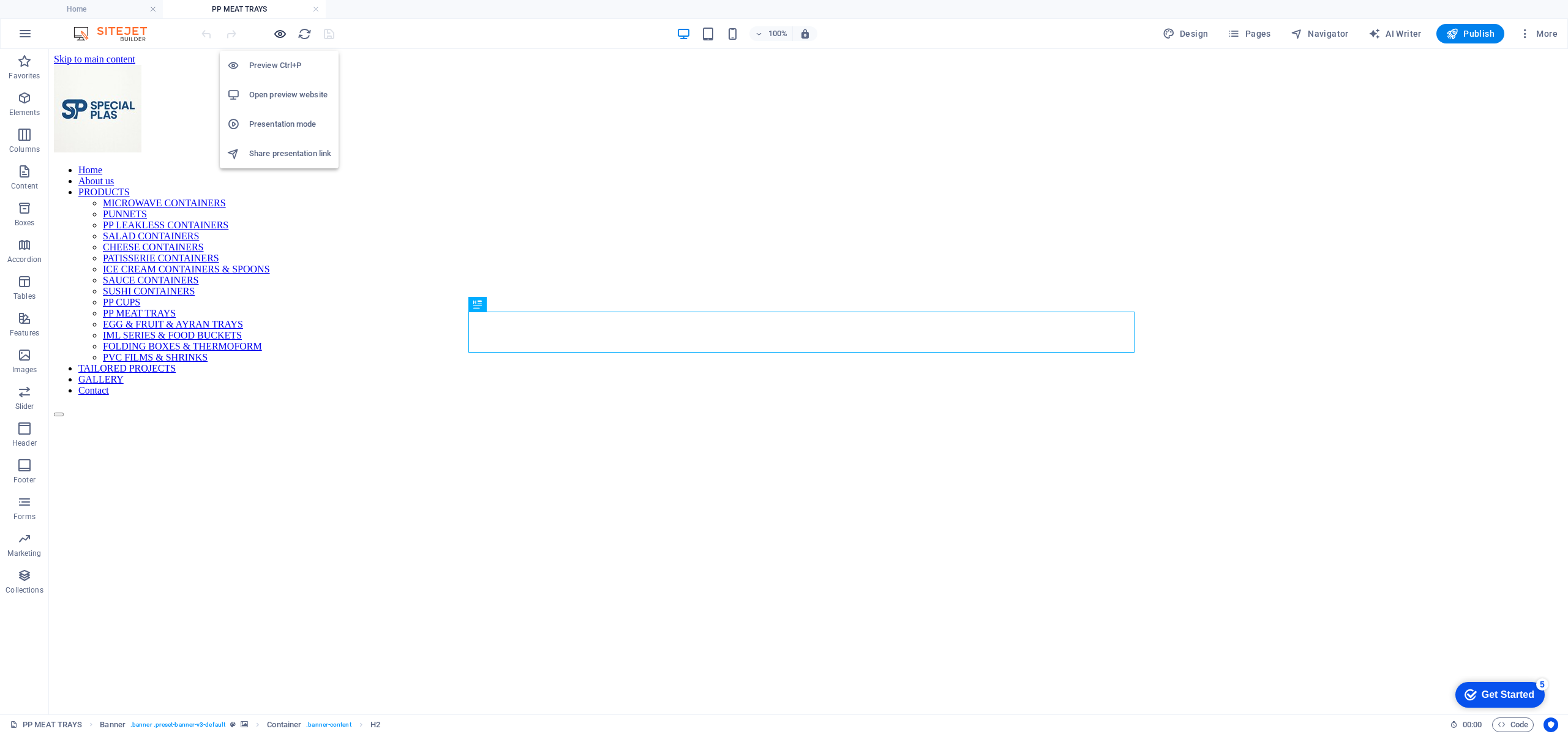
click at [284, 32] on icon "button" at bounding box center [279, 34] width 14 height 14
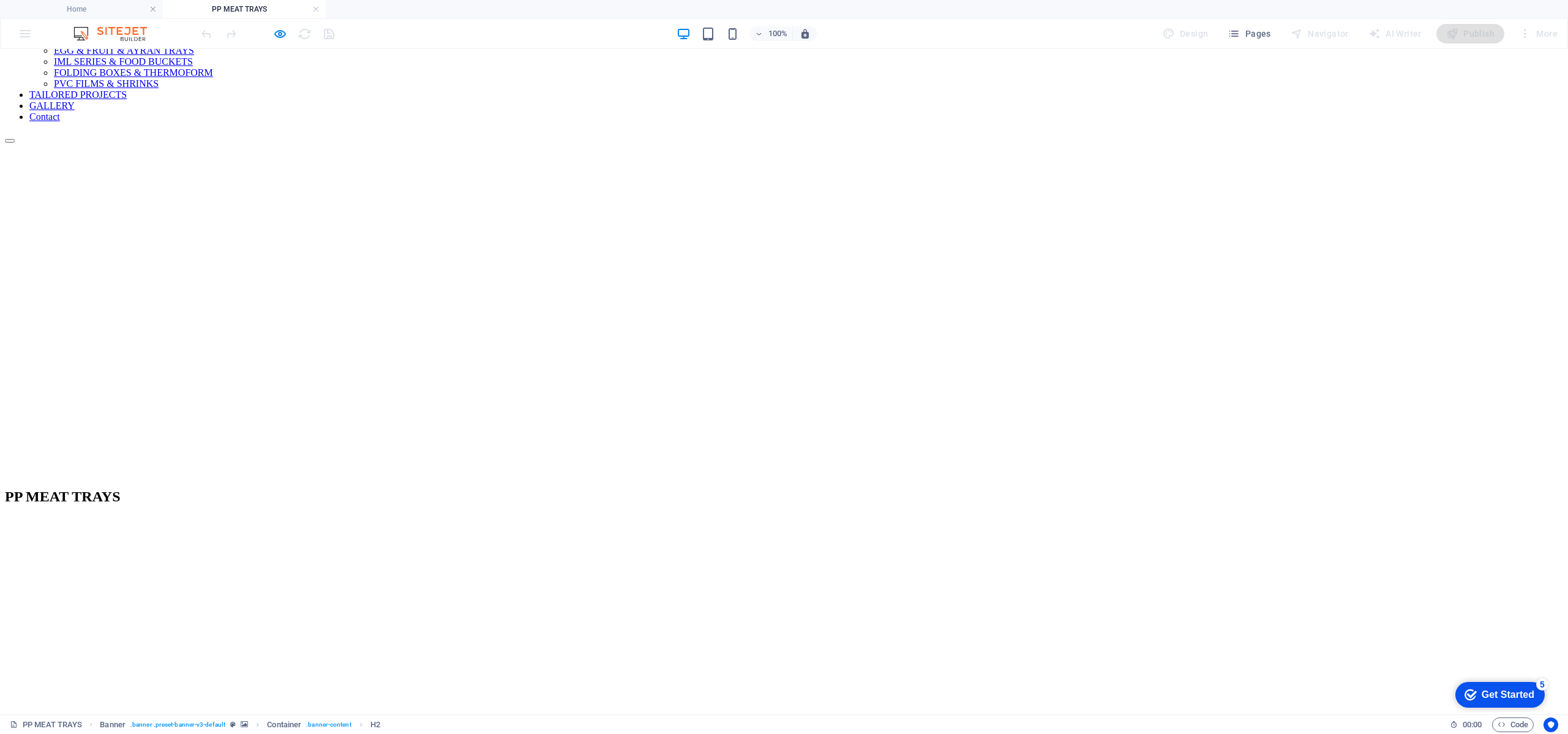
scroll to position [276, 0]
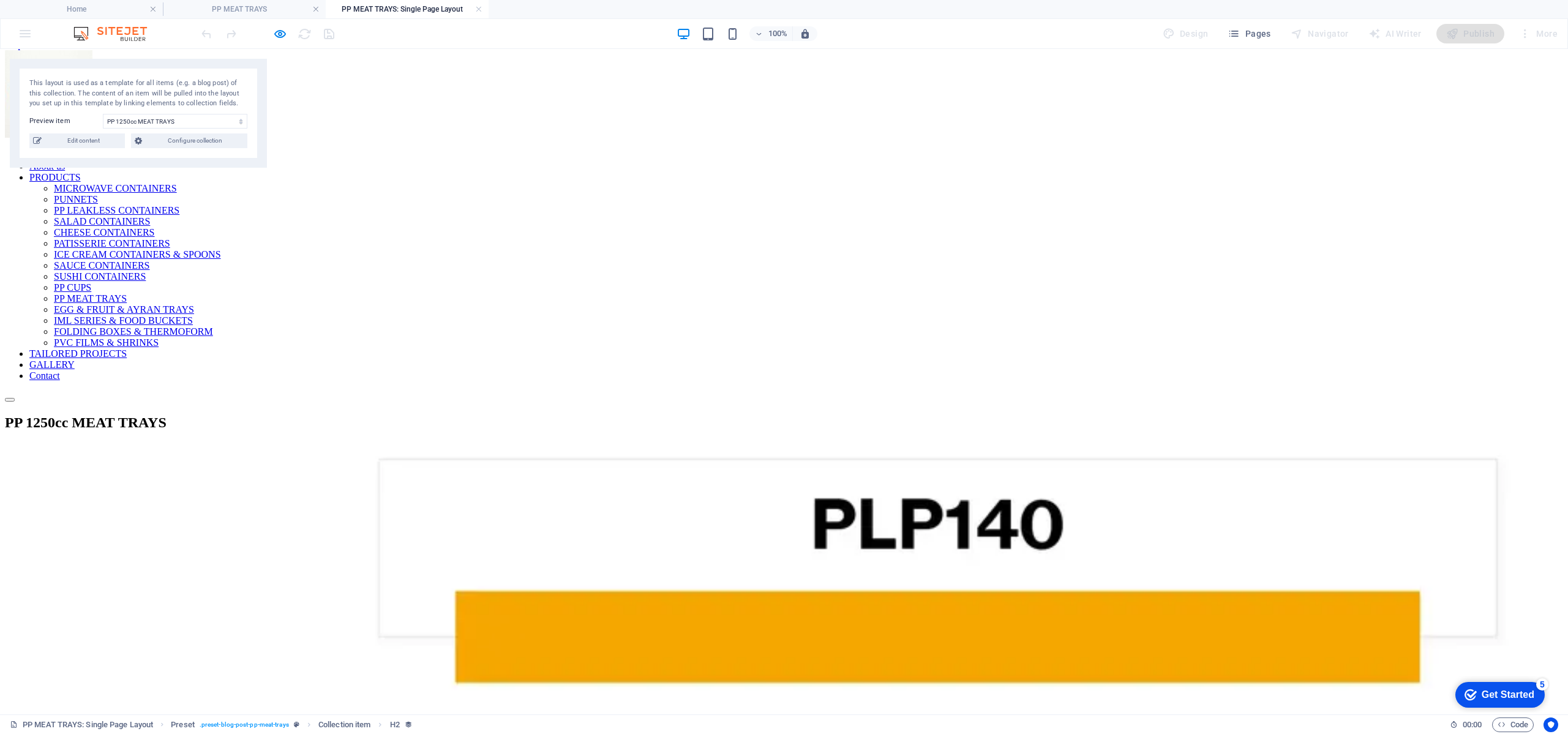
scroll to position [0, 0]
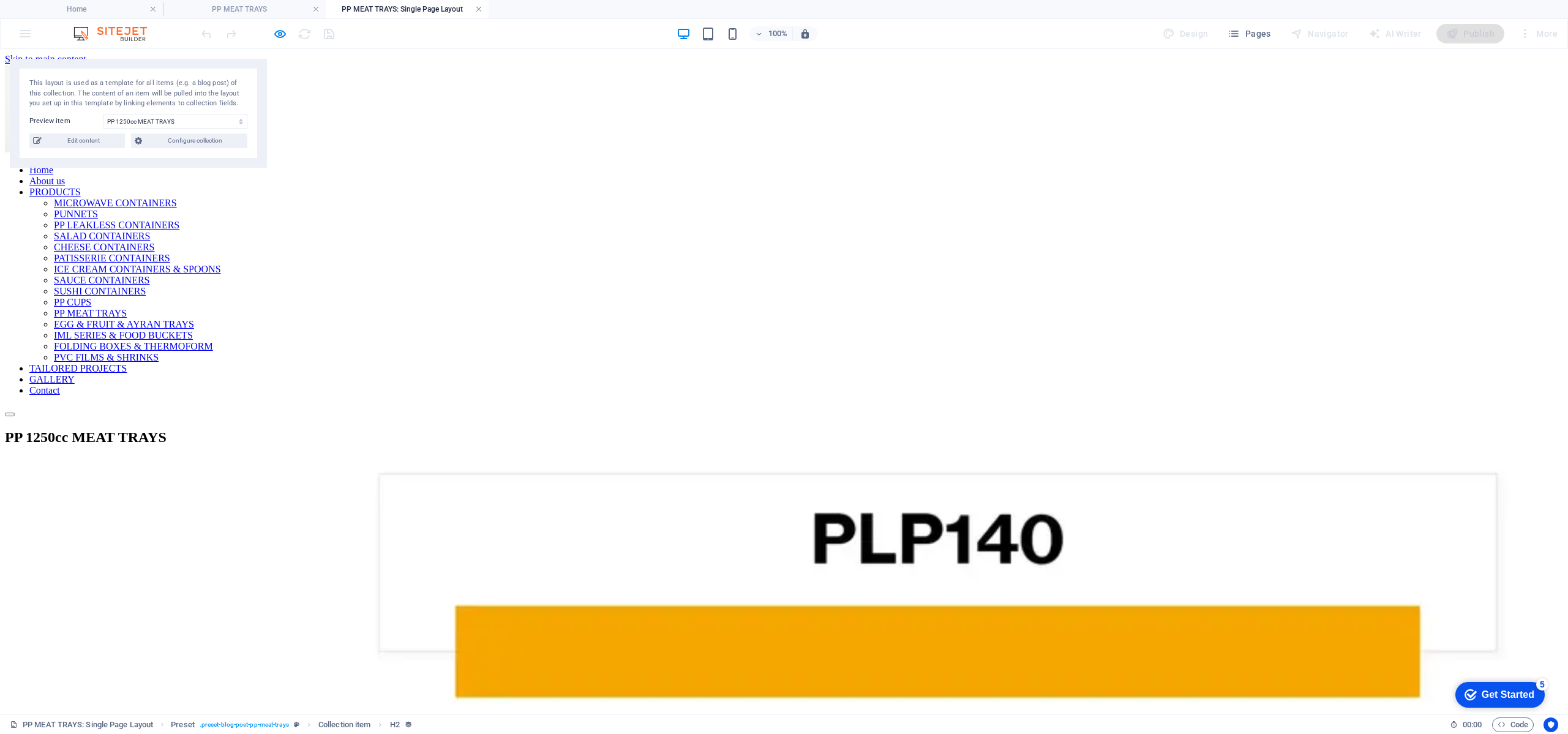
click at [479, 6] on link at bounding box center [479, 9] width 7 height 12
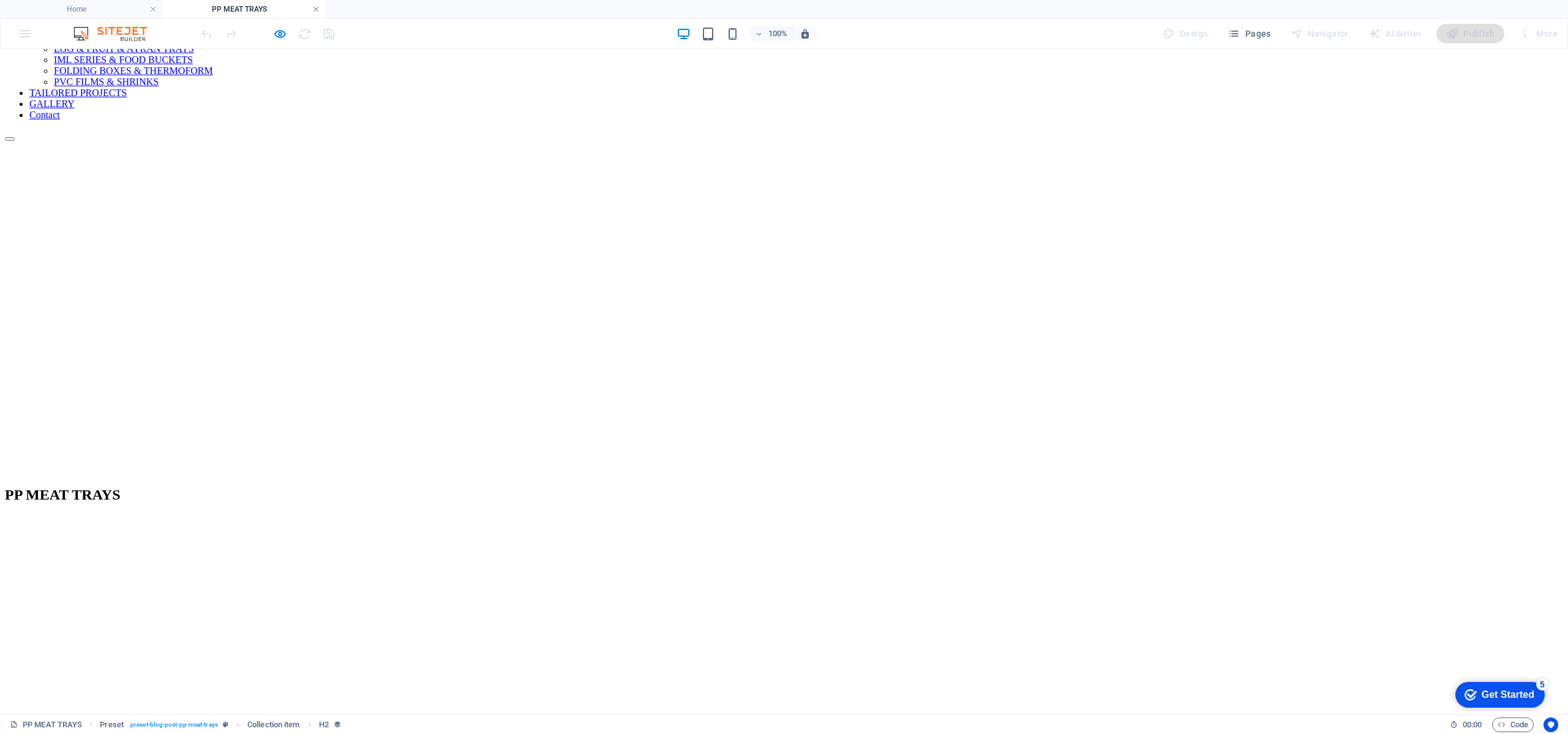
click at [317, 9] on link at bounding box center [316, 9] width 7 height 12
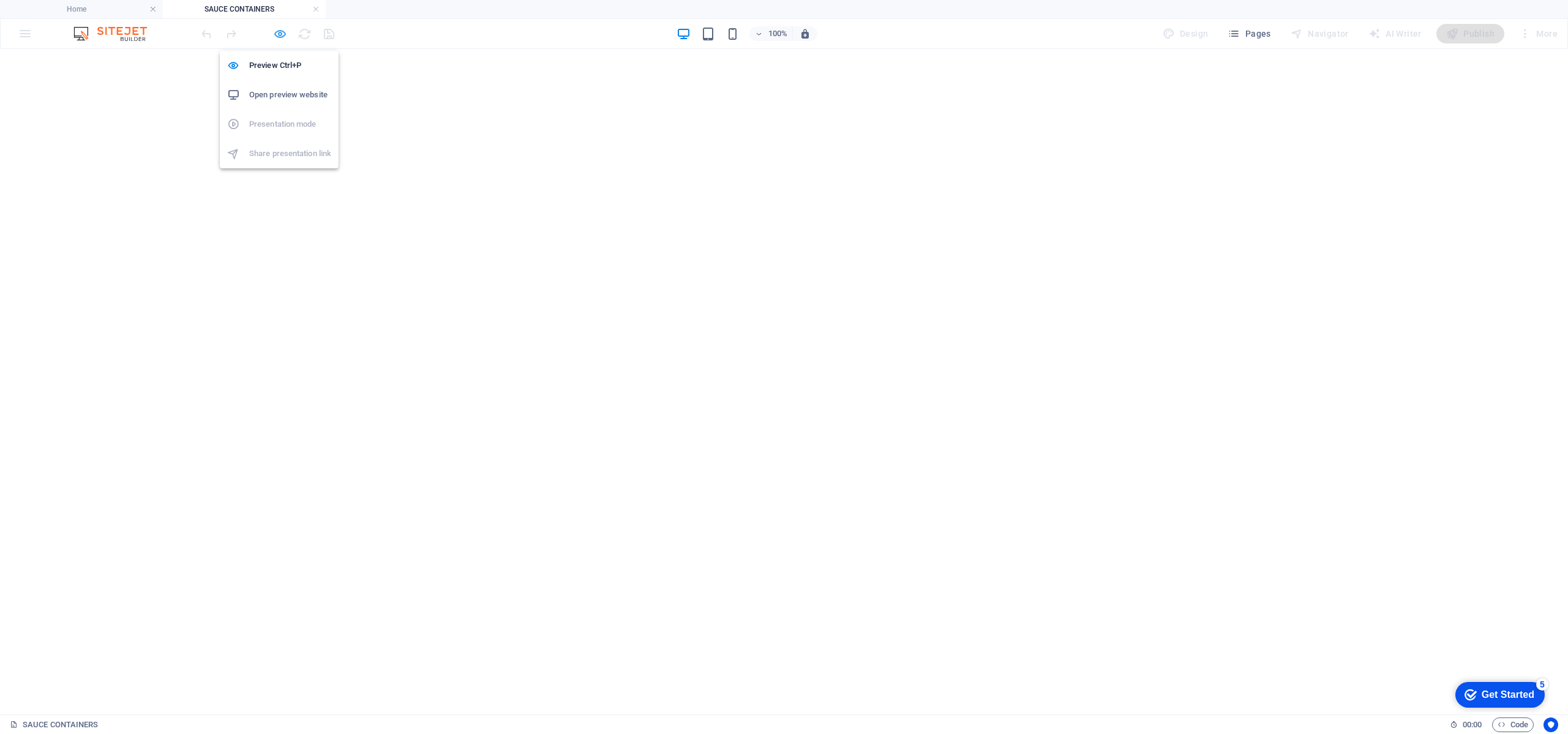
click at [281, 30] on icon "button" at bounding box center [279, 34] width 14 height 14
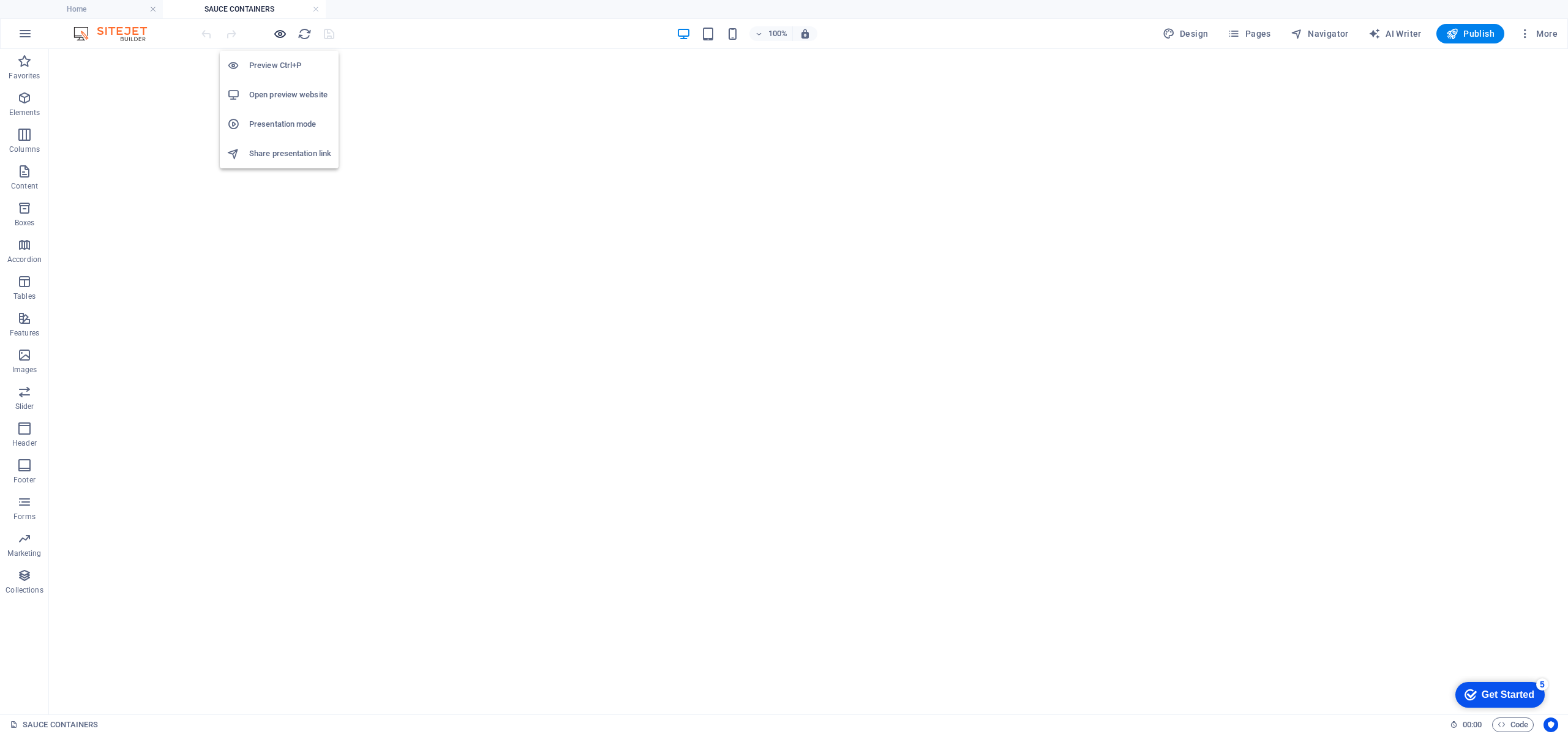
click at [281, 30] on icon "button" at bounding box center [279, 34] width 14 height 14
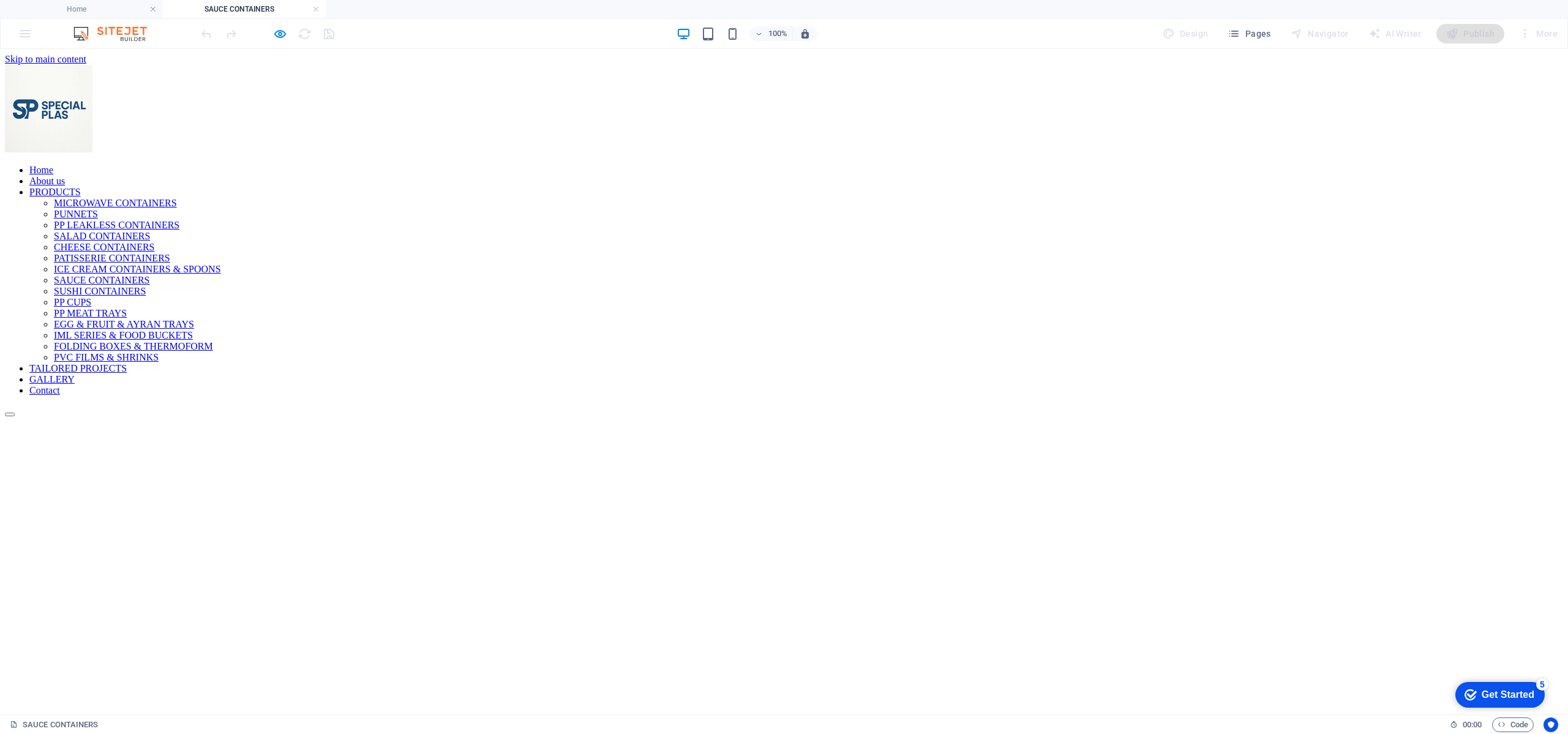
scroll to position [643, 0]
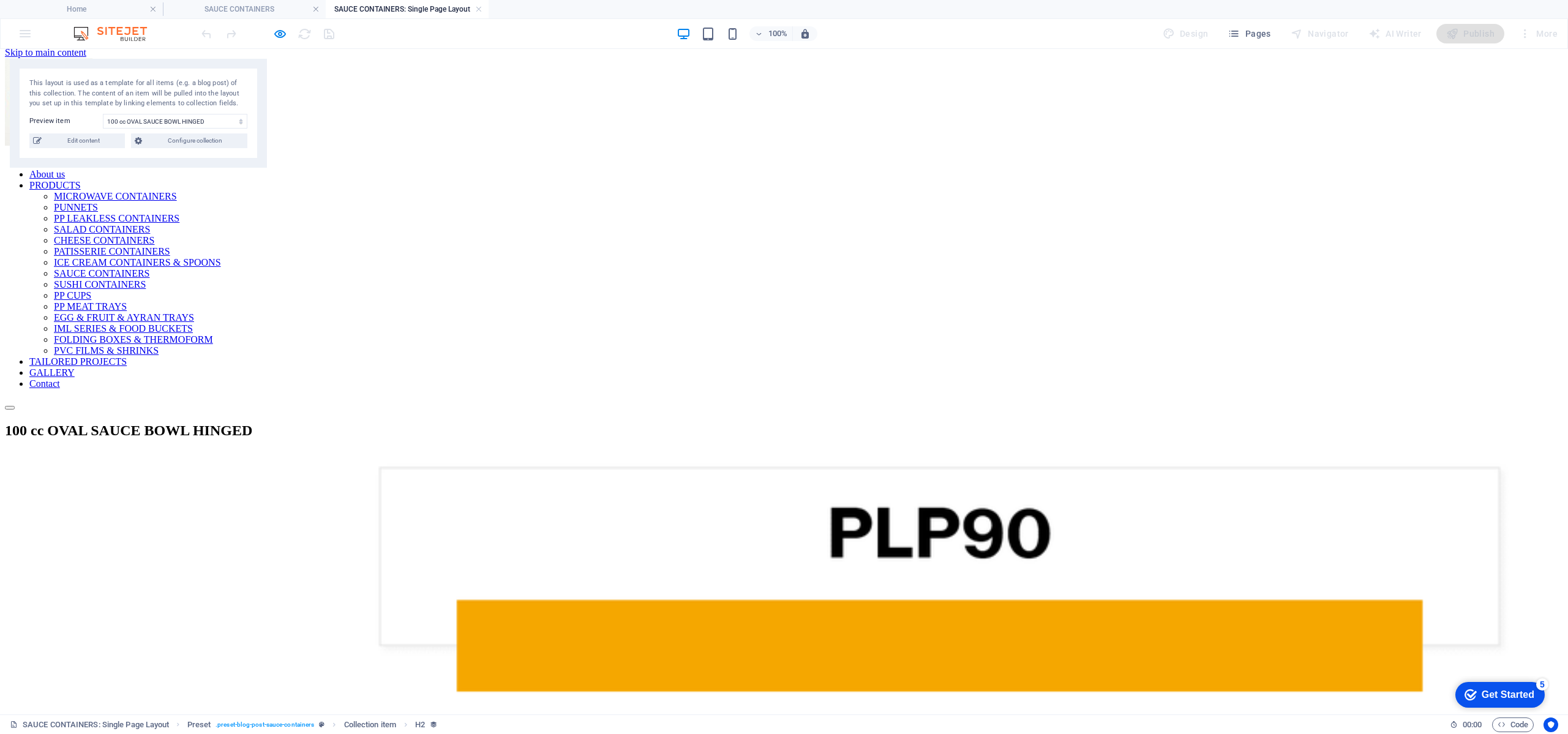
scroll to position [0, 0]
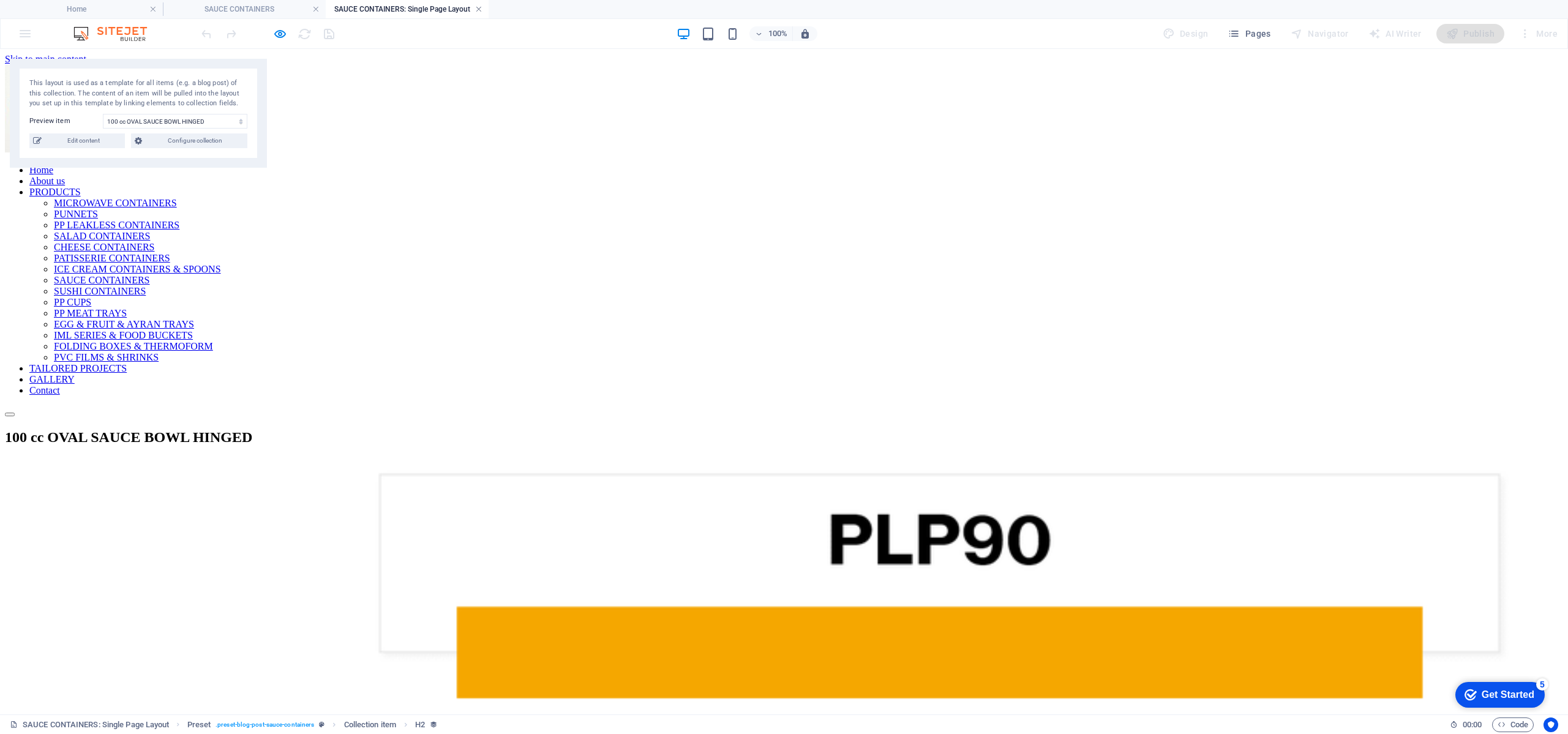
click at [479, 9] on link at bounding box center [479, 9] width 7 height 12
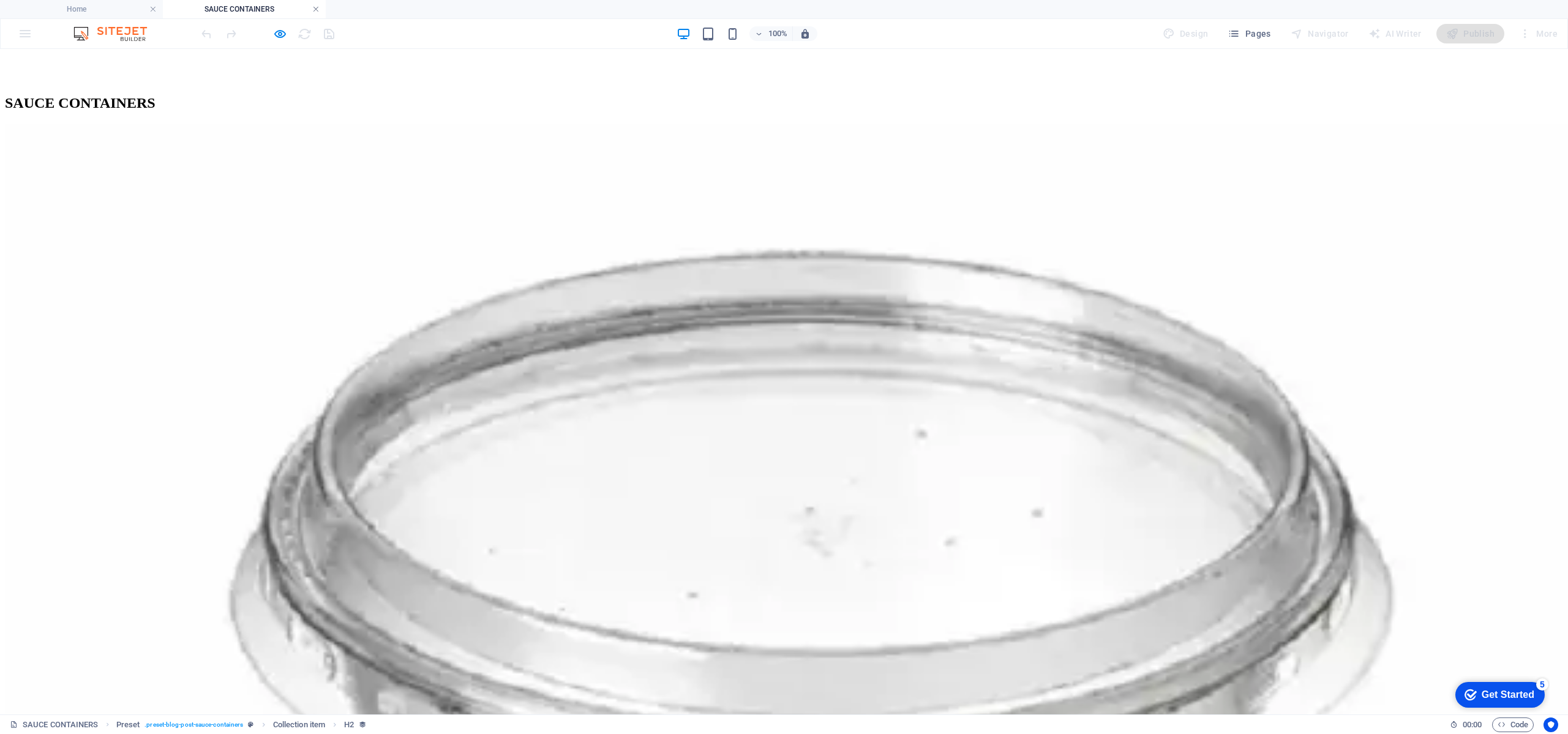
click at [318, 8] on link at bounding box center [316, 9] width 7 height 12
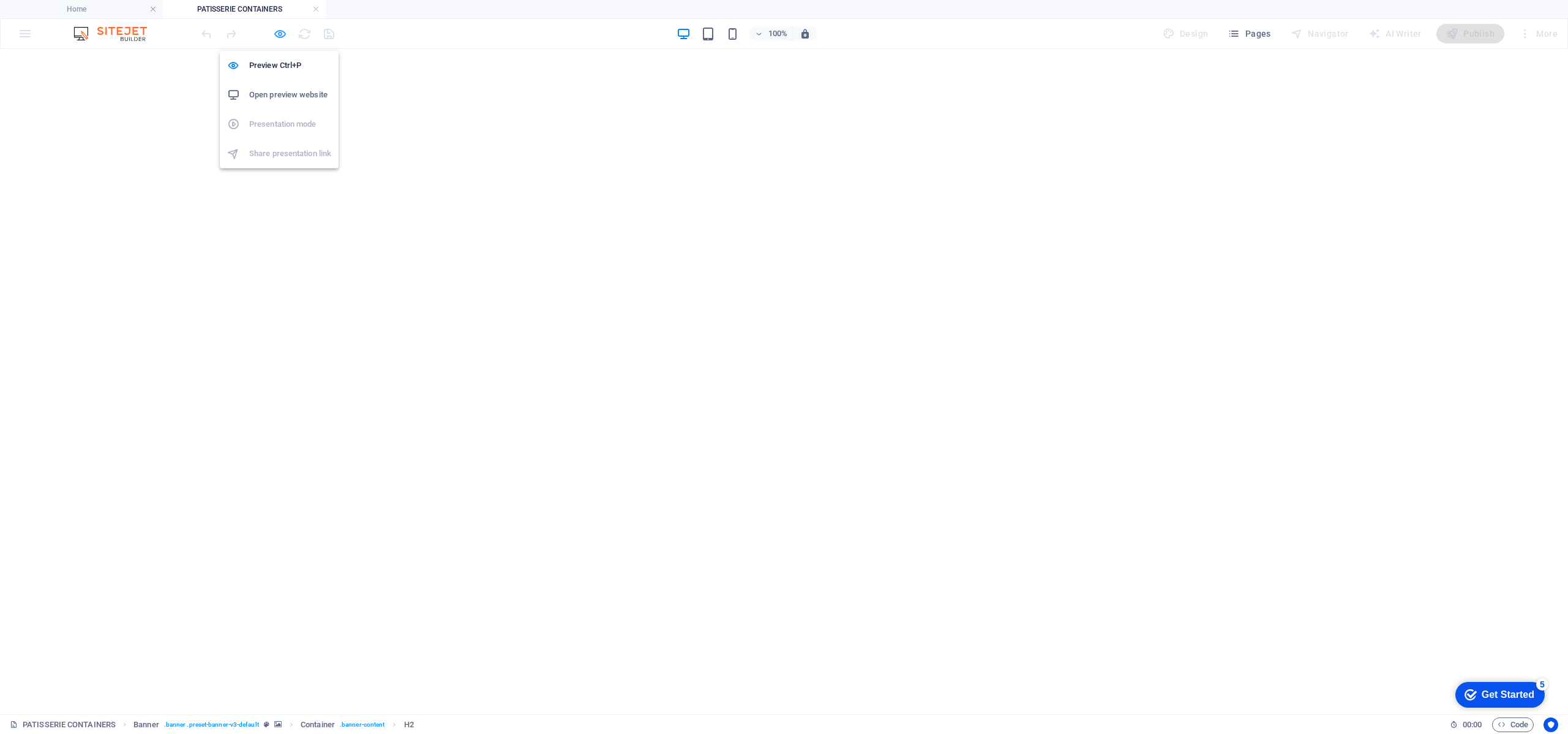
click at [274, 36] on icon "button" at bounding box center [279, 34] width 14 height 14
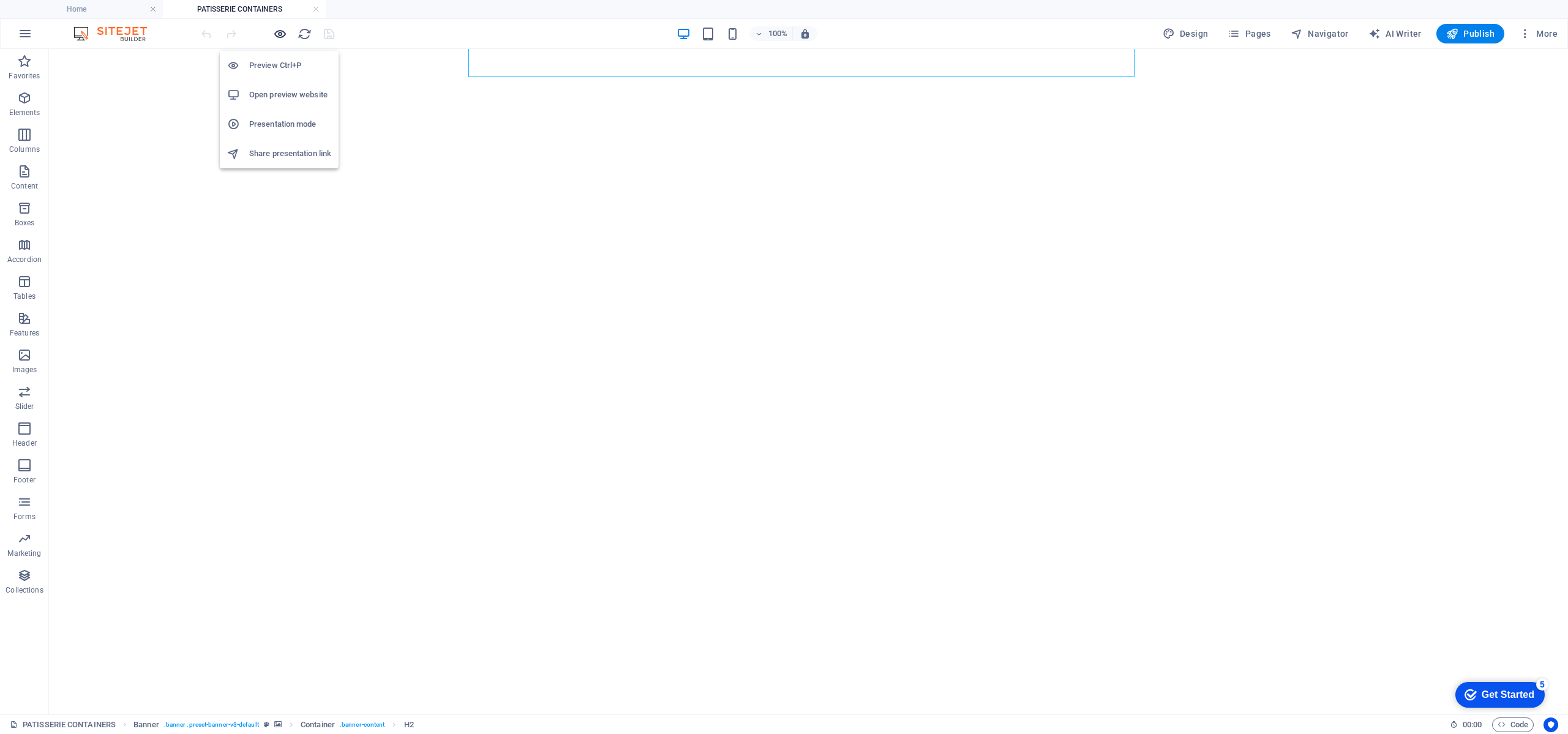
click at [274, 36] on icon "button" at bounding box center [279, 34] width 14 height 14
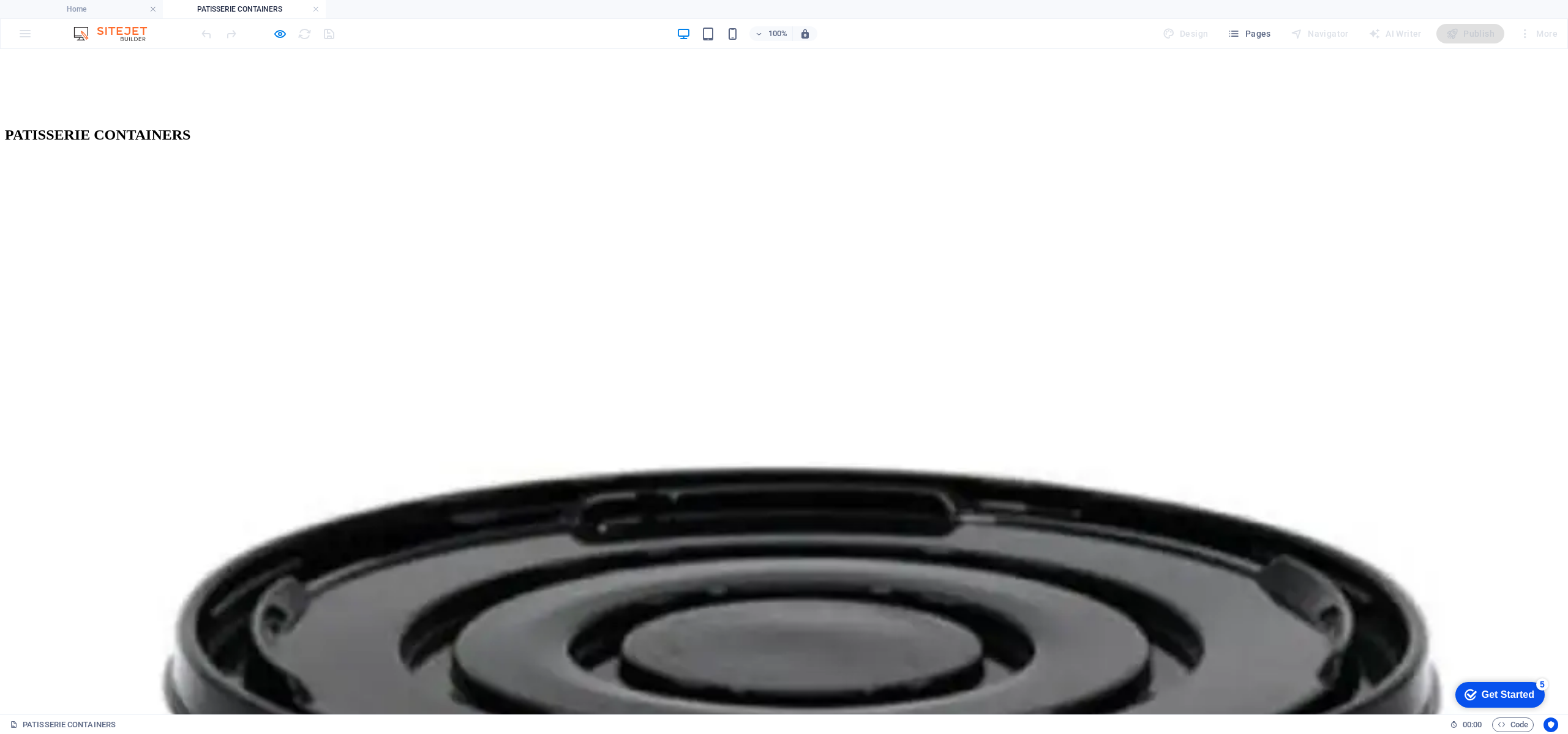
scroll to position [643, 0]
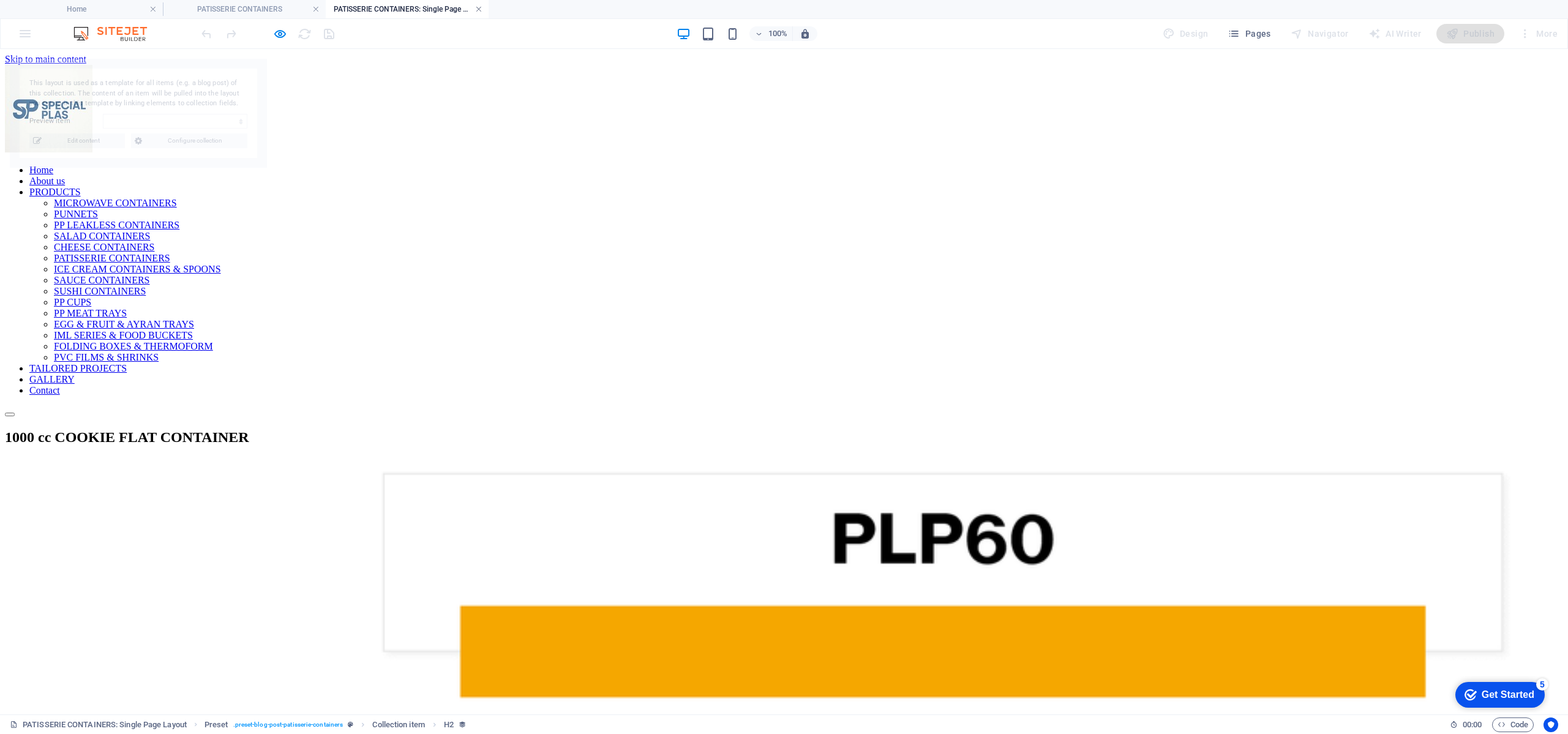
scroll to position [0, 0]
click at [479, 7] on link at bounding box center [479, 9] width 7 height 12
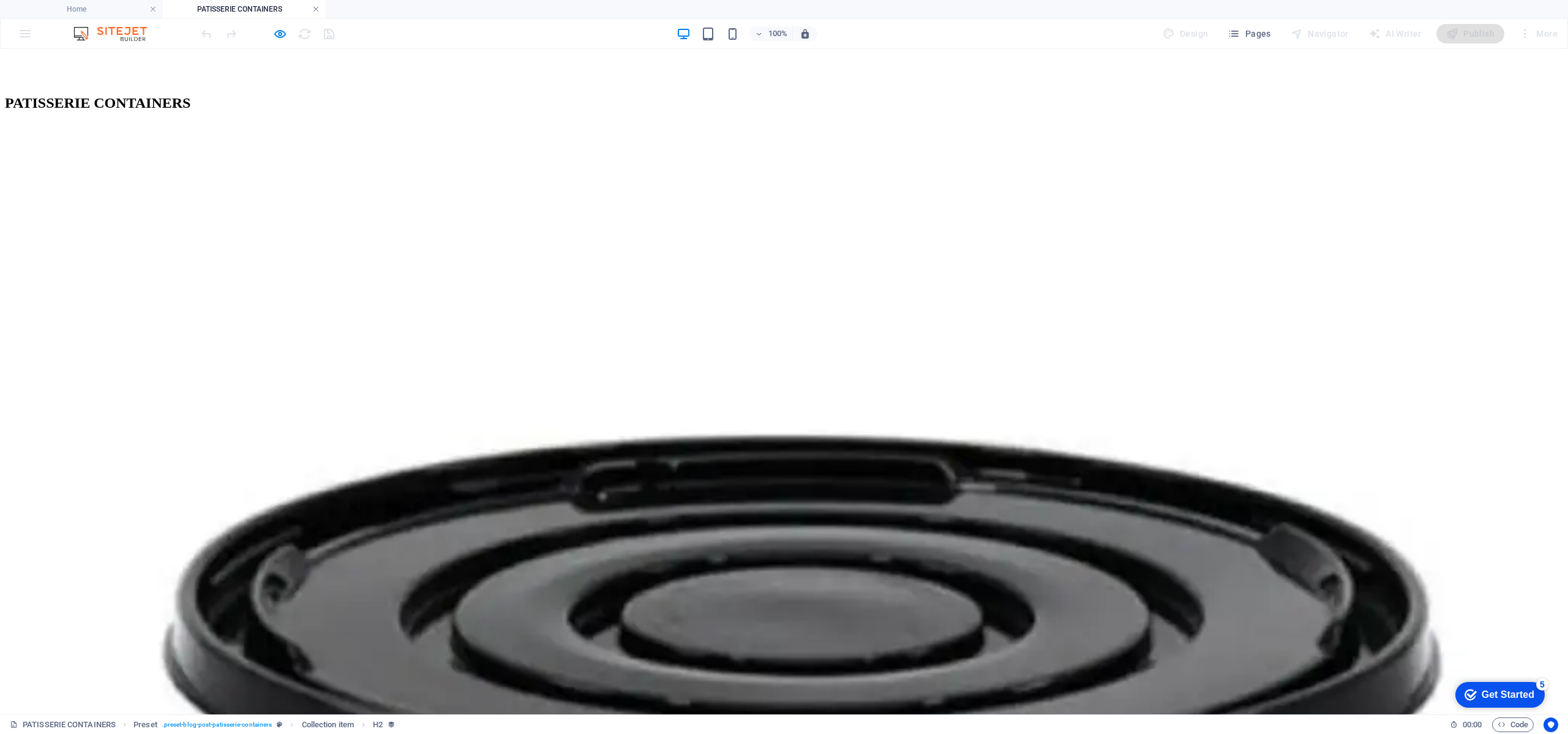
click at [316, 9] on link at bounding box center [316, 9] width 7 height 12
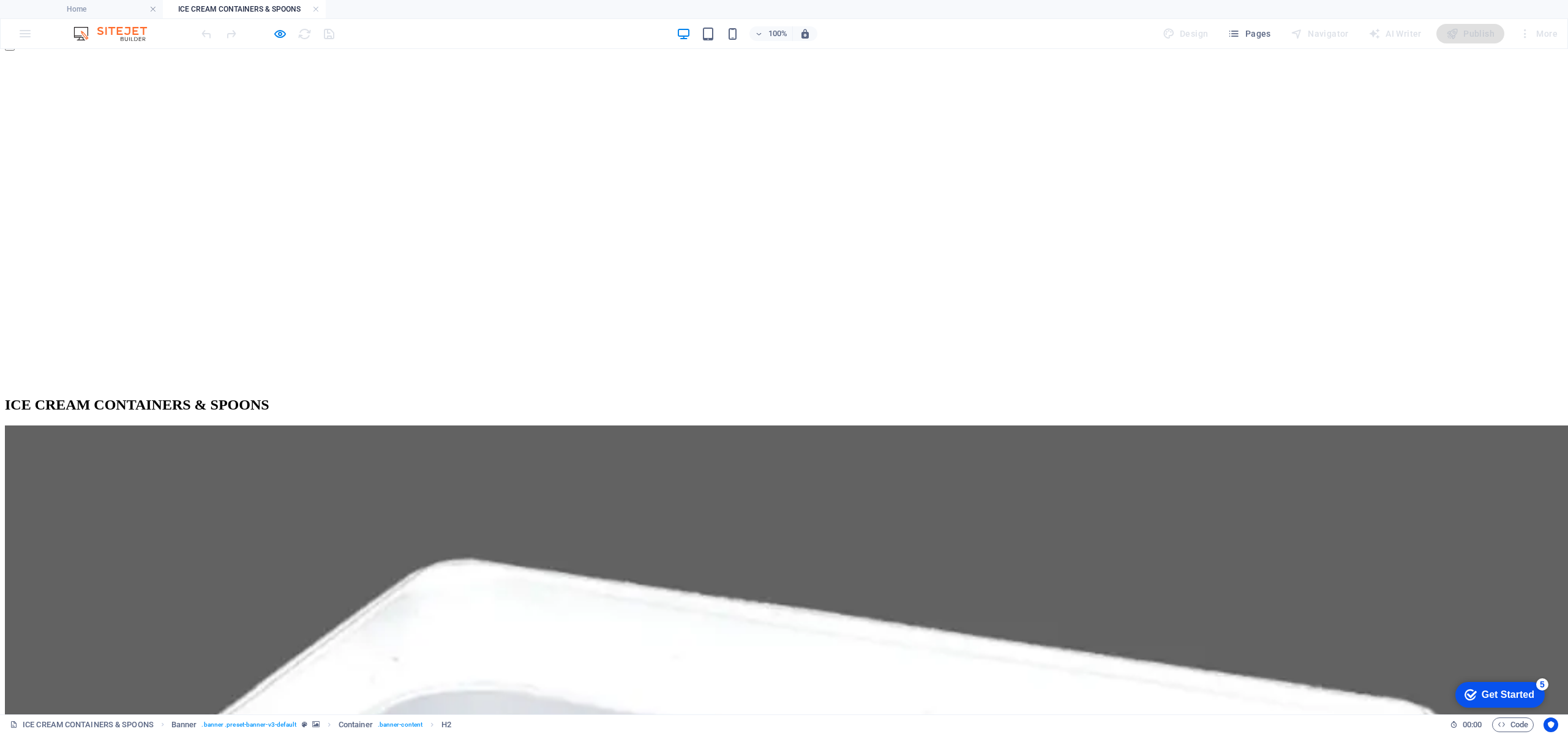
scroll to position [367, 0]
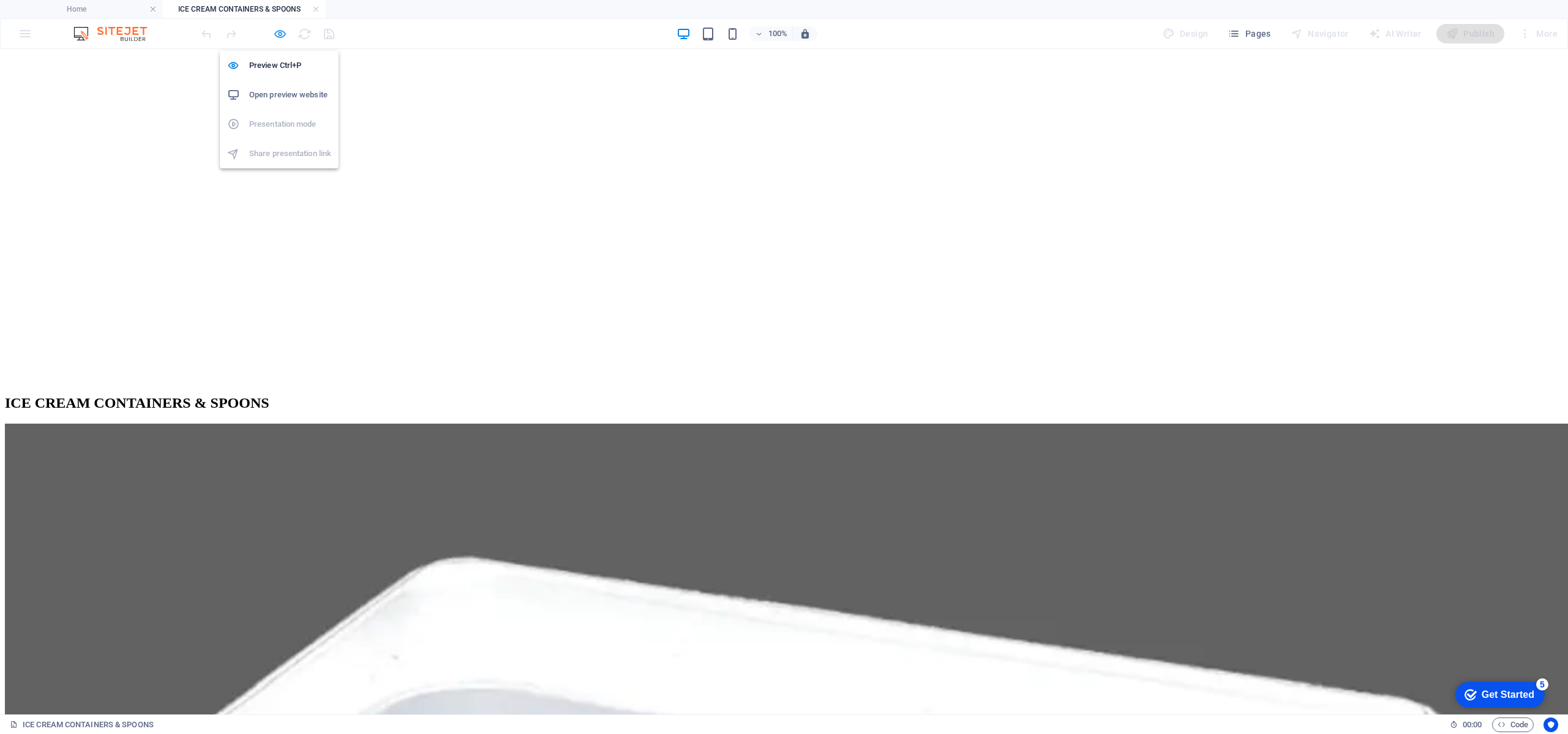
click at [280, 31] on icon "button" at bounding box center [279, 34] width 14 height 14
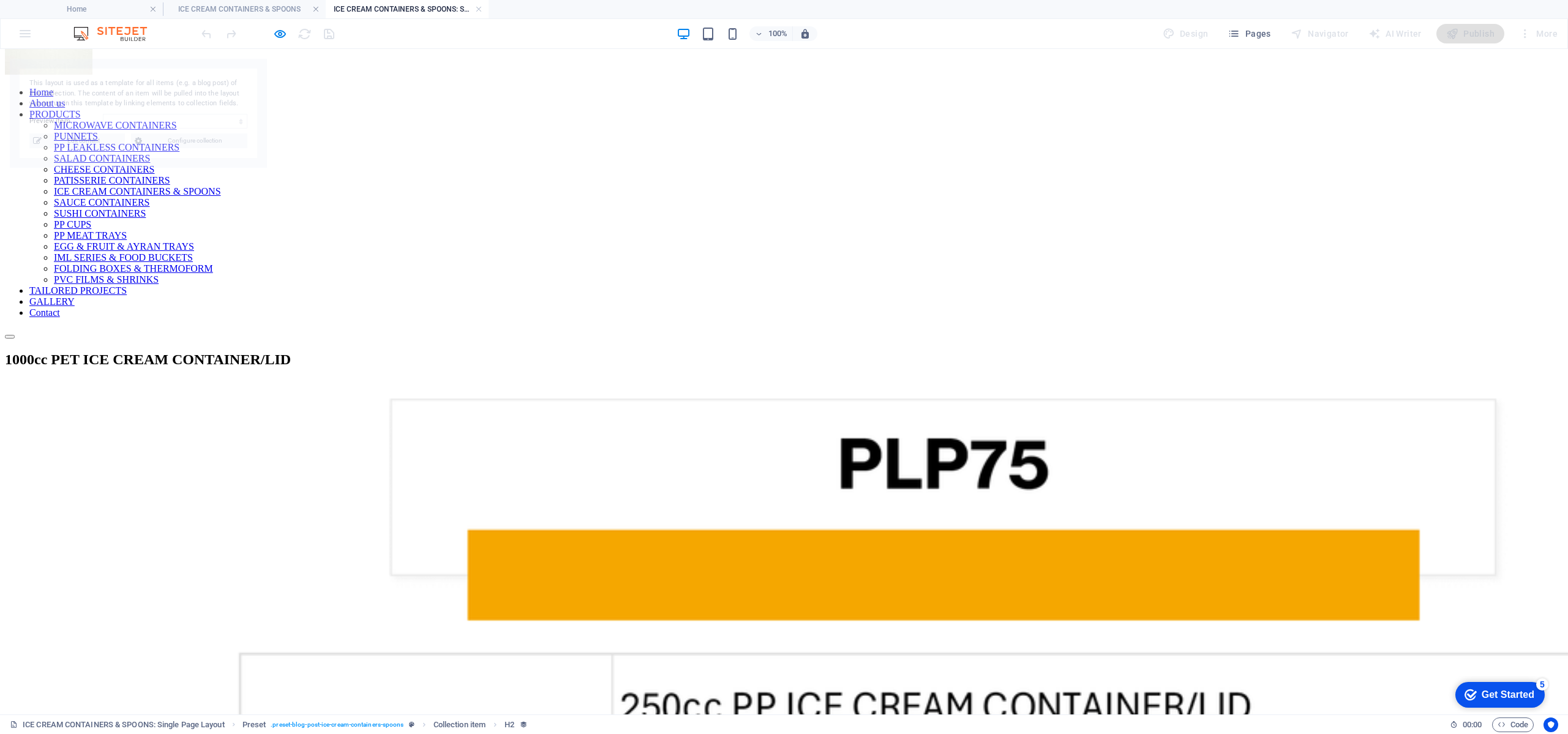
scroll to position [103, 0]
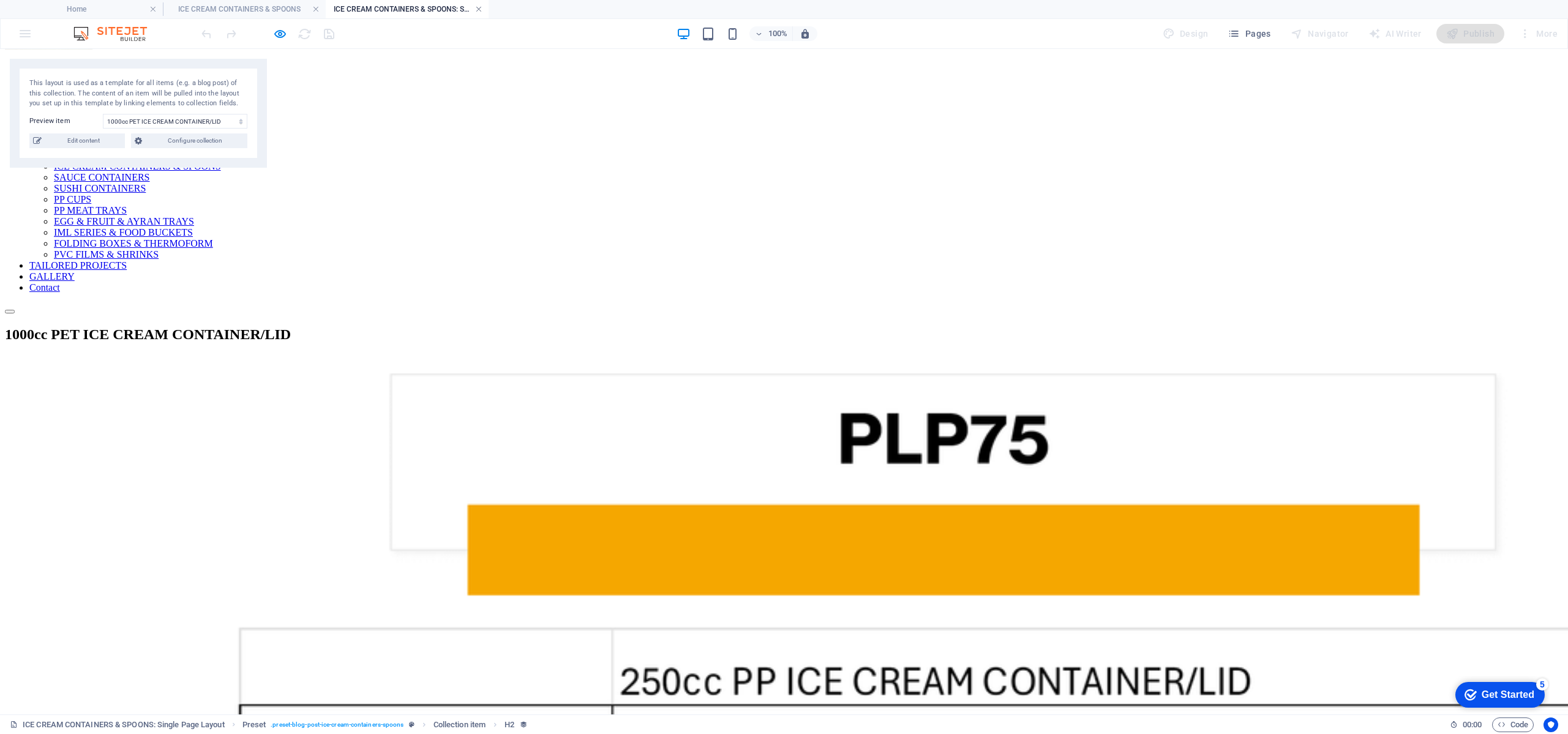
click at [481, 9] on link at bounding box center [479, 9] width 7 height 12
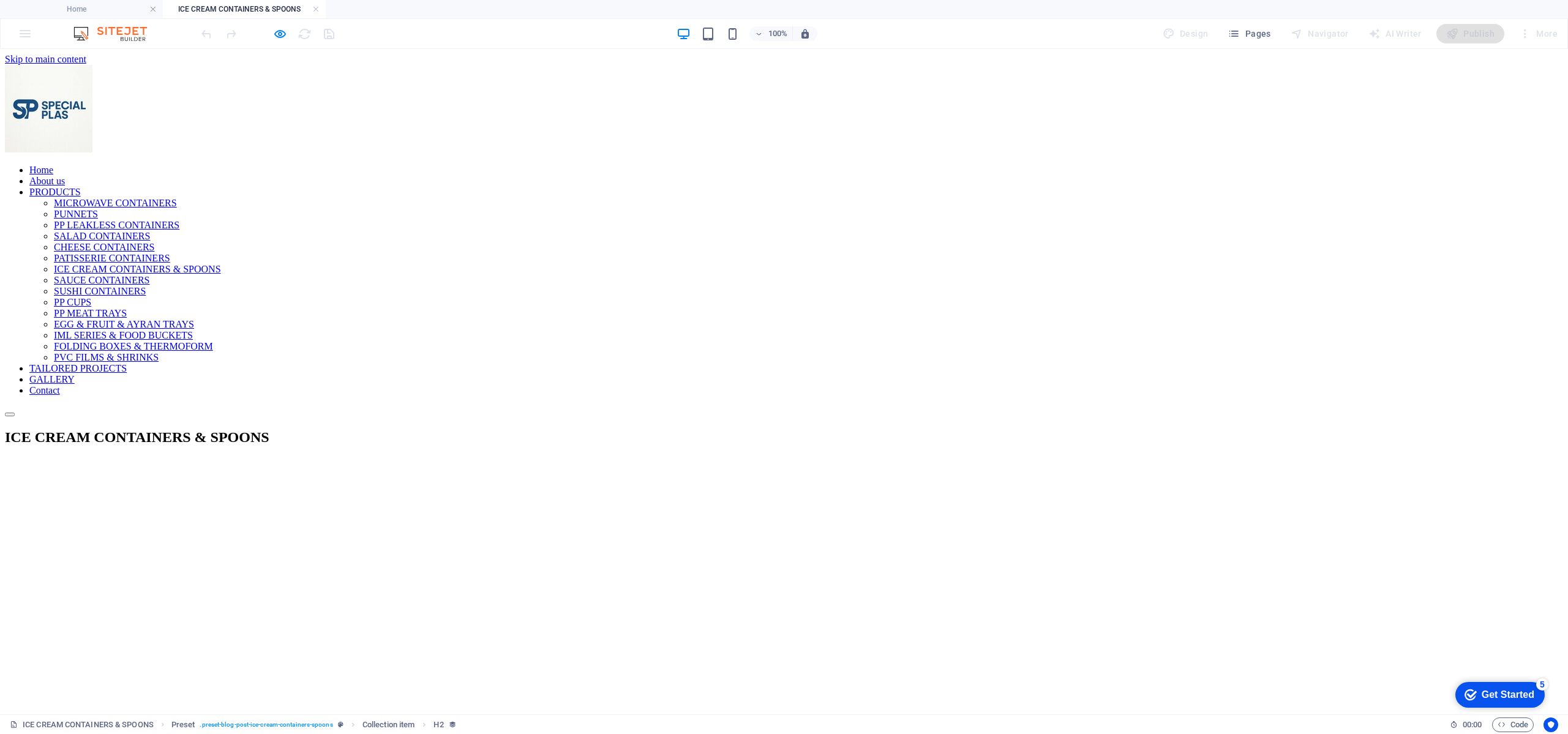
scroll to position [367, 0]
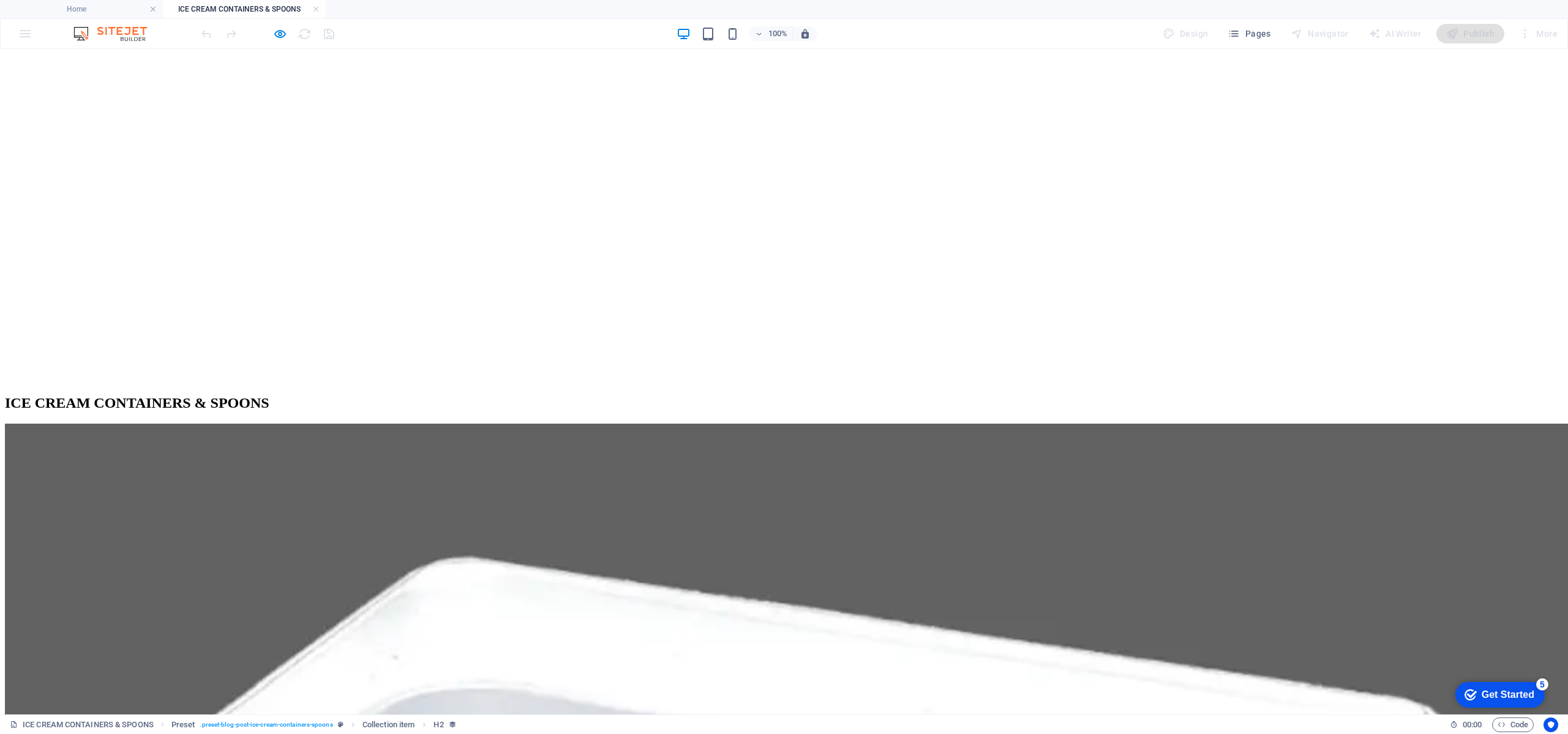
click at [319, 10] on h4 "ICE CREAM CONTAINERS & SPOONS" at bounding box center [244, 9] width 163 height 13
click at [317, 9] on link at bounding box center [316, 9] width 7 height 12
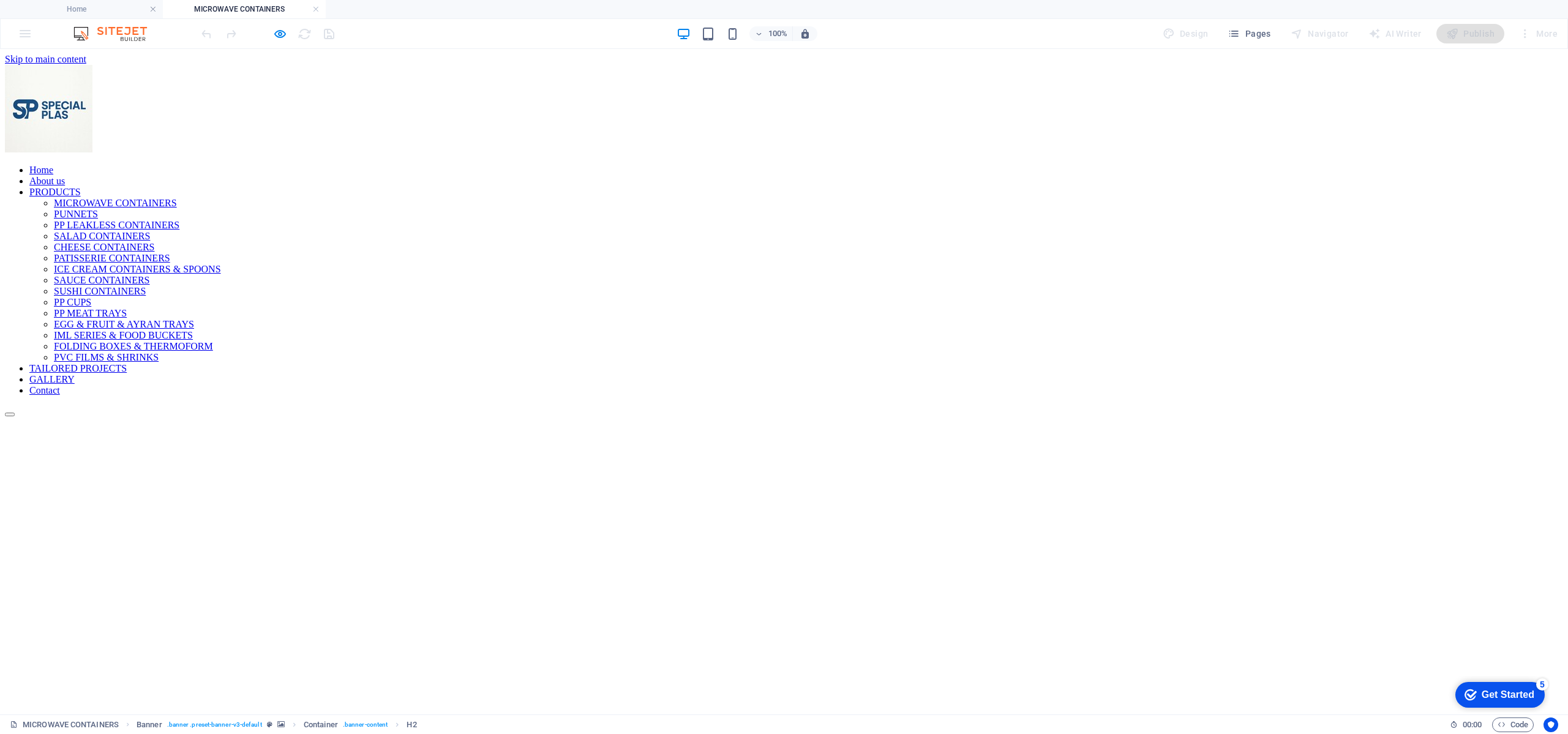
scroll to position [0, 0]
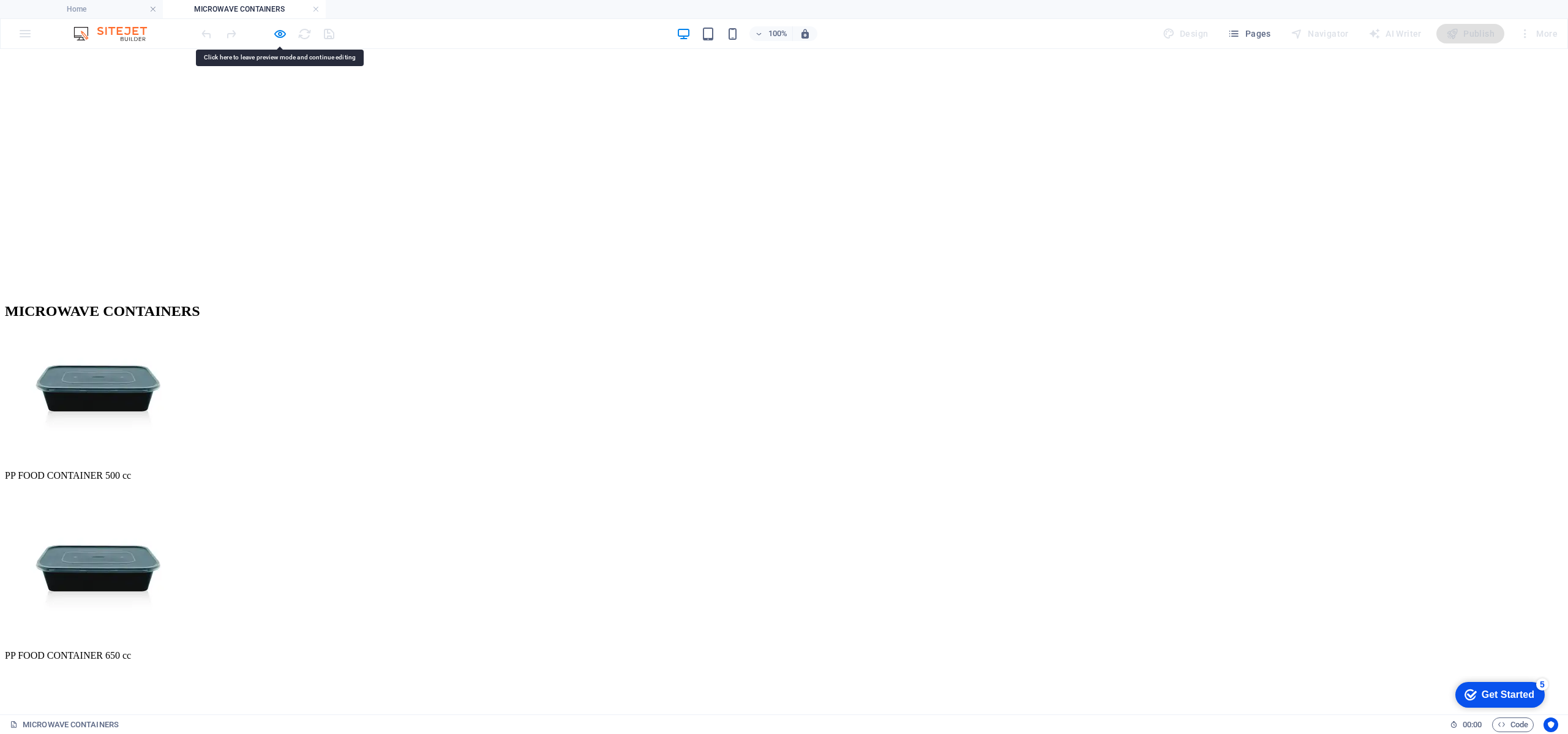
drag, startPoint x: 635, startPoint y: 406, endPoint x: 239, endPoint y: 309, distance: 407.7
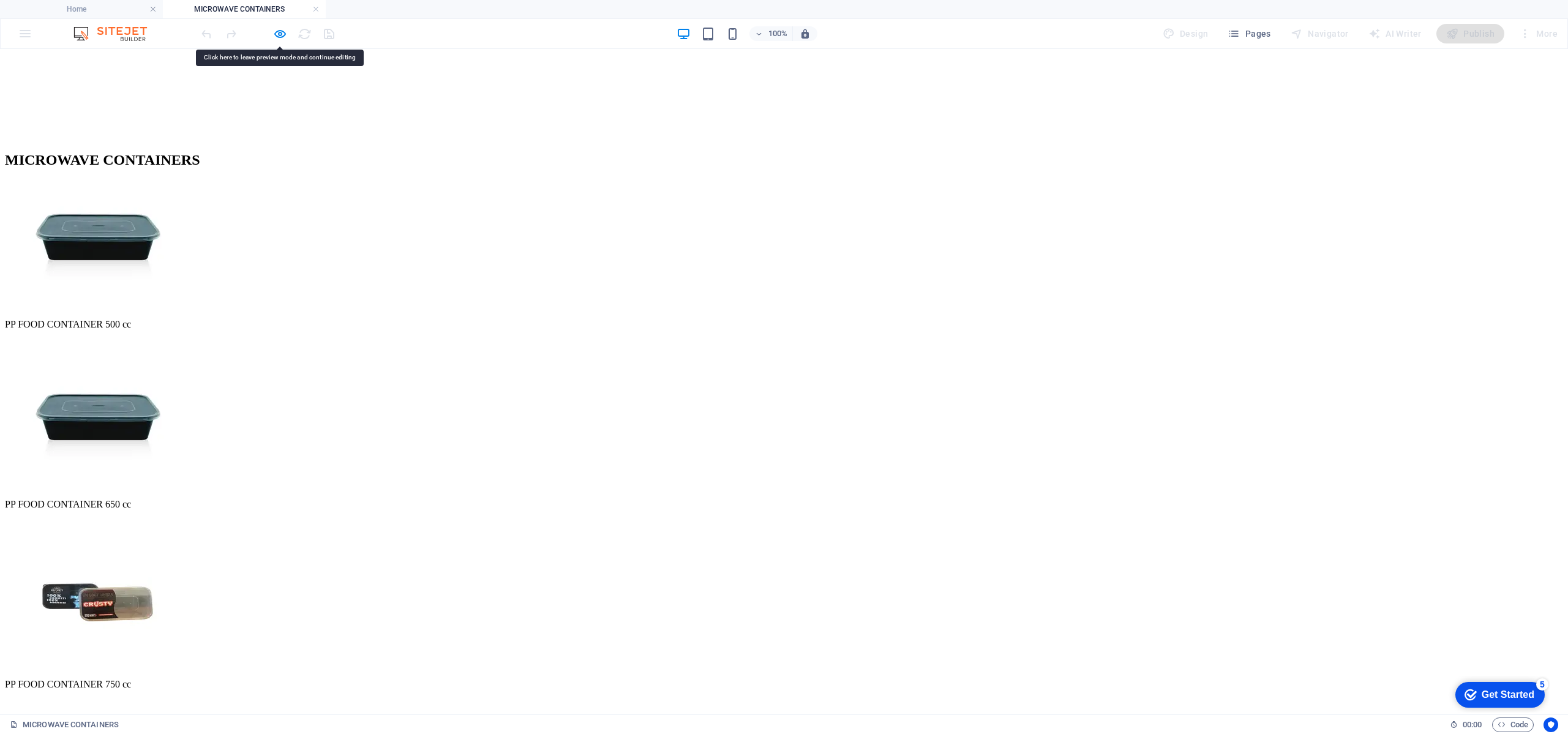
scroll to position [643, 0]
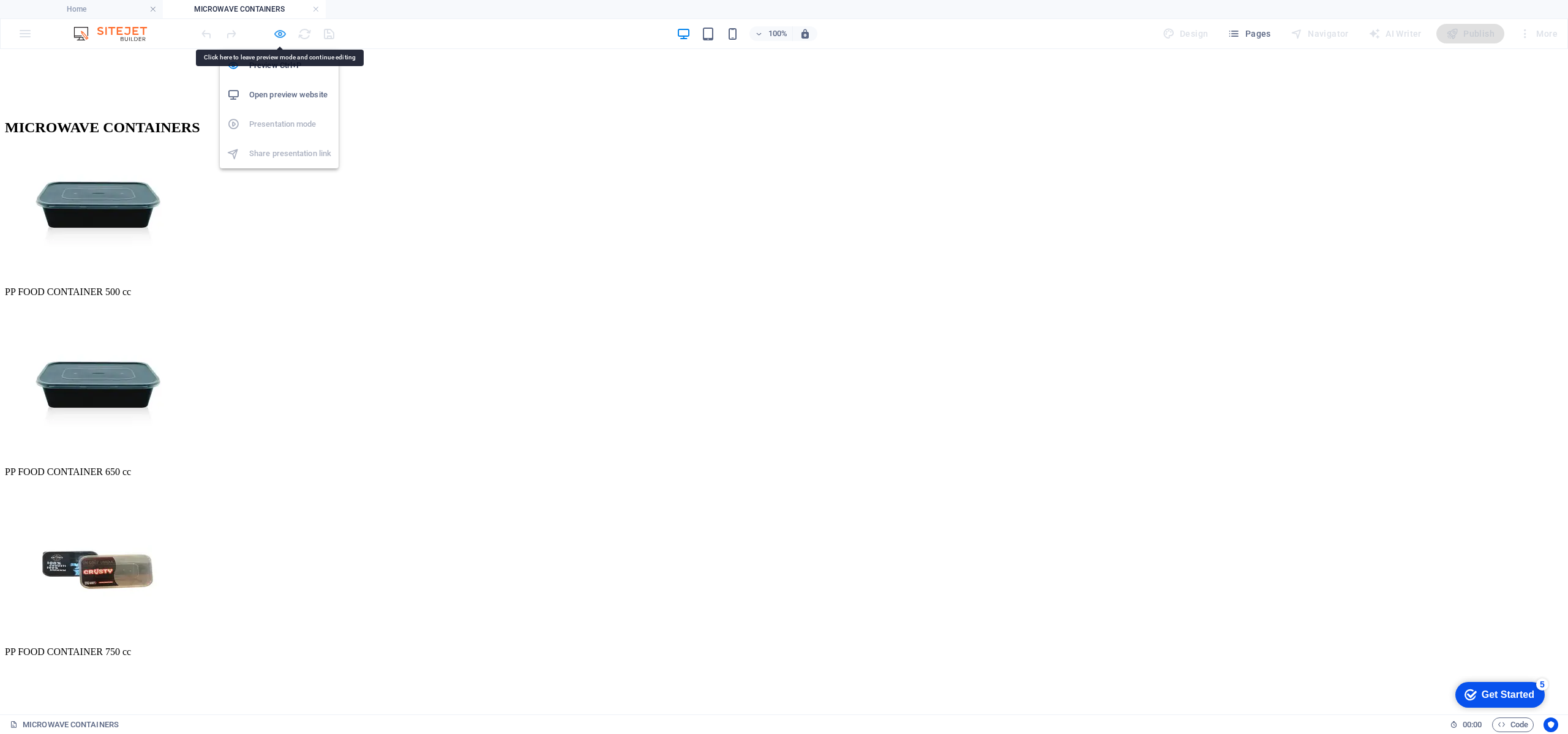
click at [284, 30] on icon "button" at bounding box center [279, 34] width 14 height 14
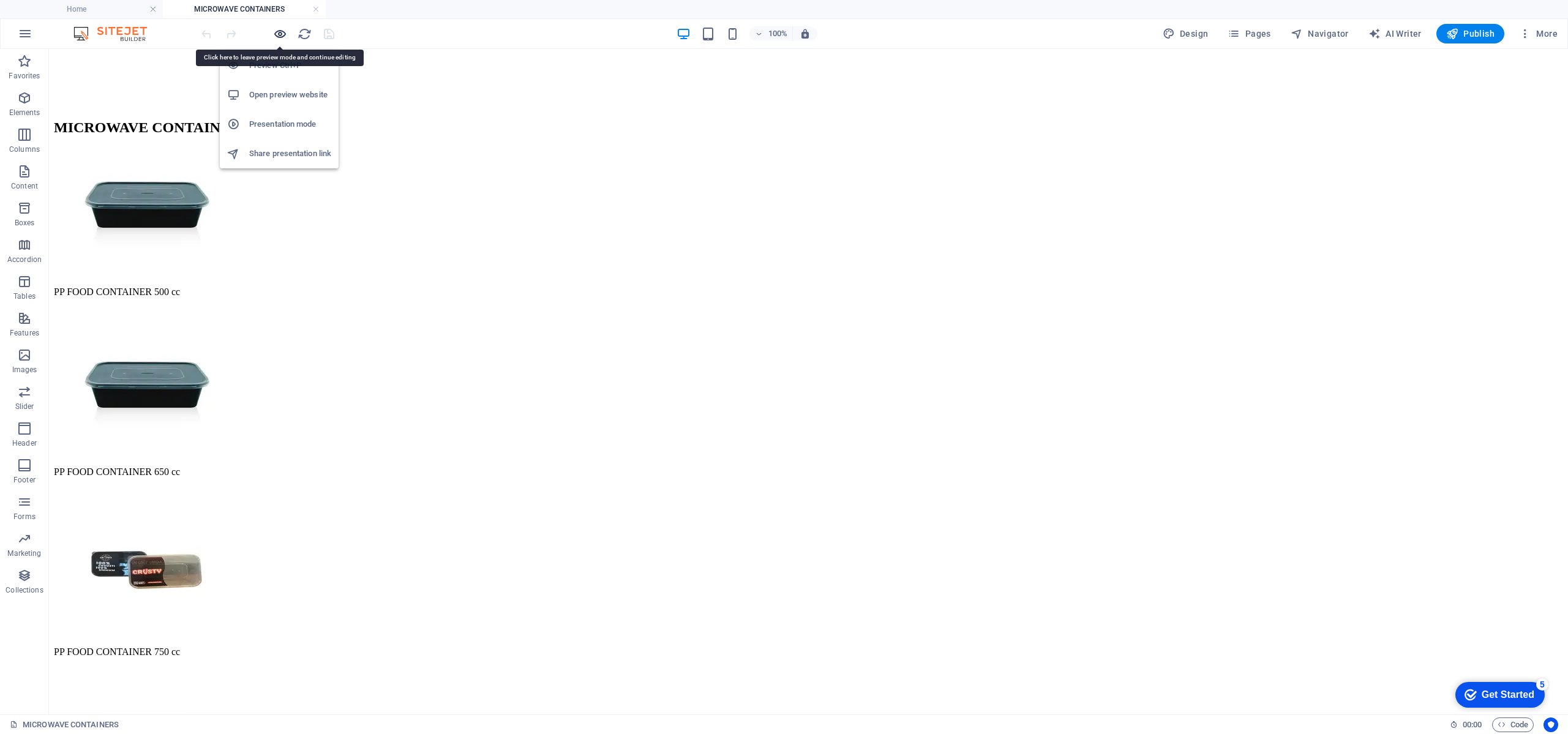
click at [284, 30] on icon "button" at bounding box center [279, 34] width 14 height 14
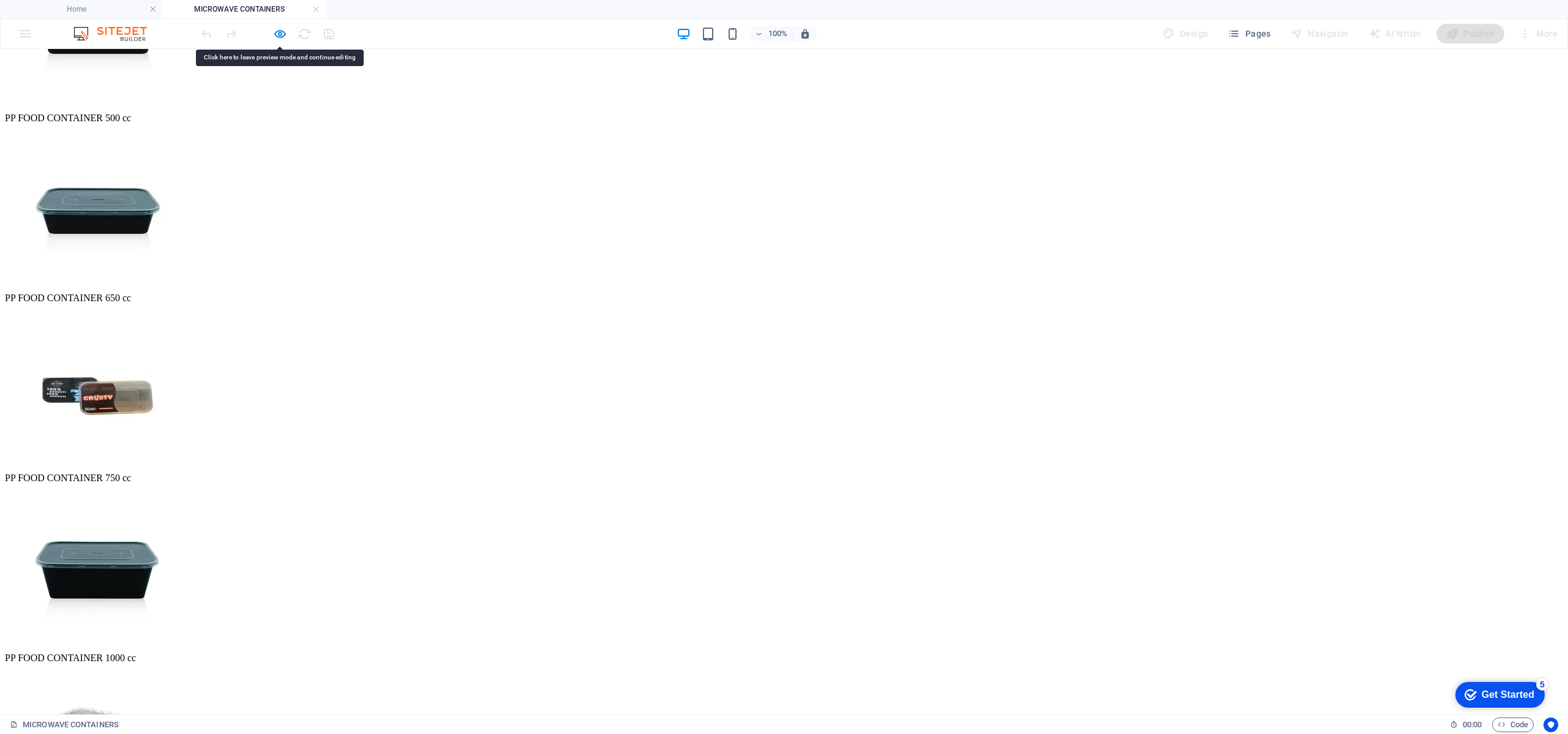
scroll to position [826, 0]
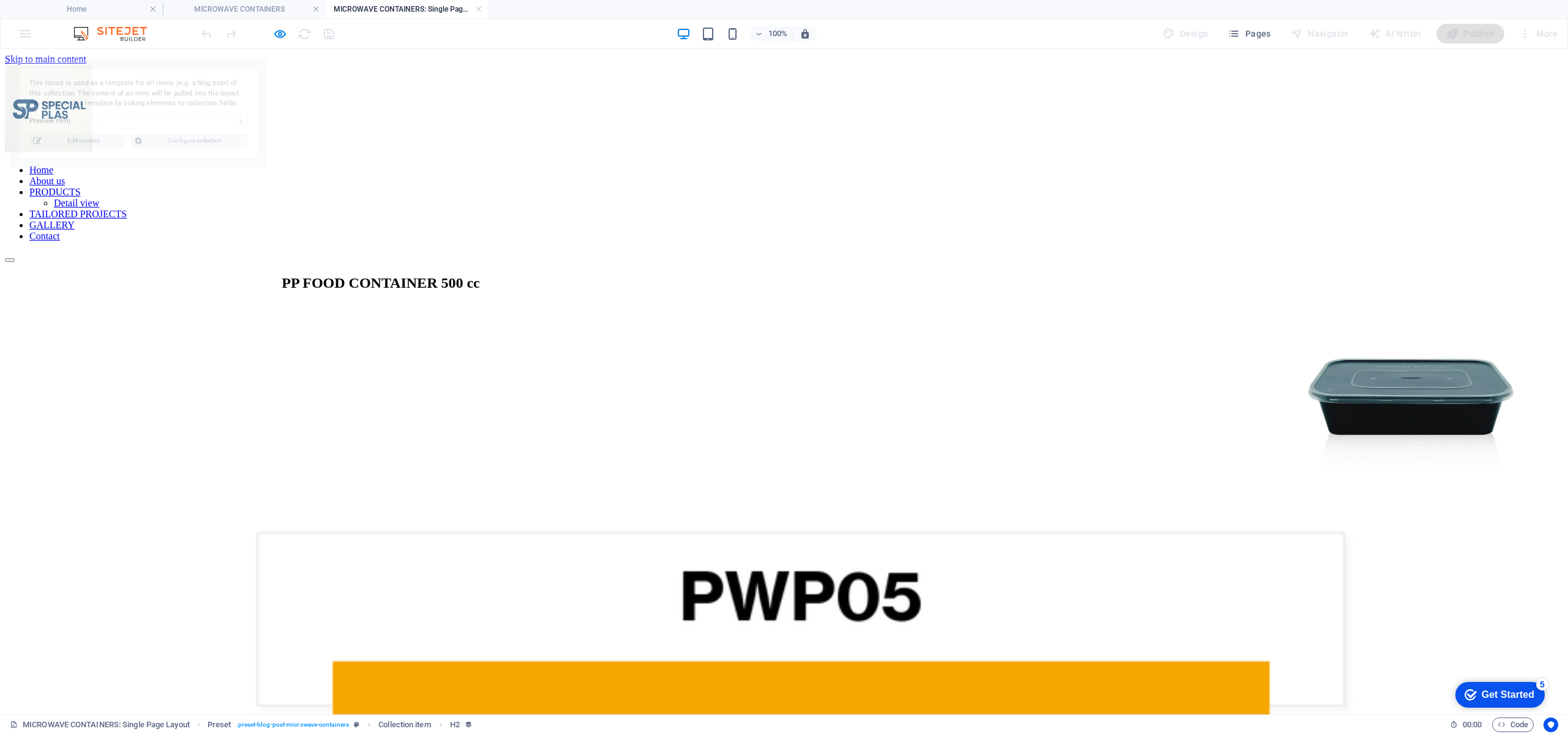
scroll to position [0, 0]
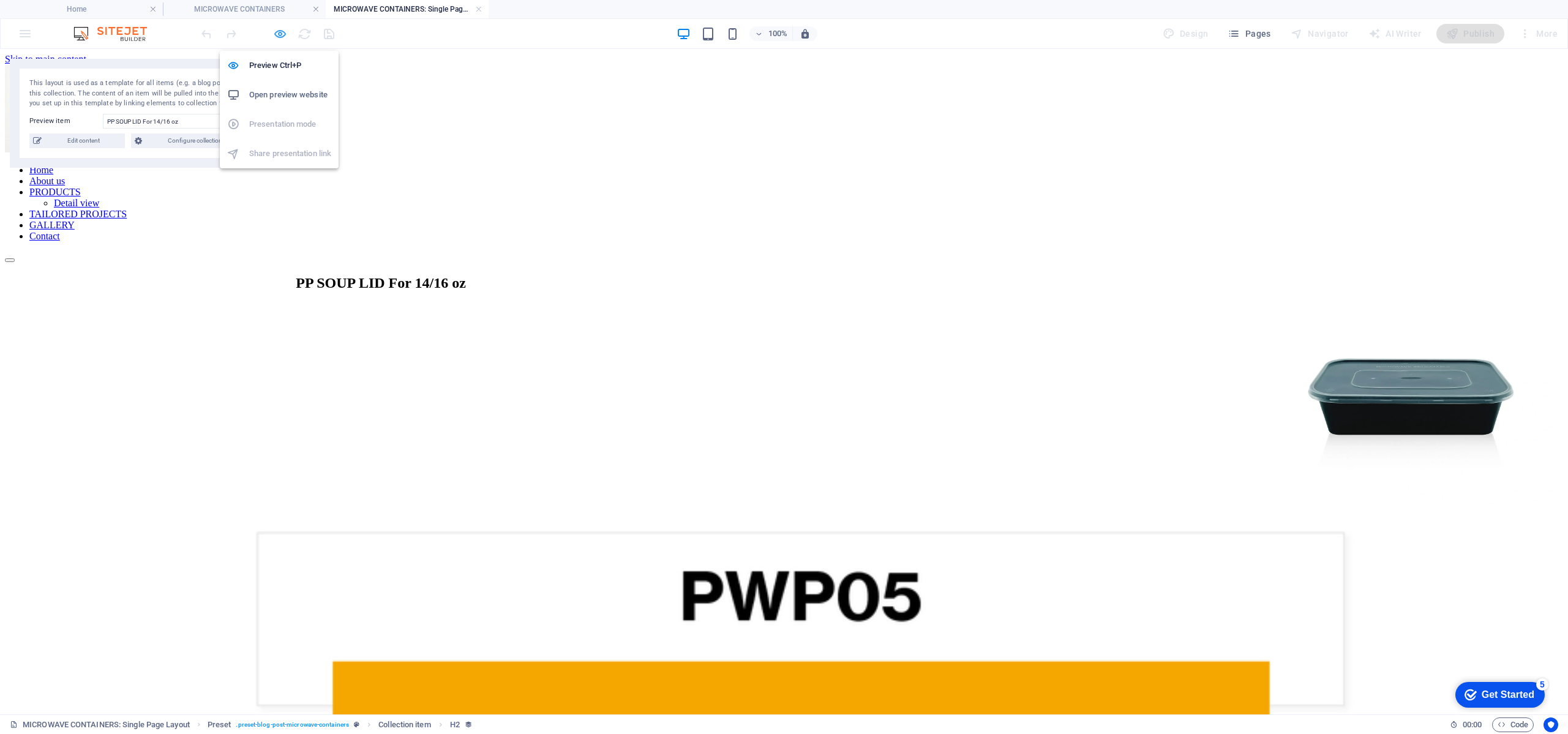
click at [280, 36] on icon "button" at bounding box center [279, 34] width 14 height 14
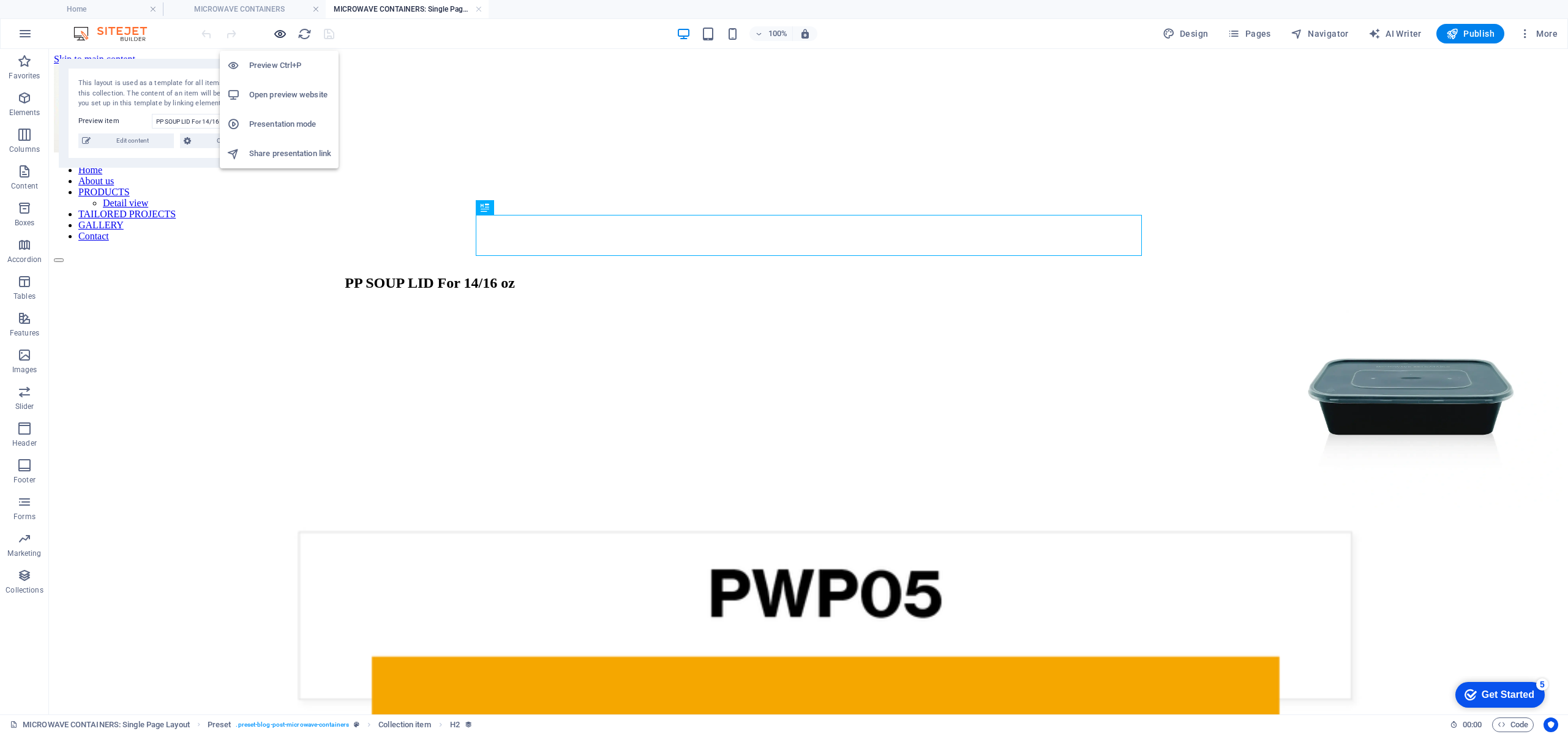
click at [280, 36] on icon "button" at bounding box center [279, 34] width 14 height 14
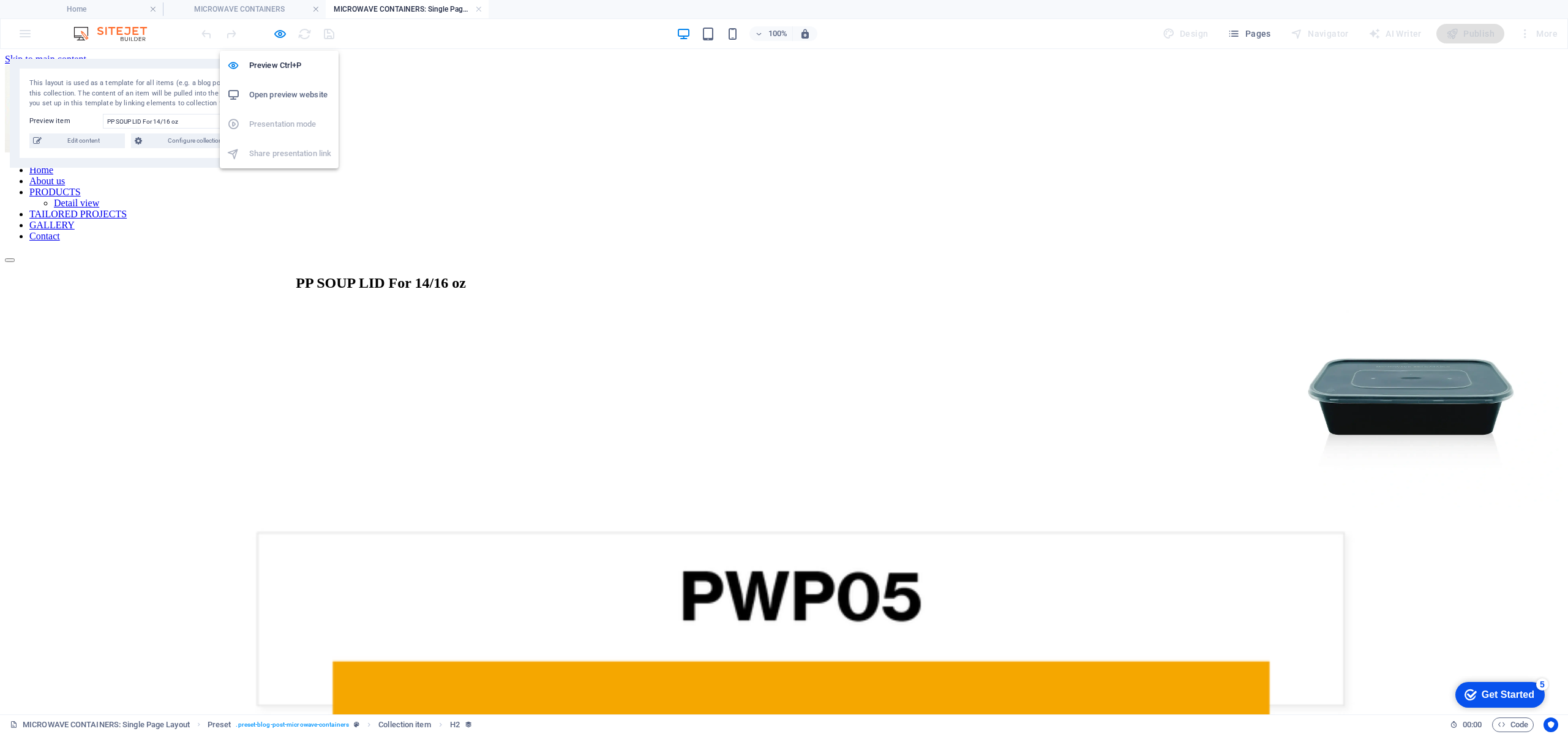
drag, startPoint x: 284, startPoint y: 30, endPoint x: 293, endPoint y: 36, distance: 10.8
click at [285, 31] on icon "button" at bounding box center [279, 34] width 14 height 14
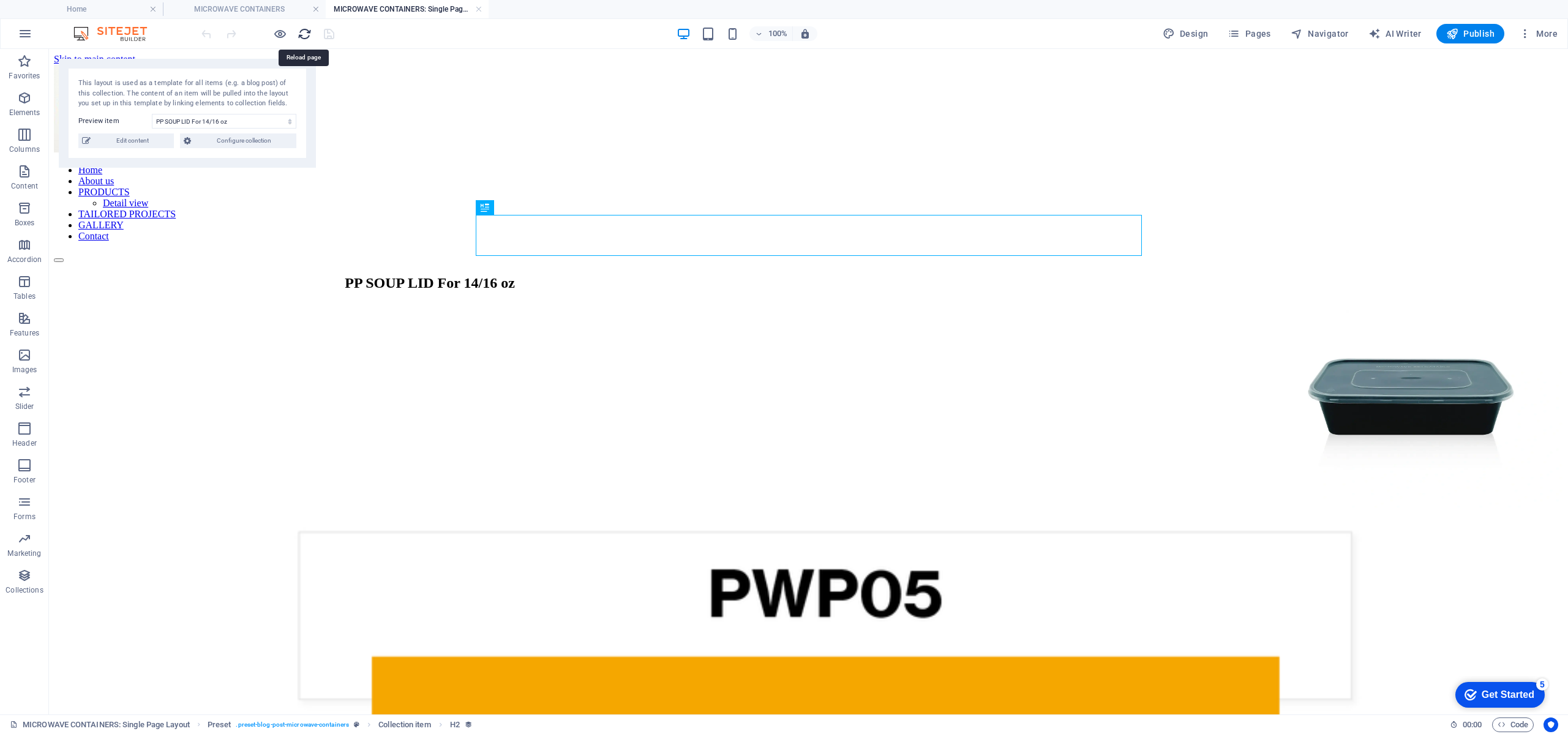
click at [300, 37] on icon "reload" at bounding box center [304, 34] width 14 height 14
click at [479, 9] on link at bounding box center [479, 9] width 7 height 12
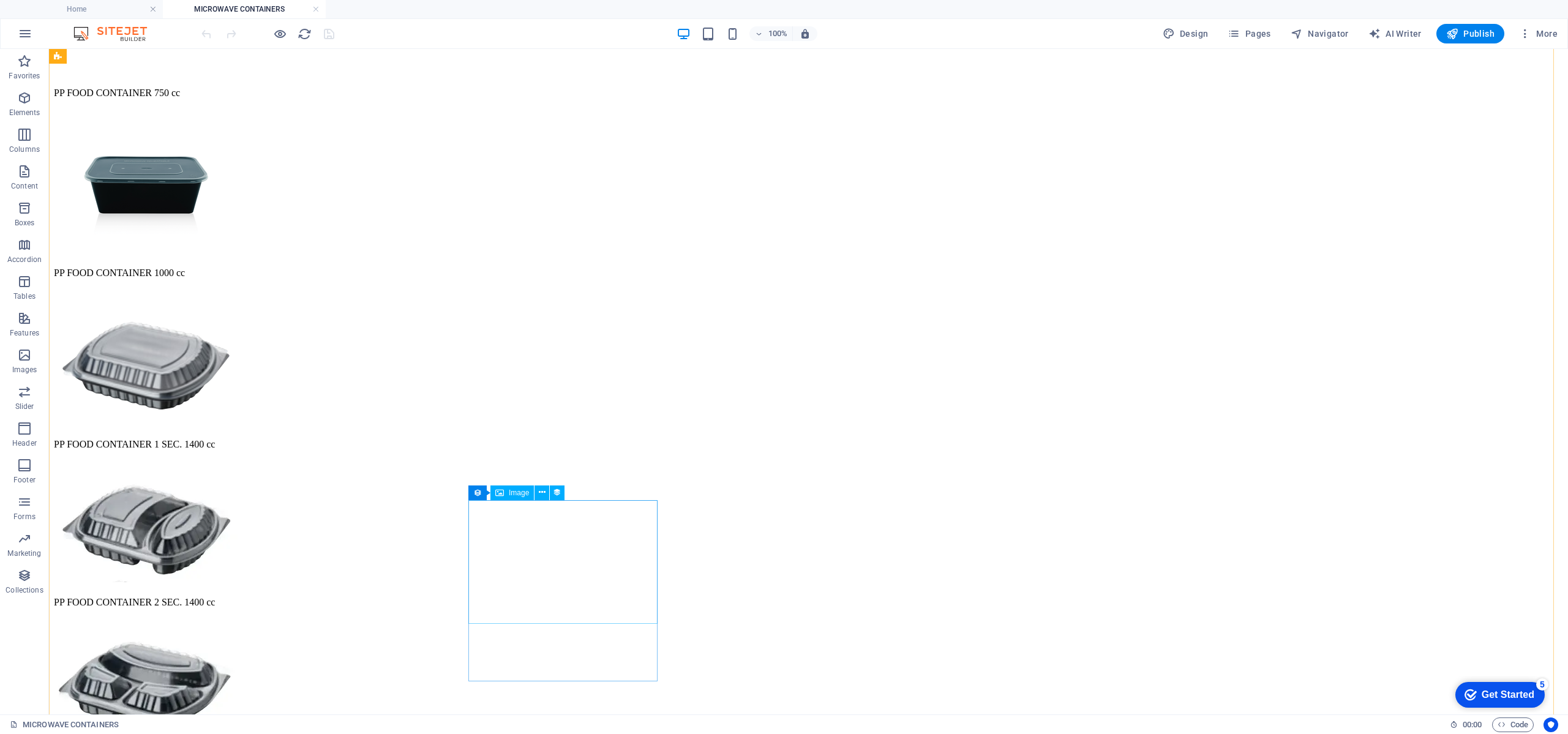
scroll to position [1218, 0]
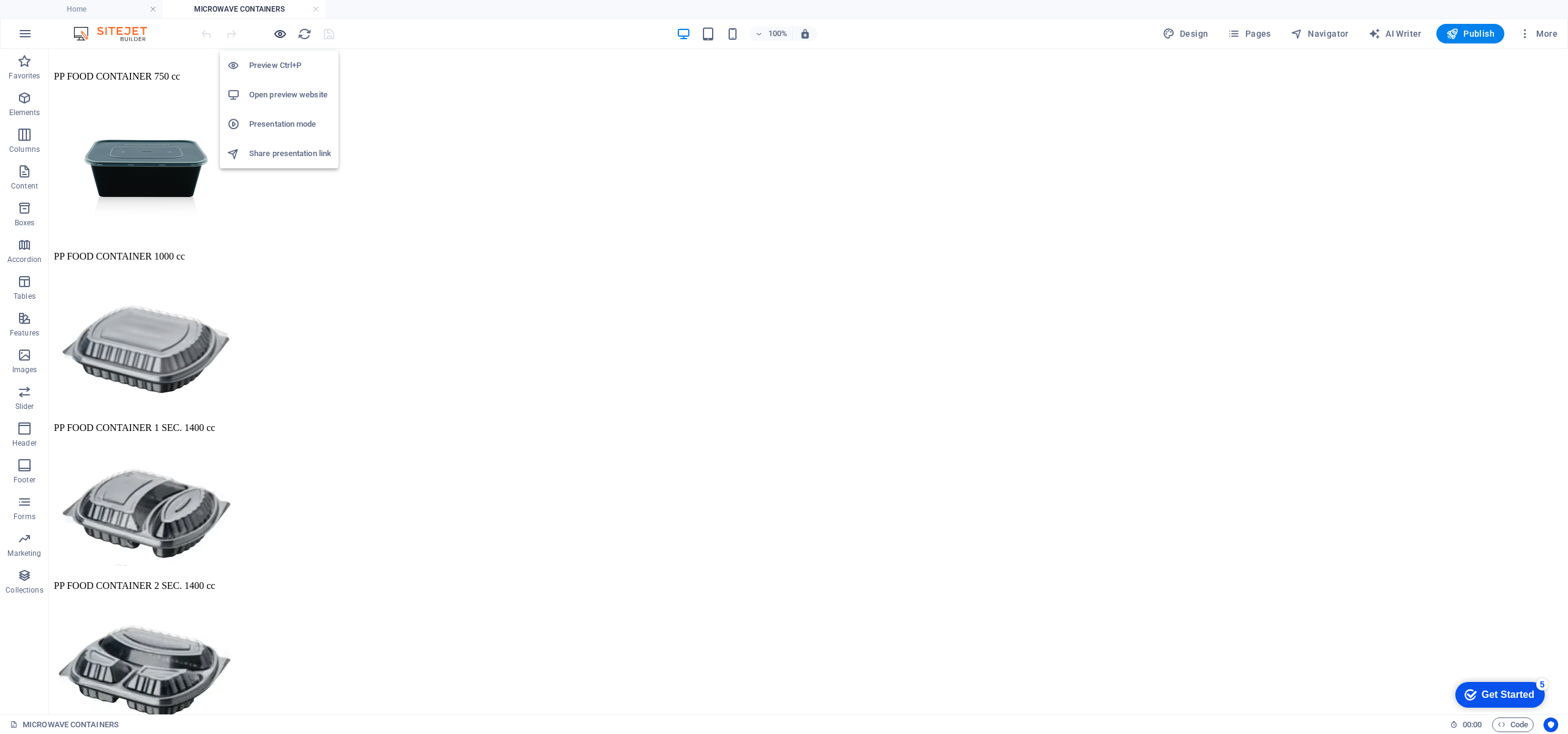
click at [279, 28] on icon "button" at bounding box center [279, 34] width 14 height 14
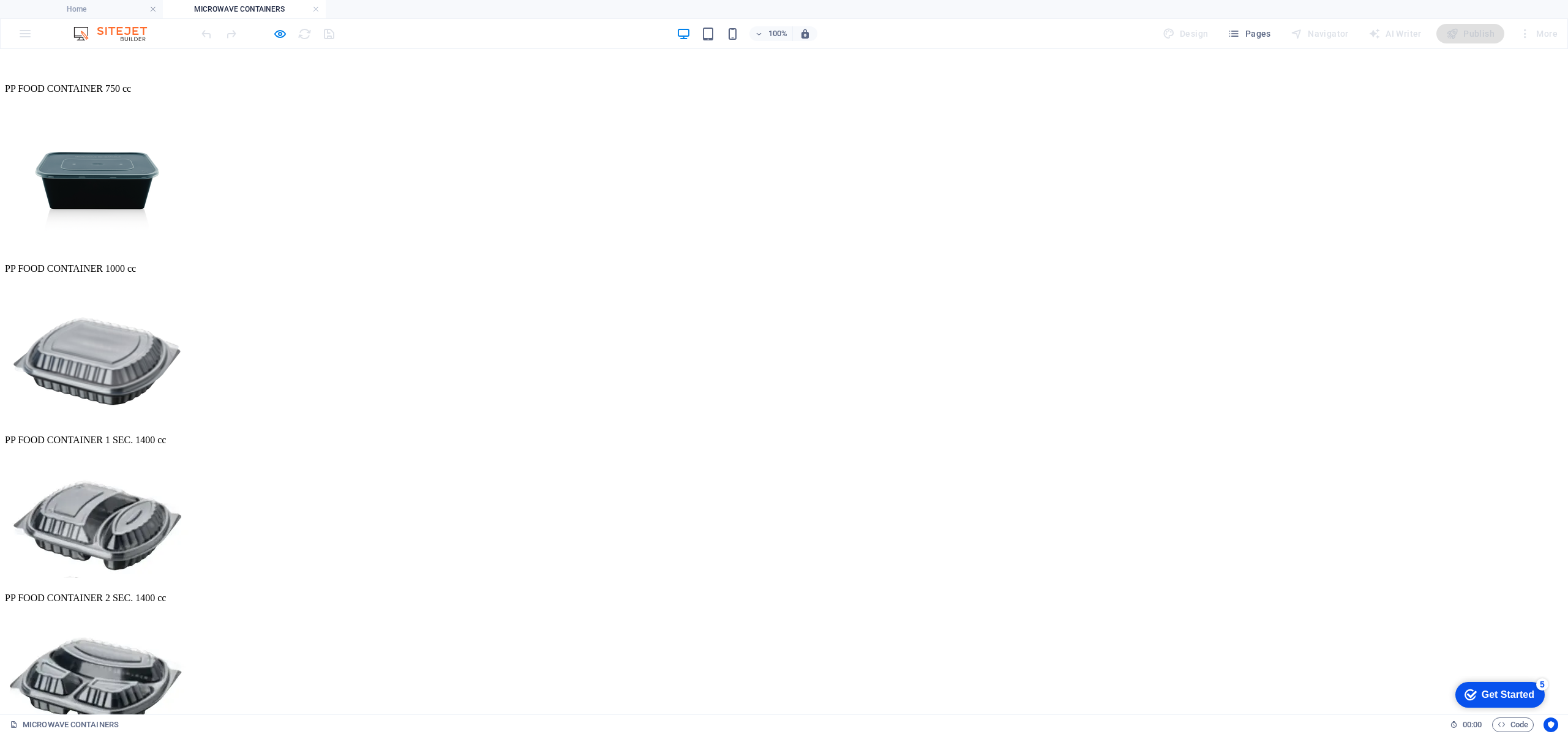
scroll to position [1025, 0]
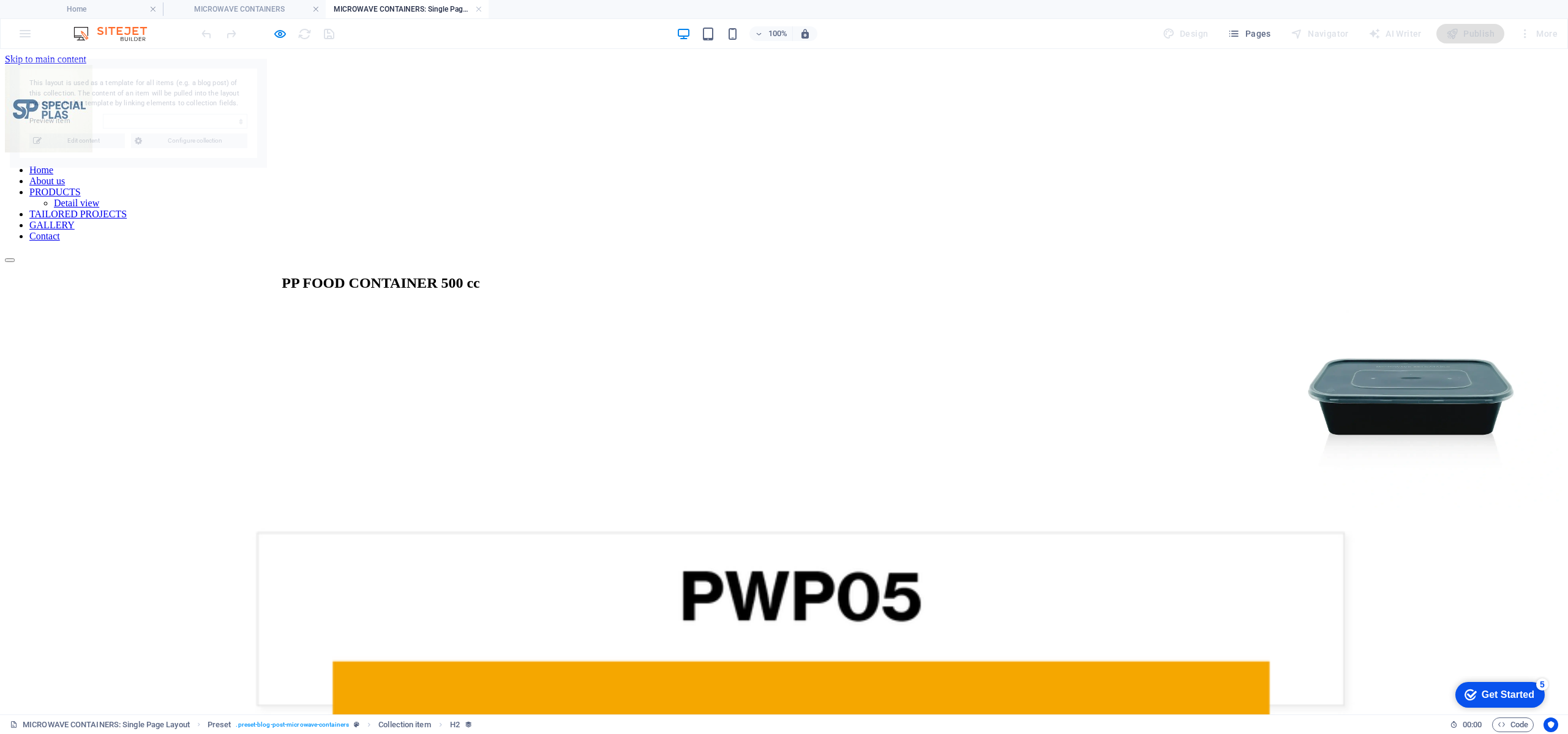
scroll to position [0, 0]
click at [481, 9] on link at bounding box center [479, 9] width 7 height 12
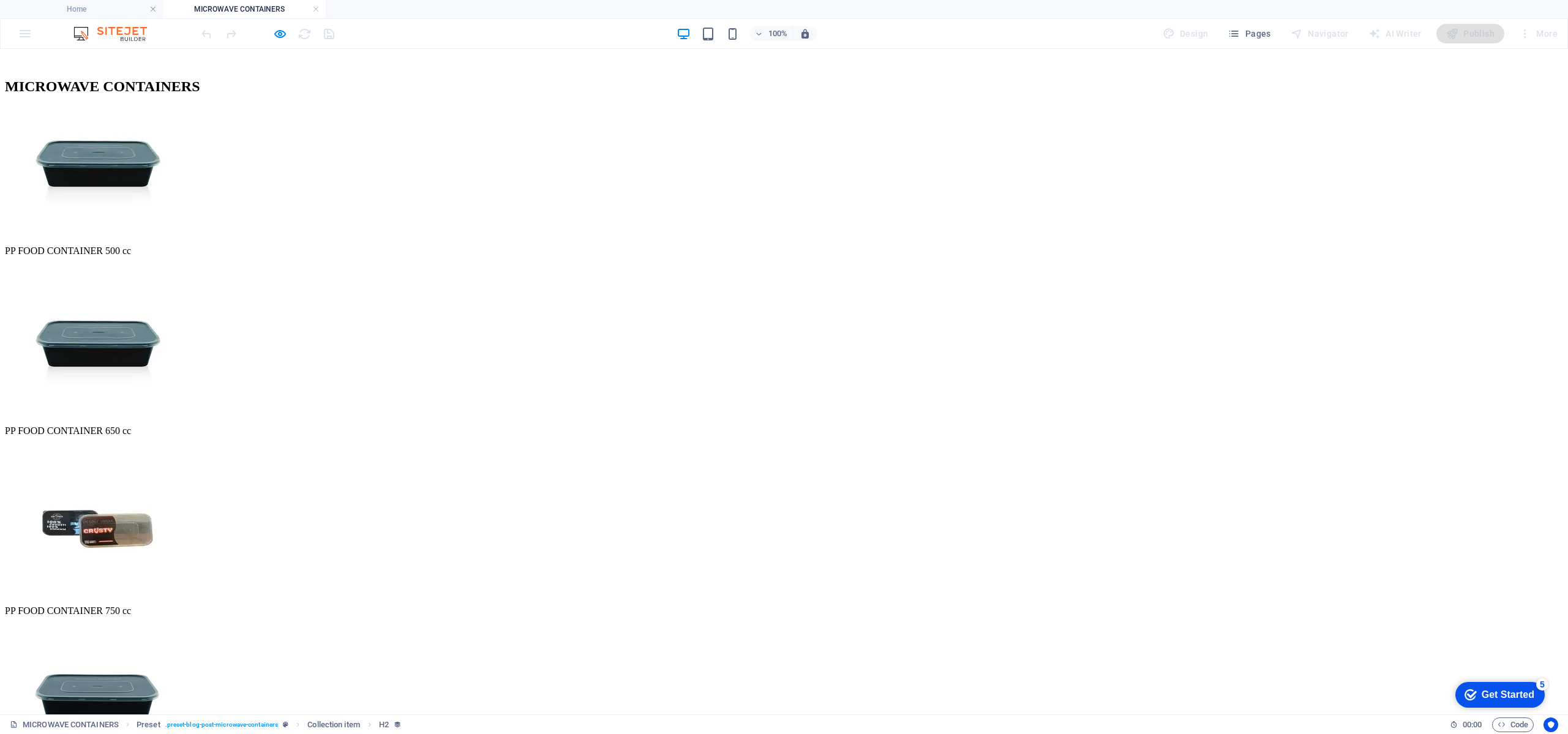
scroll to position [682, 0]
click at [314, 9] on link at bounding box center [316, 9] width 7 height 12
